Goal: Answer question/provide support: Share knowledge or assist other users

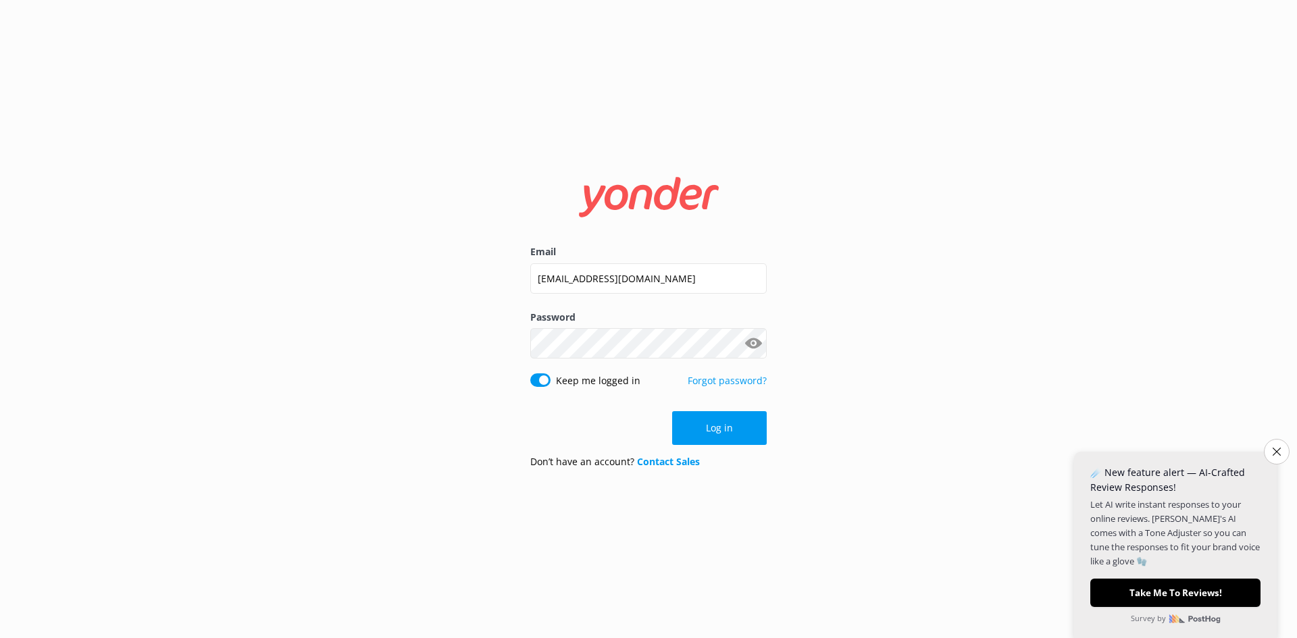
drag, startPoint x: 708, startPoint y: 427, endPoint x: 702, endPoint y: 423, distance: 7.3
click at [708, 426] on button "Log in" at bounding box center [719, 428] width 95 height 34
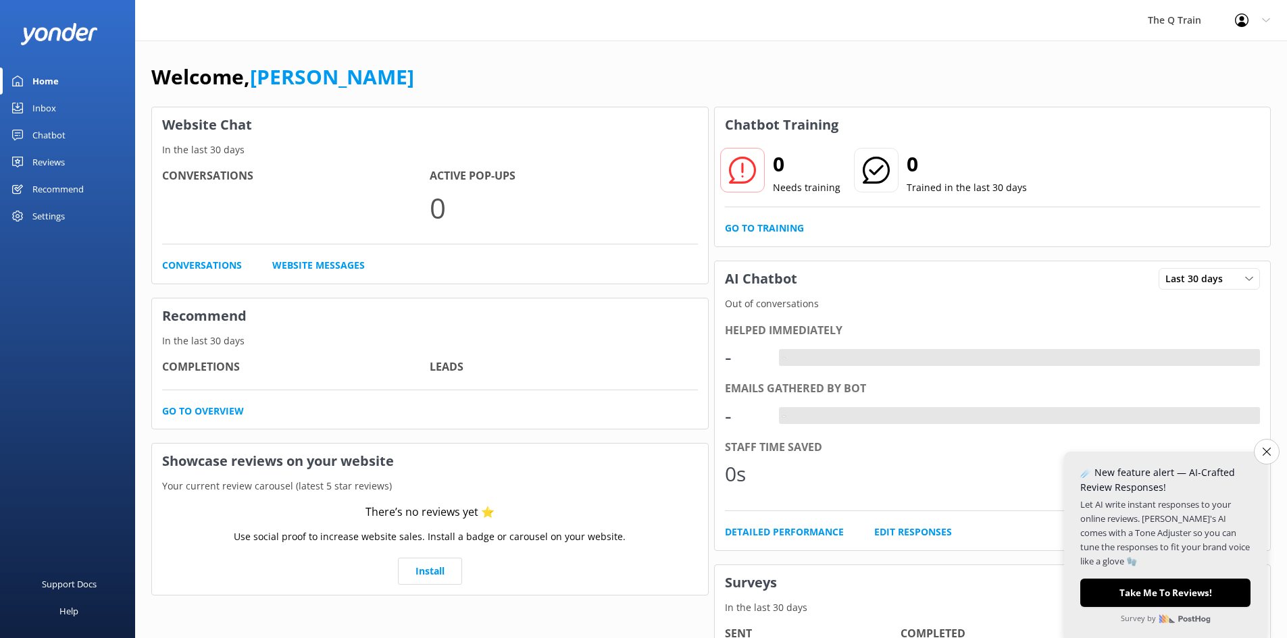
click at [1269, 453] on icon "Close survey" at bounding box center [1267, 452] width 8 height 8
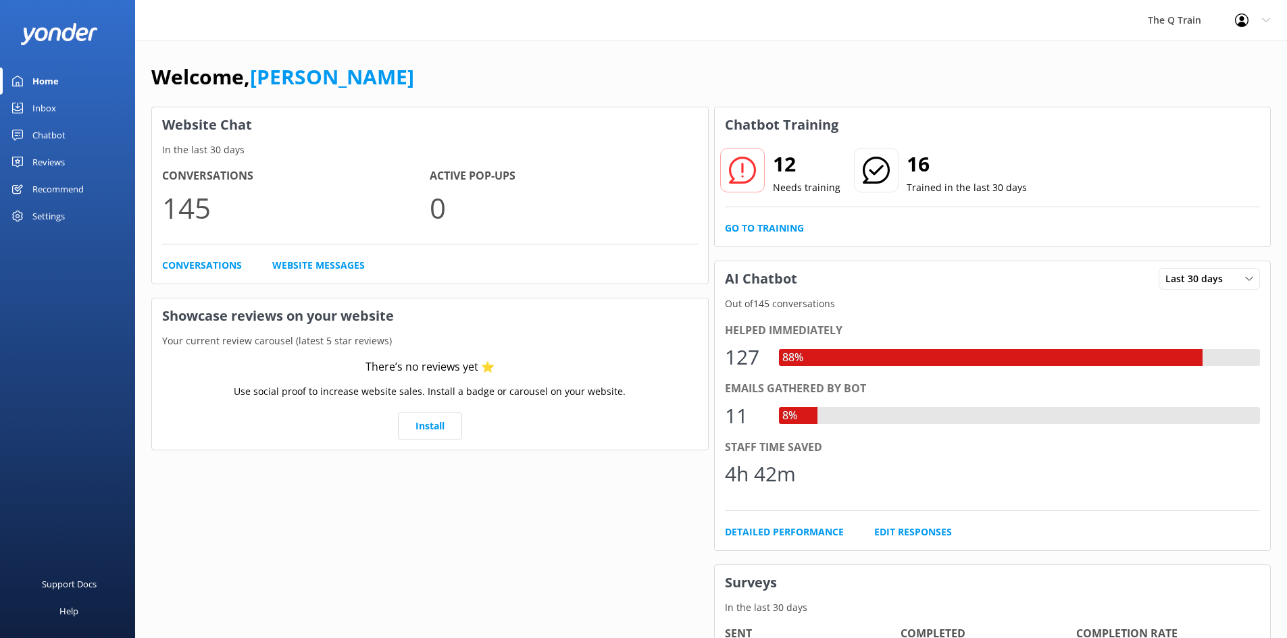
click at [996, 61] on div "Welcome, [PERSON_NAME]" at bounding box center [710, 84] width 1119 height 46
click at [791, 232] on link "Go to Training" at bounding box center [764, 228] width 79 height 15
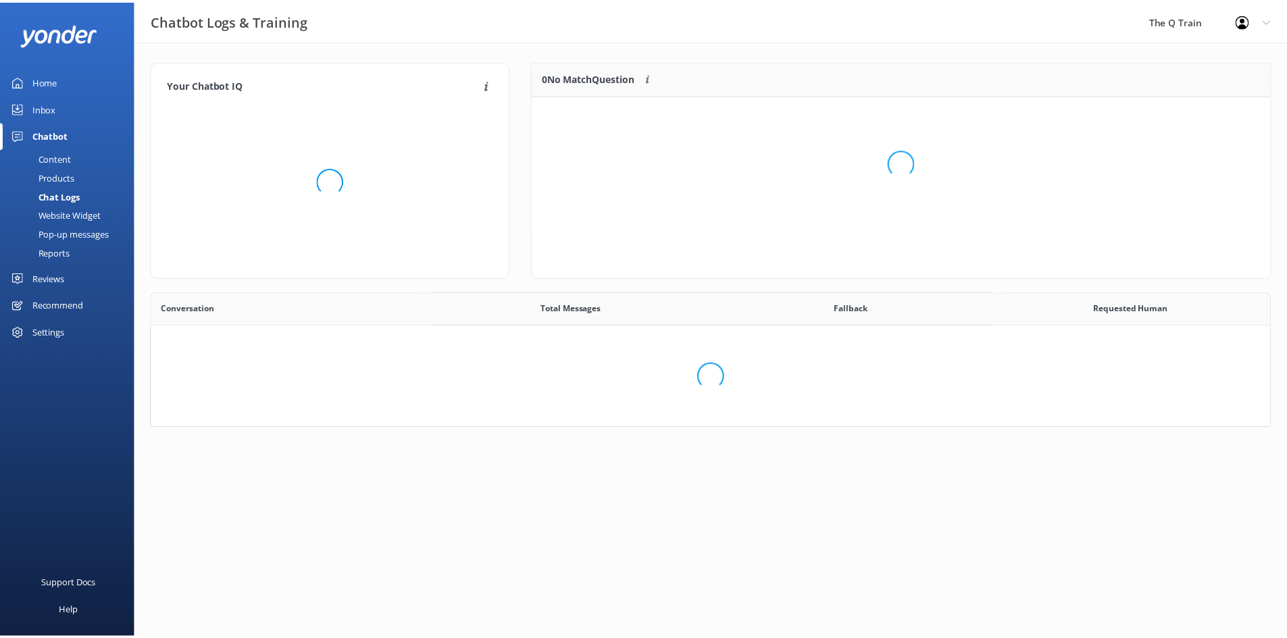
scroll to position [463, 1108]
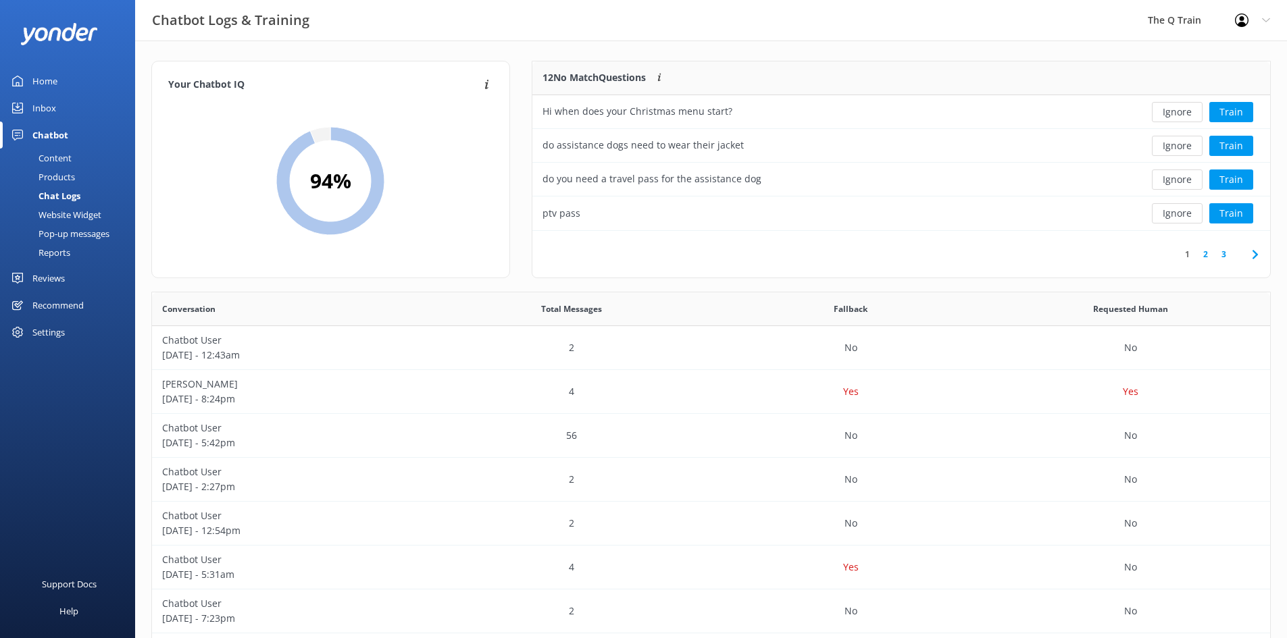
click at [67, 157] on div "Content" at bounding box center [39, 158] width 63 height 19
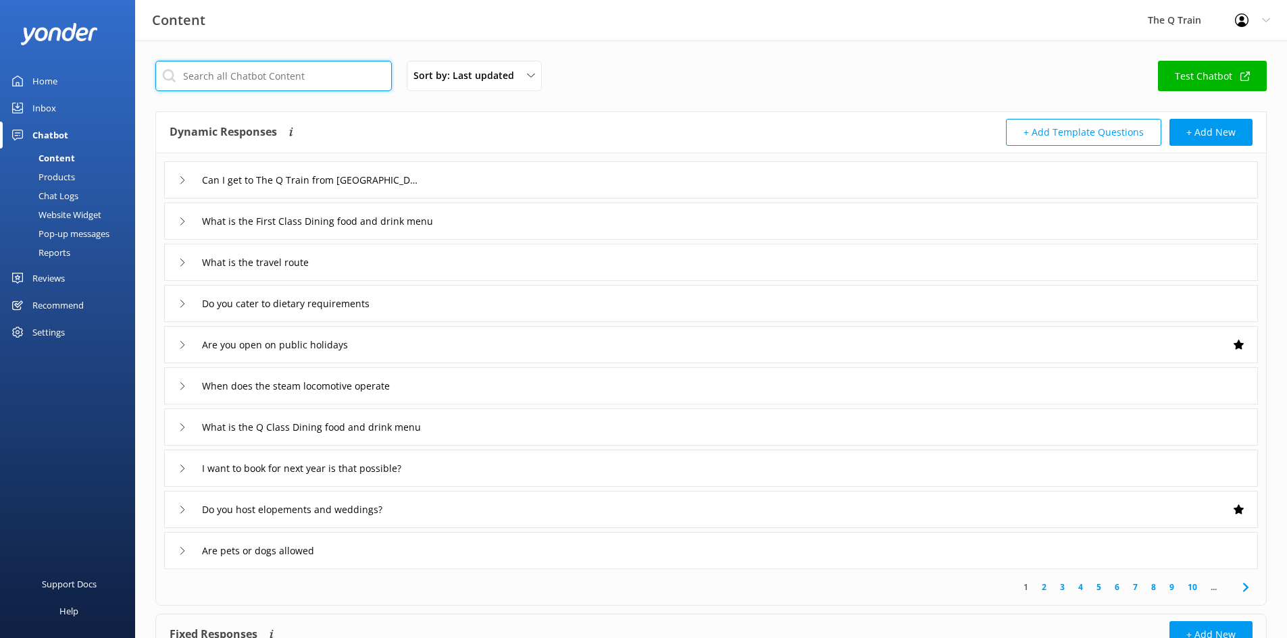
click at [291, 72] on input "text" at bounding box center [273, 76] width 236 height 30
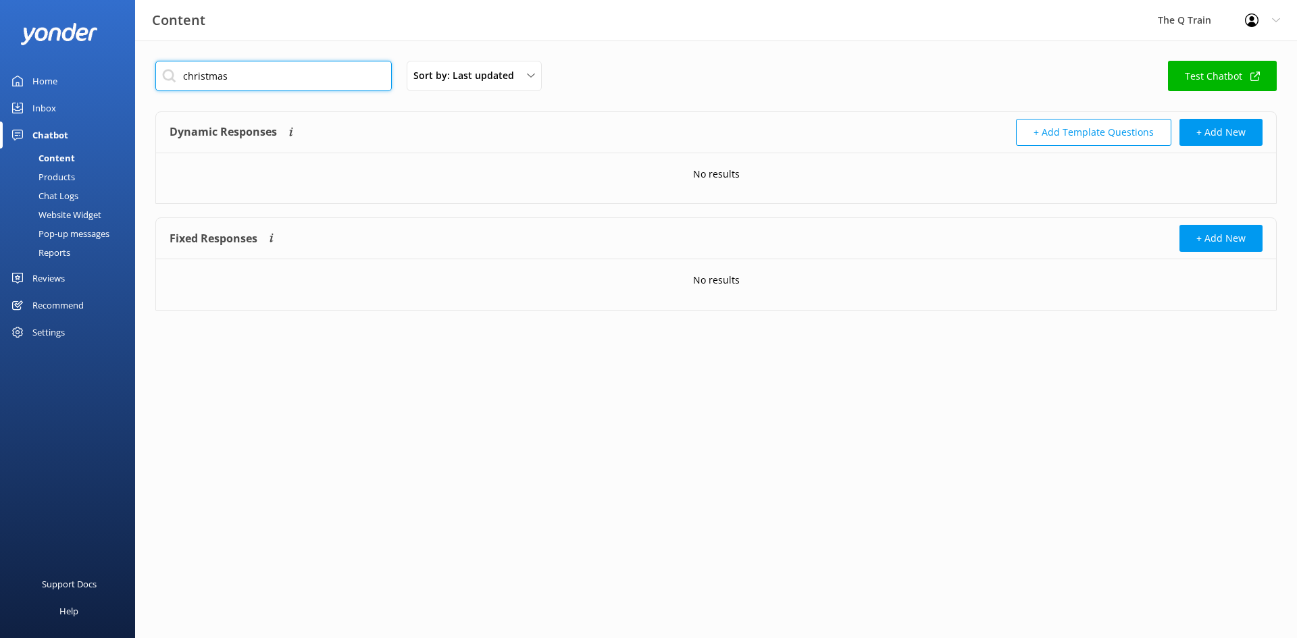
drag, startPoint x: 305, startPoint y: 77, endPoint x: 129, endPoint y: 72, distance: 175.7
click at [129, 72] on div "Content The Q Train Profile Settings Logout Home Inbox Chatbot Content Products…" at bounding box center [648, 196] width 1297 height 311
type input "public holidays"
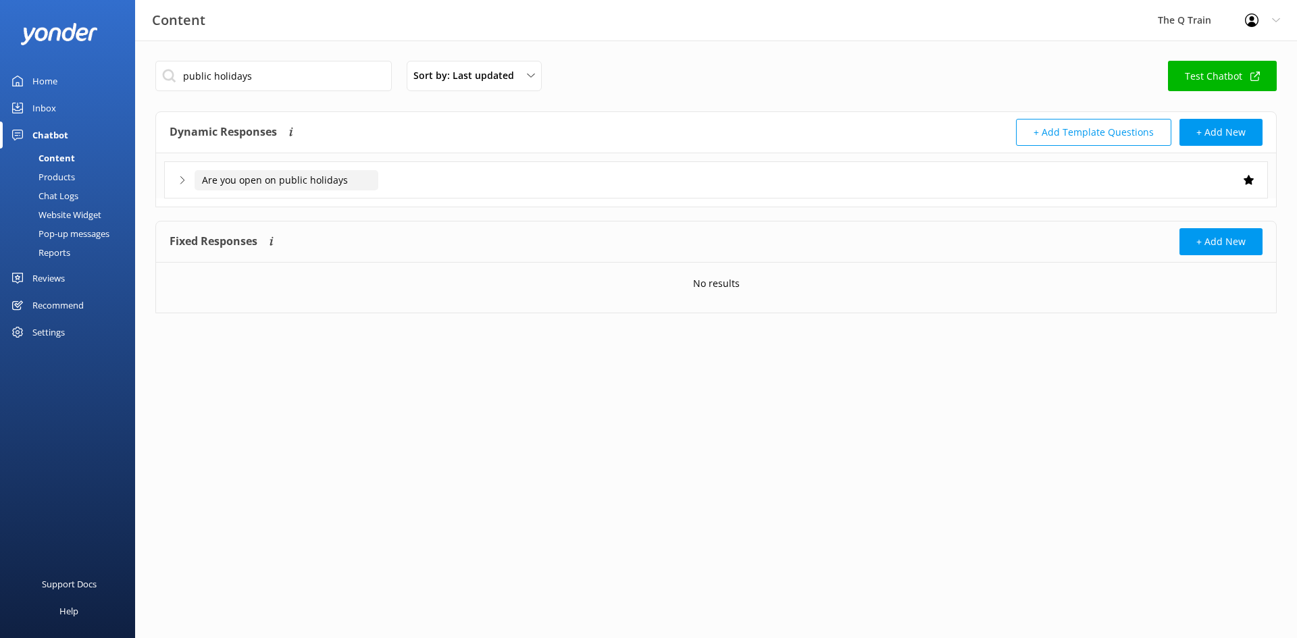
click at [216, 181] on input "Are you open on public holidays" at bounding box center [287, 180] width 184 height 20
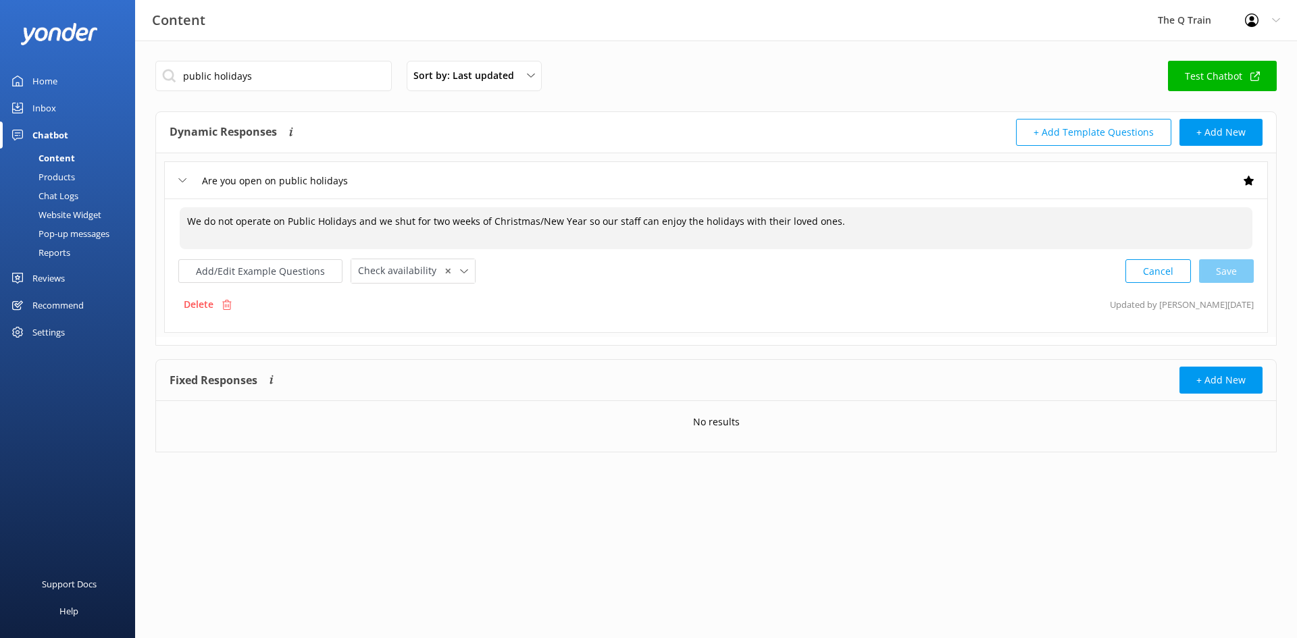
drag, startPoint x: 355, startPoint y: 223, endPoint x: 833, endPoint y: 222, distance: 478.3
click at [833, 222] on textarea "We do not operate on Public Holidays and we shut for two weeks of Christmas/New…" at bounding box center [716, 228] width 1073 height 42
click at [653, 83] on div "public holidays Sort by: Last updated Title (A-Z) Last updated Test Chatbot" at bounding box center [715, 80] width 1121 height 39
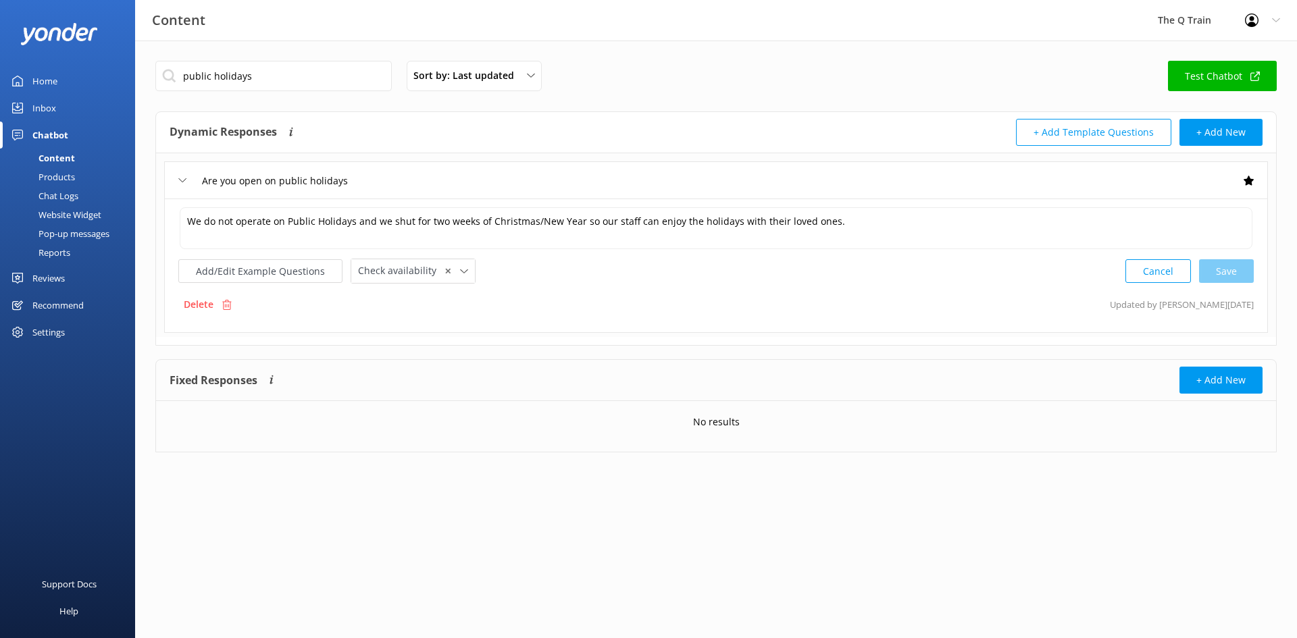
click at [70, 158] on div "Content" at bounding box center [41, 158] width 67 height 19
click at [47, 78] on div "Home" at bounding box center [44, 81] width 25 height 27
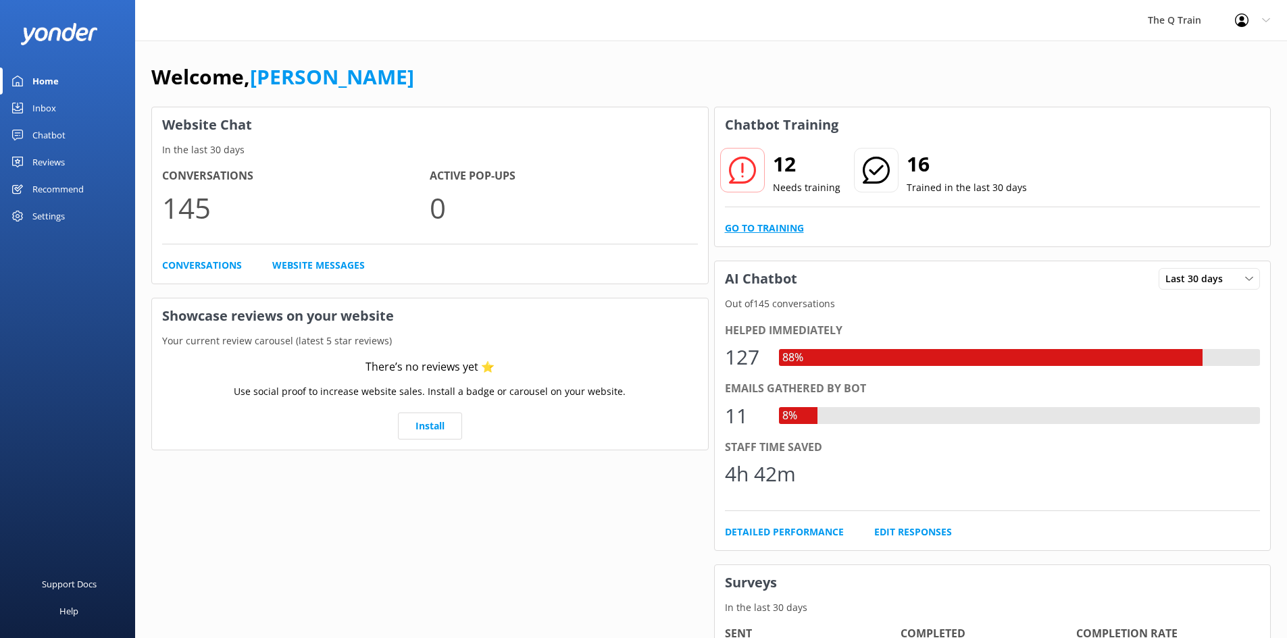
click at [788, 231] on link "Go to Training" at bounding box center [764, 228] width 79 height 15
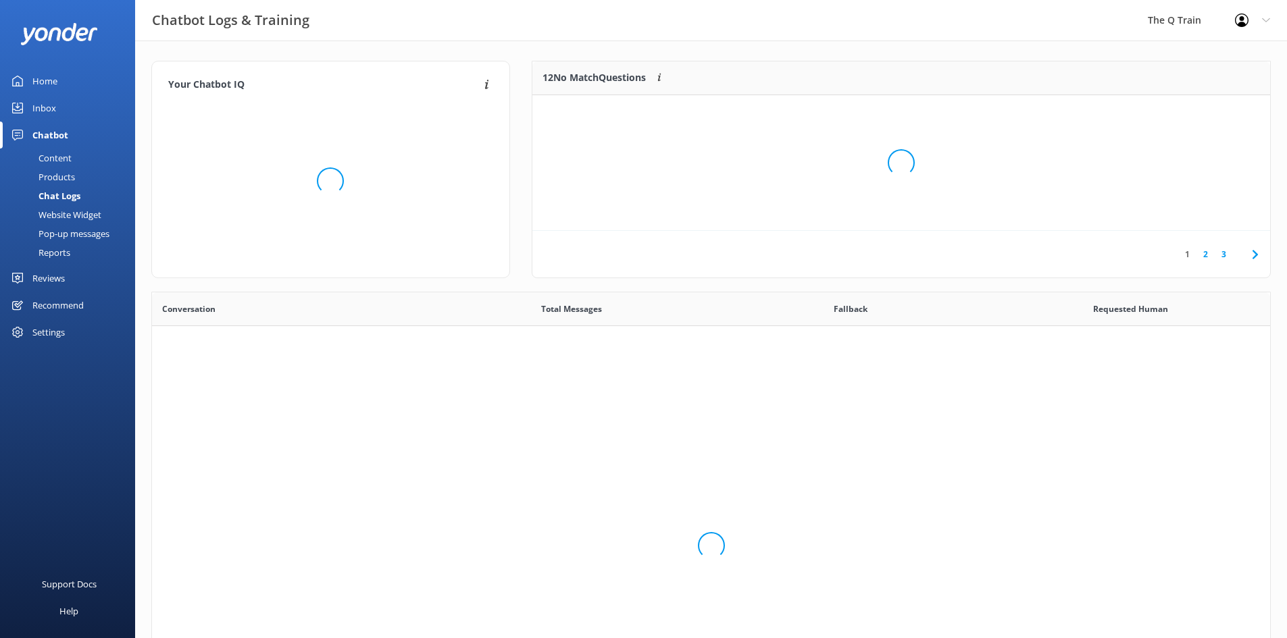
scroll to position [463, 1108]
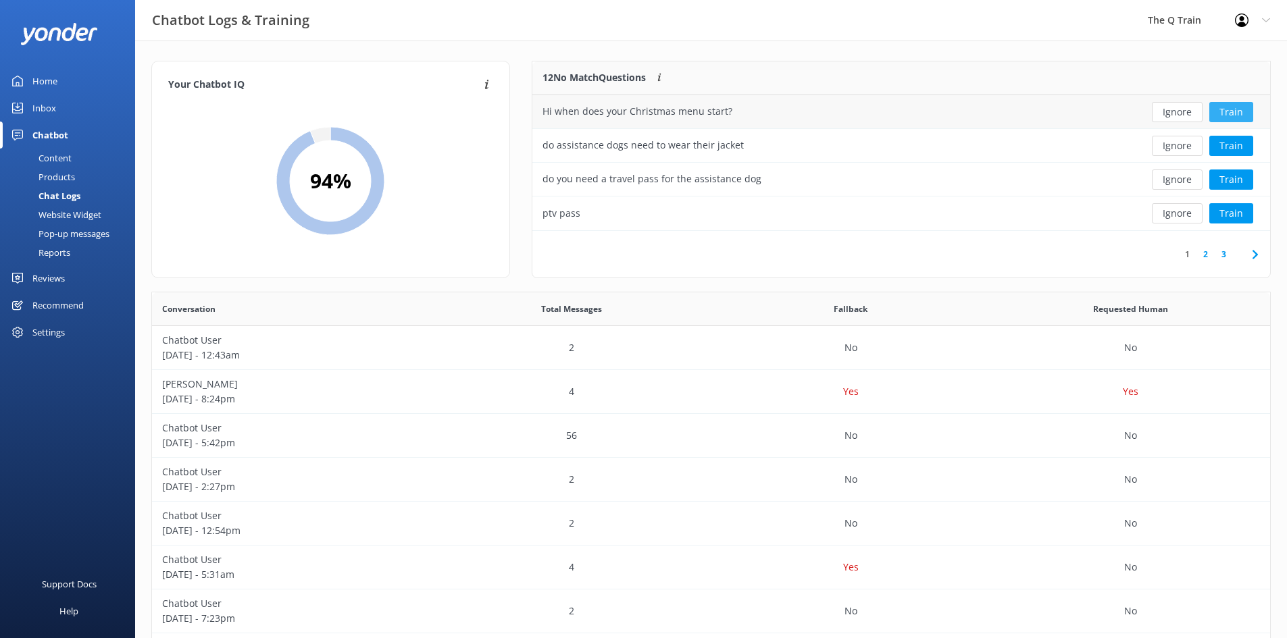
click at [1233, 112] on button "Train" at bounding box center [1231, 112] width 44 height 20
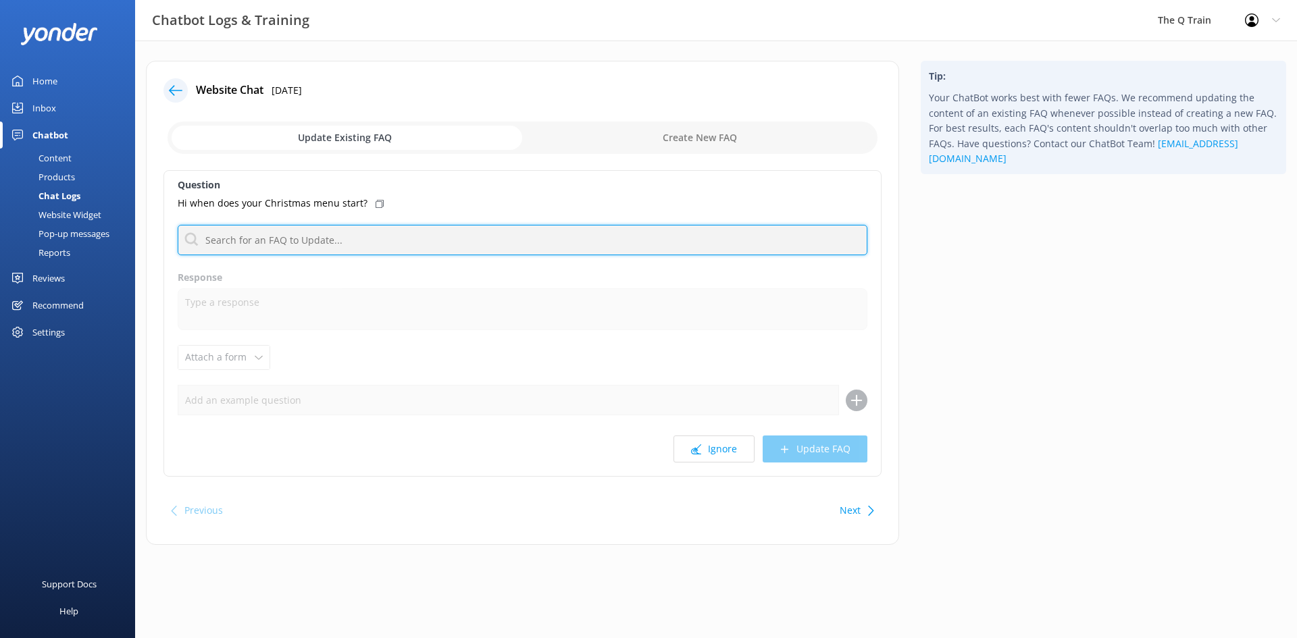
click at [320, 239] on input "text" at bounding box center [523, 240] width 690 height 30
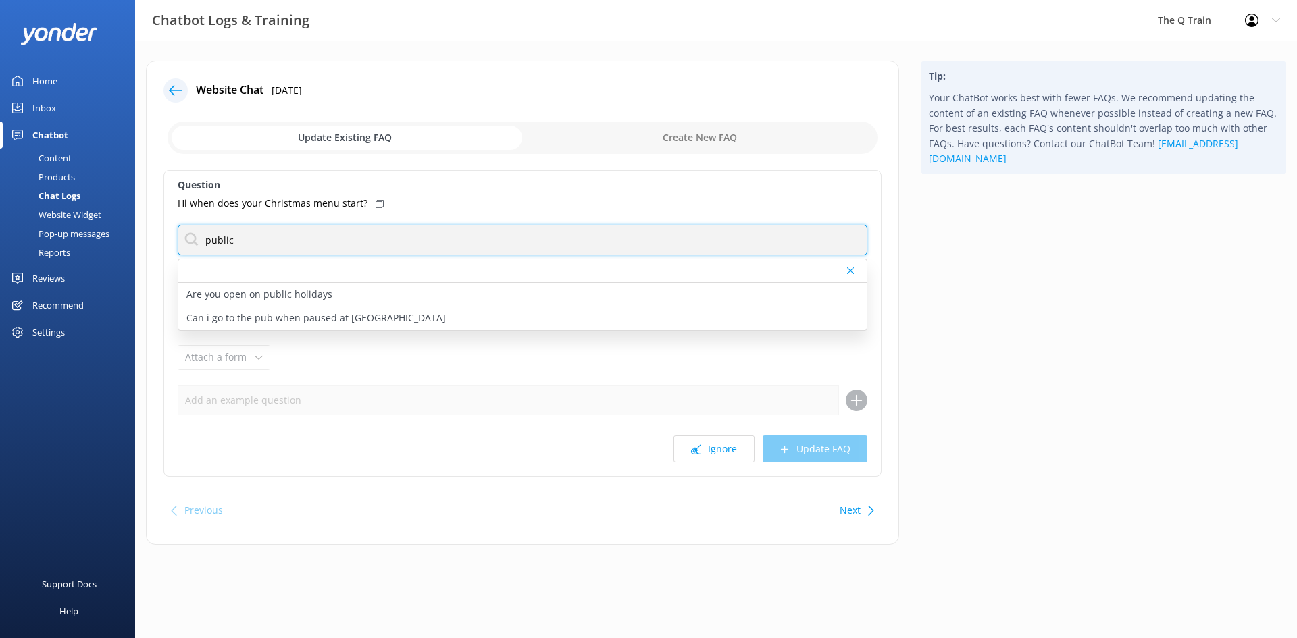
type input "public holidays"
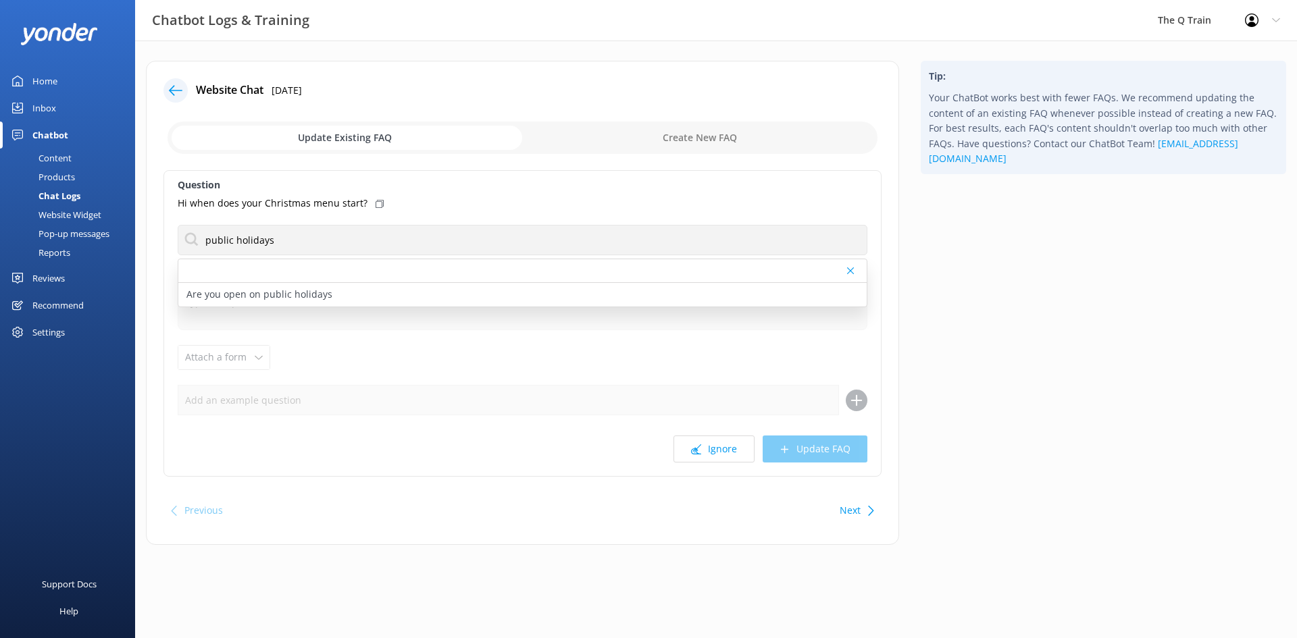
click at [269, 293] on p "Are you open on public holidays" at bounding box center [259, 294] width 146 height 15
type textarea "We do not operate on Public Holidays and we shut for two weeks of Christmas/New…"
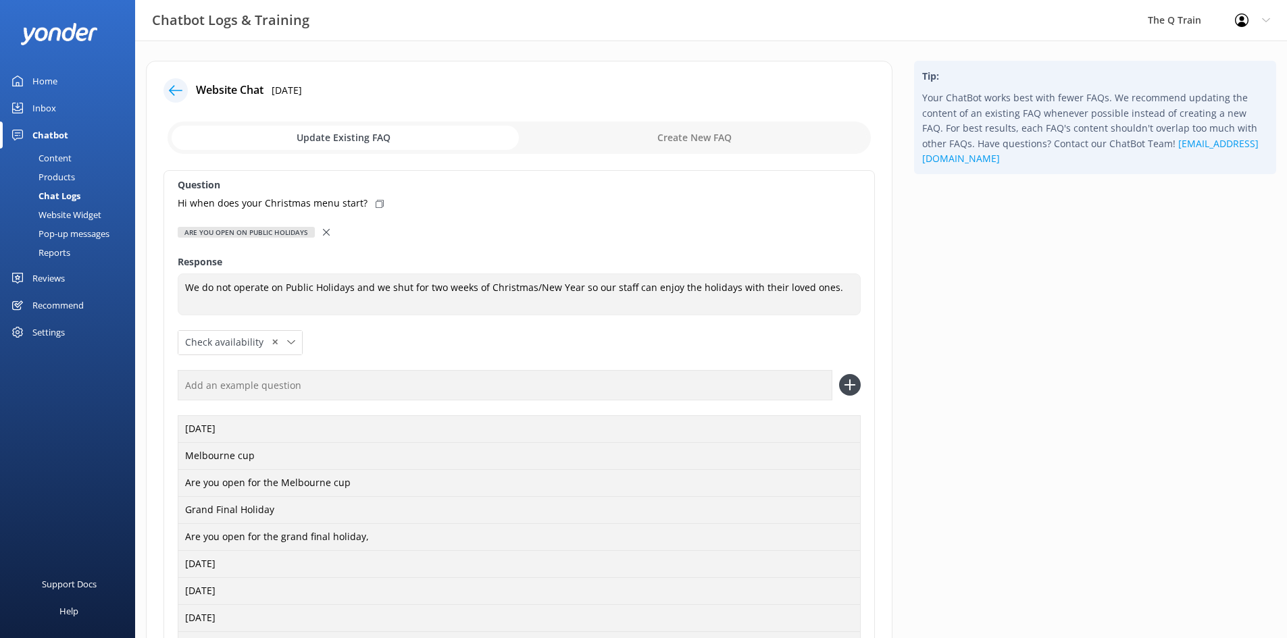
click at [376, 202] on icon at bounding box center [380, 204] width 8 height 8
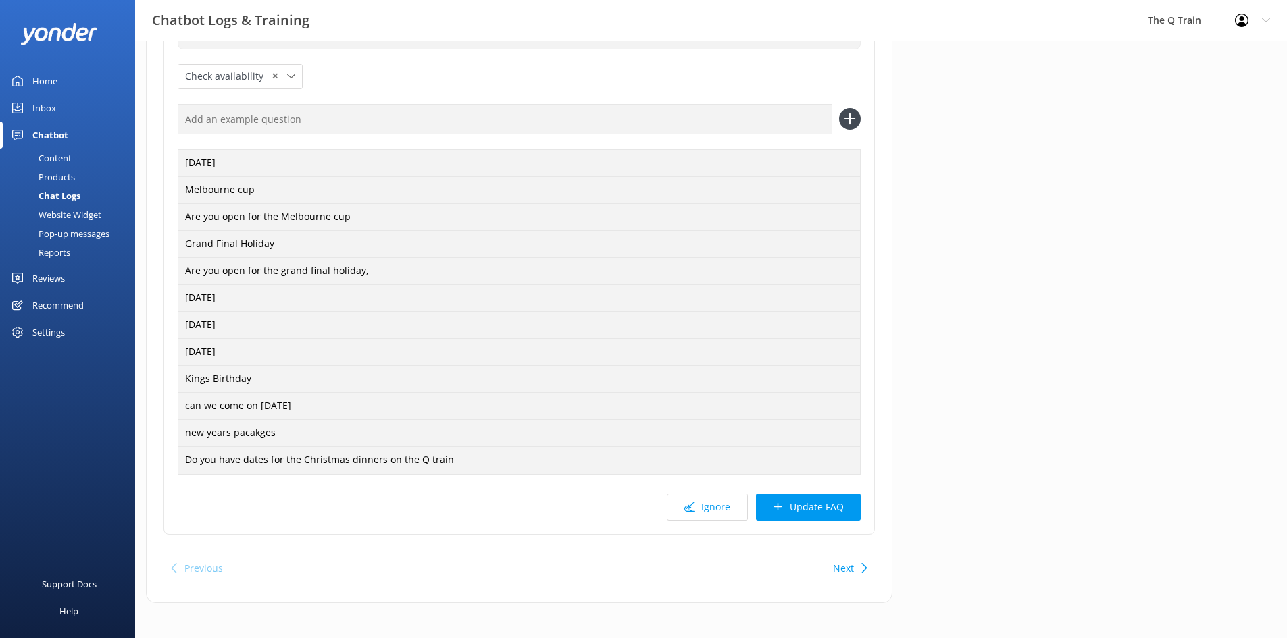
scroll to position [272, 0]
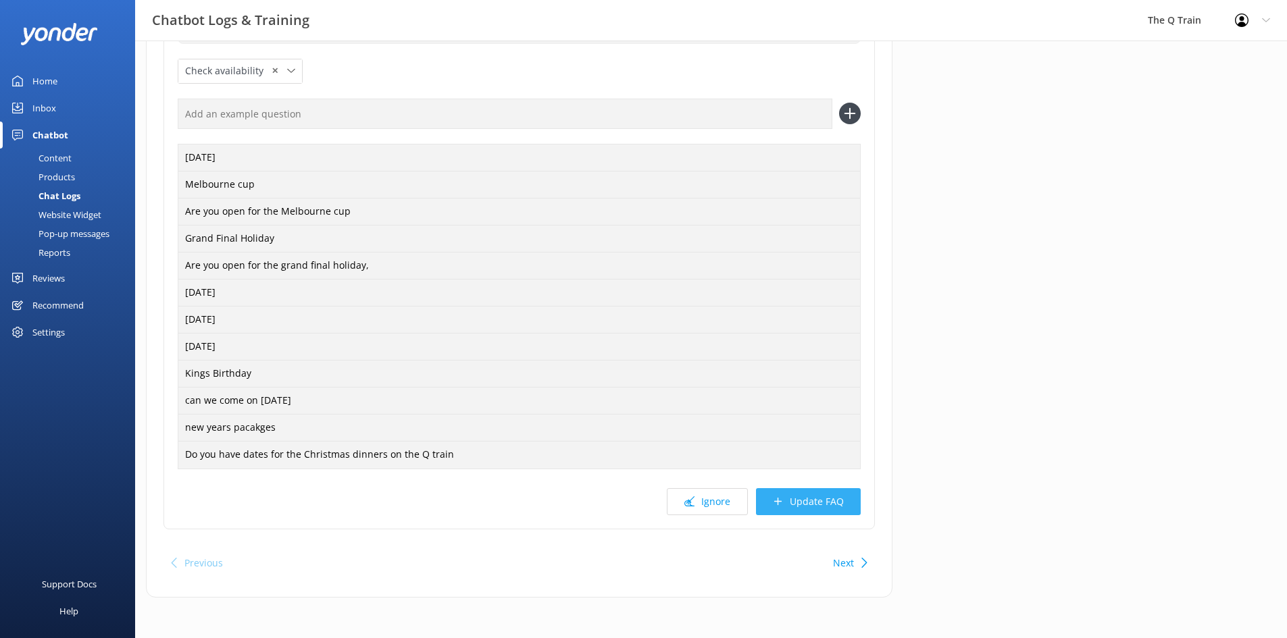
click at [806, 498] on button "Update FAQ" at bounding box center [808, 501] width 105 height 27
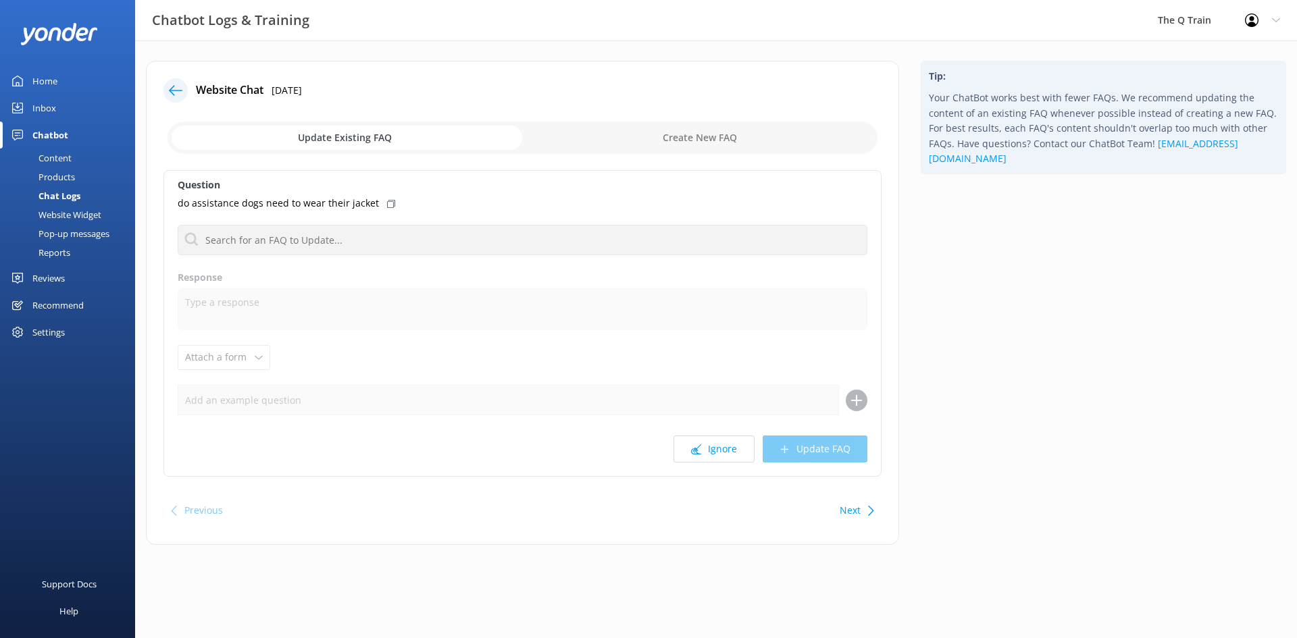
click at [65, 160] on div "Content" at bounding box center [39, 158] width 63 height 19
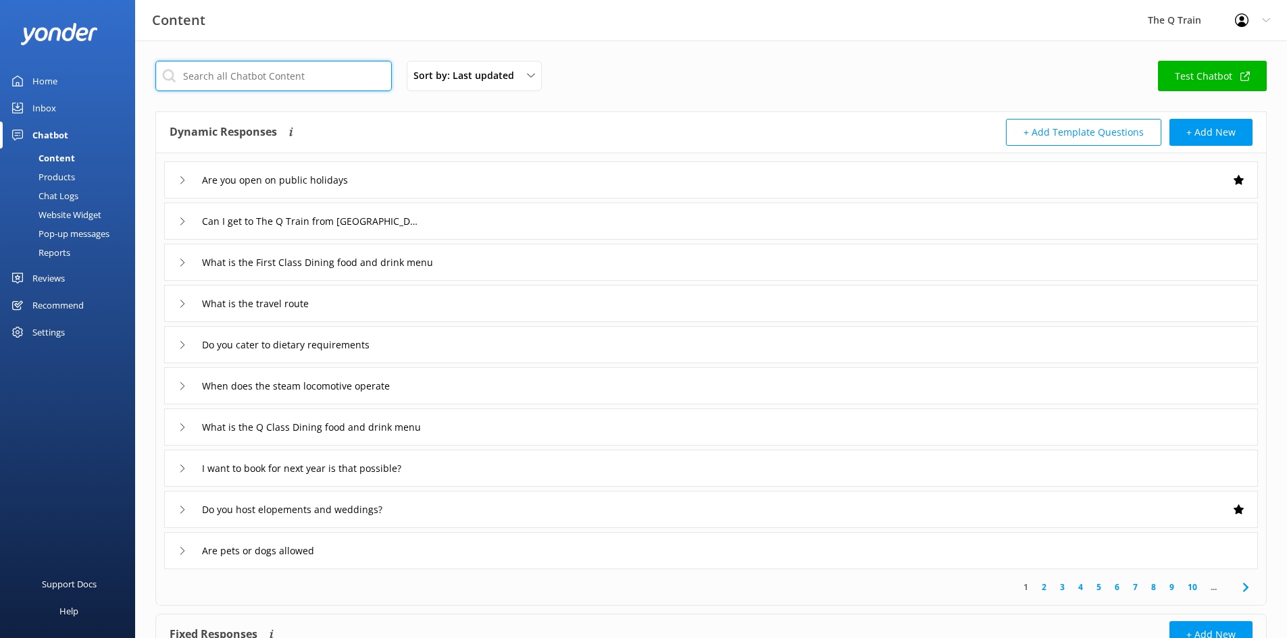
click at [275, 81] on input "text" at bounding box center [273, 76] width 236 height 30
click at [186, 181] on div "Are you open on public holidays" at bounding box center [270, 180] width 184 height 22
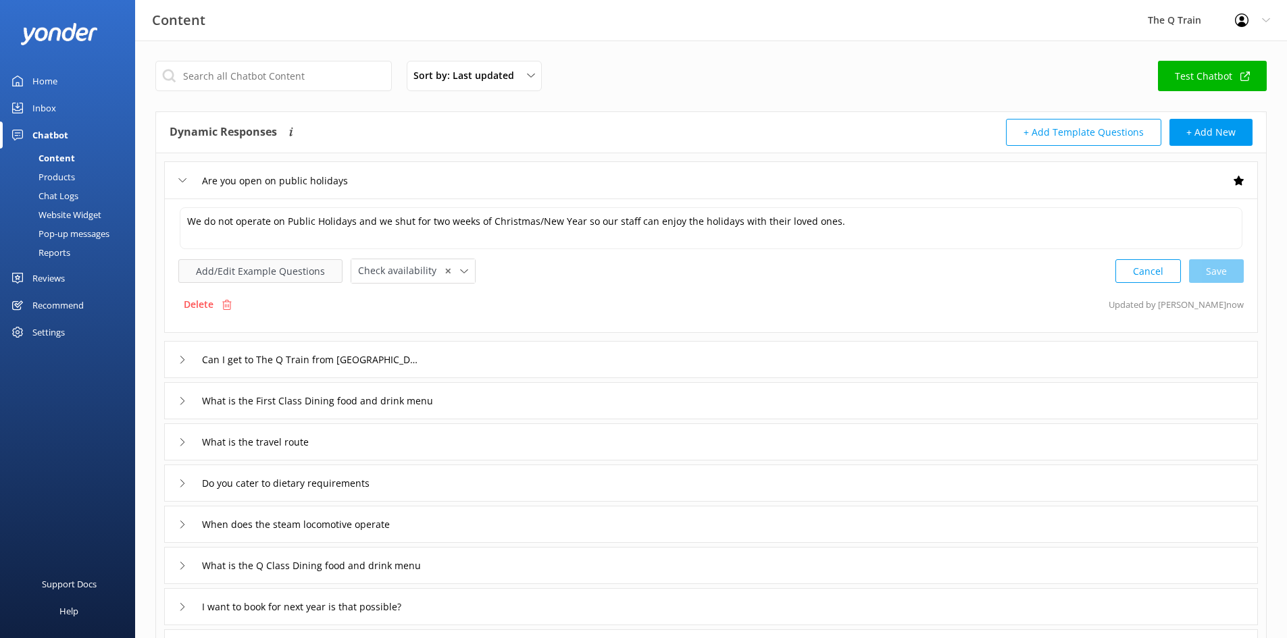
click at [274, 268] on button "Add/Edit Example Questions" at bounding box center [260, 271] width 164 height 24
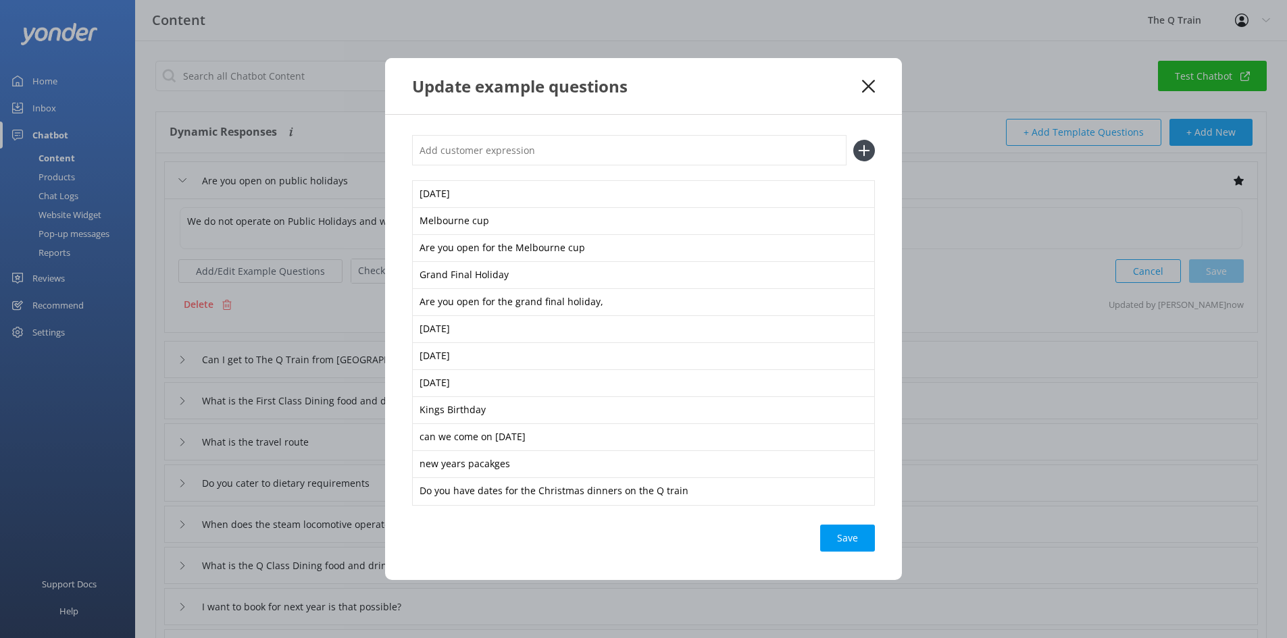
click at [478, 152] on input "text" at bounding box center [629, 150] width 434 height 30
paste input "Hi when does your Christmas menu start?"
type input "Hi when does your Christmas menu start?"
click at [865, 151] on use at bounding box center [864, 150] width 11 height 11
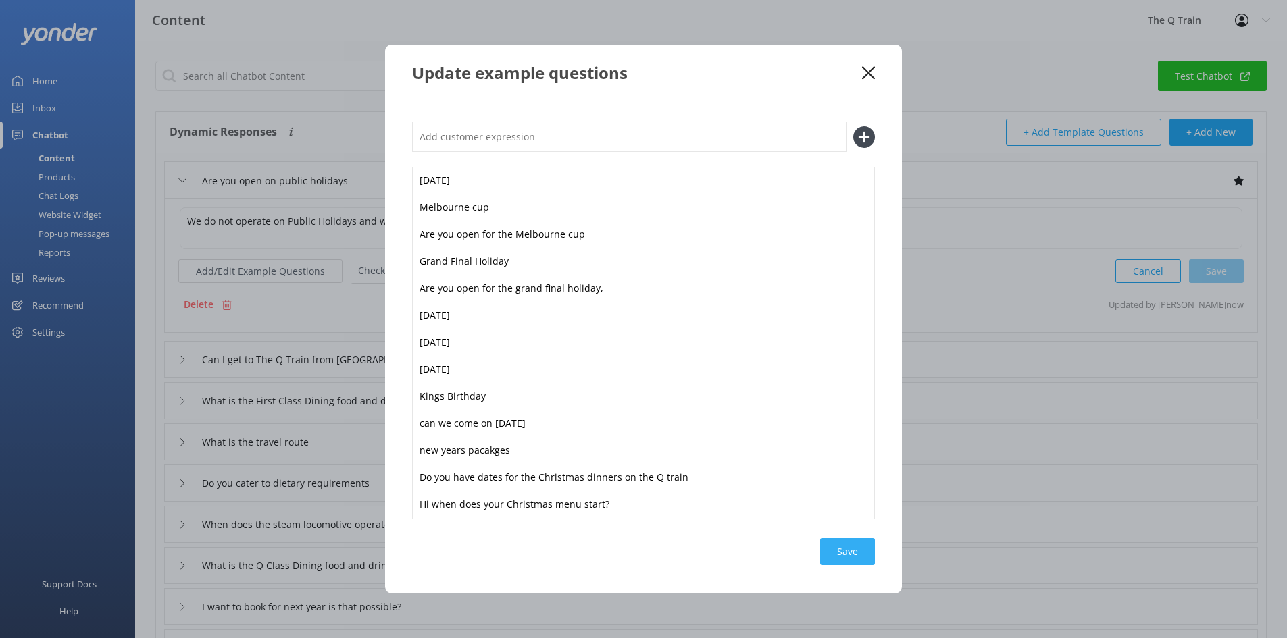
click at [845, 557] on div "Save" at bounding box center [847, 551] width 55 height 27
click at [874, 71] on icon at bounding box center [868, 73] width 13 height 14
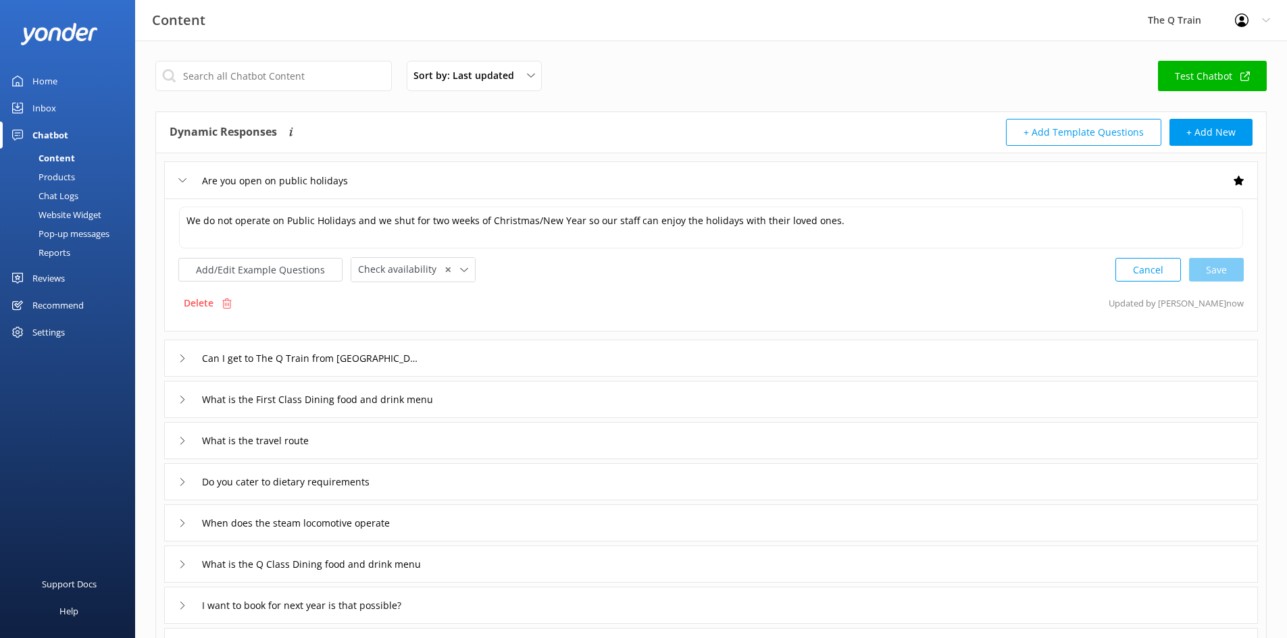
click at [41, 84] on div "Home" at bounding box center [44, 81] width 25 height 27
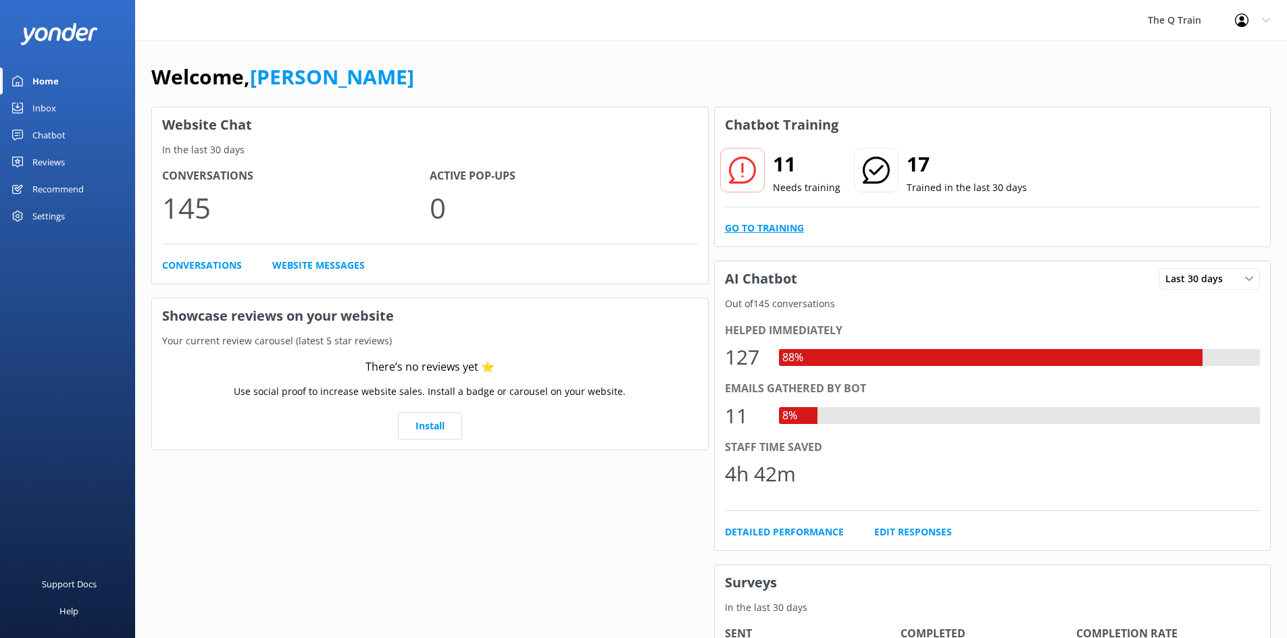
click at [781, 227] on link "Go to Training" at bounding box center [764, 228] width 79 height 15
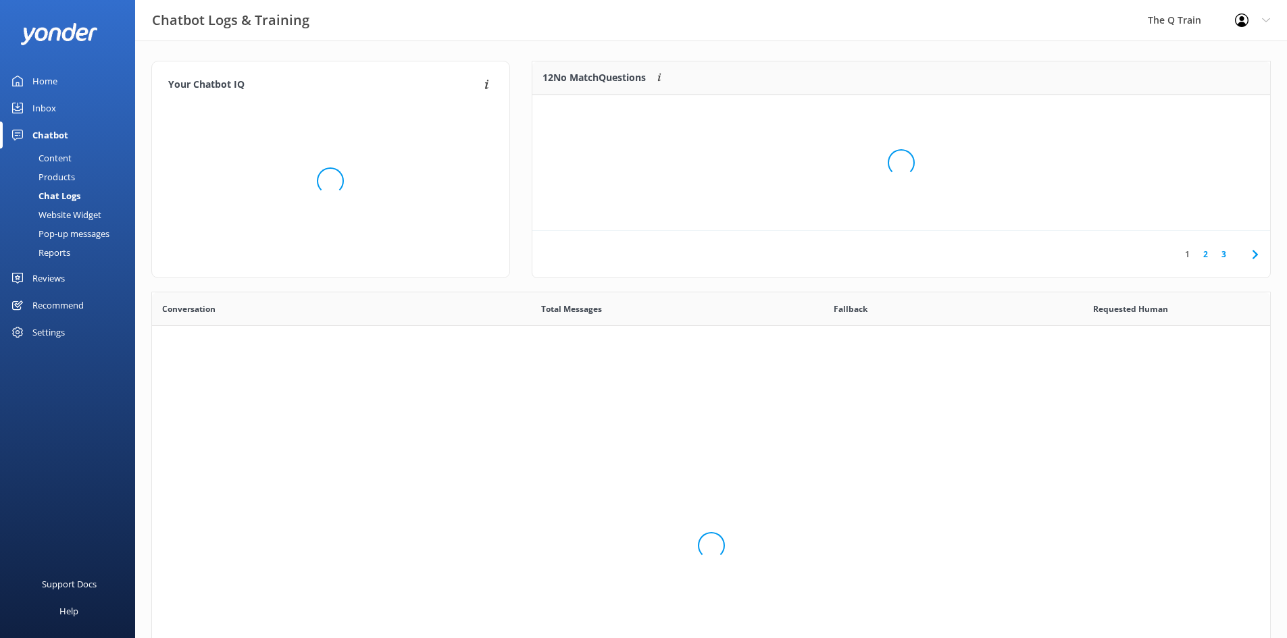
scroll to position [463, 1108]
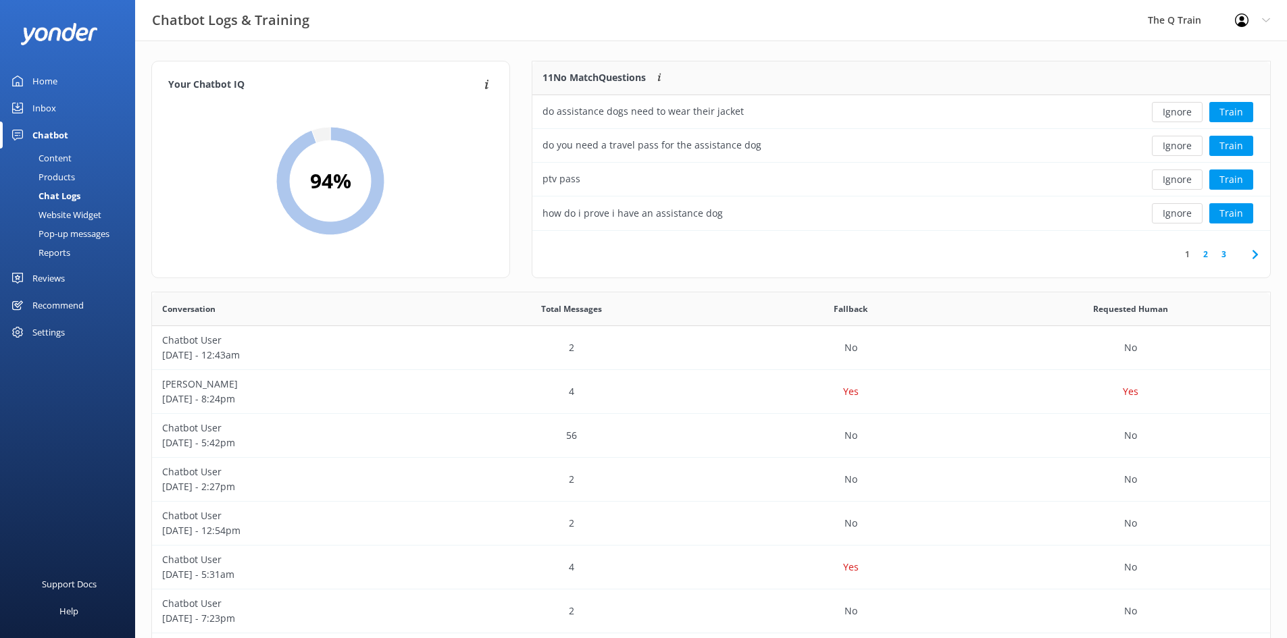
click at [1206, 255] on link "2" at bounding box center [1205, 254] width 18 height 13
click at [1221, 252] on link "3" at bounding box center [1224, 254] width 18 height 13
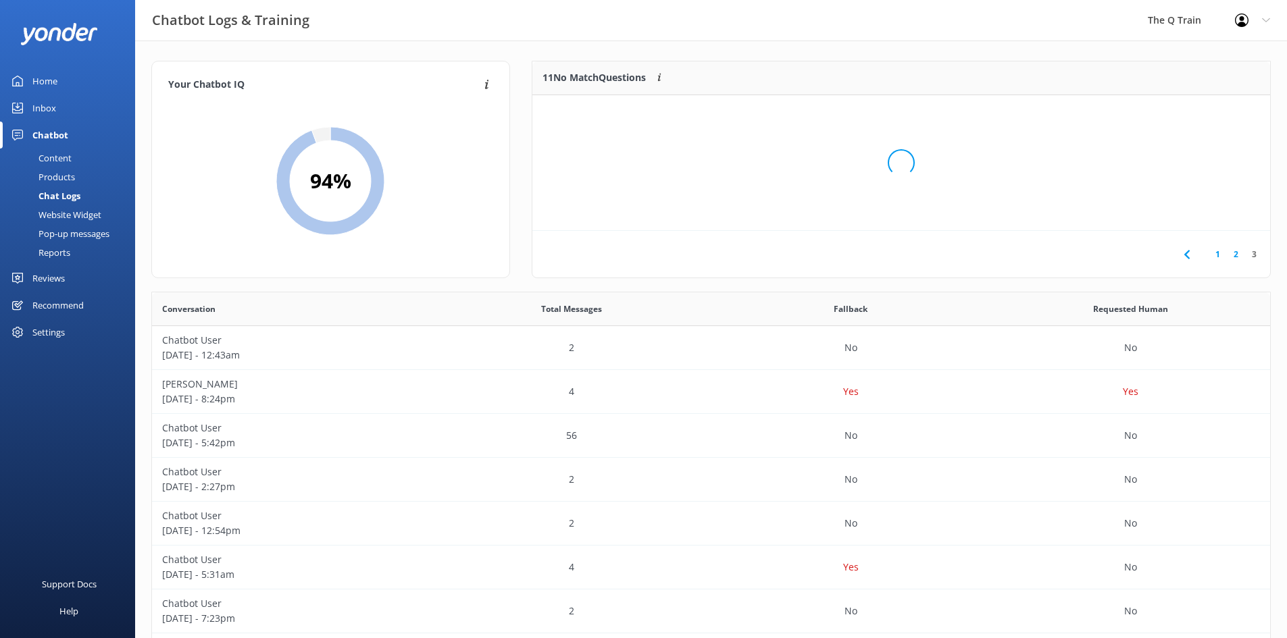
scroll to position [126, 728]
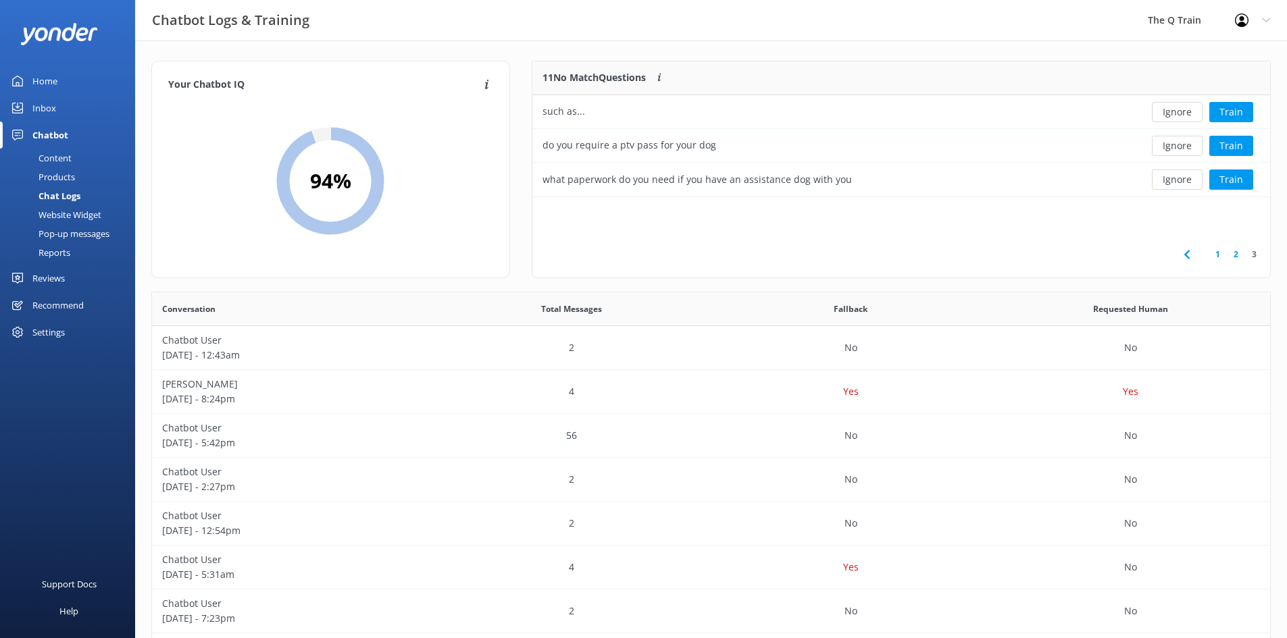
click at [1236, 253] on link "2" at bounding box center [1236, 254] width 18 height 13
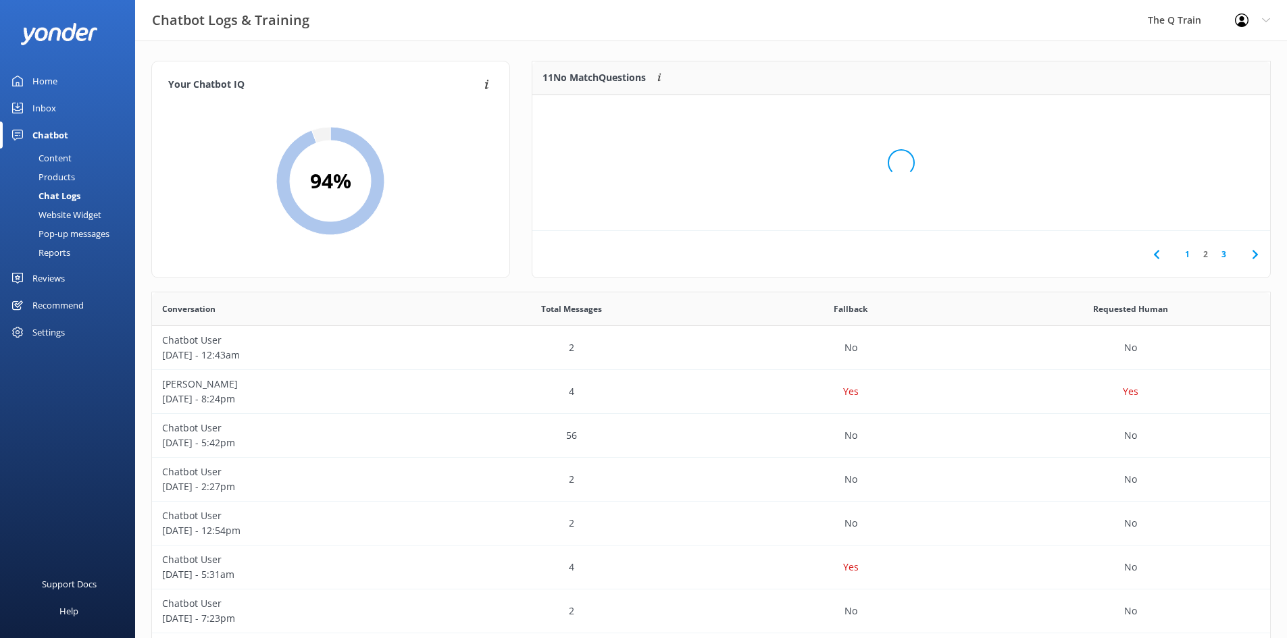
scroll to position [159, 728]
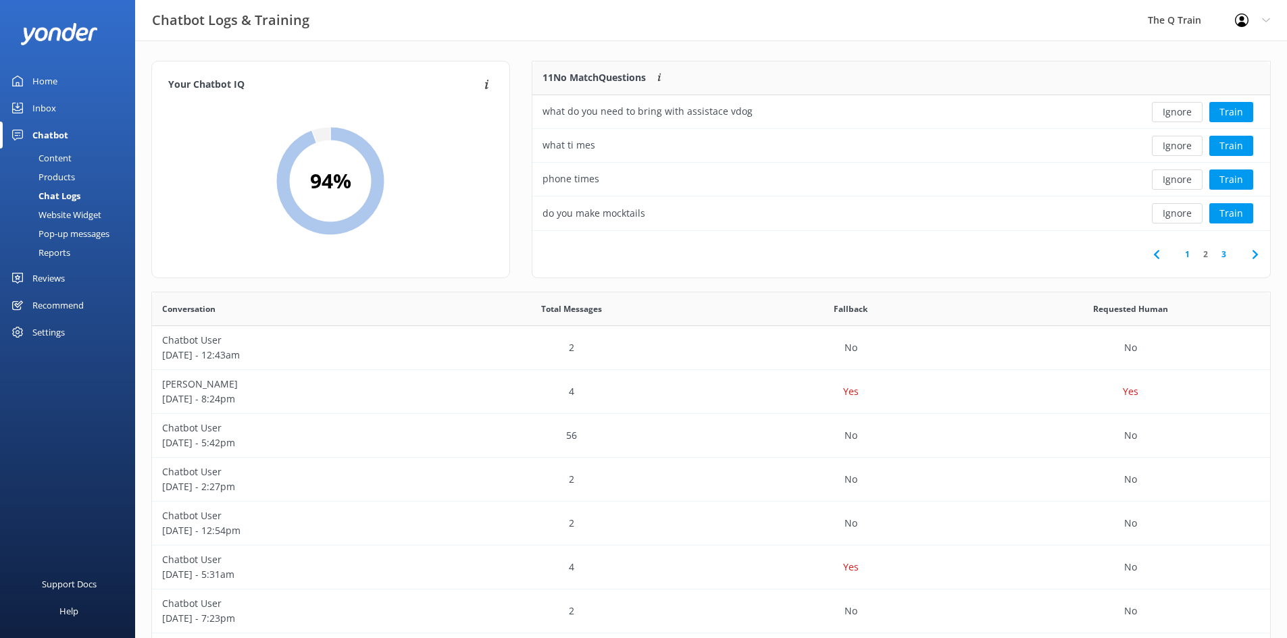
click at [55, 157] on div "Content" at bounding box center [39, 158] width 63 height 19
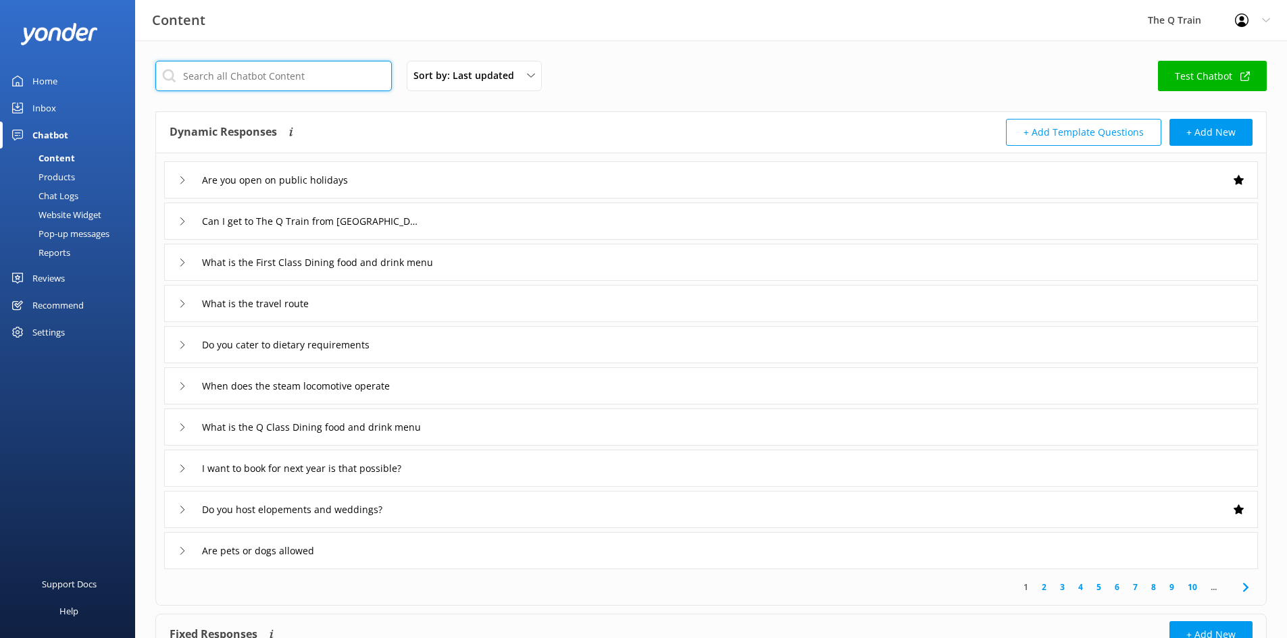
click at [282, 78] on input "text" at bounding box center [273, 76] width 236 height 30
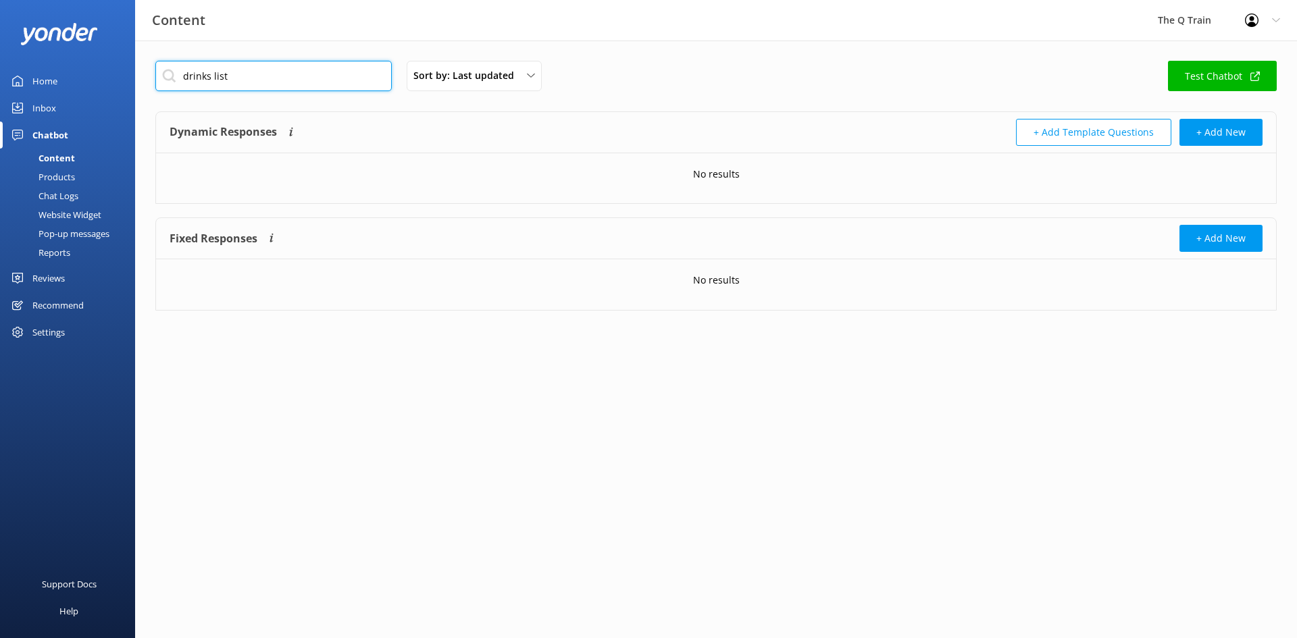
drag, startPoint x: 274, startPoint y: 80, endPoint x: 174, endPoint y: 78, distance: 99.3
click at [174, 78] on input "drinks list" at bounding box center [273, 76] width 236 height 30
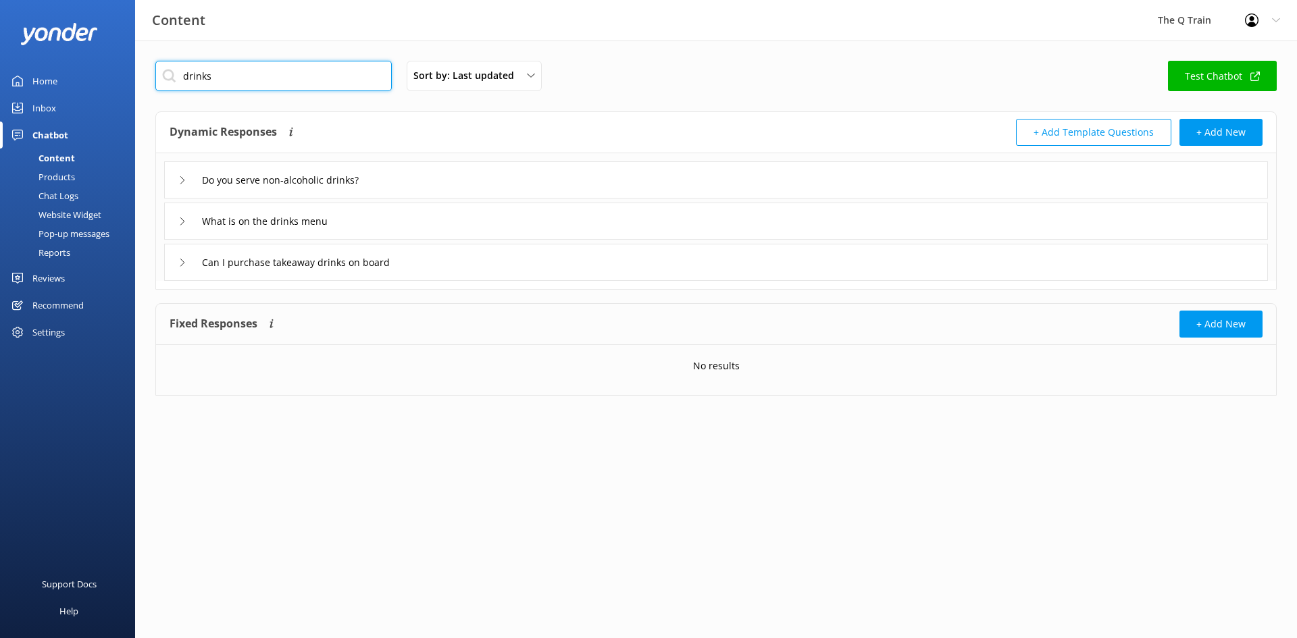
type input "drinks"
click at [184, 180] on icon at bounding box center [182, 180] width 8 height 8
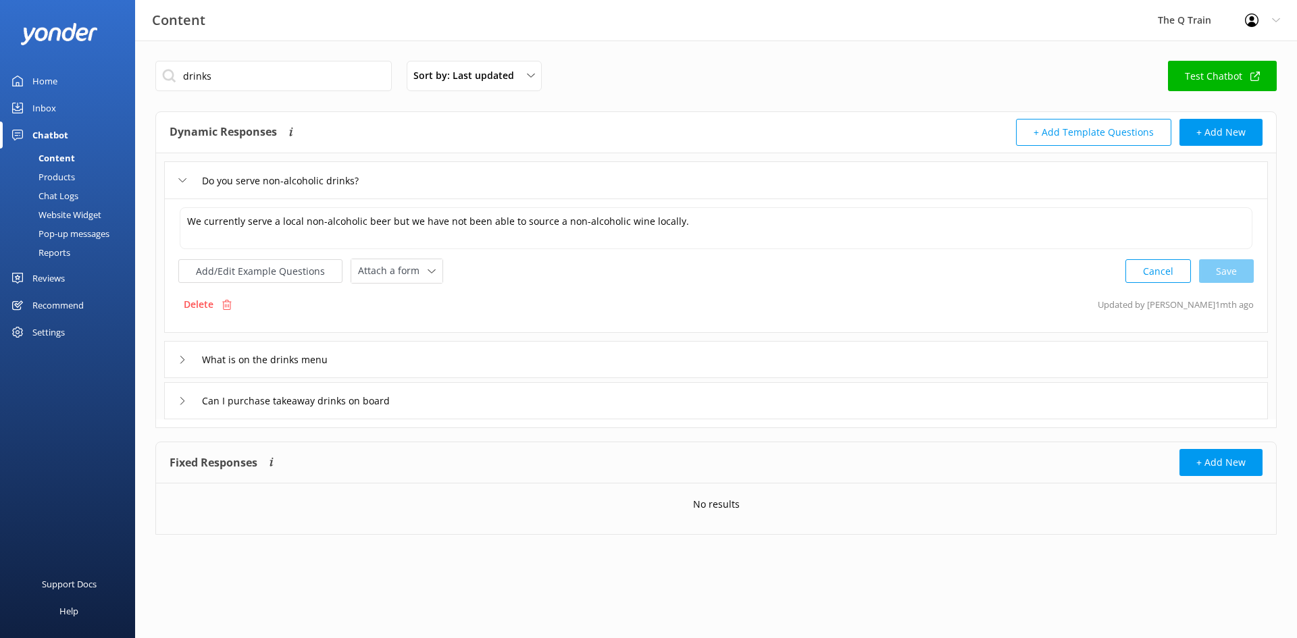
click at [184, 180] on icon at bounding box center [182, 180] width 8 height 8
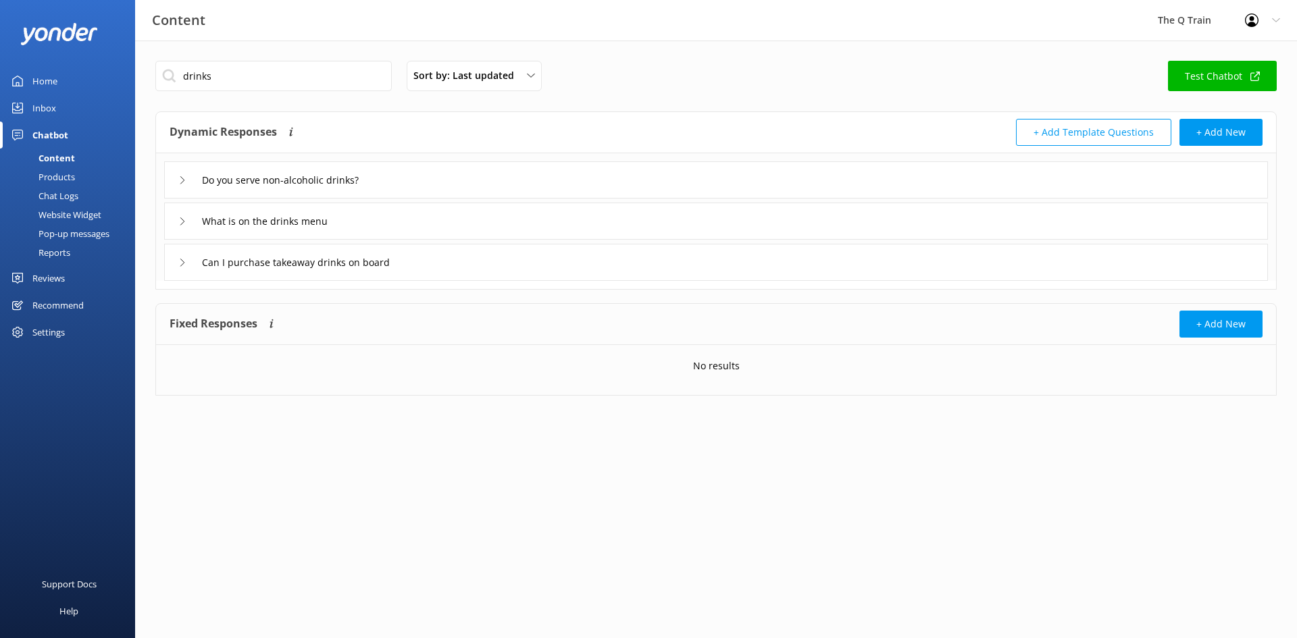
click at [184, 224] on icon at bounding box center [182, 222] width 8 height 8
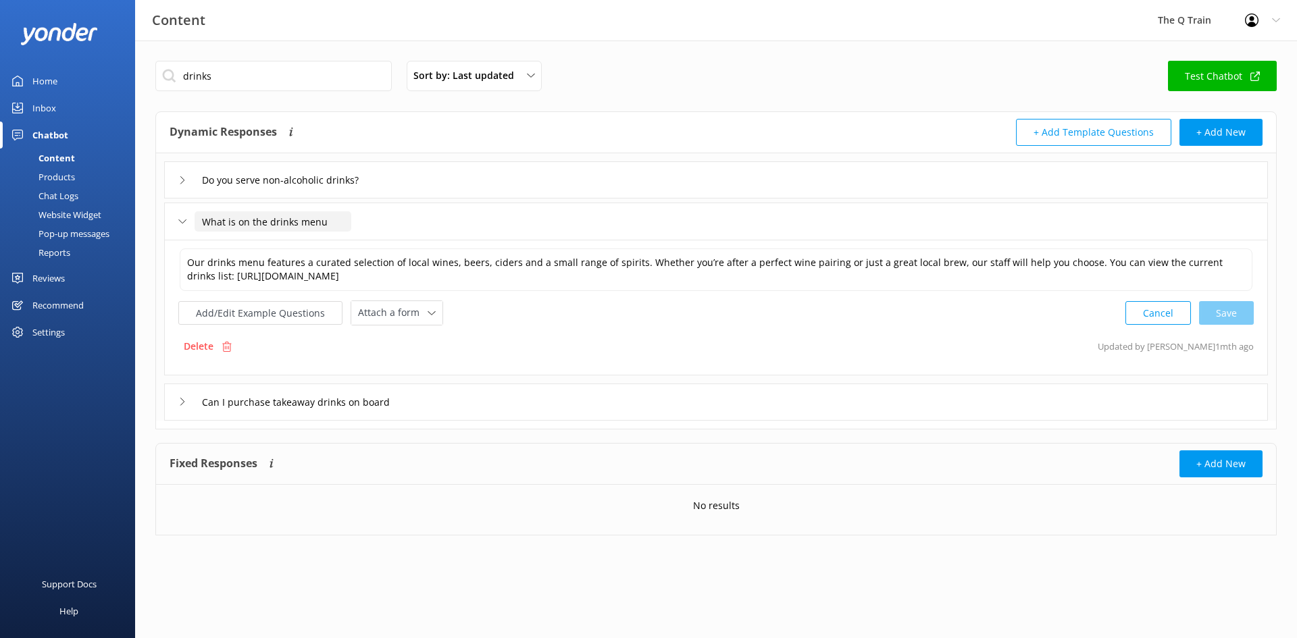
click at [318, 222] on input "What is on the drinks menu" at bounding box center [273, 221] width 157 height 20
click at [326, 221] on input "What is on the drinks menu" at bounding box center [273, 221] width 157 height 20
click at [630, 261] on textarea "Our drinks menu features a curated selection of local wines, beers, ciders and …" at bounding box center [716, 270] width 1073 height 43
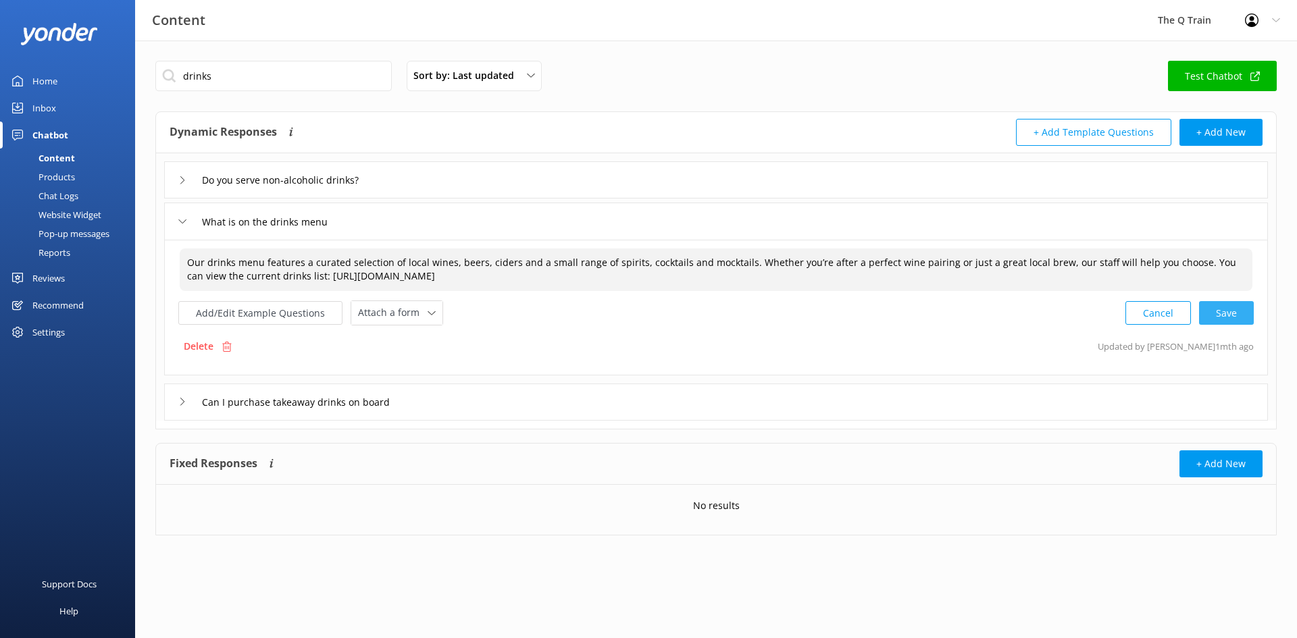
click at [1227, 314] on div "Cancel Save" at bounding box center [1189, 313] width 128 height 25
click at [286, 314] on button "Add/Edit Example Questions" at bounding box center [260, 312] width 164 height 24
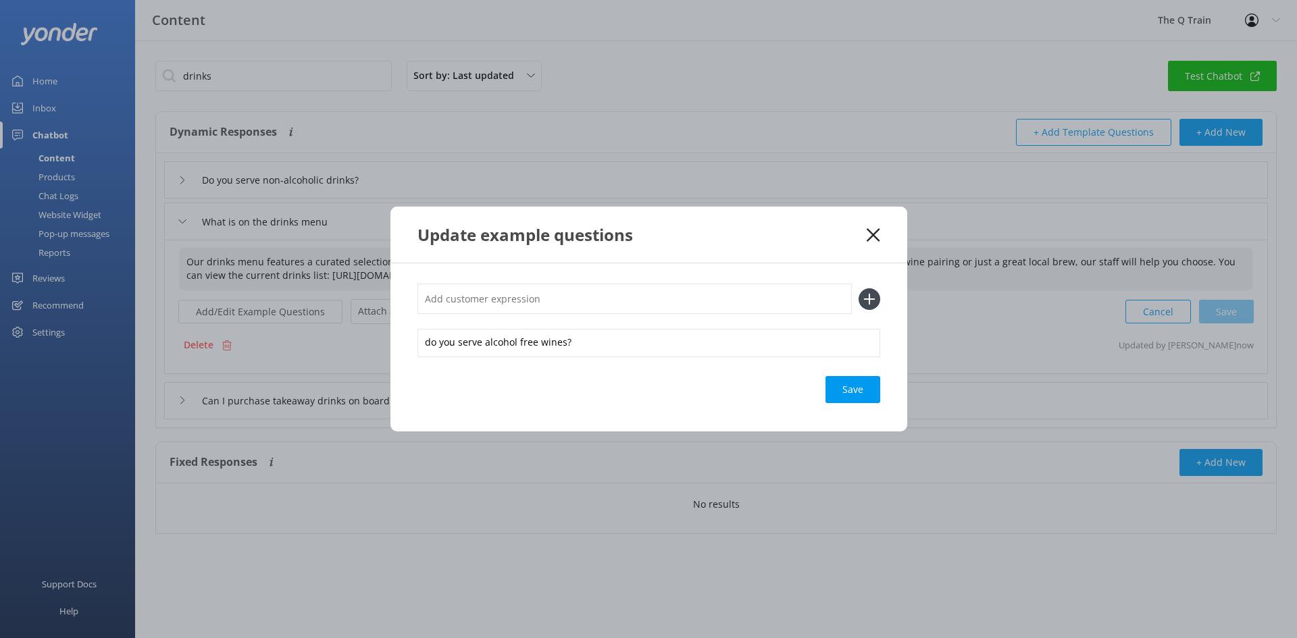
type textarea "Our drinks menu features a curated selection of local wines, beers, ciders and …"
click at [557, 302] on input "text" at bounding box center [634, 299] width 434 height 30
click at [880, 237] on div "Update example questions" at bounding box center [648, 235] width 517 height 56
click at [880, 235] on div "Update example questions" at bounding box center [648, 235] width 517 height 56
click at [876, 239] on icon at bounding box center [873, 235] width 13 height 14
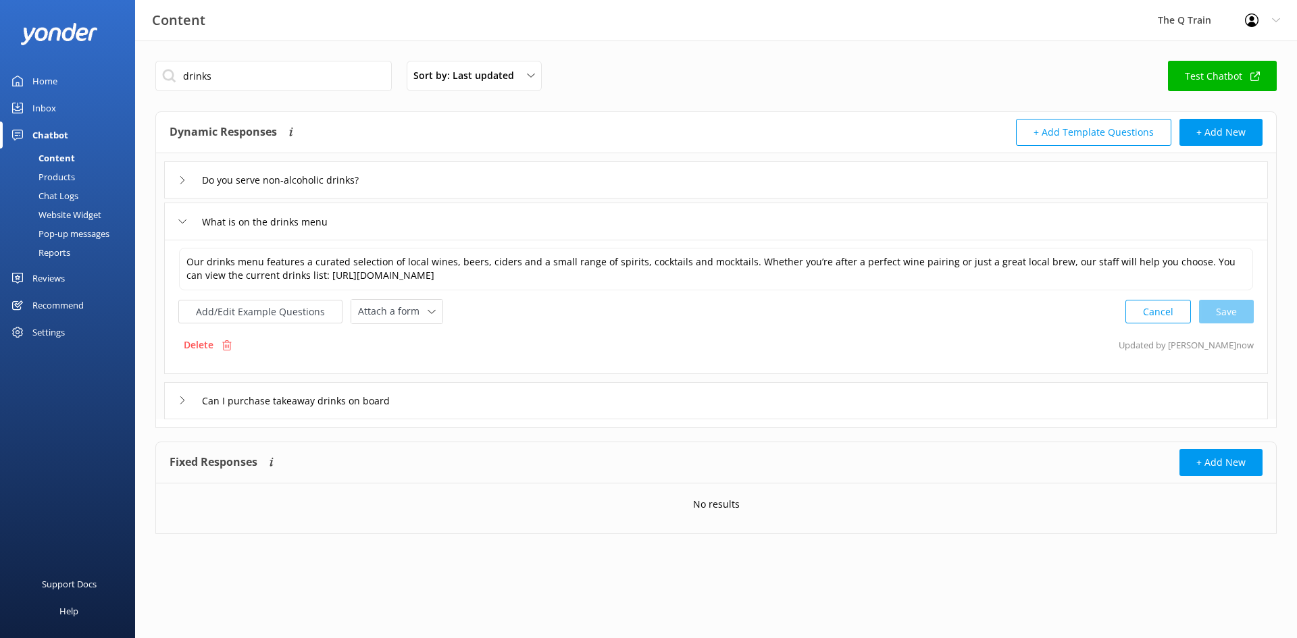
click at [352, 231] on div "What is on the drinks menu" at bounding box center [716, 221] width 1104 height 37
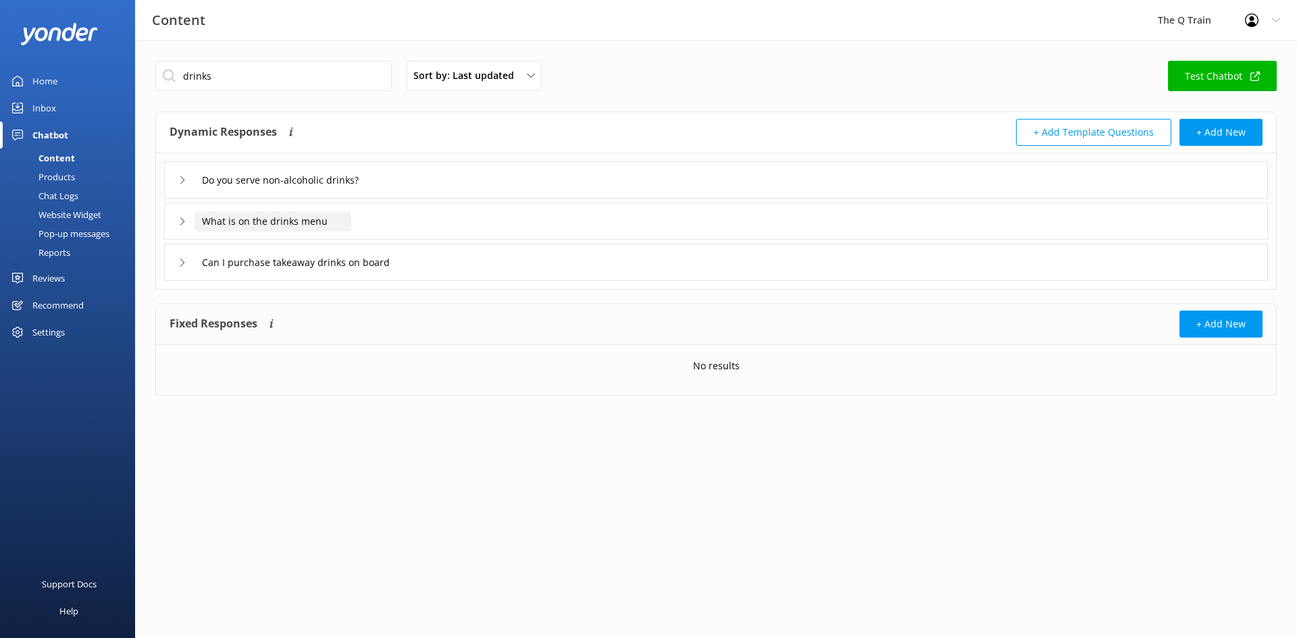
drag, startPoint x: 334, startPoint y: 222, endPoint x: 205, endPoint y: 224, distance: 129.0
click at [205, 224] on input "What is on the drinks menu" at bounding box center [273, 221] width 157 height 20
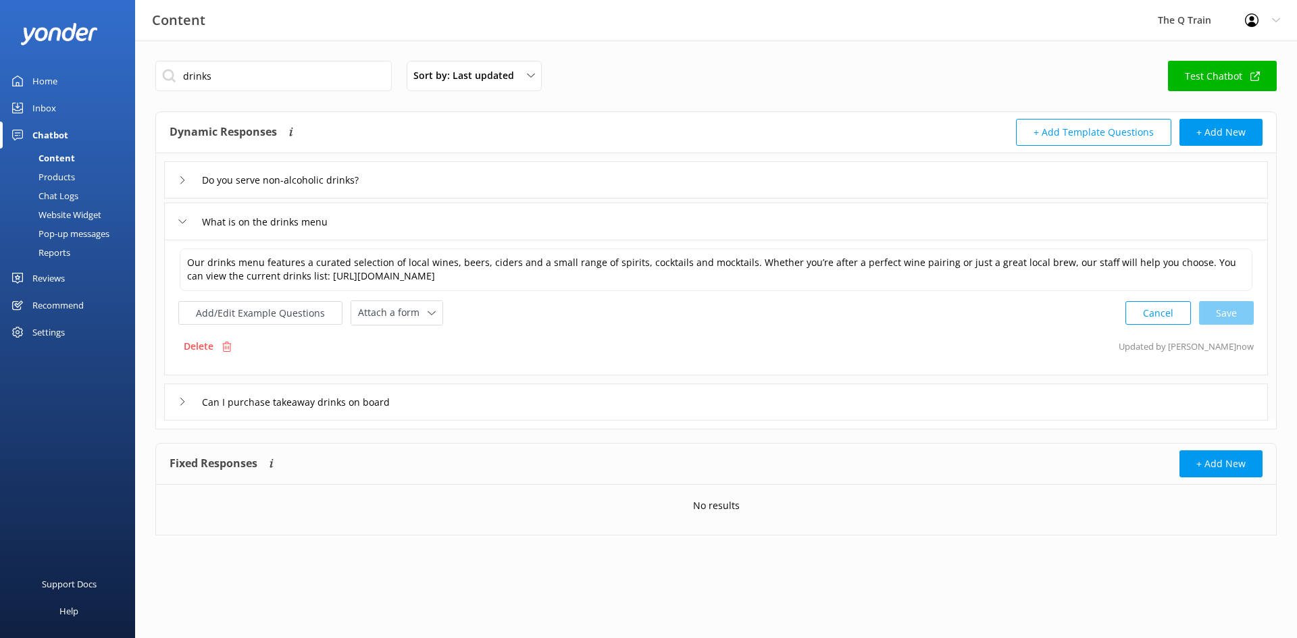
drag, startPoint x: 49, startPoint y: 107, endPoint x: 70, endPoint y: 111, distance: 21.3
click at [49, 107] on div "Inbox" at bounding box center [44, 108] width 24 height 27
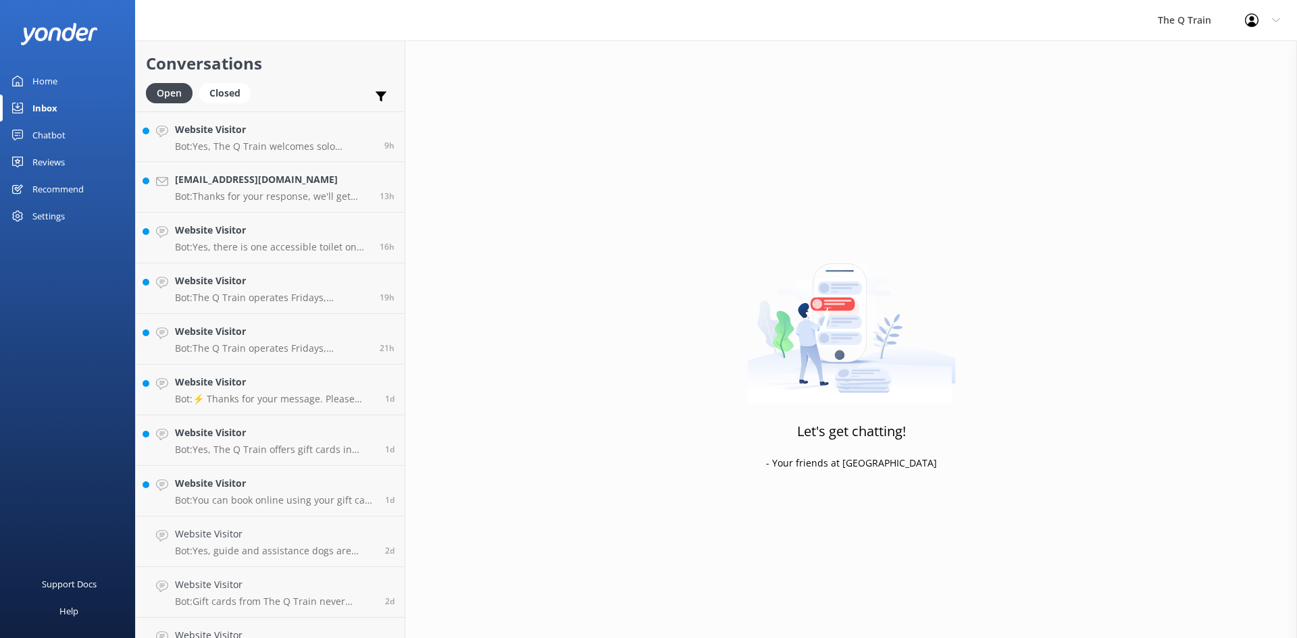
click at [53, 138] on div "Chatbot" at bounding box center [48, 135] width 33 height 27
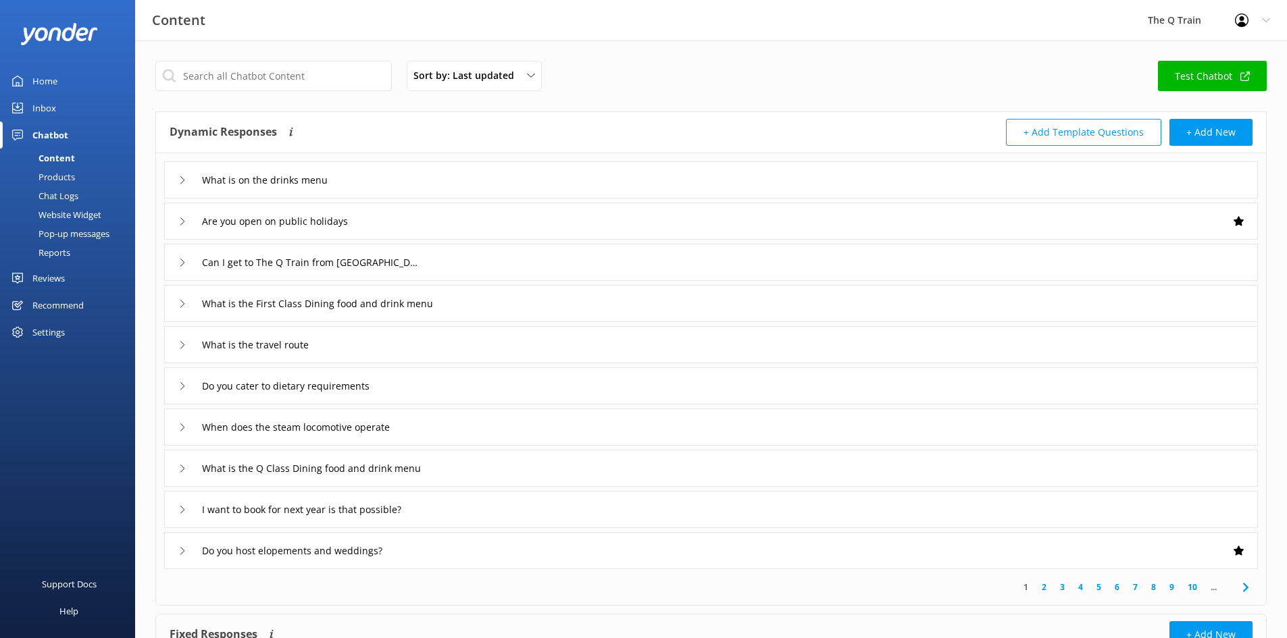
click at [47, 78] on div "Home" at bounding box center [44, 81] width 25 height 27
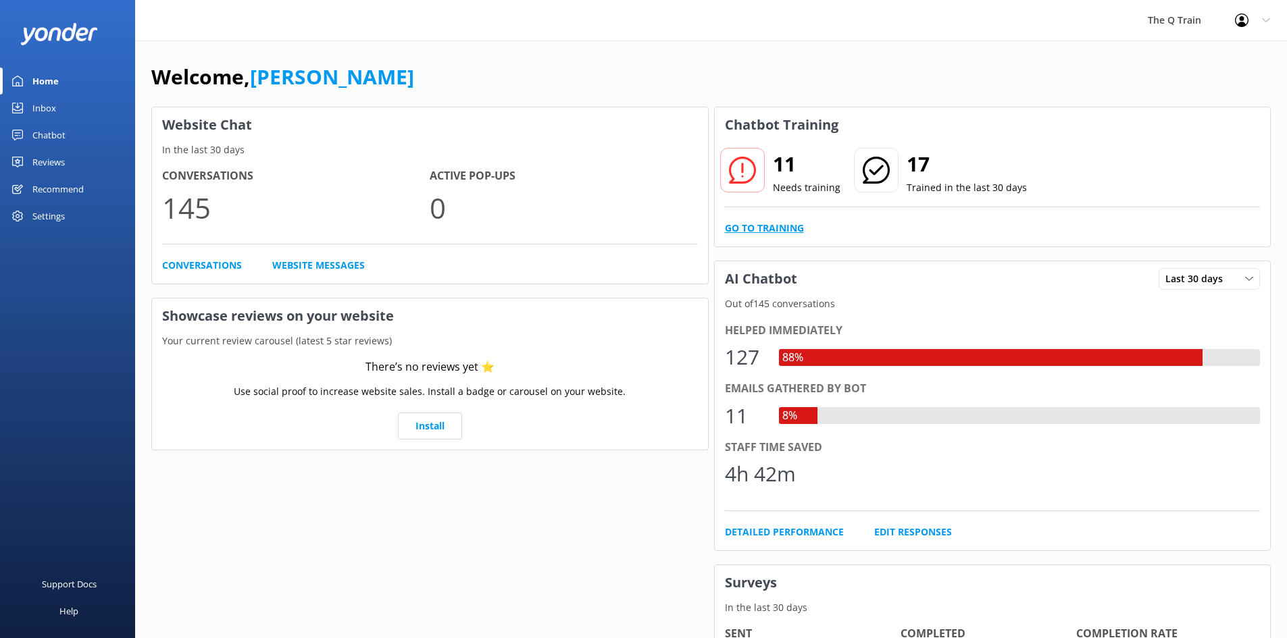
click at [787, 231] on link "Go to Training" at bounding box center [764, 228] width 79 height 15
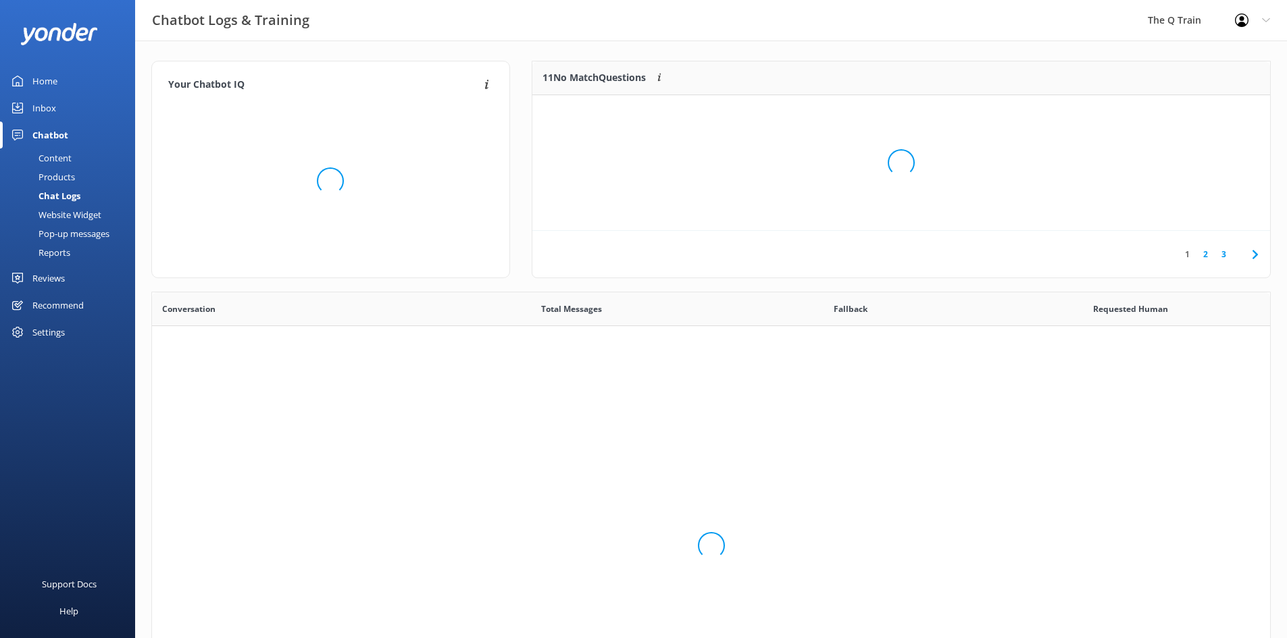
scroll to position [463, 1108]
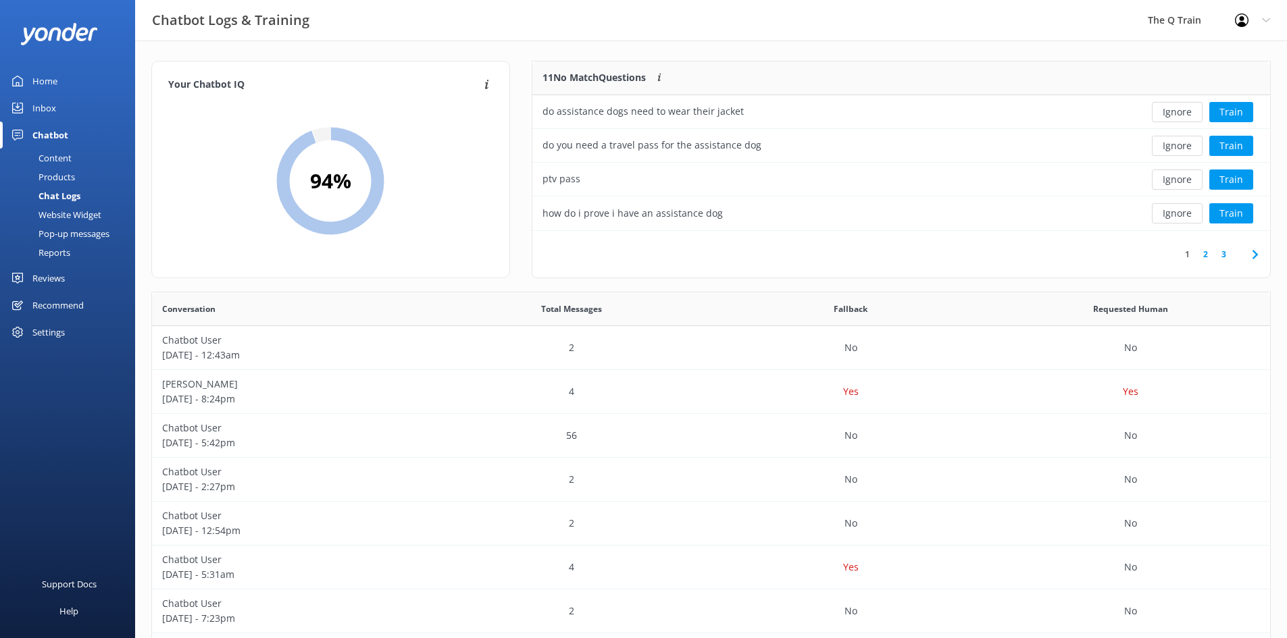
click at [1207, 253] on link "2" at bounding box center [1205, 254] width 18 height 13
click at [1227, 211] on button "Train" at bounding box center [1231, 213] width 44 height 20
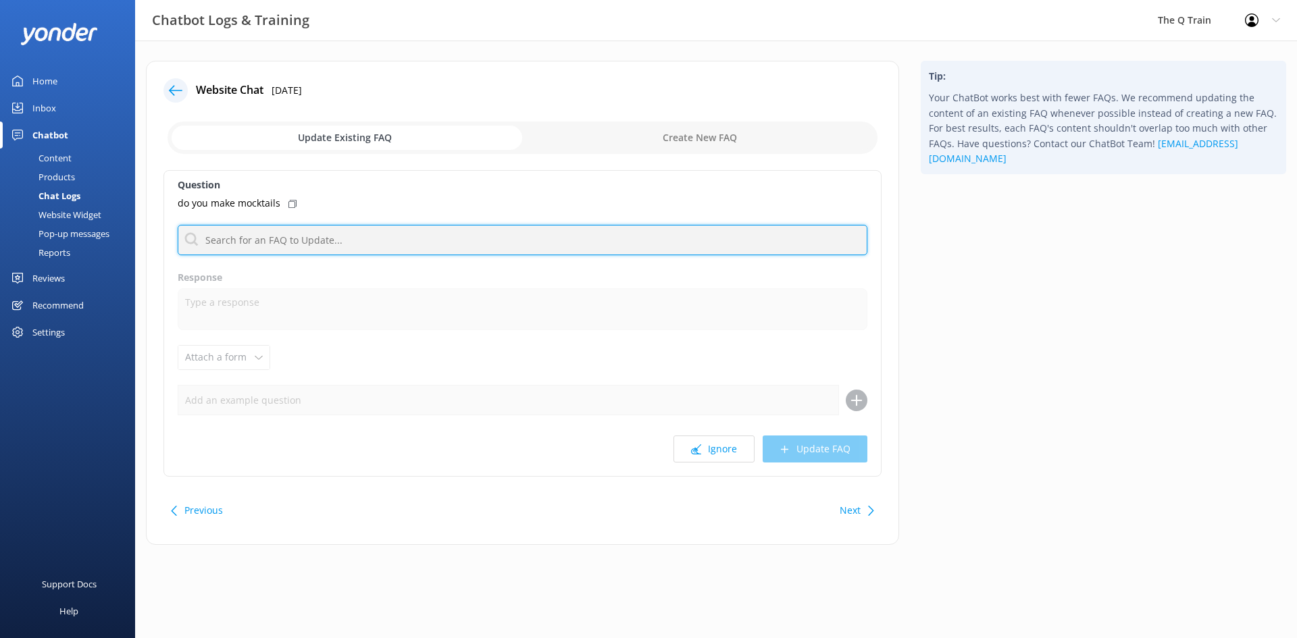
click at [307, 243] on input "text" at bounding box center [523, 240] width 690 height 30
paste input "What is on the drinks menu"
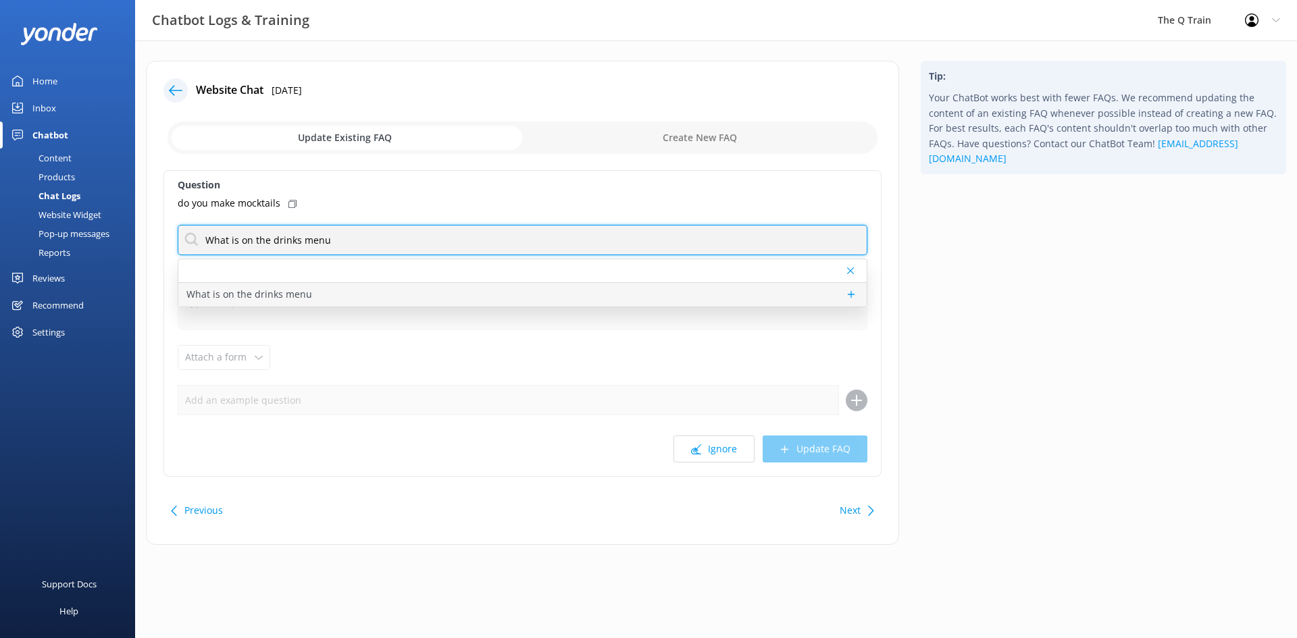
type input "What is on the drinks menu"
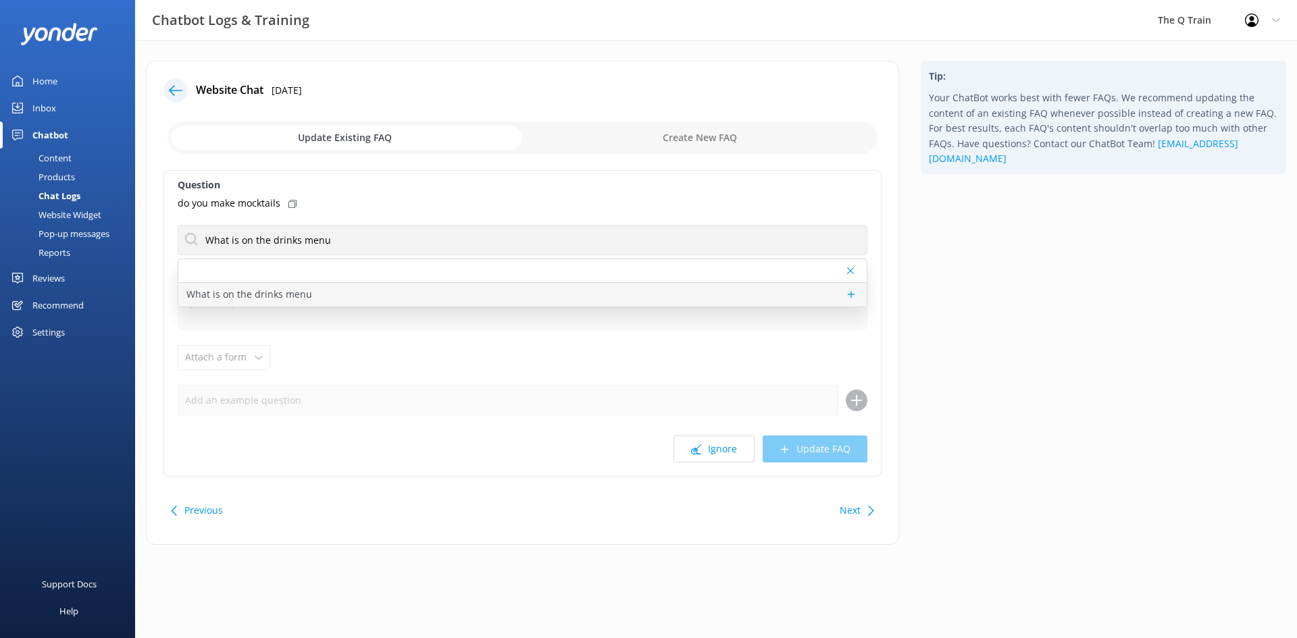
click at [289, 297] on p "What is on the drinks menu" at bounding box center [249, 294] width 126 height 15
type textarea "Our drinks menu features a curated selection of local wines, beers, ciders and …"
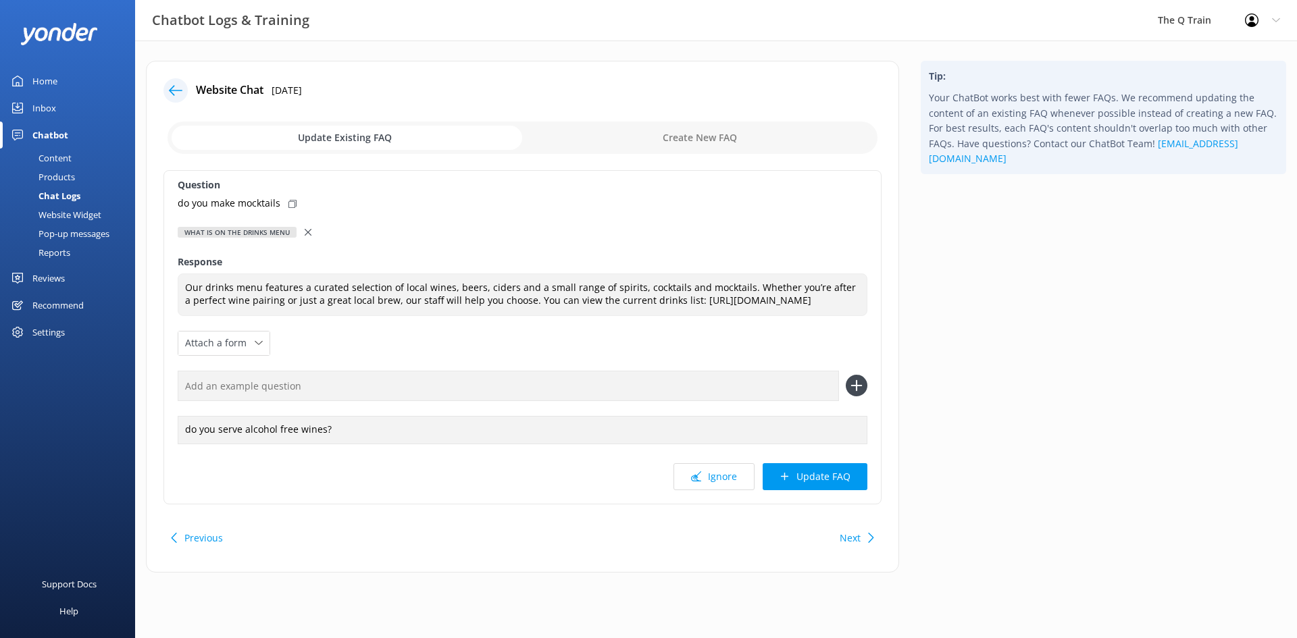
click at [276, 231] on div "What is on the drinks menu" at bounding box center [237, 232] width 119 height 11
click at [293, 204] on icon at bounding box center [292, 204] width 8 height 8
click at [322, 401] on input "text" at bounding box center [508, 386] width 661 height 30
paste input "do you make mocktails"
type input "do you make mocktails"
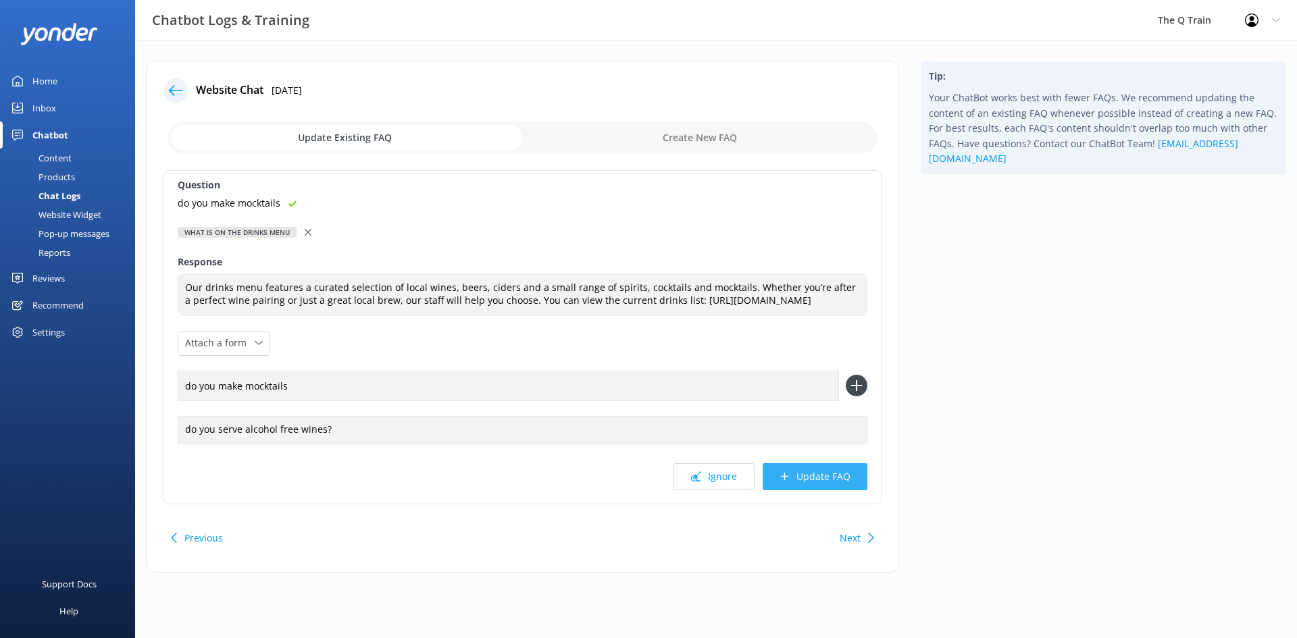
click at [788, 483] on button "Update FAQ" at bounding box center [815, 476] width 105 height 27
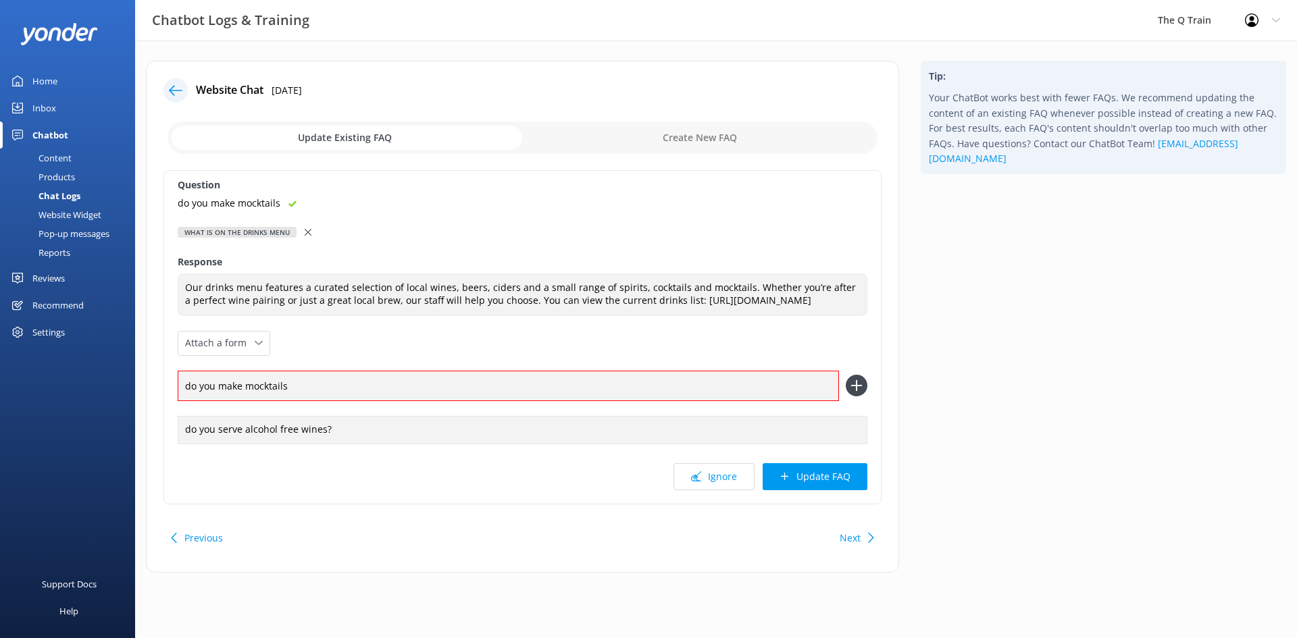
click at [859, 393] on icon at bounding box center [857, 386] width 22 height 22
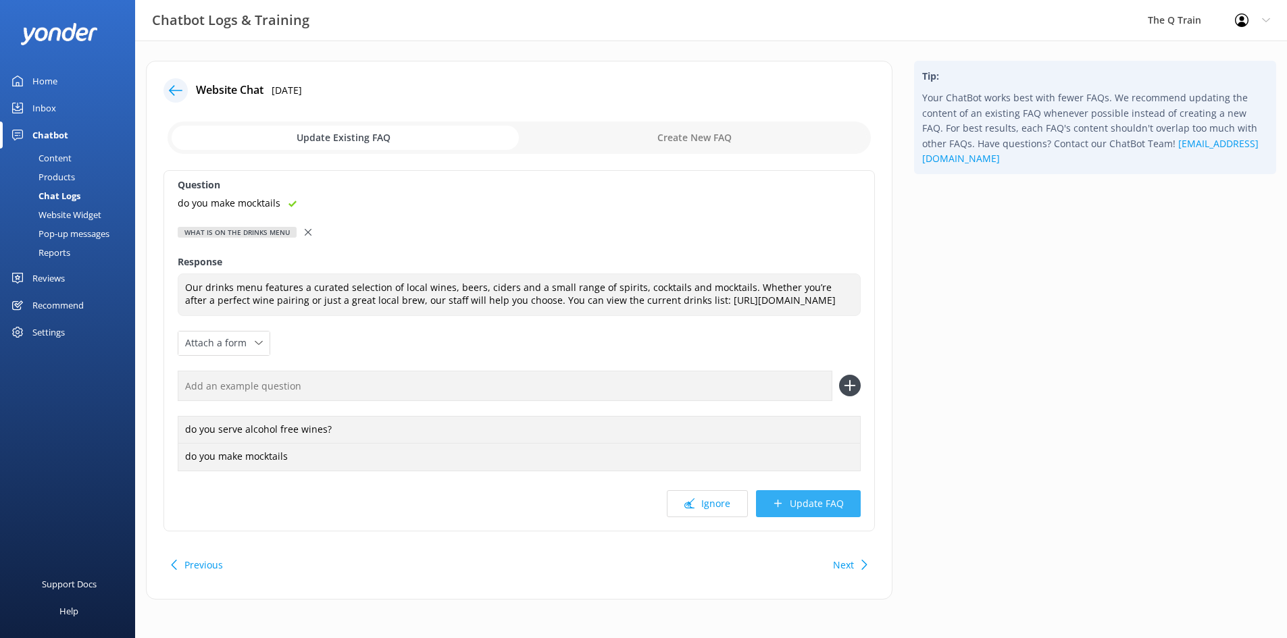
click at [808, 517] on button "Update FAQ" at bounding box center [808, 503] width 105 height 27
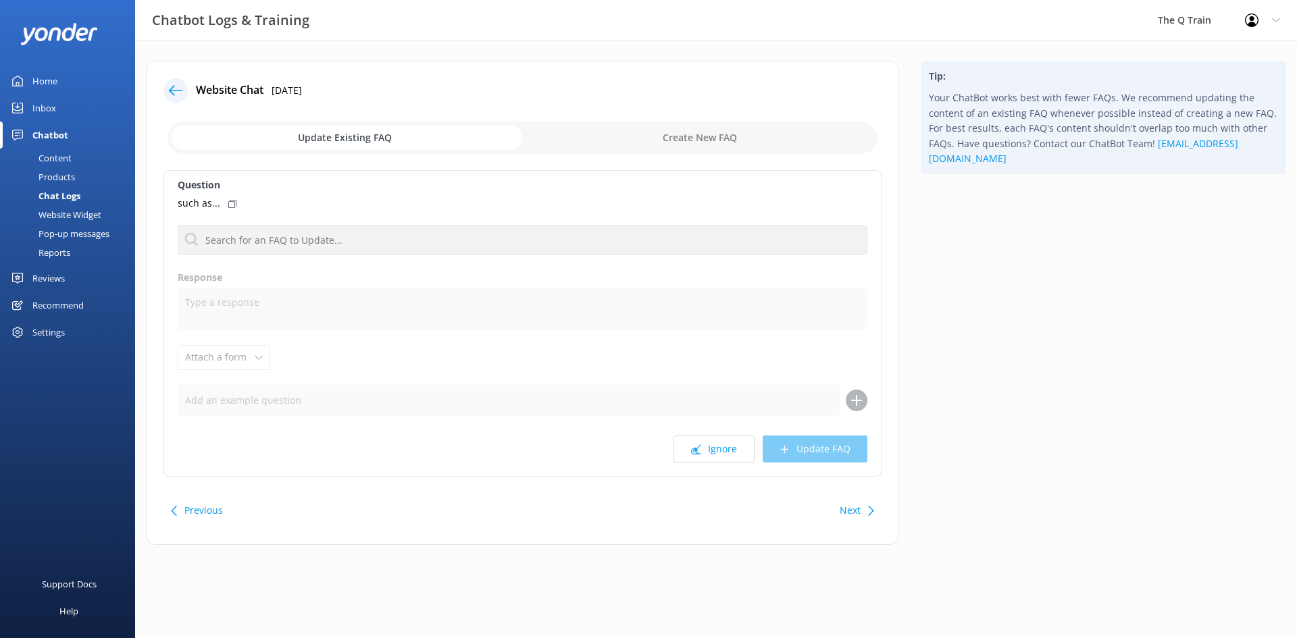
click at [41, 80] on div "Home" at bounding box center [44, 81] width 25 height 27
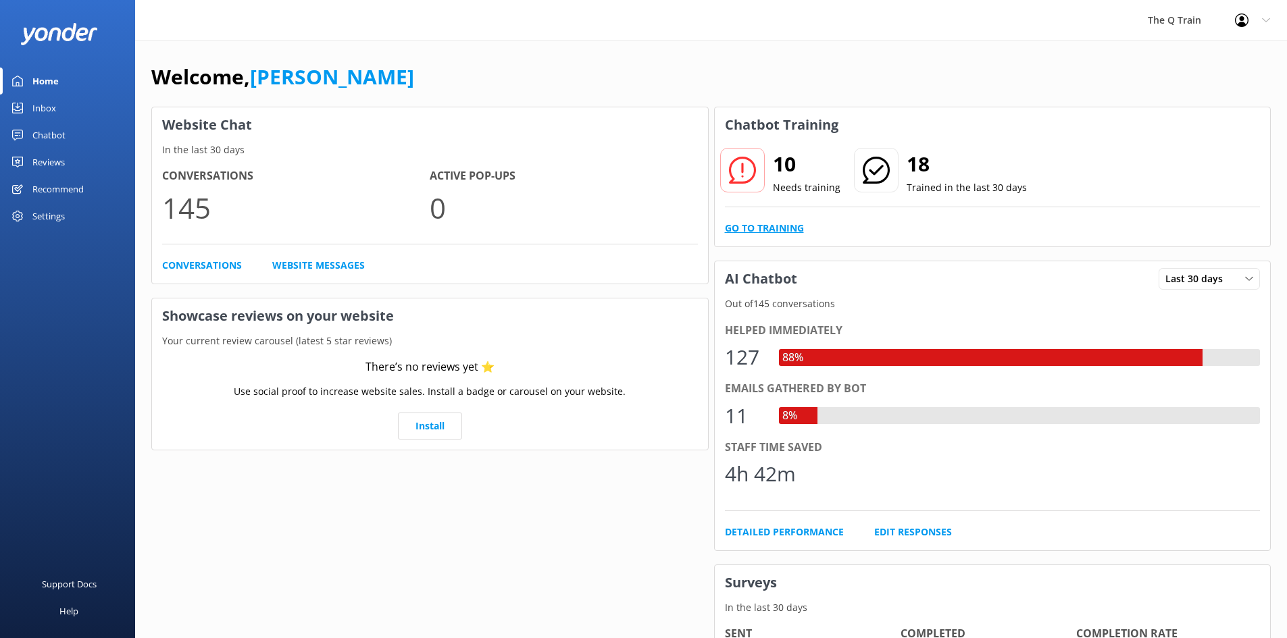
click at [777, 226] on link "Go to Training" at bounding box center [764, 228] width 79 height 15
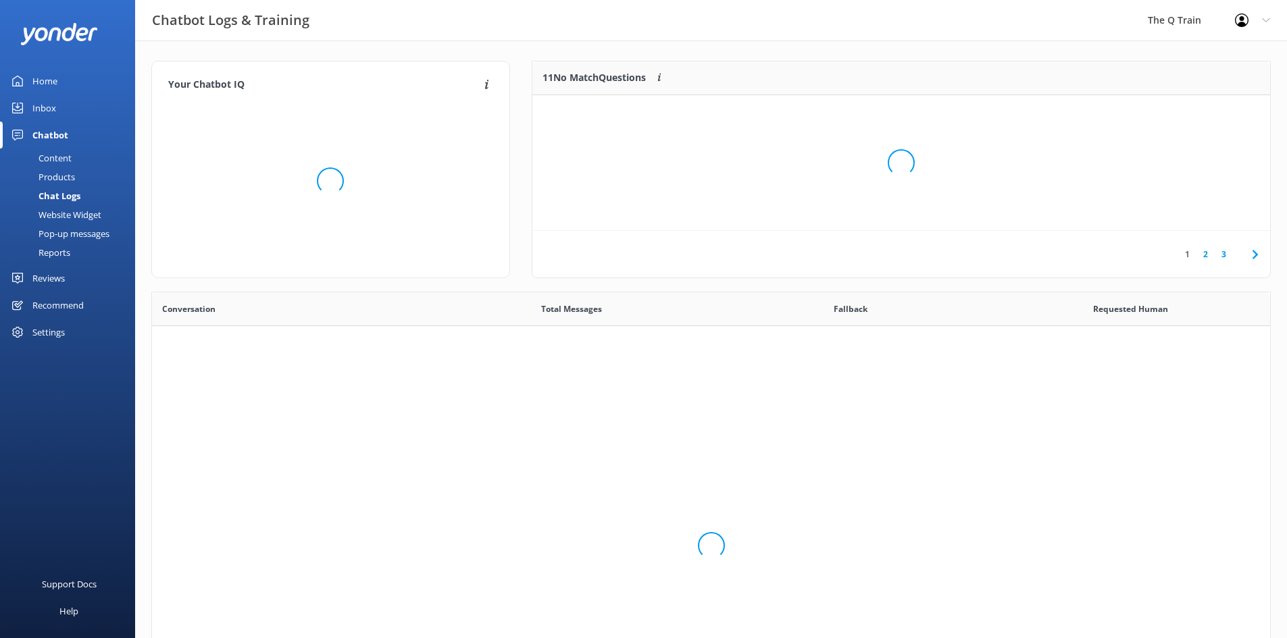
scroll to position [463, 1108]
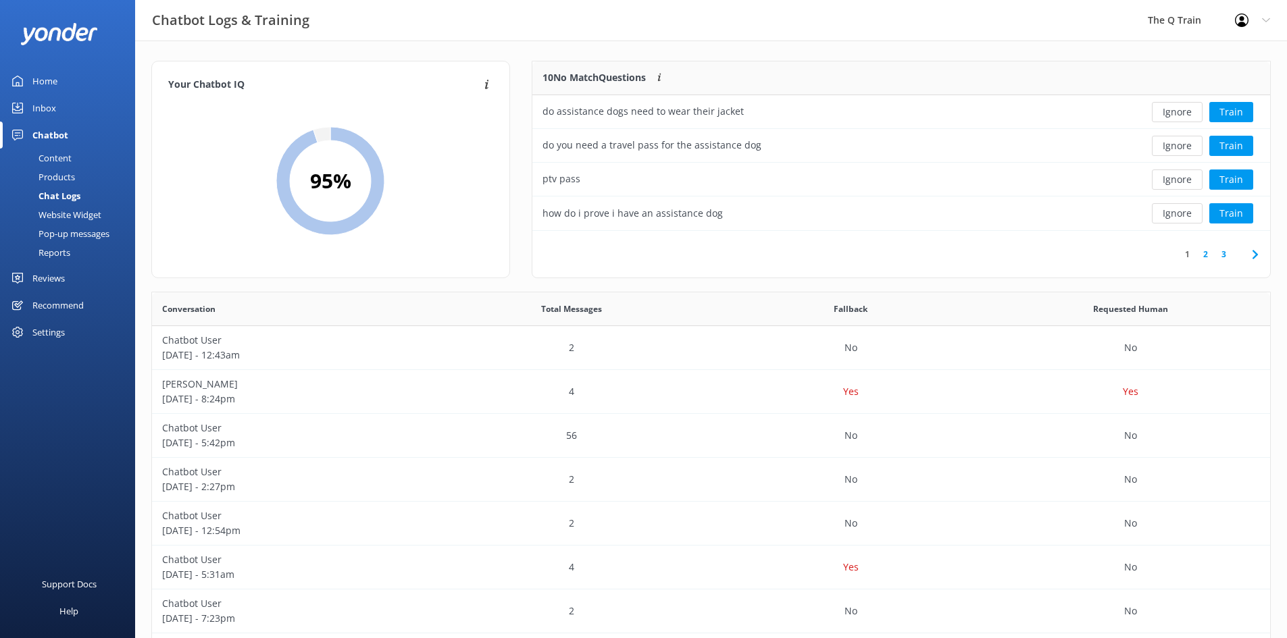
click at [1209, 255] on link "2" at bounding box center [1205, 254] width 18 height 13
click at [1182, 149] on button "Ignore" at bounding box center [1177, 146] width 51 height 20
drag, startPoint x: 1234, startPoint y: 144, endPoint x: 1129, endPoint y: 245, distance: 145.2
click at [1129, 245] on div "9 No Match Questions Customers sometimes ask questions that don't fully match a…" at bounding box center [901, 170] width 739 height 218
click at [68, 155] on div "Content" at bounding box center [39, 158] width 63 height 19
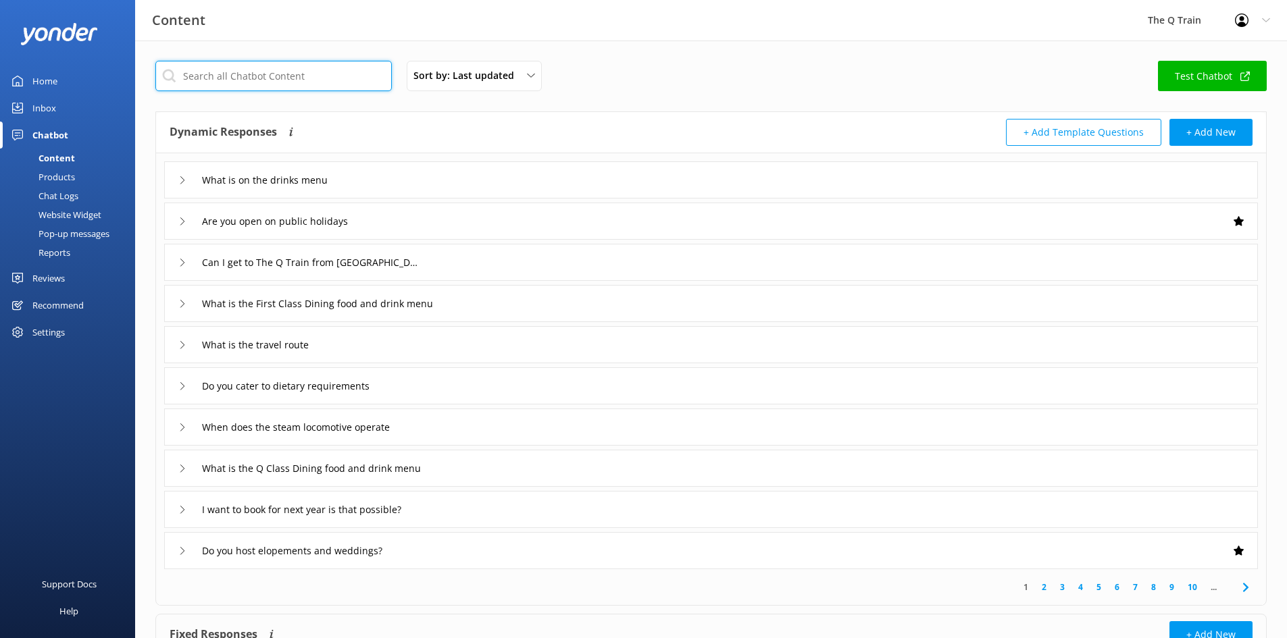
click at [244, 84] on input "text" at bounding box center [273, 76] width 236 height 30
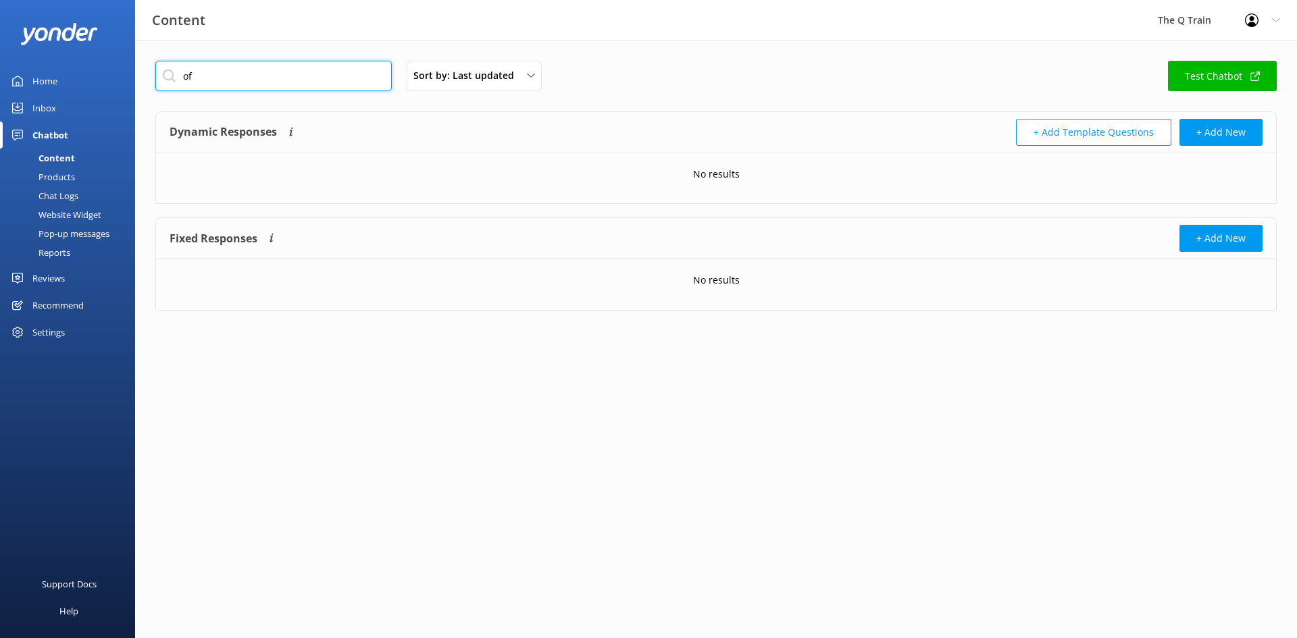
type input "o"
type input "contact"
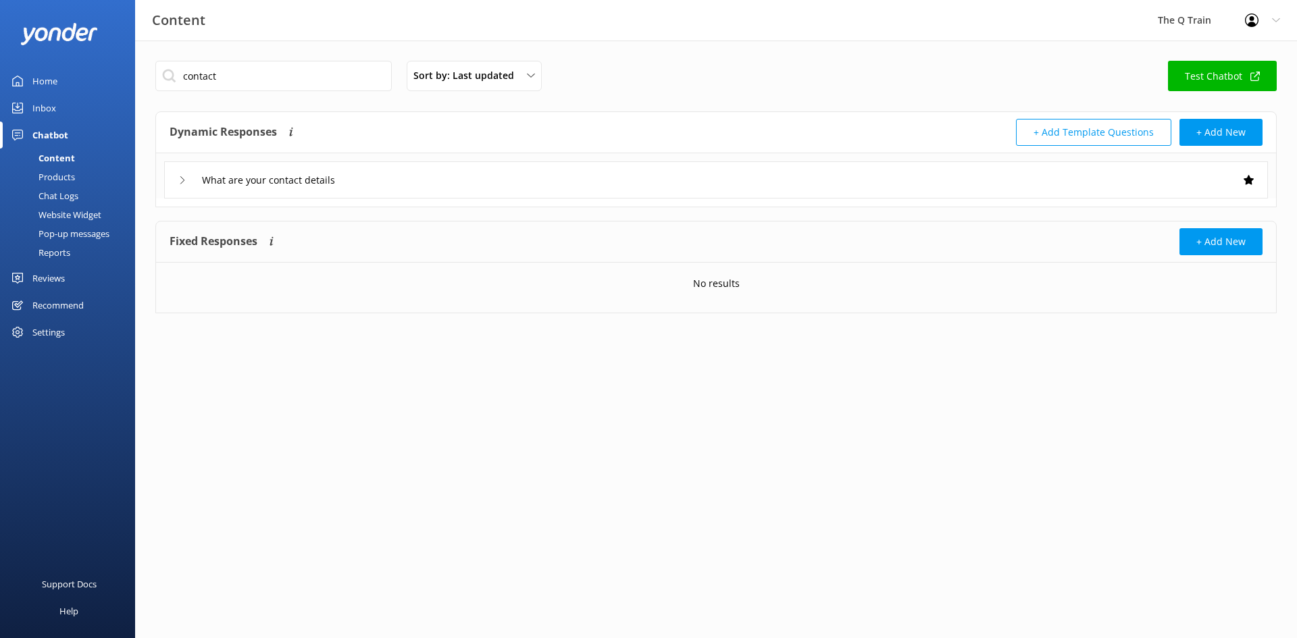
click at [185, 178] on icon at bounding box center [182, 180] width 8 height 8
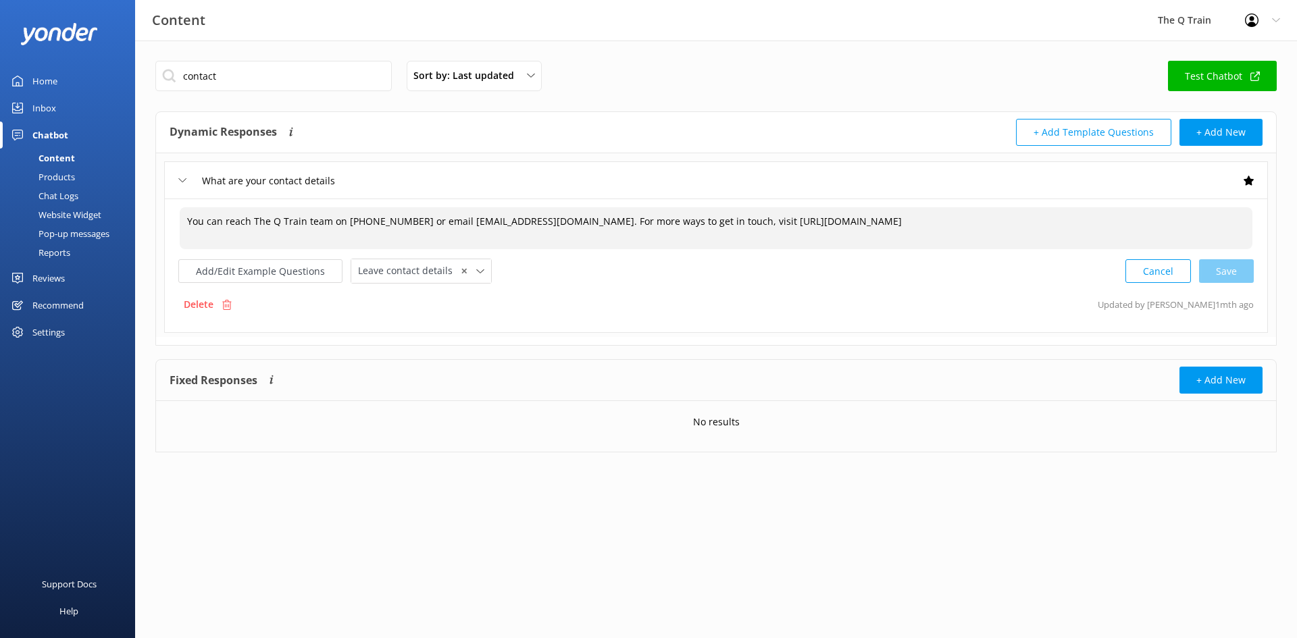
click at [938, 222] on textarea "You can reach The Q Train team on [PHONE_NUMBER] or email [EMAIL_ADDRESS][DOMAI…" at bounding box center [716, 228] width 1073 height 42
click at [973, 222] on textarea "You can reach The Q Train team on [PHONE_NUMBER] or email [EMAIL_ADDRESS][DOMAI…" at bounding box center [716, 228] width 1073 height 42
click at [977, 221] on textarea "You can reach The Q Train team on [PHONE_NUMBER] or email [EMAIL_ADDRESS][DOMAI…" at bounding box center [716, 228] width 1073 height 42
drag, startPoint x: 927, startPoint y: 220, endPoint x: 1237, endPoint y: 222, distance: 310.1
click at [1237, 222] on textarea "You can reach The Q Train team on [PHONE_NUMBER] or email [EMAIL_ADDRESS][DOMAI…" at bounding box center [716, 228] width 1073 height 43
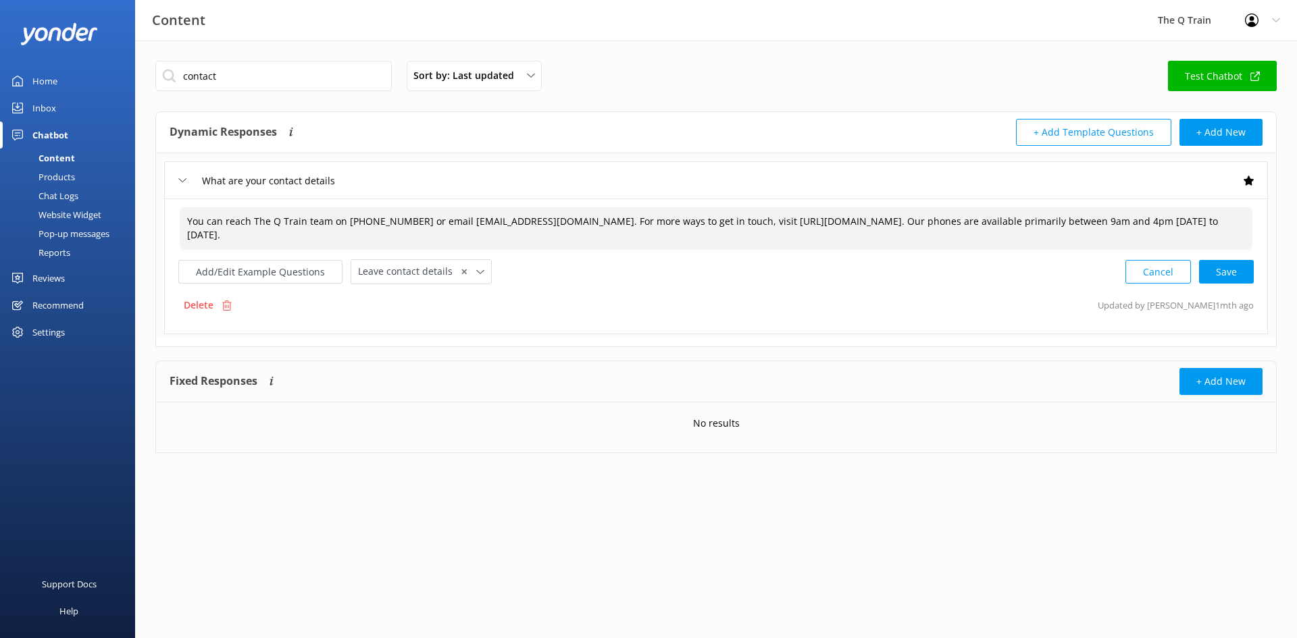
paste textarea "Phone Availability Notice Our phone lines are open [DATE] to [DATE] from 9:00 A…"
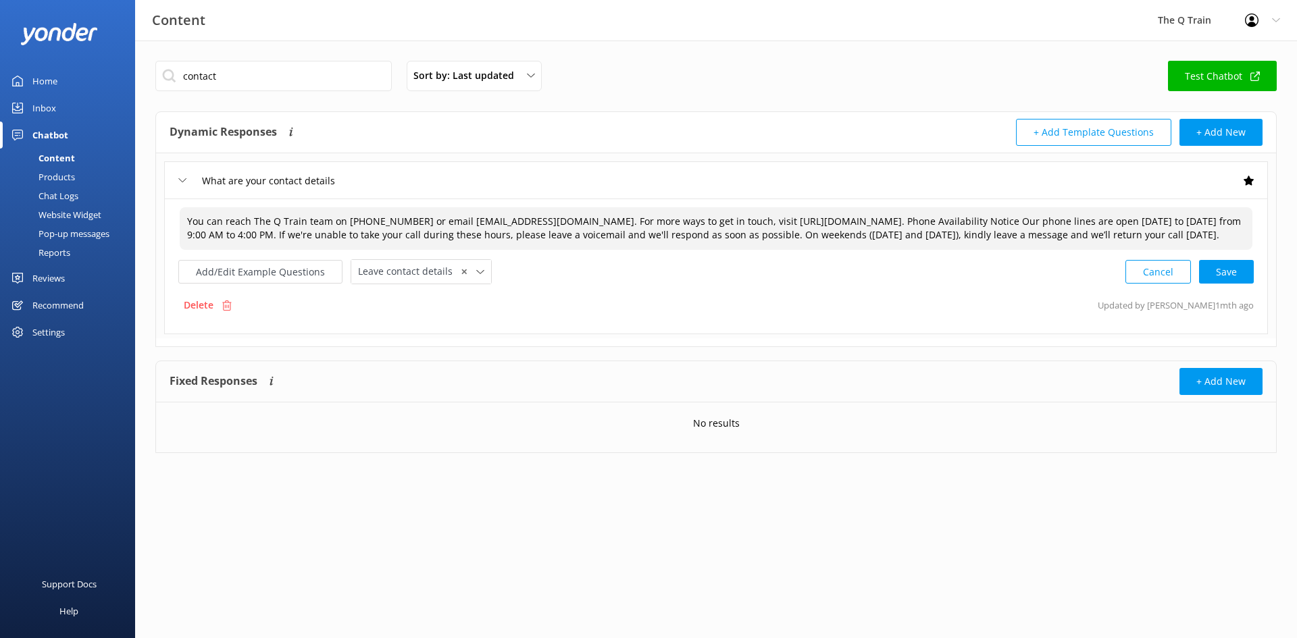
drag, startPoint x: 926, startPoint y: 220, endPoint x: 1039, endPoint y: 221, distance: 112.8
click at [1039, 221] on textarea "You can reach The Q Train team on [PHONE_NUMBER] or email [EMAIL_ADDRESS][DOMAI…" at bounding box center [716, 228] width 1073 height 43
drag, startPoint x: 852, startPoint y: 234, endPoint x: 879, endPoint y: 234, distance: 27.0
click at [879, 234] on textarea "You can reach The Q Train team on [PHONE_NUMBER] or email [EMAIL_ADDRESS][DOMAI…" at bounding box center [716, 228] width 1073 height 43
click at [1217, 270] on div "Cancel Loading.." at bounding box center [1190, 270] width 128 height 25
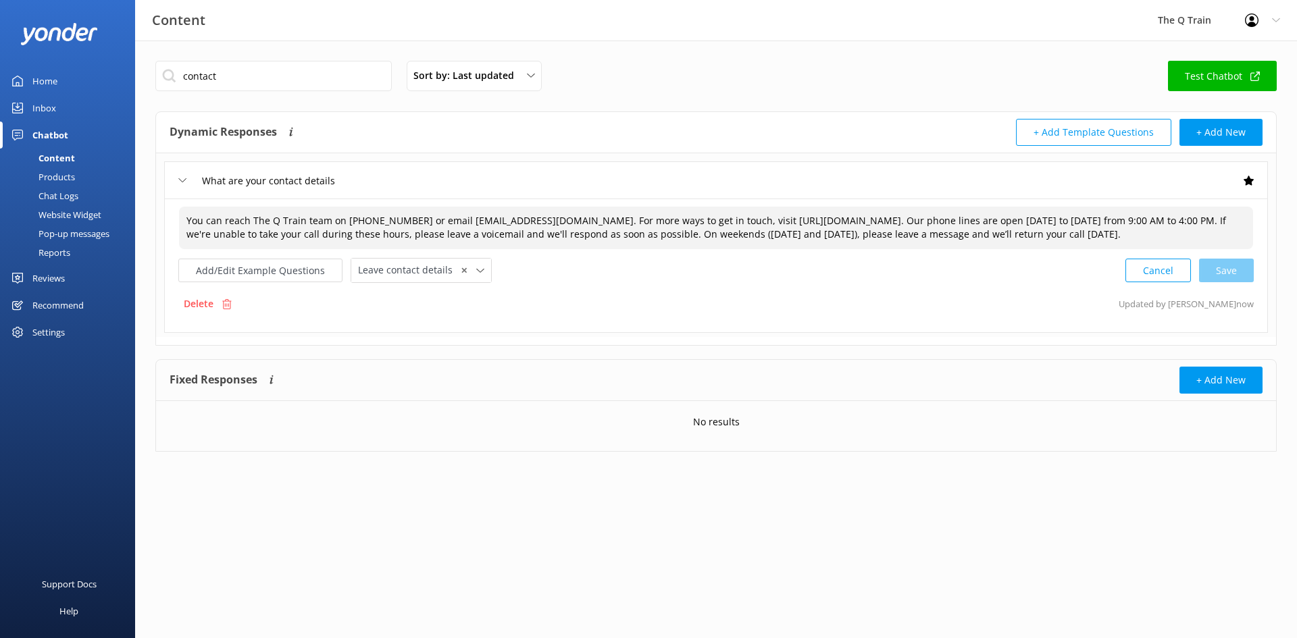
type textarea "You can reach The Q Train team on [PHONE_NUMBER] or email [EMAIL_ADDRESS][DOMAI…"
click at [42, 80] on div "Home" at bounding box center [44, 81] width 25 height 27
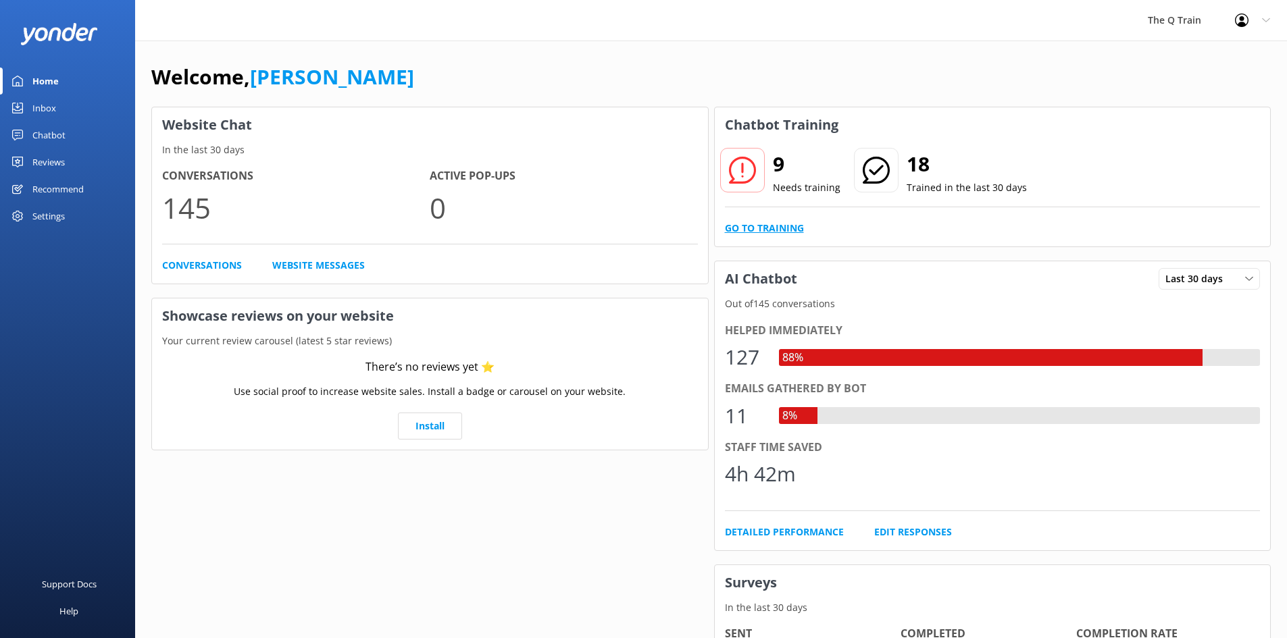
click at [778, 226] on link "Go to Training" at bounding box center [764, 228] width 79 height 15
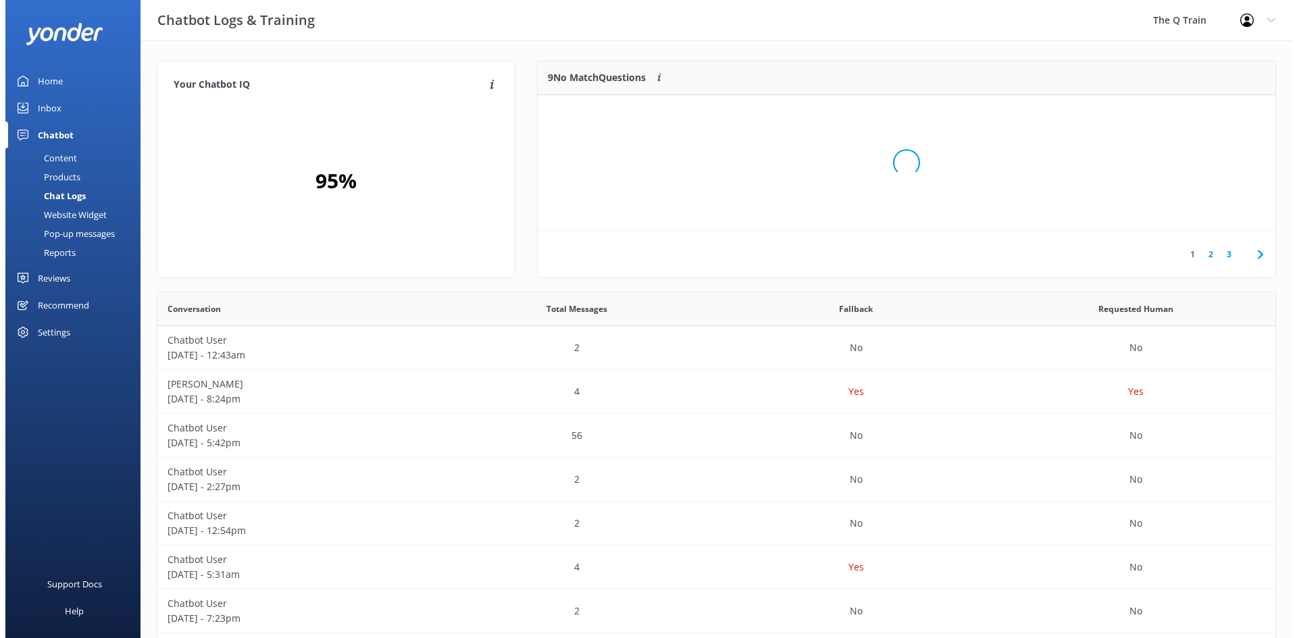
scroll to position [463, 1108]
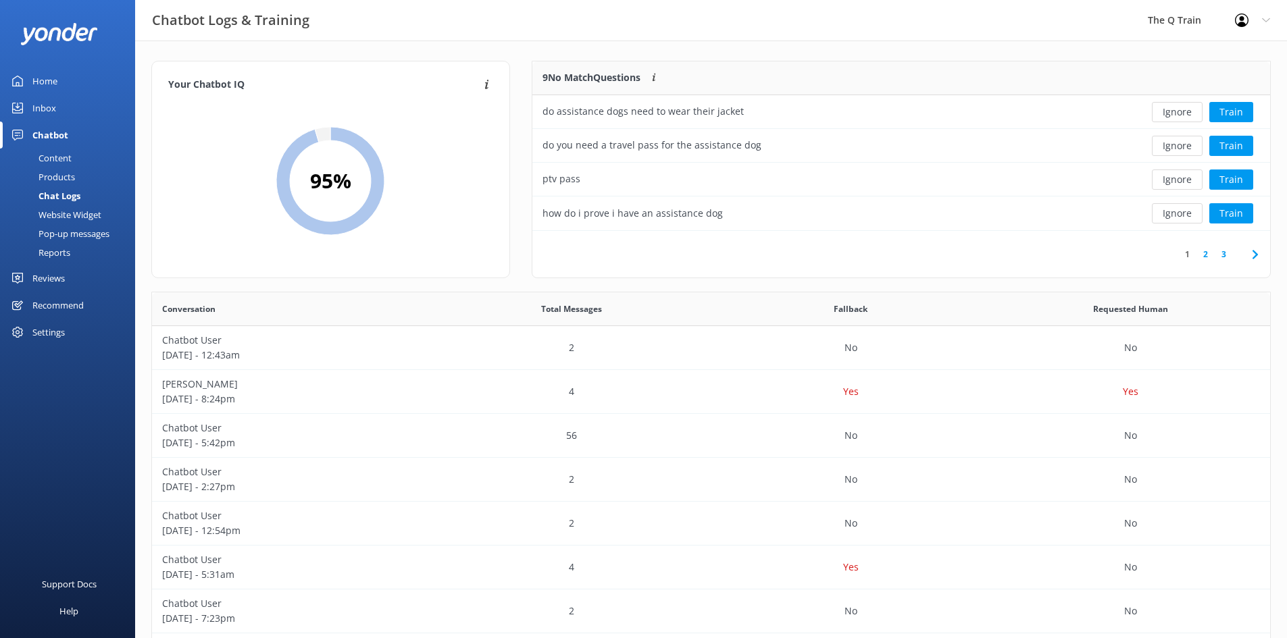
click at [1209, 257] on link "2" at bounding box center [1205, 254] width 18 height 13
click at [1231, 144] on button "Train" at bounding box center [1231, 146] width 44 height 20
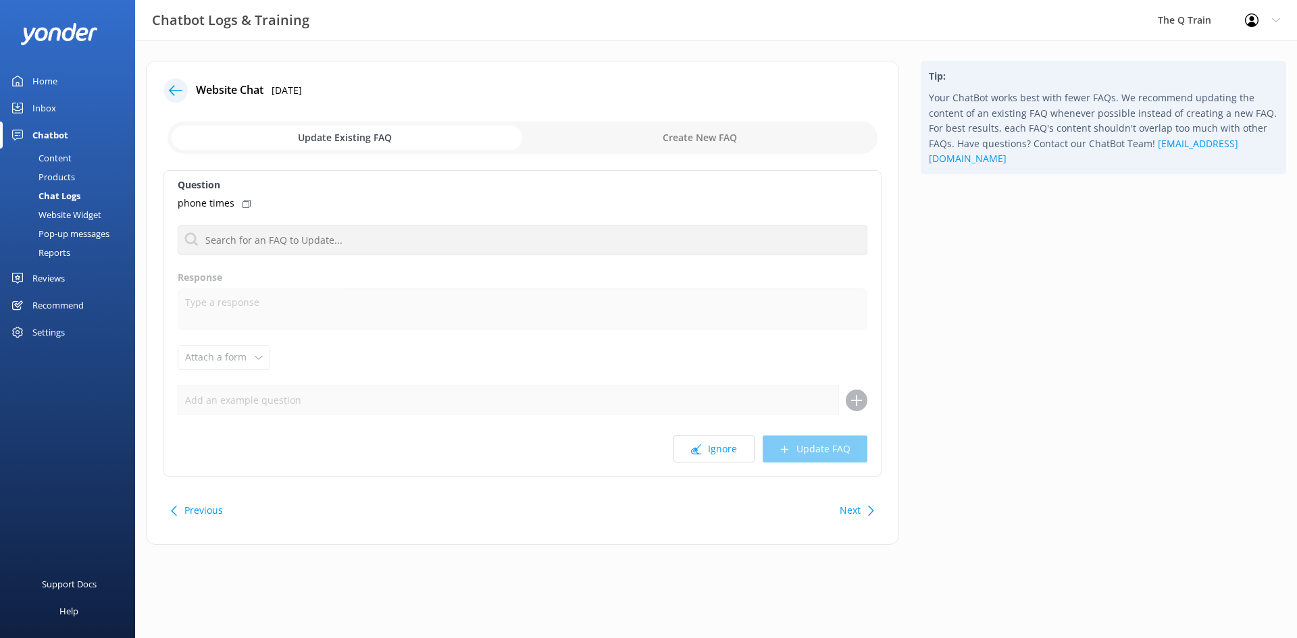
click at [245, 204] on icon at bounding box center [247, 204] width 8 height 8
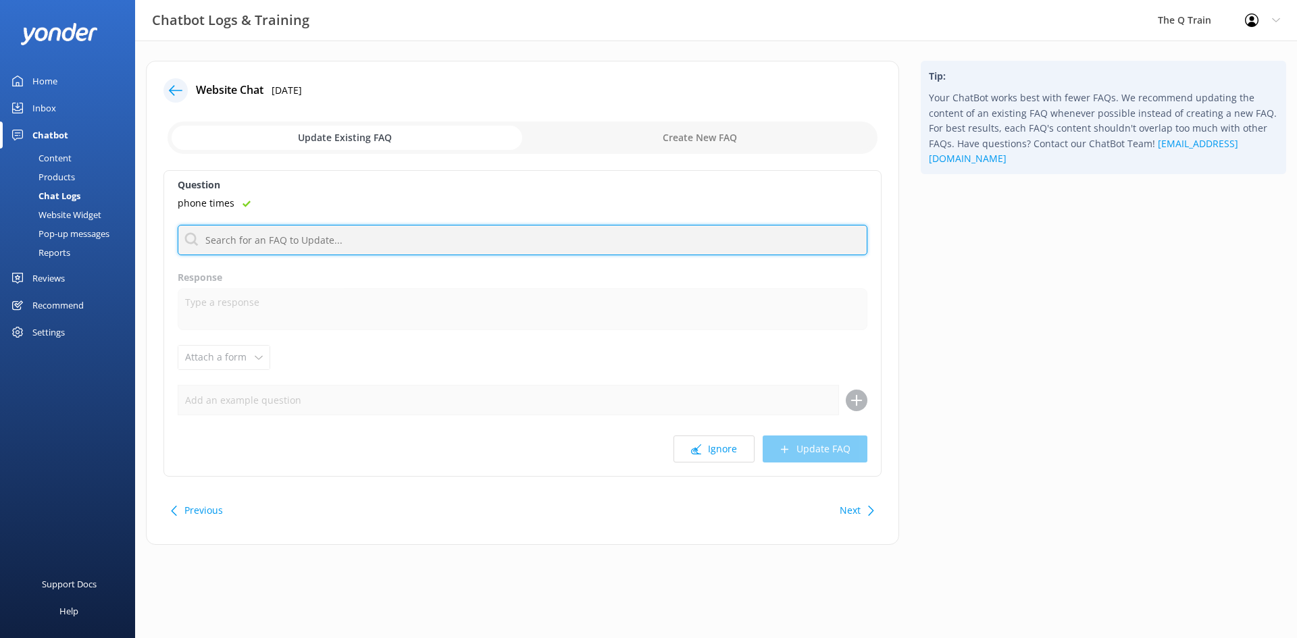
click at [255, 240] on input "text" at bounding box center [523, 240] width 690 height 30
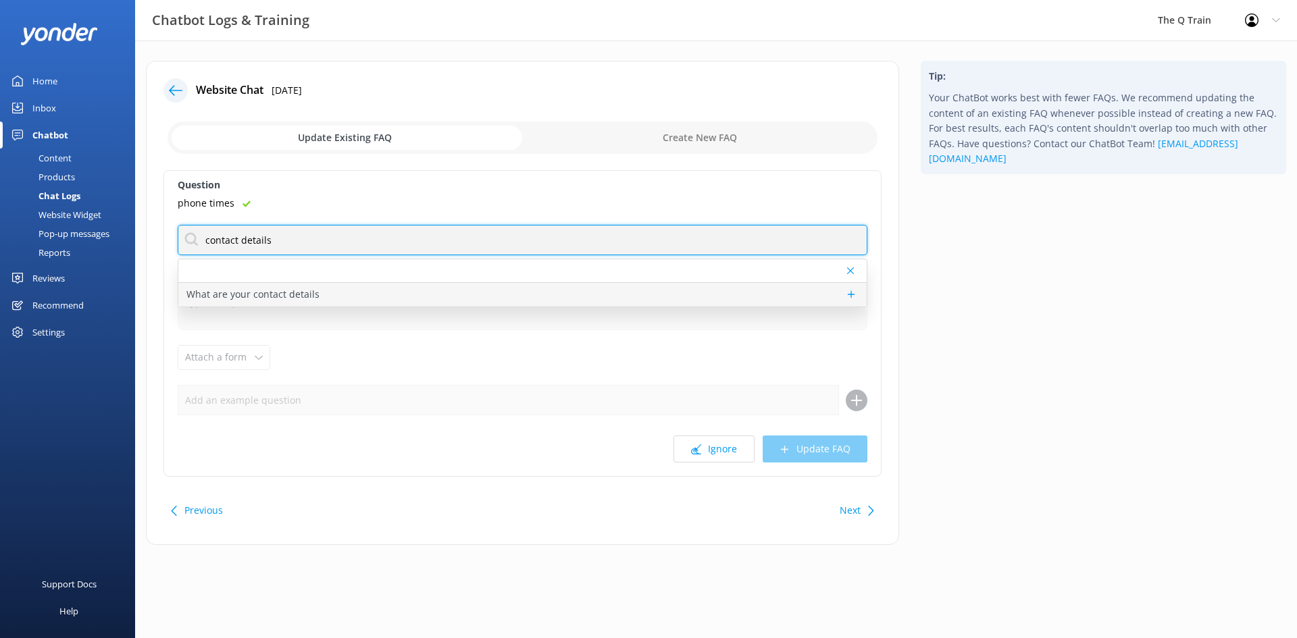
type input "contact details"
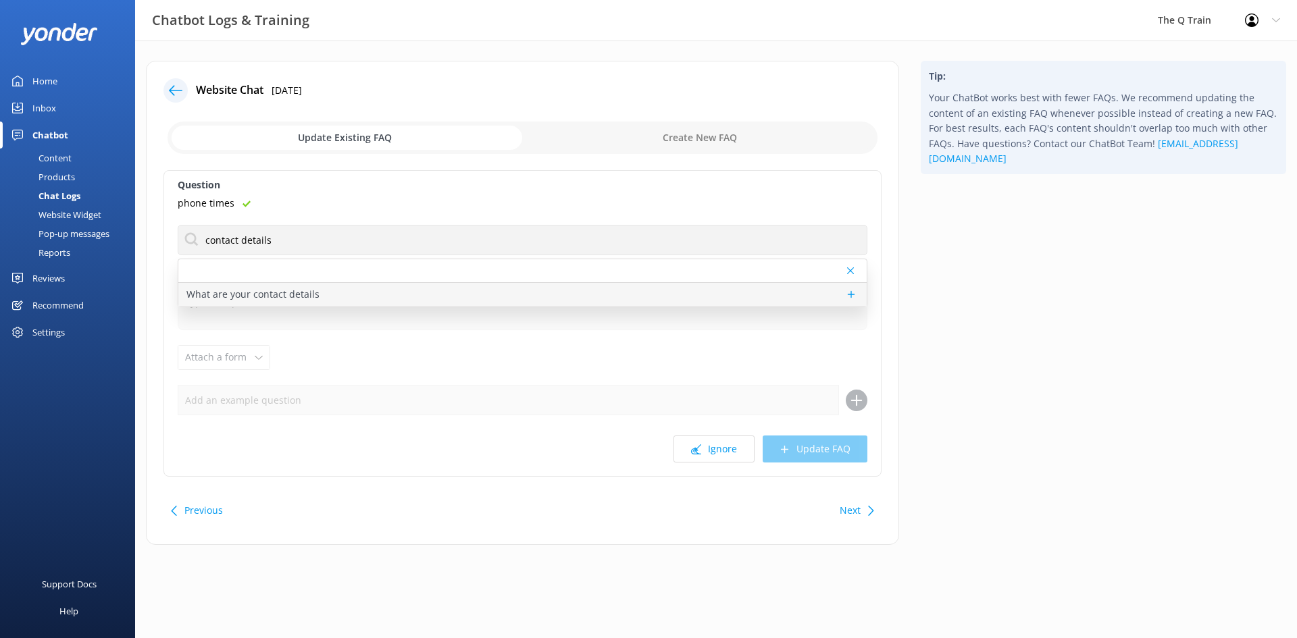
click at [255, 295] on p "What are your contact details" at bounding box center [252, 294] width 133 height 15
type textarea "You can reach The Q Train team on [PHONE_NUMBER] or email [EMAIL_ADDRESS][DOMAI…"
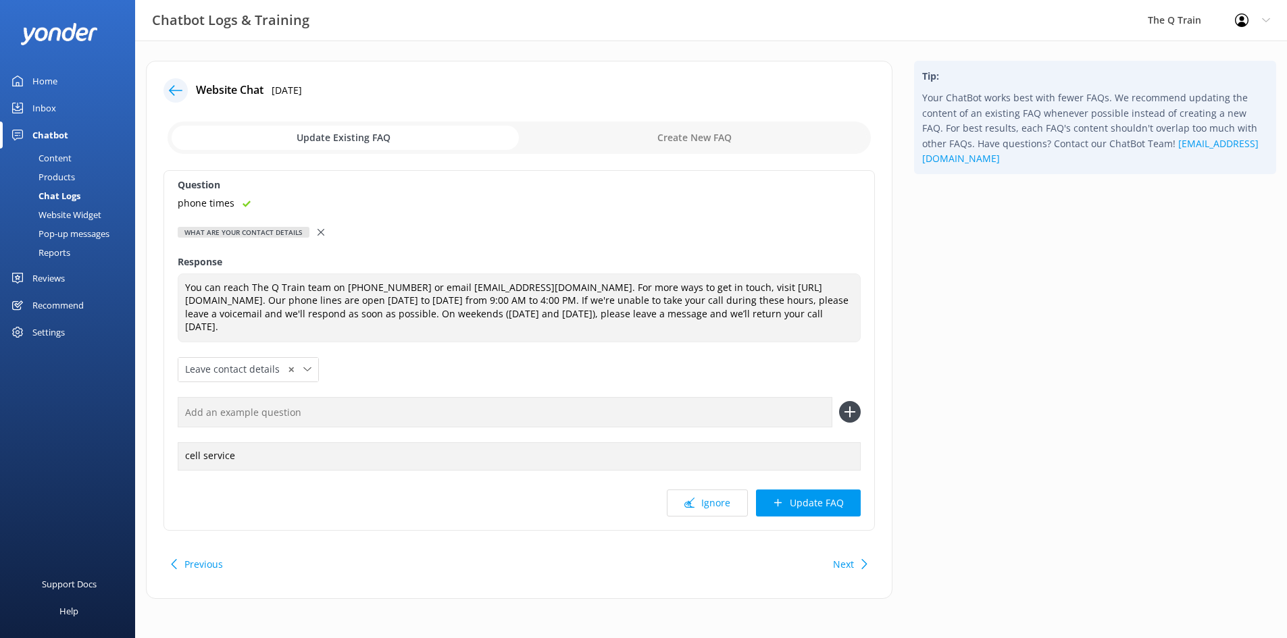
click at [260, 418] on input "text" at bounding box center [505, 412] width 655 height 30
paste input "phone times"
type input "phone times"
click at [854, 413] on icon at bounding box center [850, 412] width 22 height 22
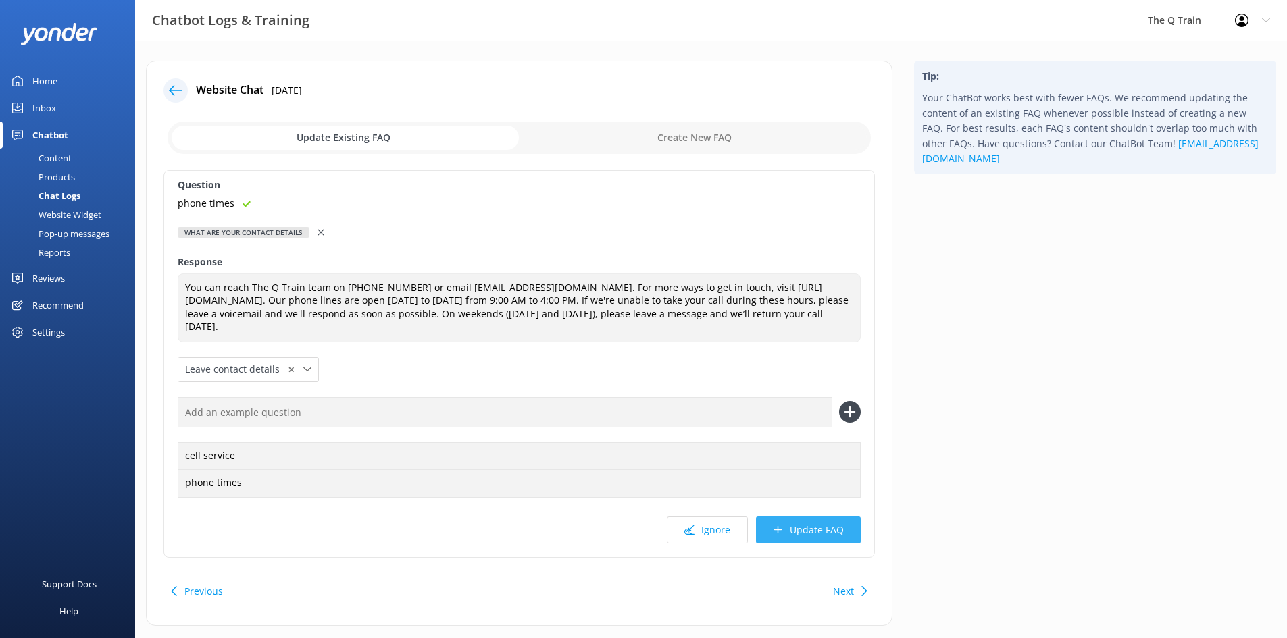
click at [800, 526] on button "Update FAQ" at bounding box center [808, 530] width 105 height 27
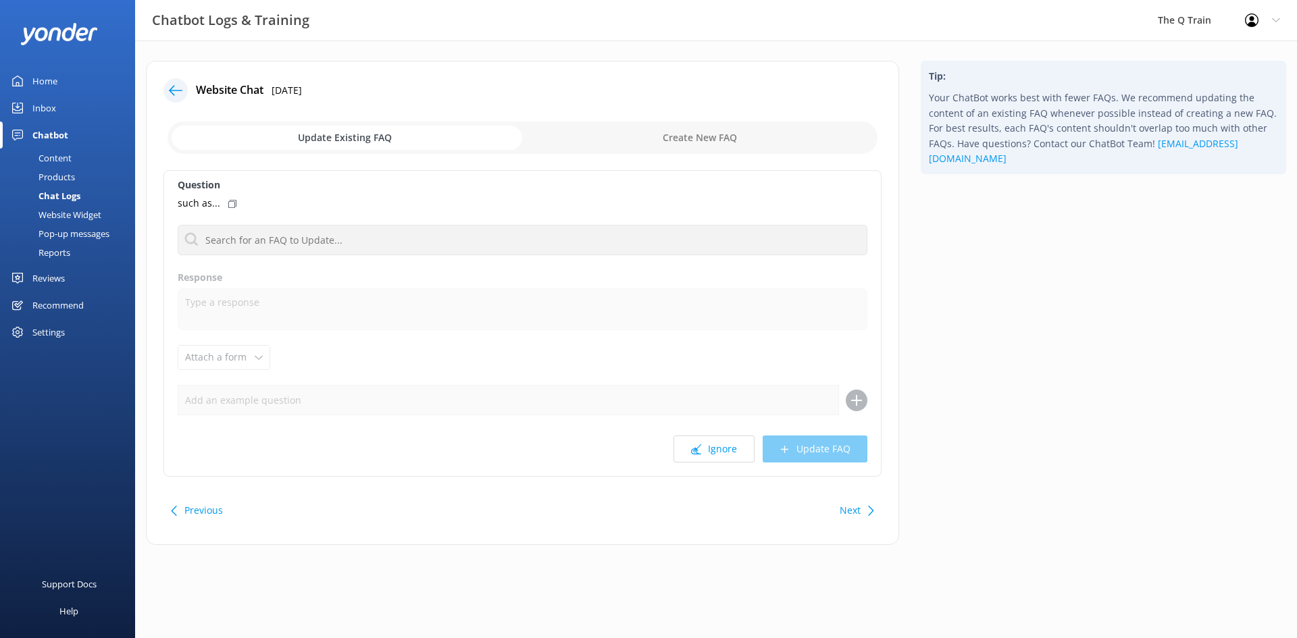
click at [47, 82] on div "Home" at bounding box center [44, 81] width 25 height 27
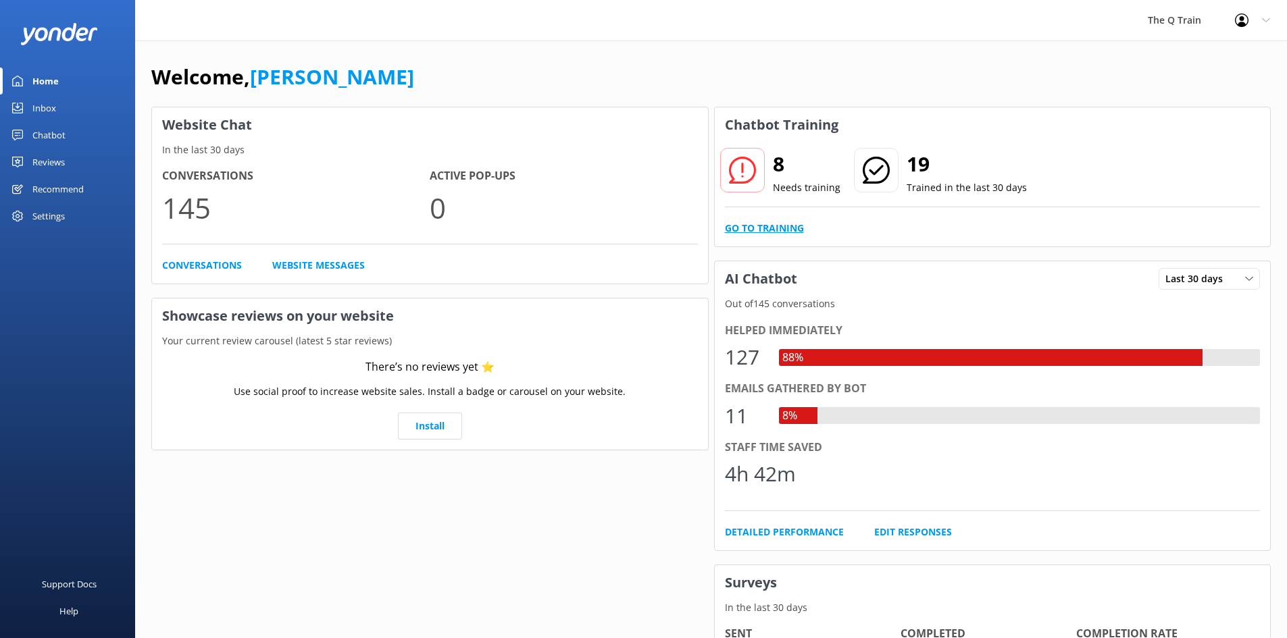
click at [788, 226] on link "Go to Training" at bounding box center [764, 228] width 79 height 15
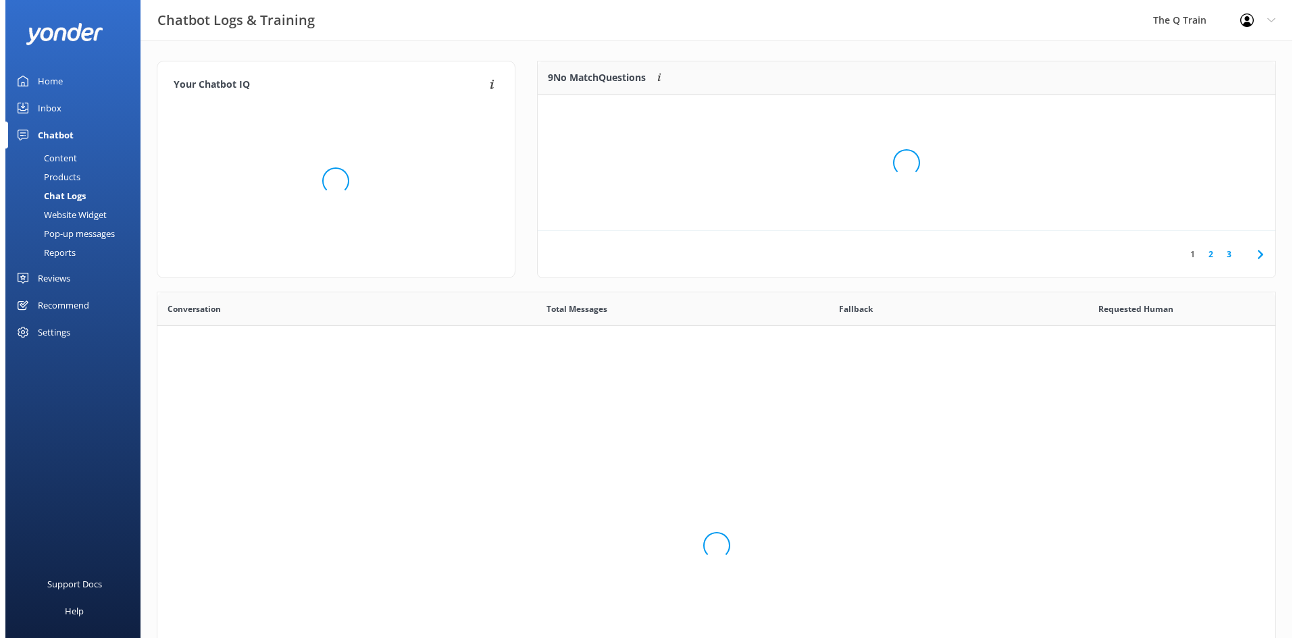
scroll to position [463, 1108]
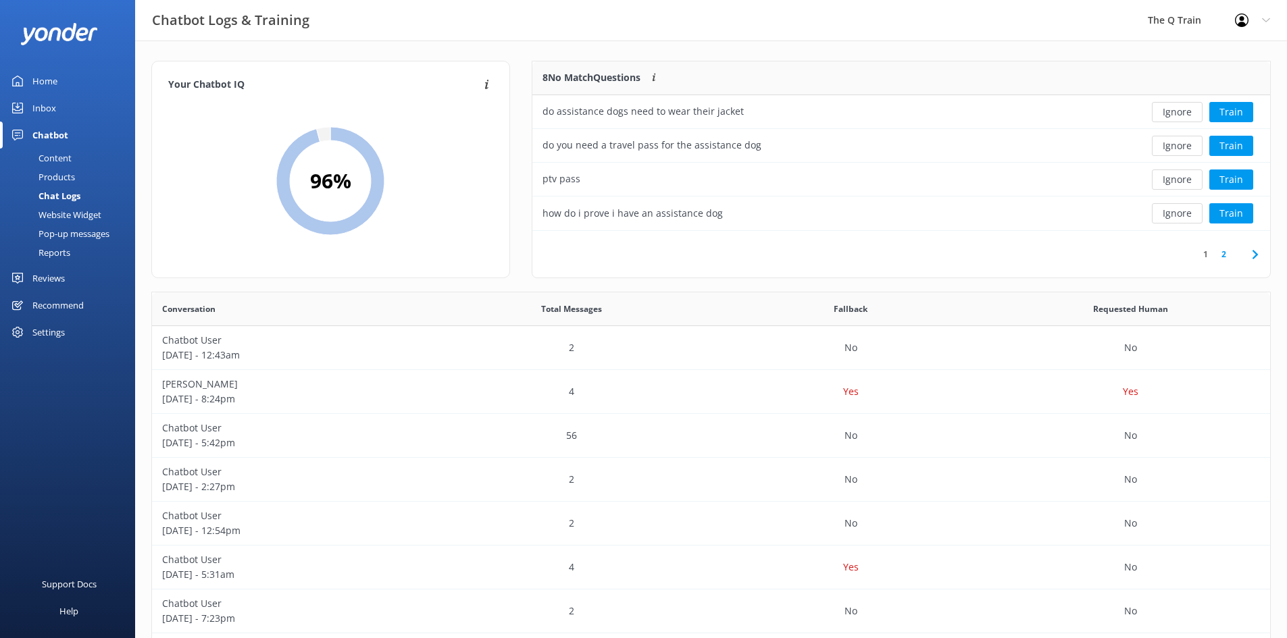
click at [1206, 259] on link "1" at bounding box center [1205, 254] width 18 height 13
click at [1205, 254] on link "1" at bounding box center [1205, 254] width 18 height 13
click at [1258, 251] on icon at bounding box center [1255, 255] width 16 height 16
click at [1206, 256] on icon at bounding box center [1205, 255] width 16 height 16
click at [205, 344] on p "Chatbot User" at bounding box center [291, 340] width 259 height 15
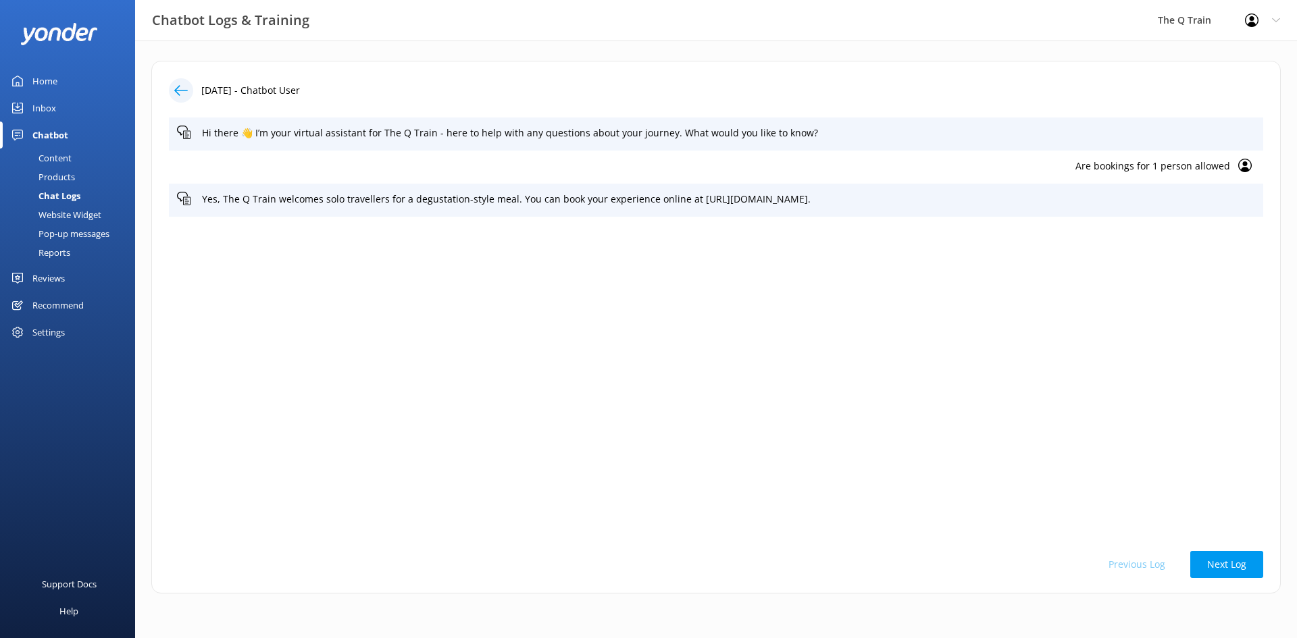
click at [47, 113] on div "Inbox" at bounding box center [44, 108] width 24 height 27
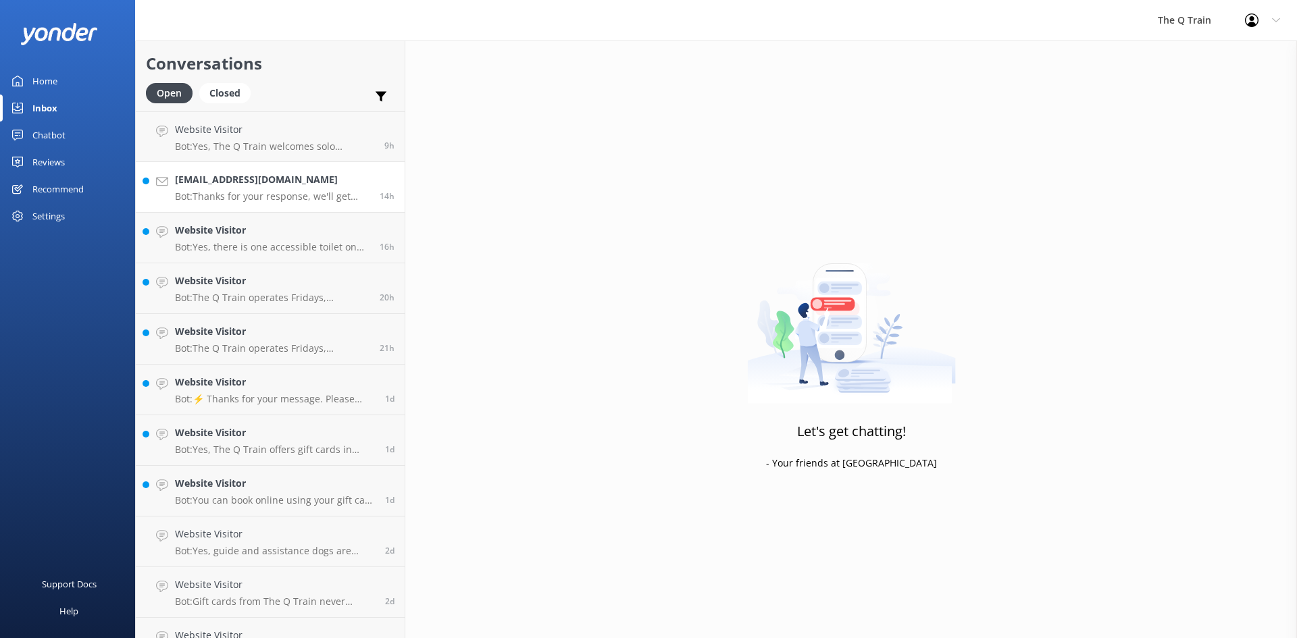
click at [224, 191] on p "Bot: Thanks for your response, we'll get back to you as soon as we can during o…" at bounding box center [272, 196] width 195 height 12
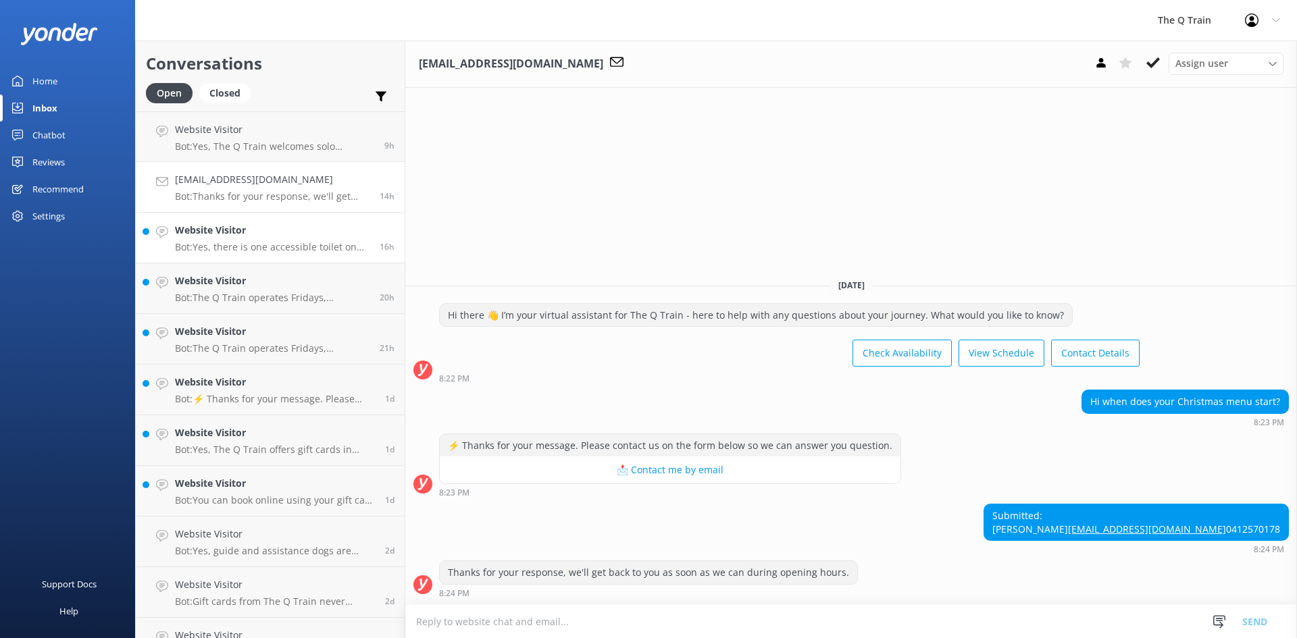
click at [223, 243] on p "Bot: Yes, there is one accessible toilet on The Q Train located in the [GEOGRAP…" at bounding box center [272, 247] width 195 height 12
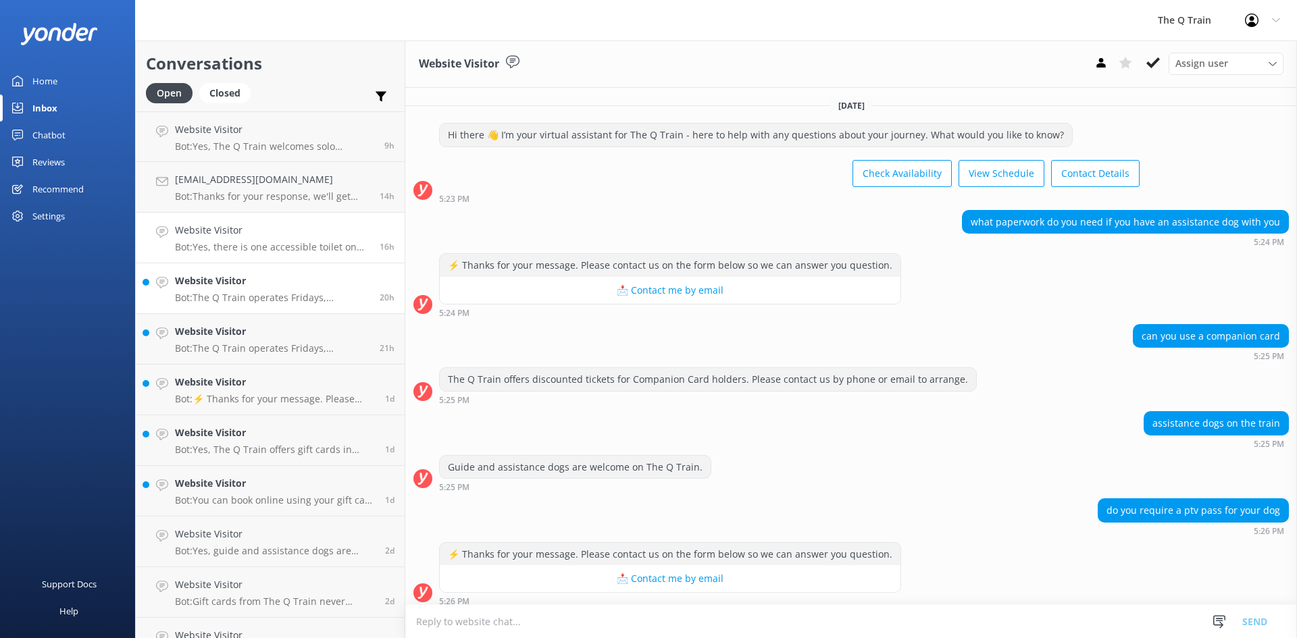
click at [225, 287] on h4 "Website Visitor" at bounding box center [272, 281] width 195 height 15
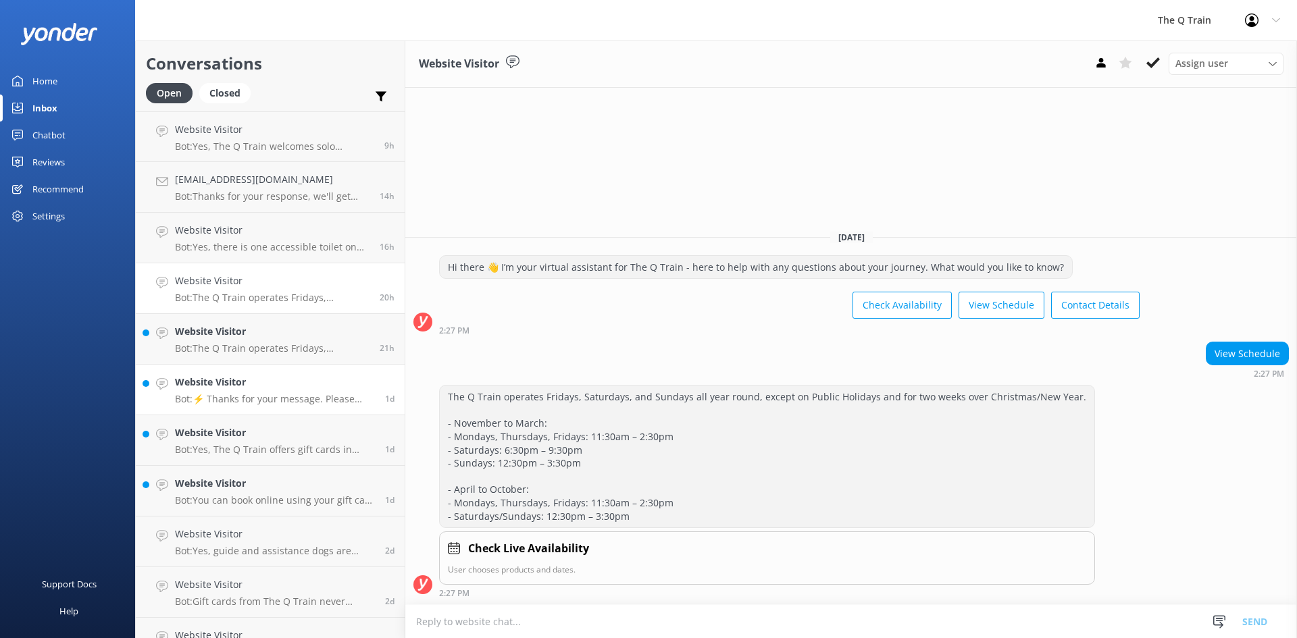
click at [209, 392] on div "Website Visitor Bot: ⚡ Thanks for your message. Please contact us on the form b…" at bounding box center [275, 390] width 200 height 30
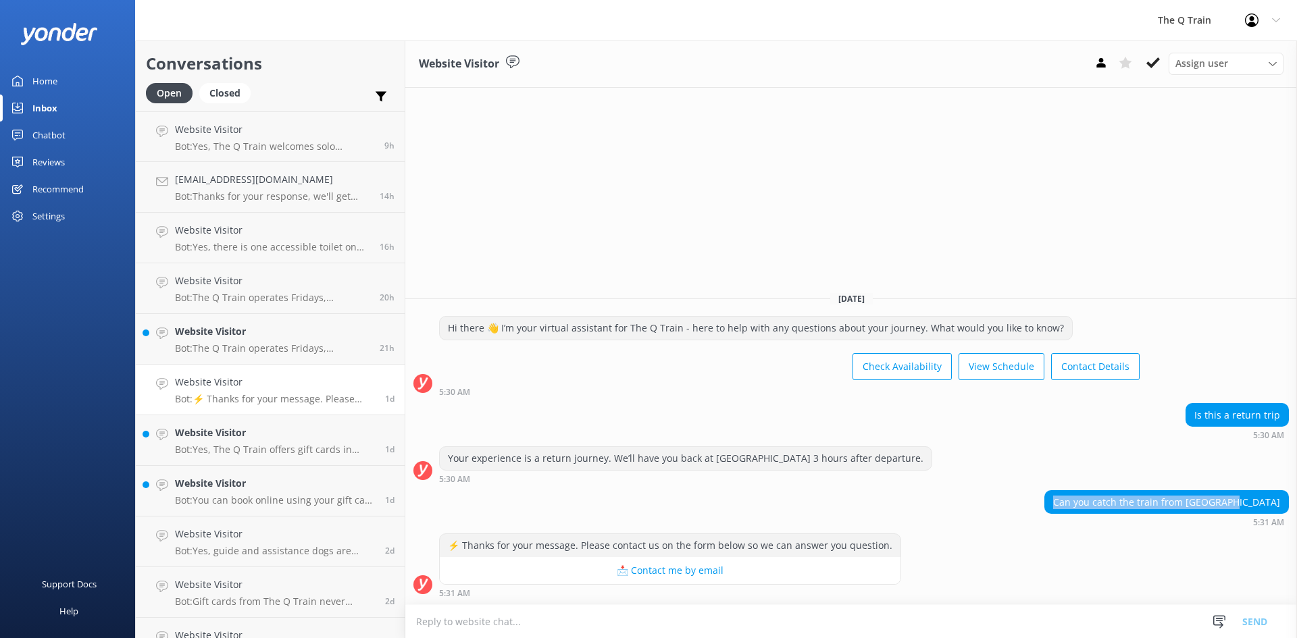
drag, startPoint x: 1101, startPoint y: 502, endPoint x: 1281, endPoint y: 497, distance: 180.4
click at [1281, 497] on div "Can you catch the train from [GEOGRAPHIC_DATA]" at bounding box center [1166, 502] width 243 height 23
copy div "Can you catch the train from [GEOGRAPHIC_DATA]"
click at [54, 134] on div "Chatbot" at bounding box center [48, 135] width 33 height 27
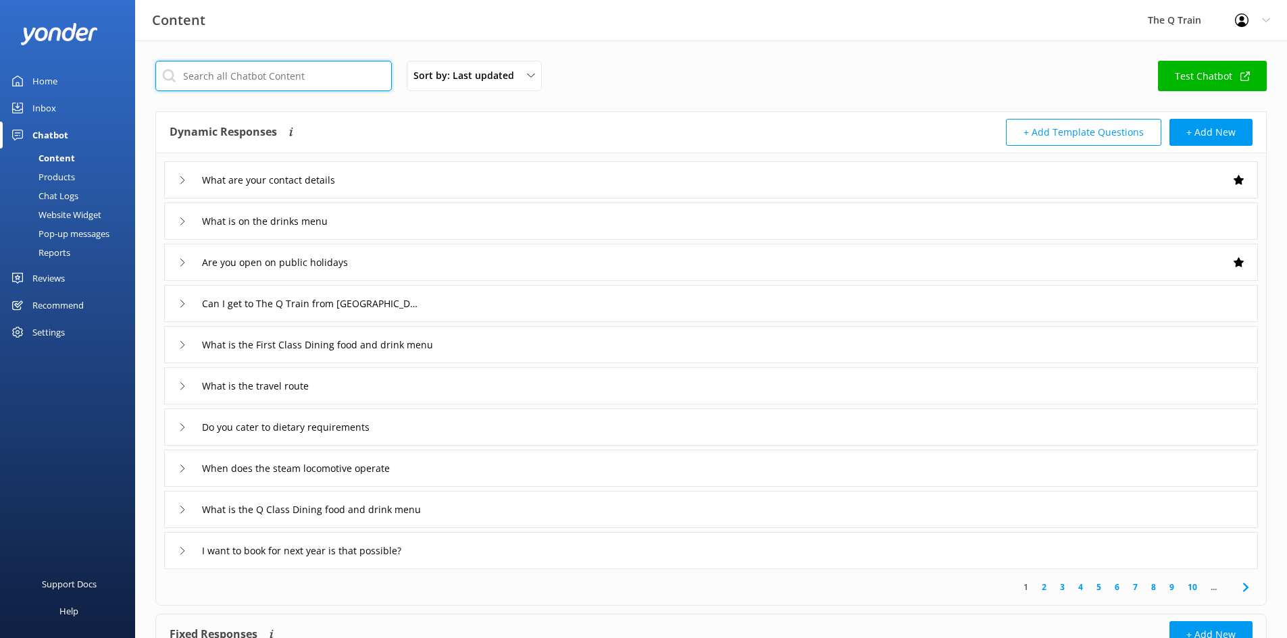
click at [250, 75] on input "text" at bounding box center [273, 76] width 236 height 30
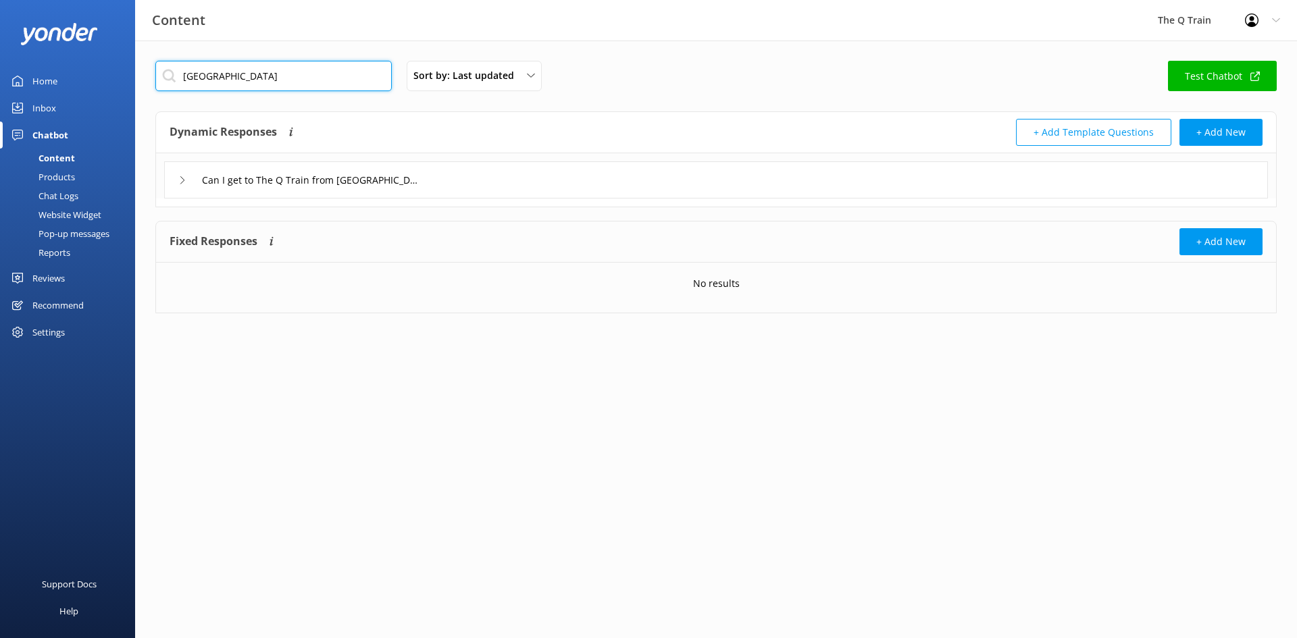
type input "[GEOGRAPHIC_DATA]"
click at [180, 181] on icon at bounding box center [182, 180] width 8 height 8
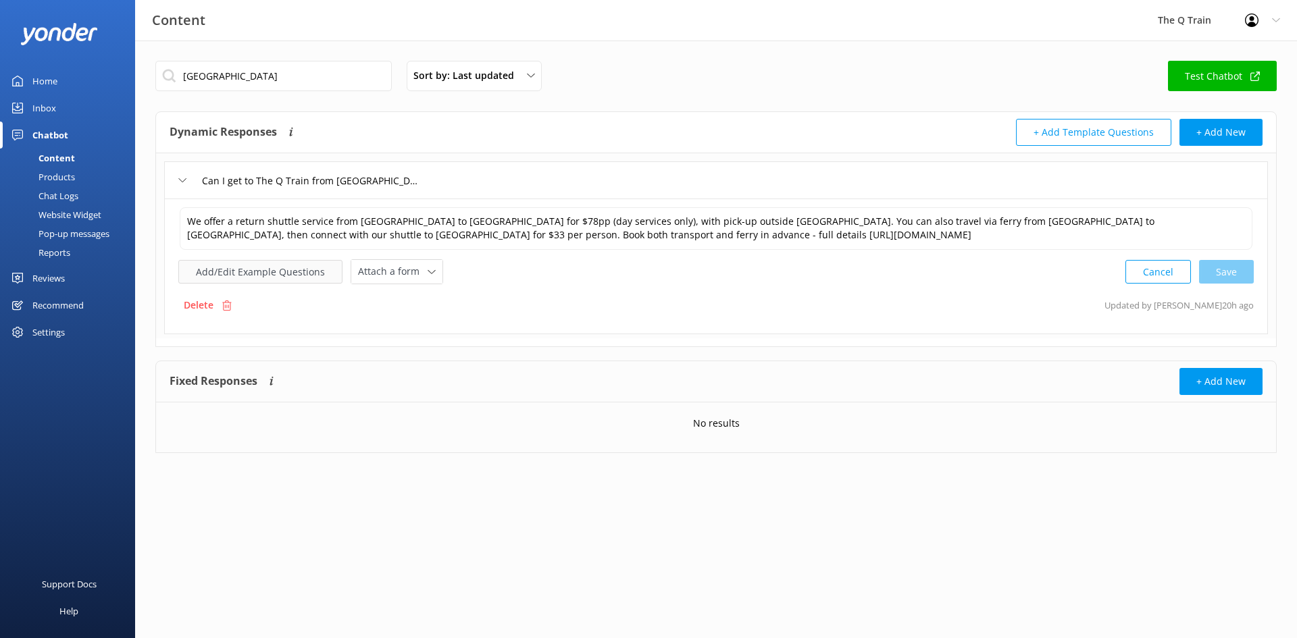
click at [286, 272] on button "Add/Edit Example Questions" at bounding box center [260, 272] width 164 height 24
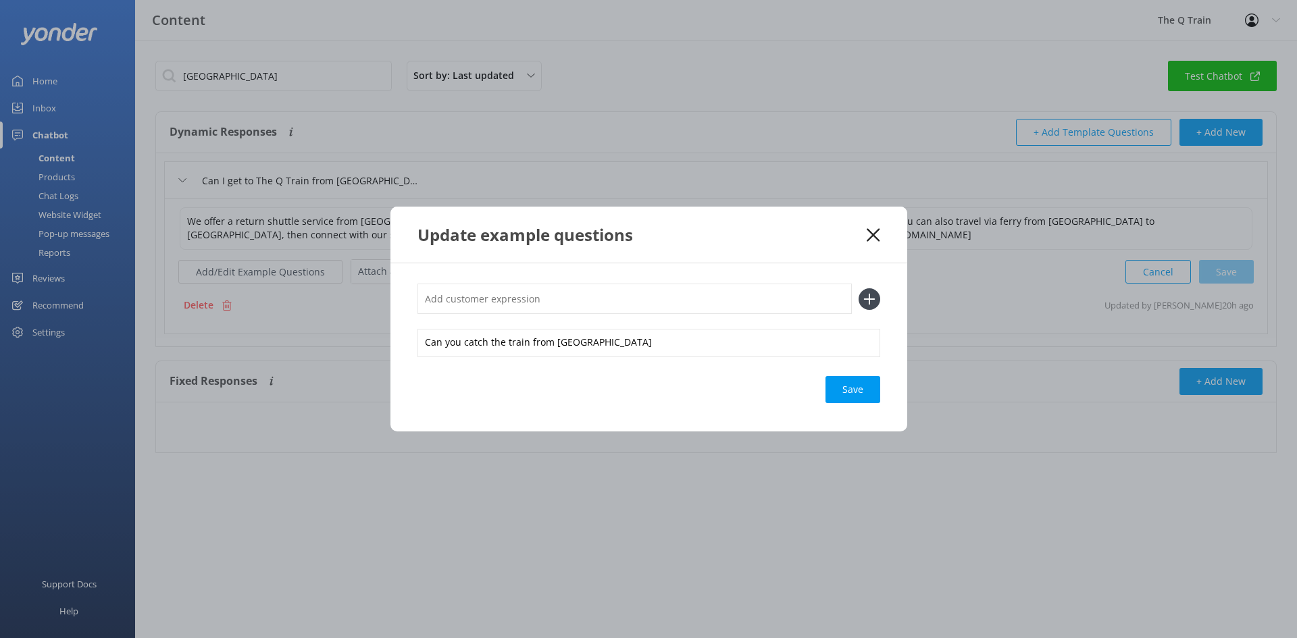
click at [869, 231] on use at bounding box center [873, 234] width 13 height 13
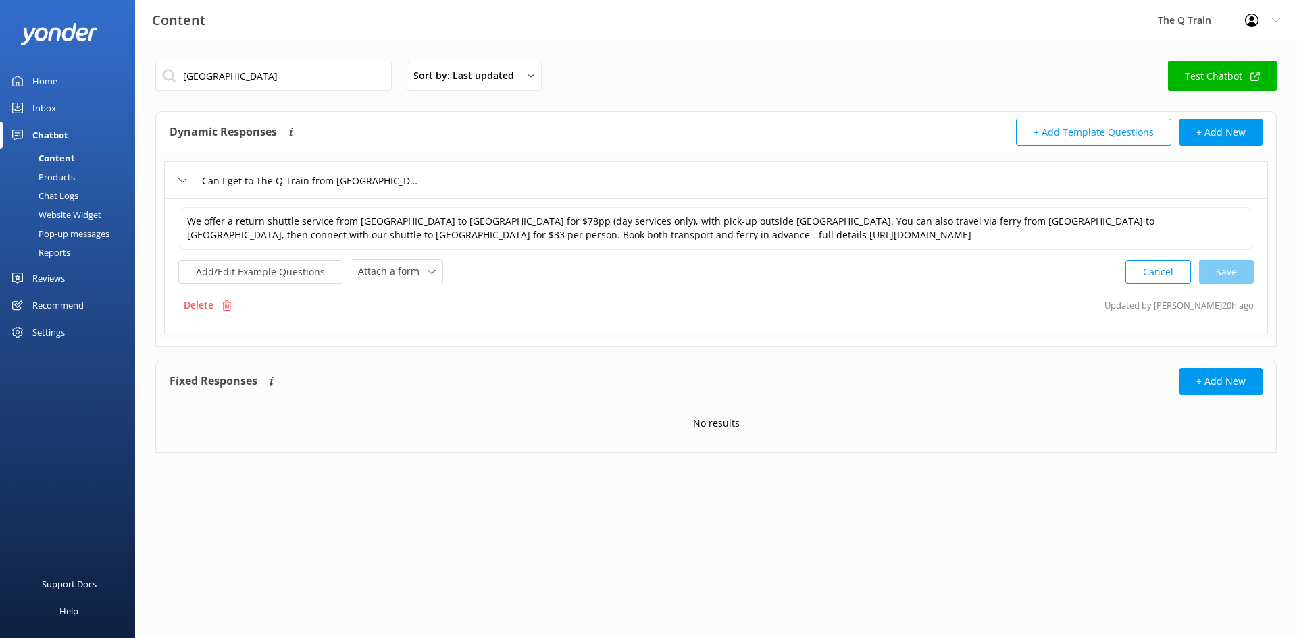
click at [53, 109] on div "Inbox" at bounding box center [44, 108] width 24 height 27
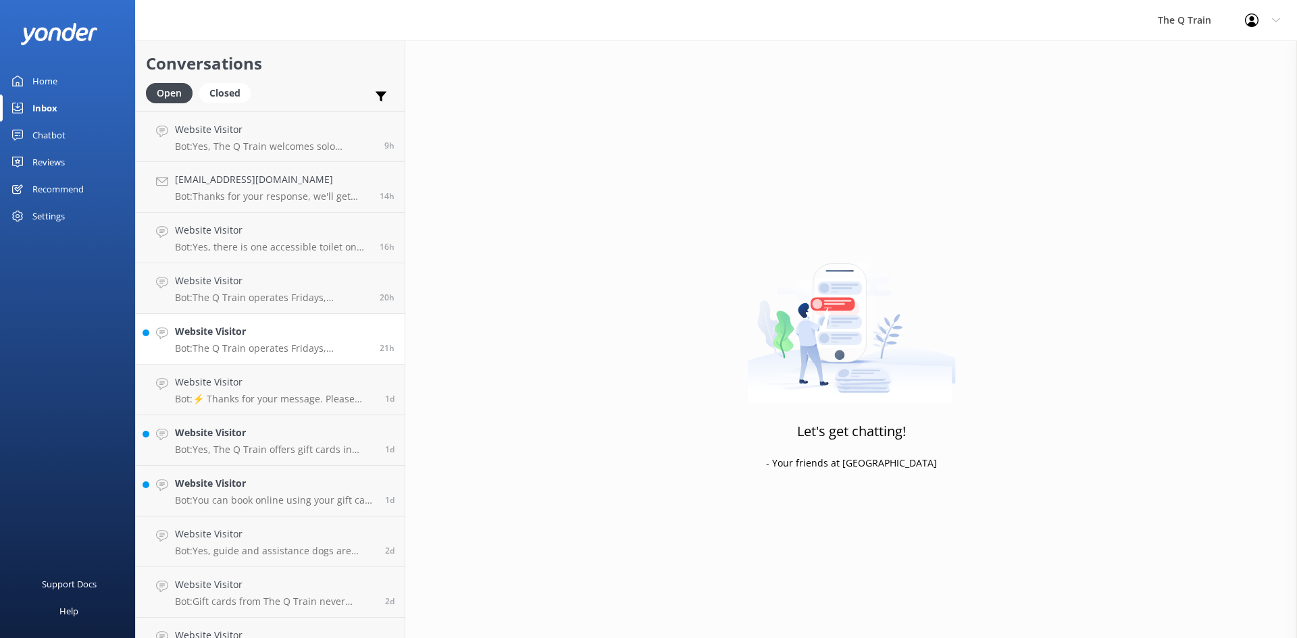
click at [276, 347] on p "Bot: The Q Train operates Fridays, Saturdays, and Sundays all year round, excep…" at bounding box center [272, 348] width 195 height 12
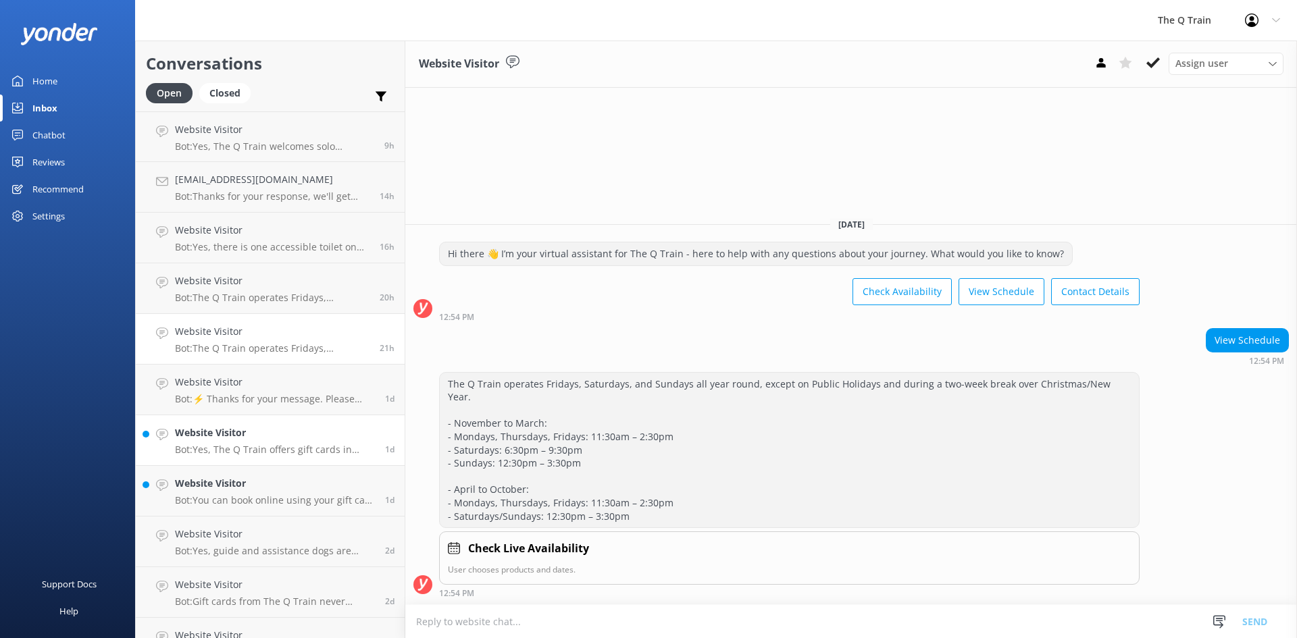
click at [271, 442] on div "Website Visitor Bot: Yes, The Q Train offers gift cards in flexible dollar amou…" at bounding box center [275, 441] width 200 height 30
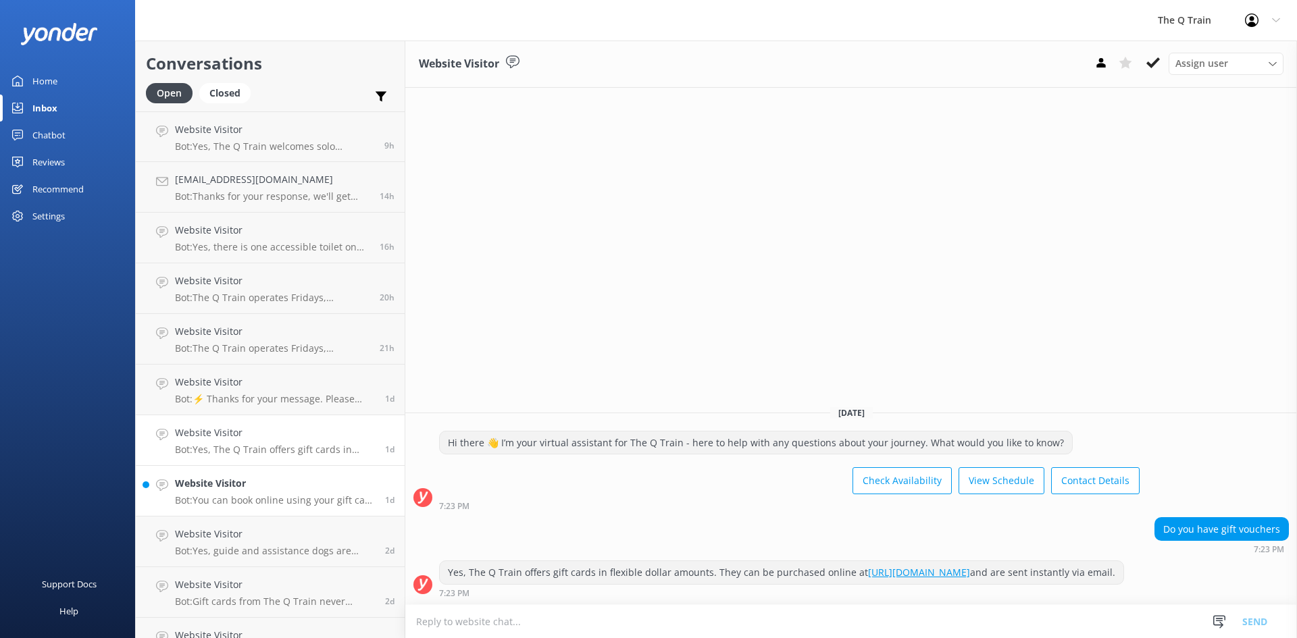
click at [257, 492] on div "Website Visitor Bot: You can book online using your gift card from The Q Train.…" at bounding box center [275, 491] width 200 height 30
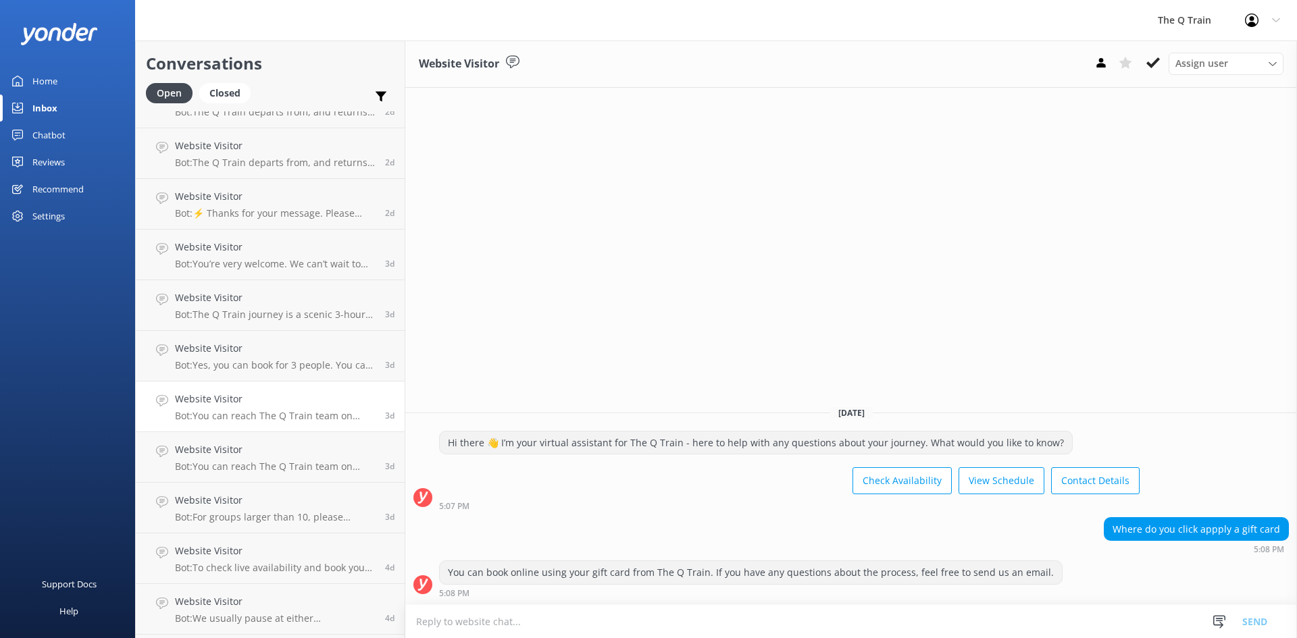
scroll to position [638, 0]
click at [267, 350] on h4 "Website Visitor" at bounding box center [275, 352] width 200 height 15
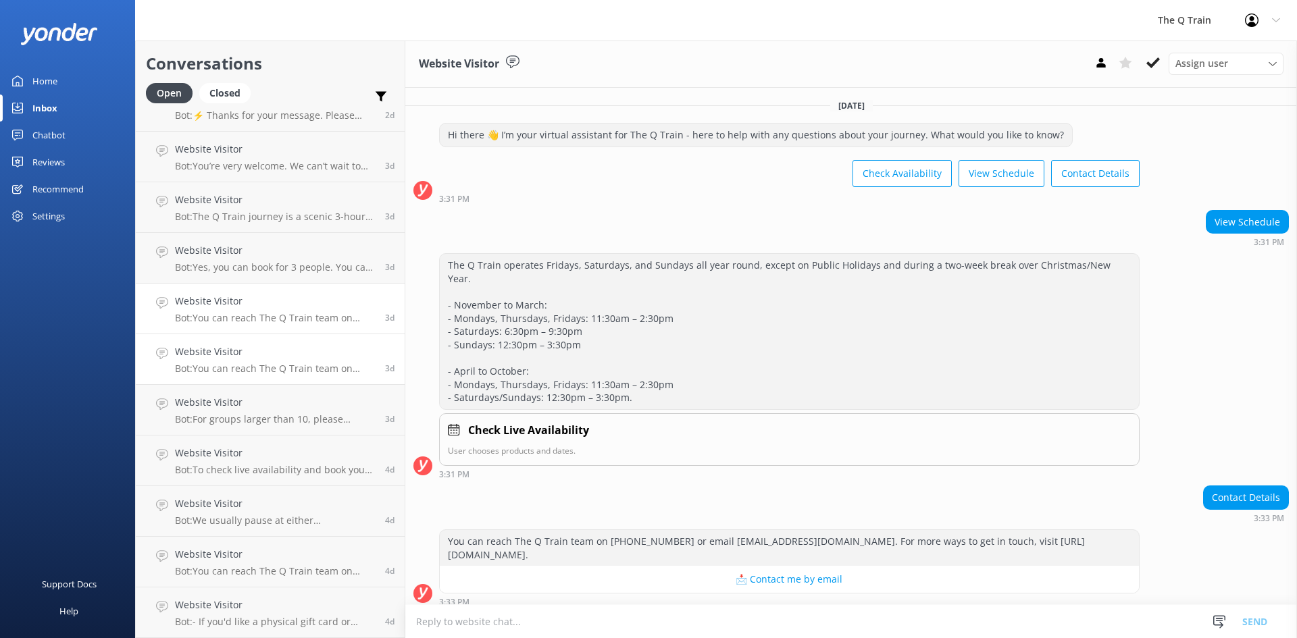
click at [270, 314] on p "Bot: You can reach The Q Train team on [PHONE_NUMBER] or email [EMAIL_ADDRESS][…" at bounding box center [275, 318] width 200 height 12
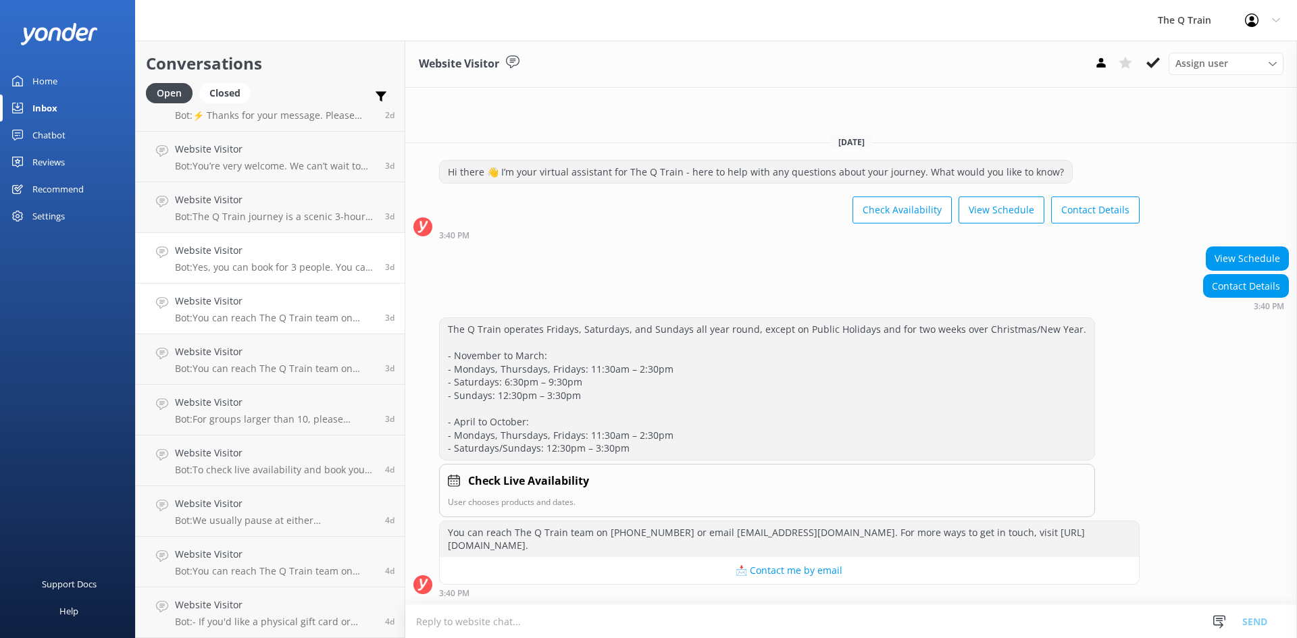
click at [286, 263] on p "Bot: Yes, you can book for 3 people. You can check live availability and book y…" at bounding box center [275, 267] width 200 height 12
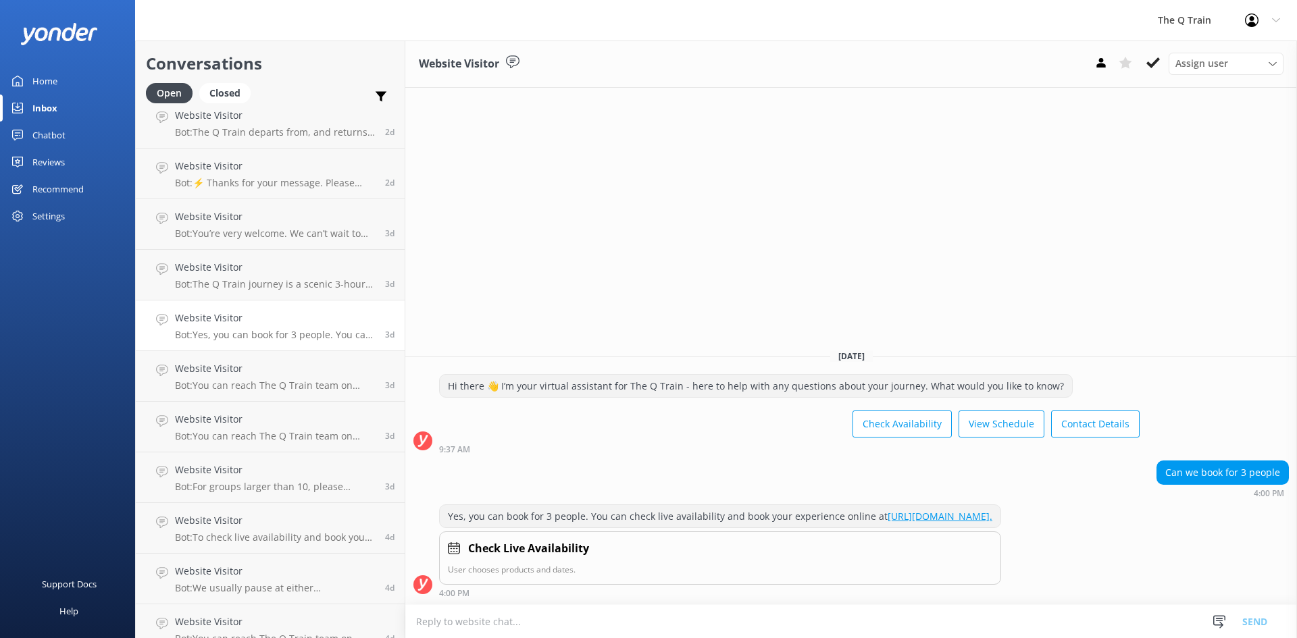
scroll to position [436, 0]
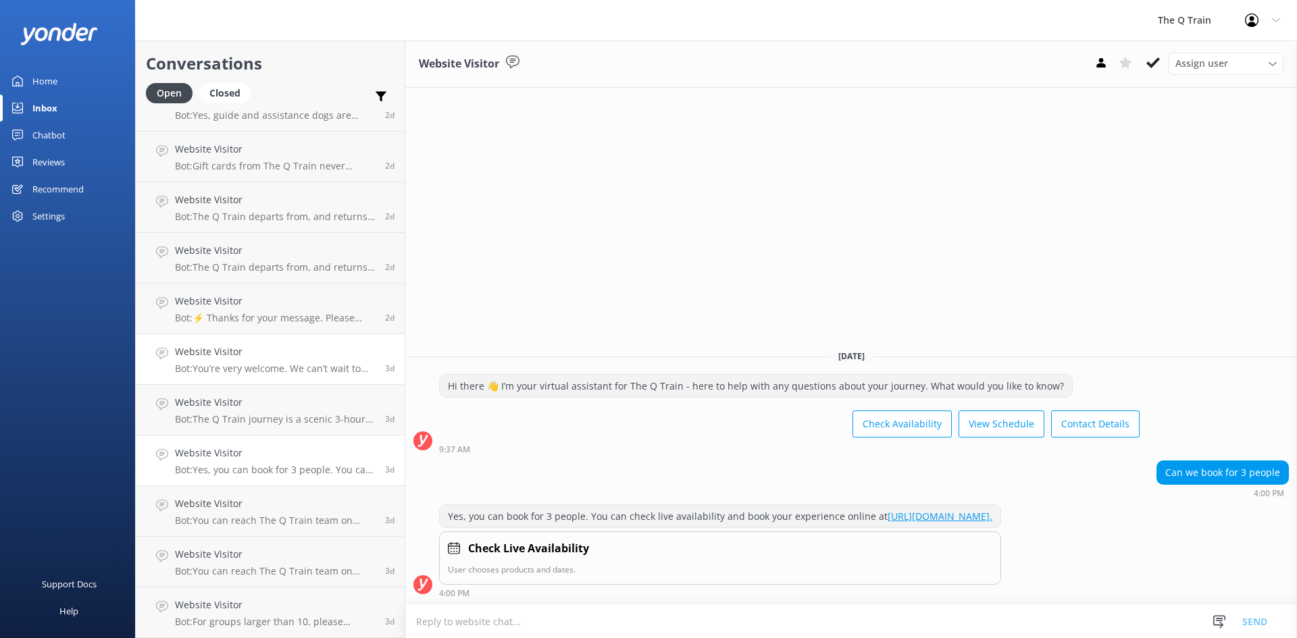
drag, startPoint x: 270, startPoint y: 411, endPoint x: 269, endPoint y: 380, distance: 30.4
click at [269, 411] on div "Website Visitor Bot: The Q Train journey is a scenic 3-hour experience without …" at bounding box center [275, 410] width 200 height 30
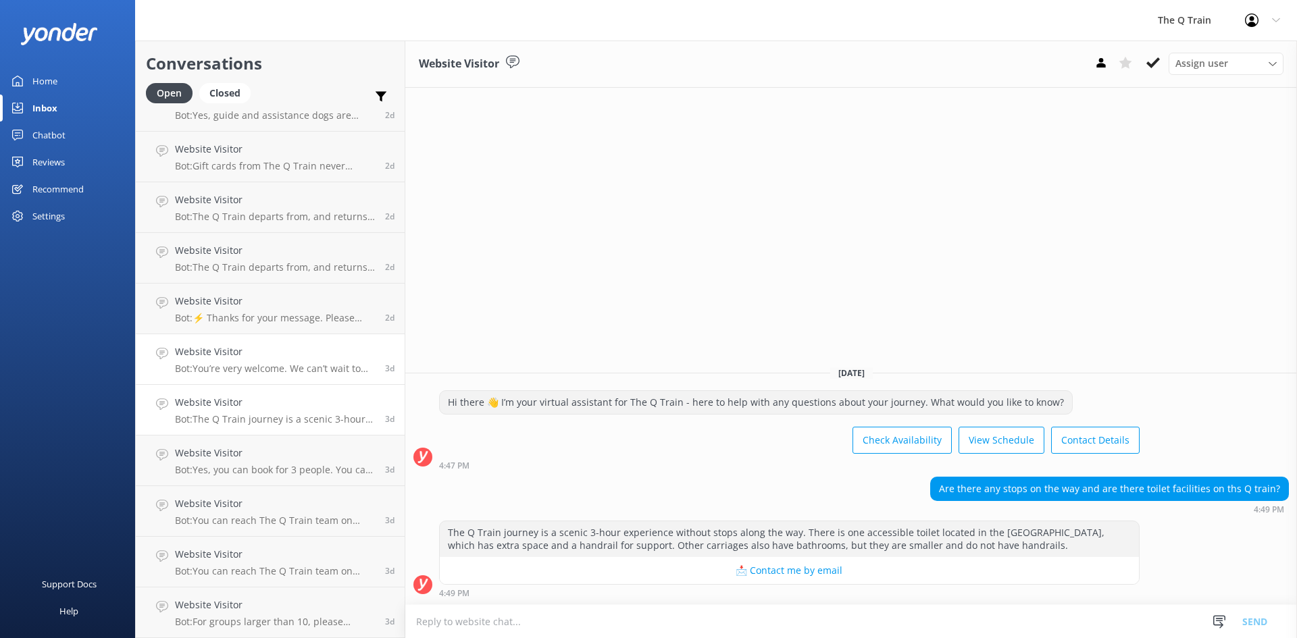
click at [272, 362] on div "Website Visitor Bot: You’re very welcome. We can’t wait to have you onboard The…" at bounding box center [275, 360] width 200 height 30
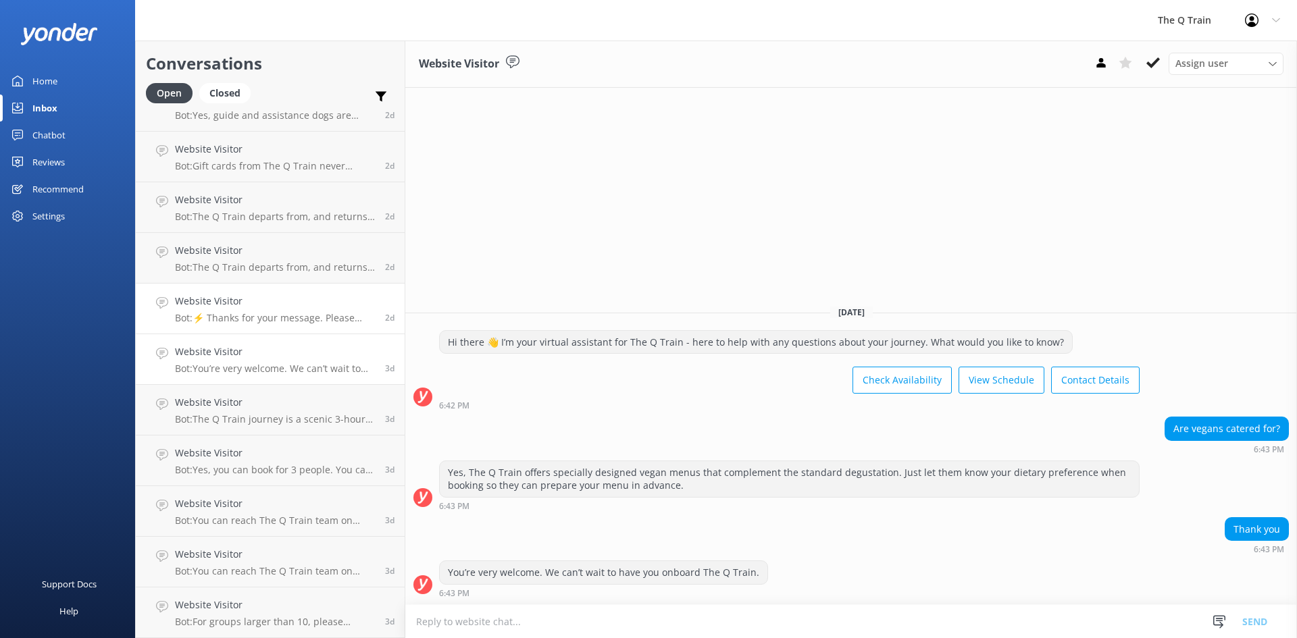
click at [280, 309] on div "Website Visitor Bot: ⚡ Thanks for your message. Please contact us on the form b…" at bounding box center [275, 309] width 200 height 30
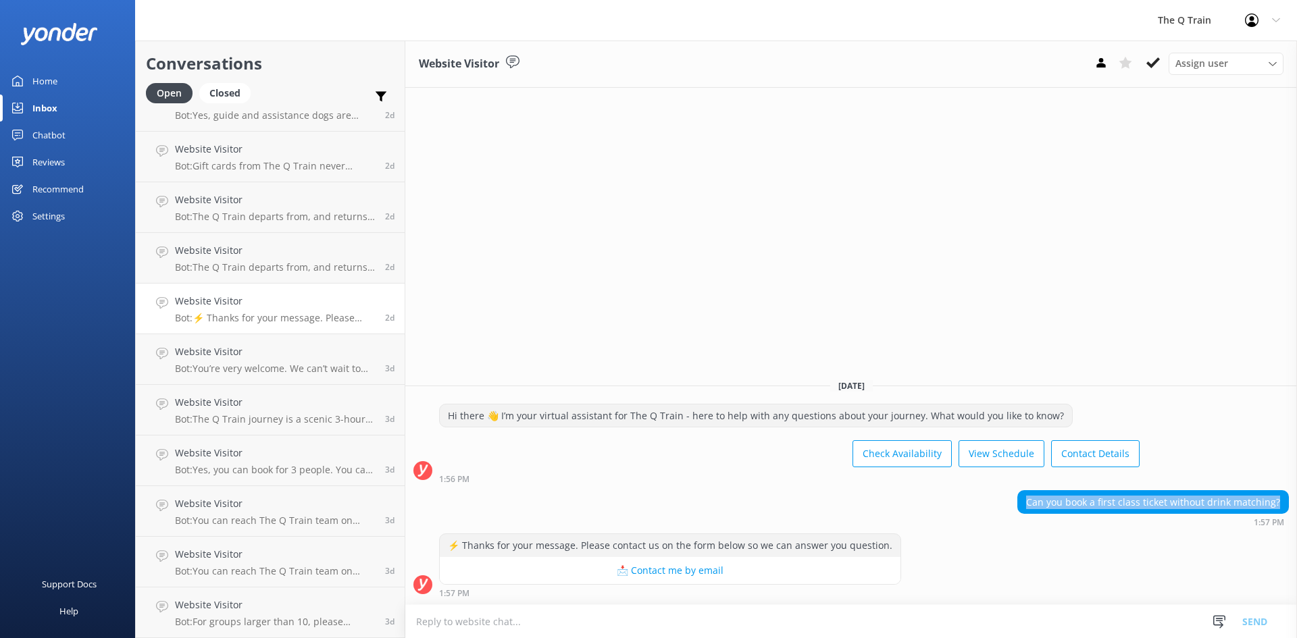
drag, startPoint x: 1034, startPoint y: 501, endPoint x: 1284, endPoint y: 500, distance: 249.9
click at [1284, 500] on div "Can you book a first class ticket without drink matching?" at bounding box center [1153, 502] width 270 height 23
copy div "Can you book a first class ticket without drink matching?"
click at [262, 265] on p "Bot: The Q Train departs from, and returns to, [GEOGRAPHIC_DATA], [GEOGRAPHIC_D…" at bounding box center [275, 267] width 200 height 12
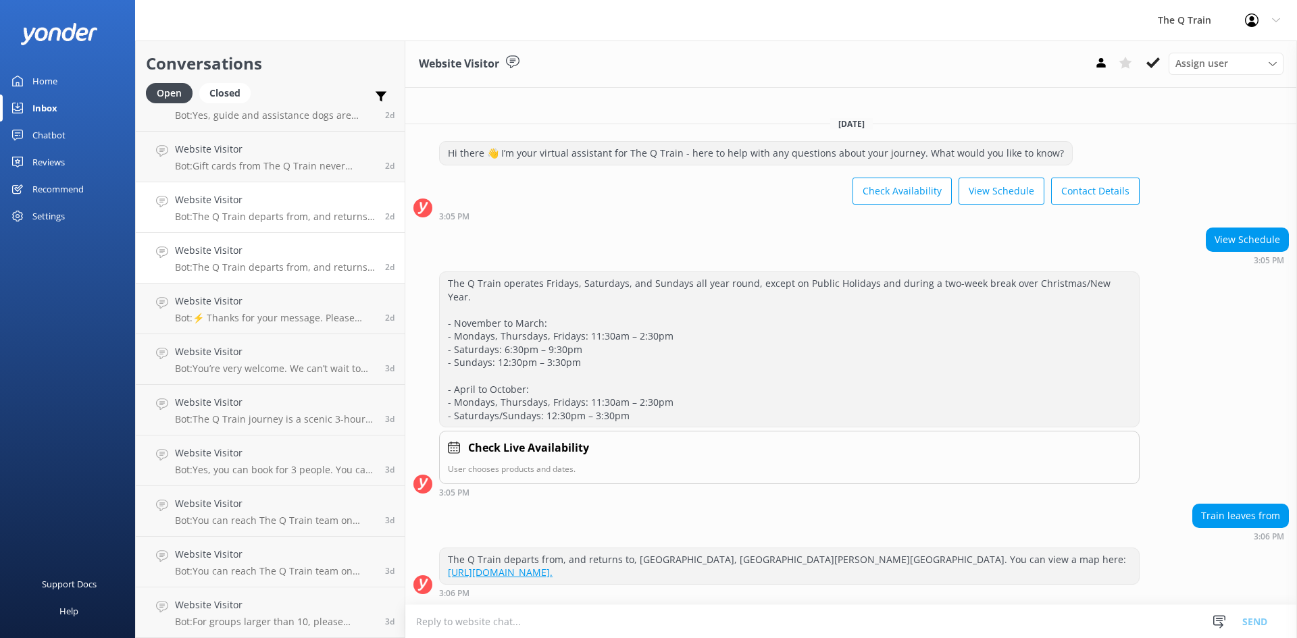
click at [248, 211] on p "Bot: The Q Train departs from, and returns to, [GEOGRAPHIC_DATA], [GEOGRAPHIC_D…" at bounding box center [275, 217] width 200 height 12
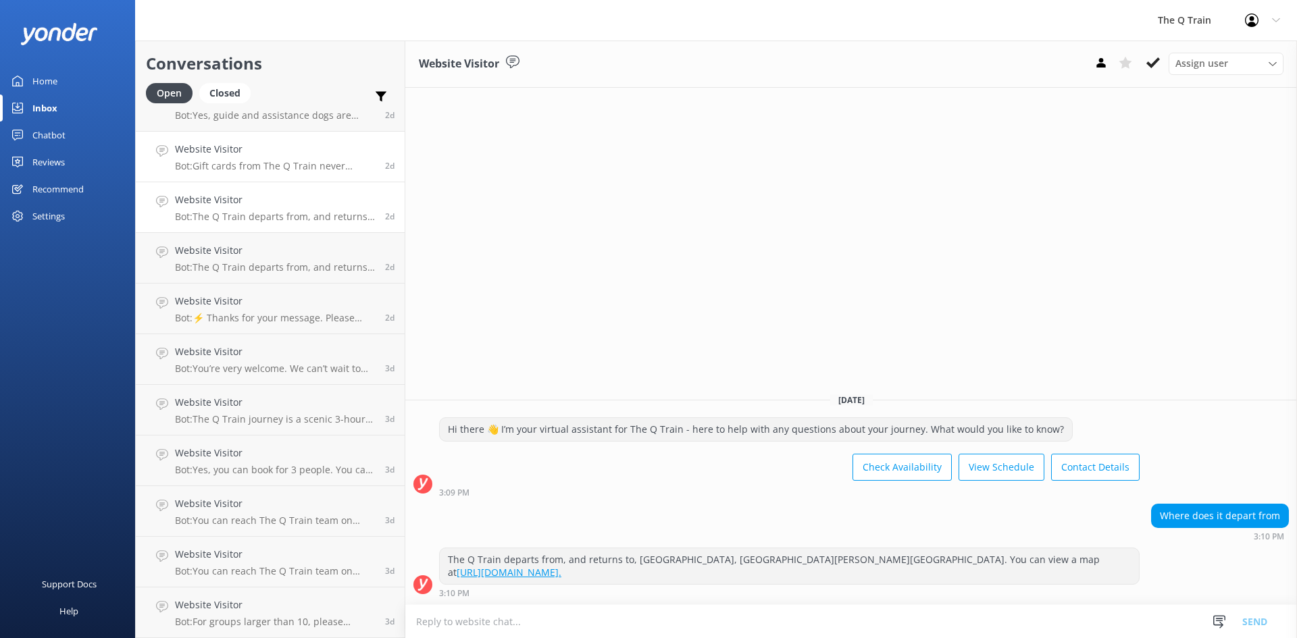
click at [255, 159] on div "Website Visitor Bot: Gift cards from The Q Train never expire." at bounding box center [275, 157] width 200 height 30
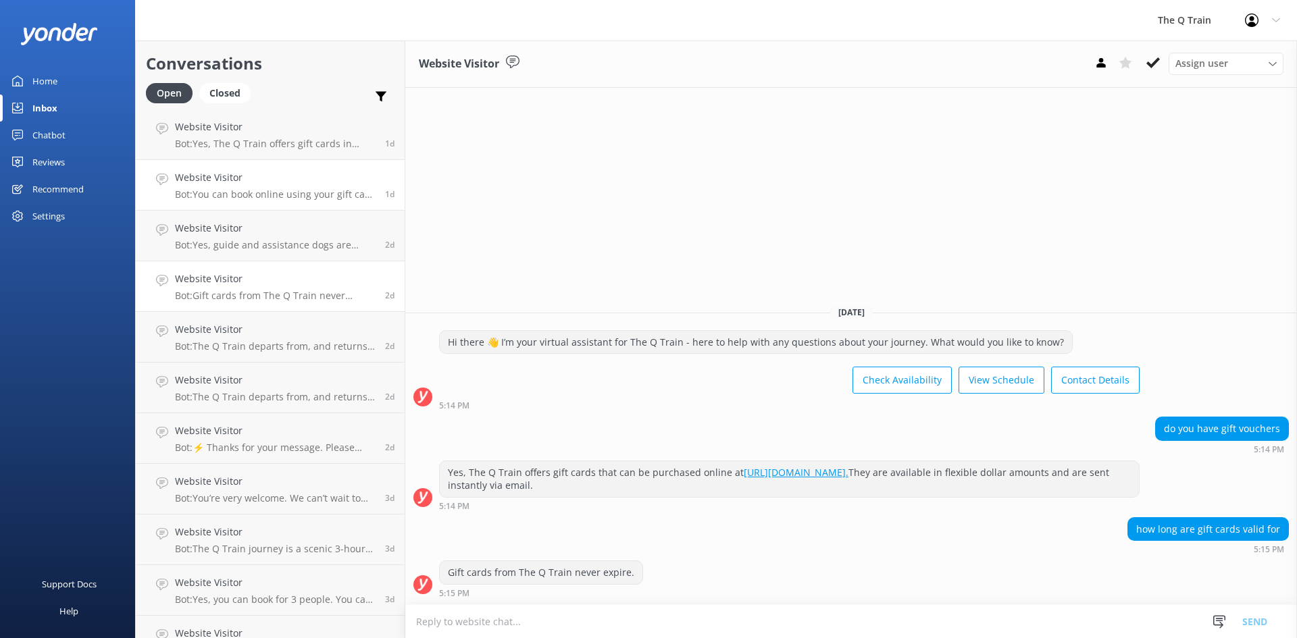
scroll to position [301, 0]
click at [257, 230] on h4 "Website Visitor" at bounding box center [275, 233] width 200 height 15
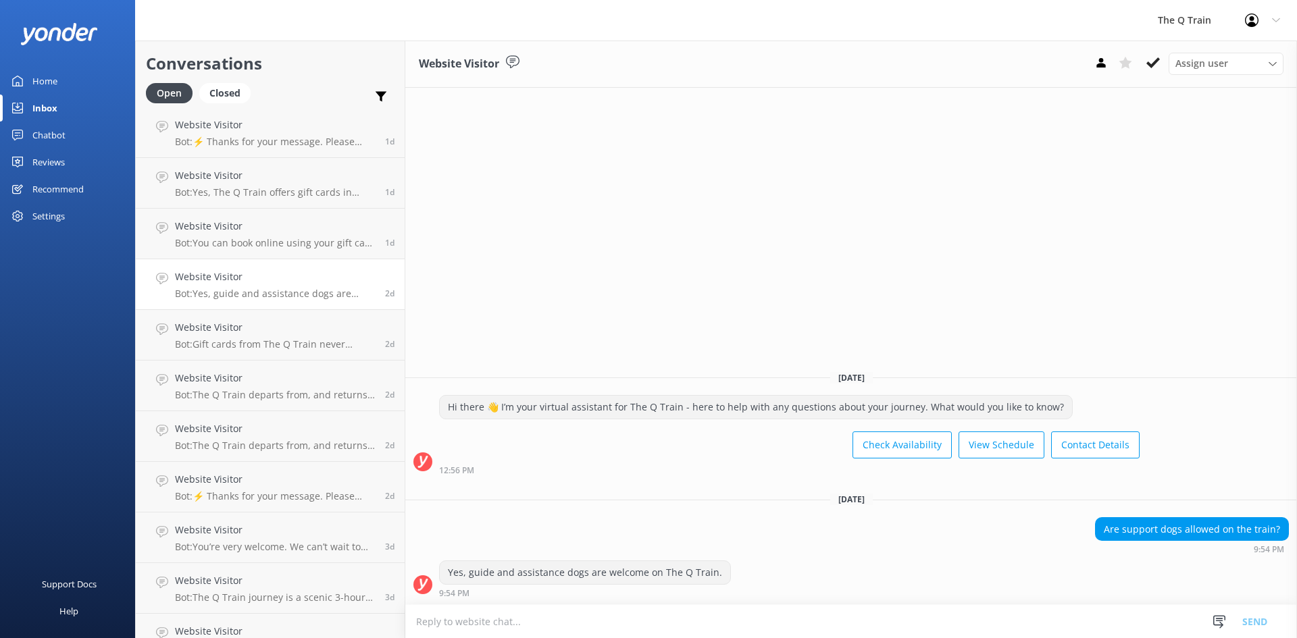
scroll to position [233, 0]
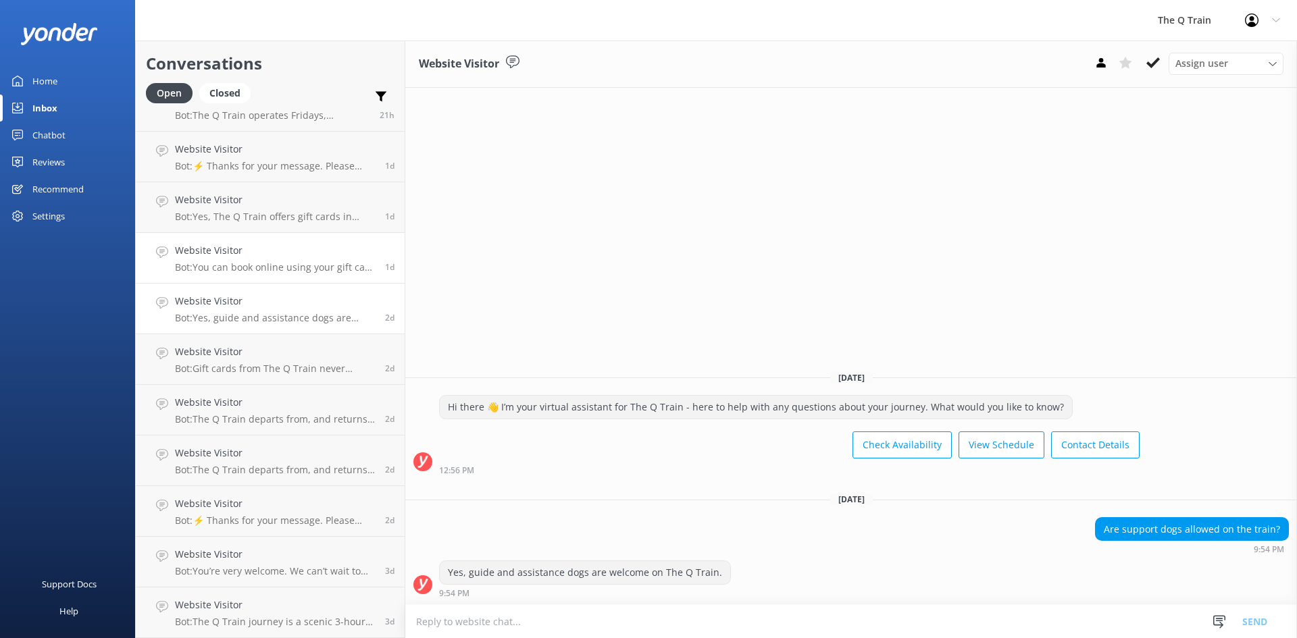
click at [260, 263] on p "Bot: You can book online using your gift card from The Q Train. If you have any…" at bounding box center [275, 267] width 200 height 12
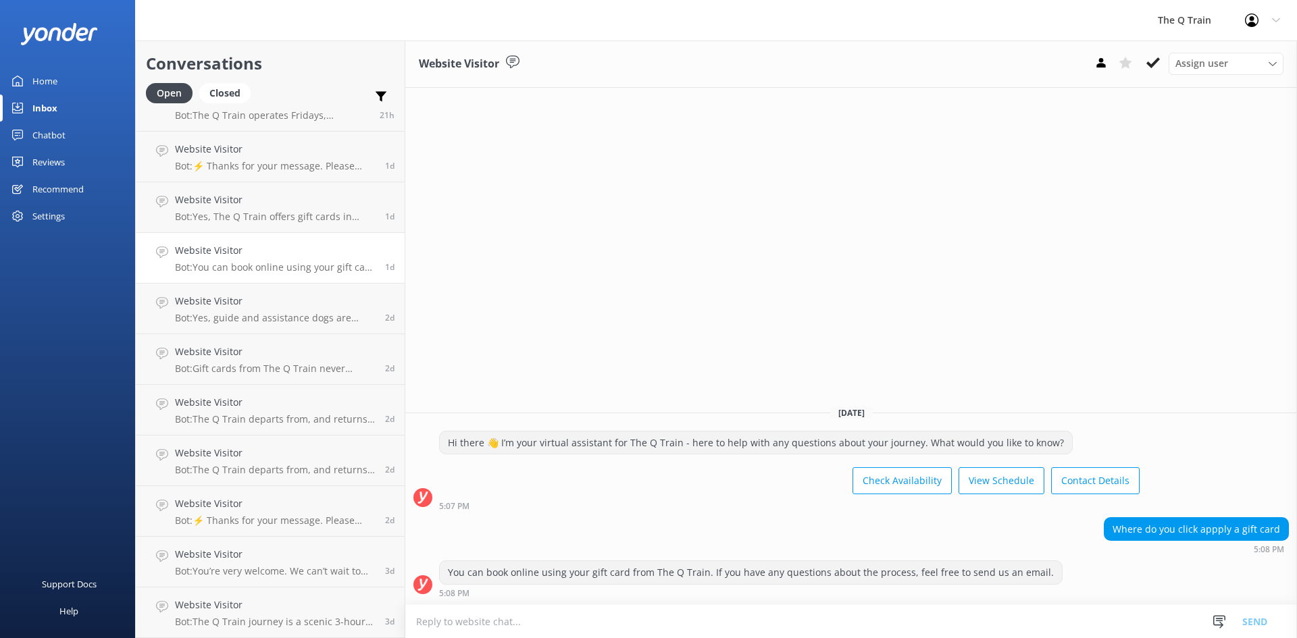
scroll to position [98, 0]
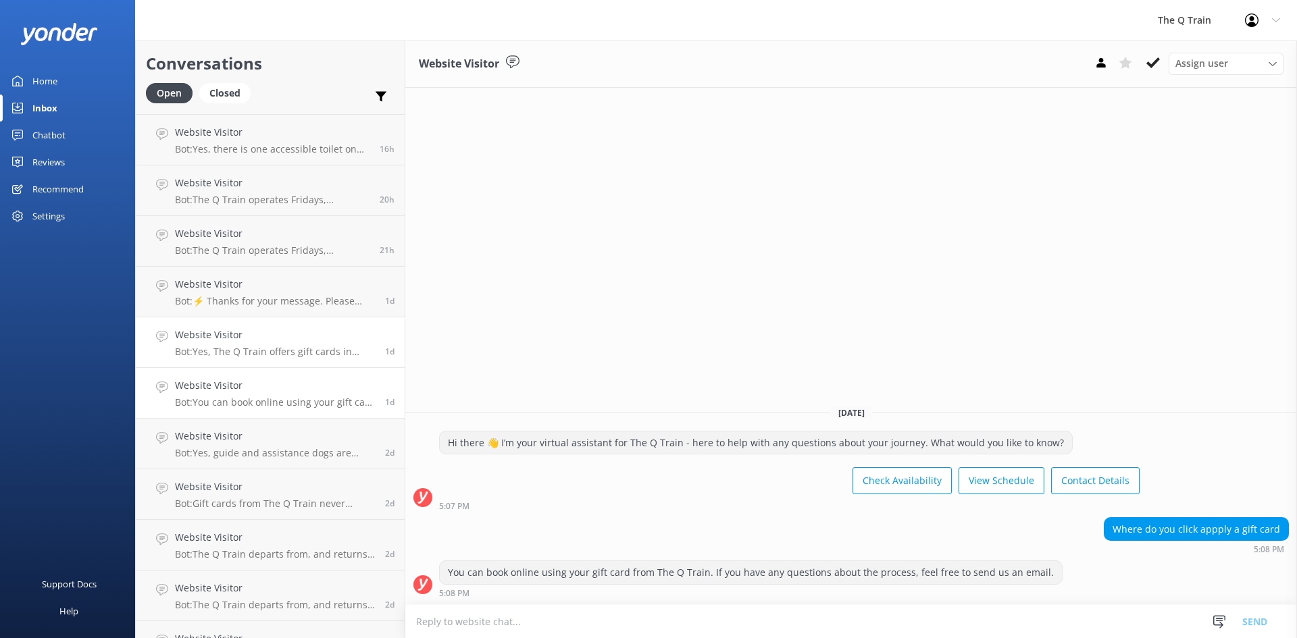
click at [251, 345] on div "Website Visitor Bot: Yes, The Q Train offers gift cards in flexible dollar amou…" at bounding box center [275, 343] width 200 height 30
click at [265, 290] on h4 "Website Visitor" at bounding box center [275, 284] width 200 height 15
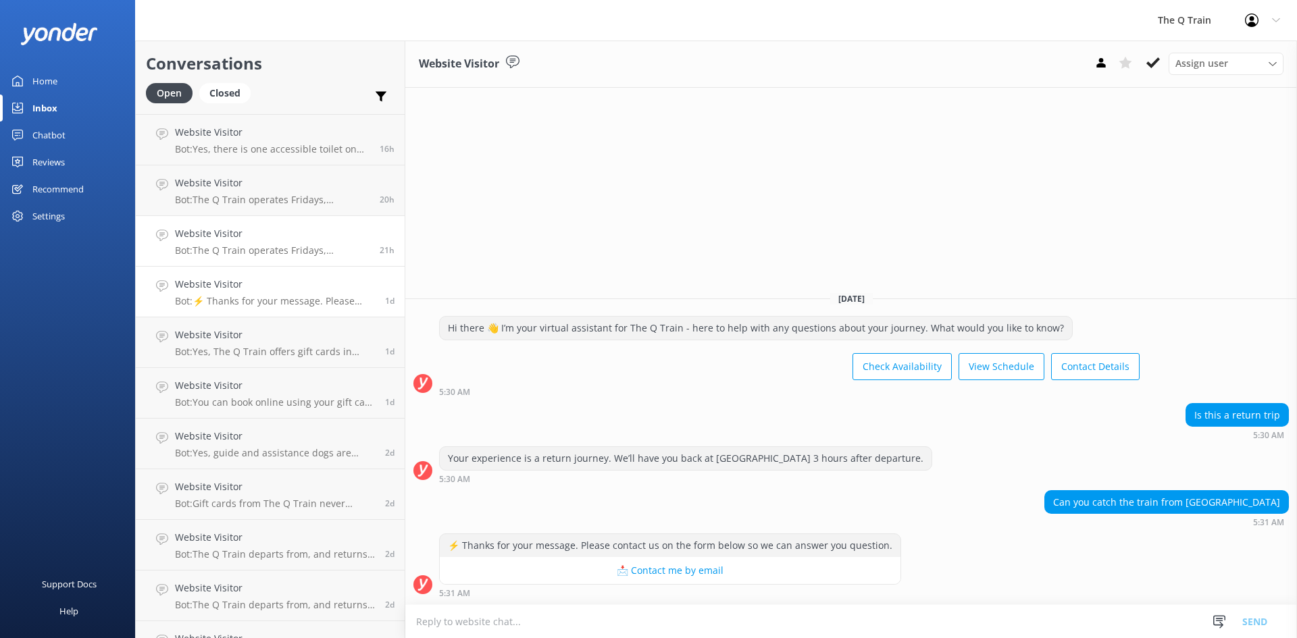
click at [276, 251] on p "Bot: The Q Train operates Fridays, Saturdays, and Sundays all year round, excep…" at bounding box center [272, 251] width 195 height 12
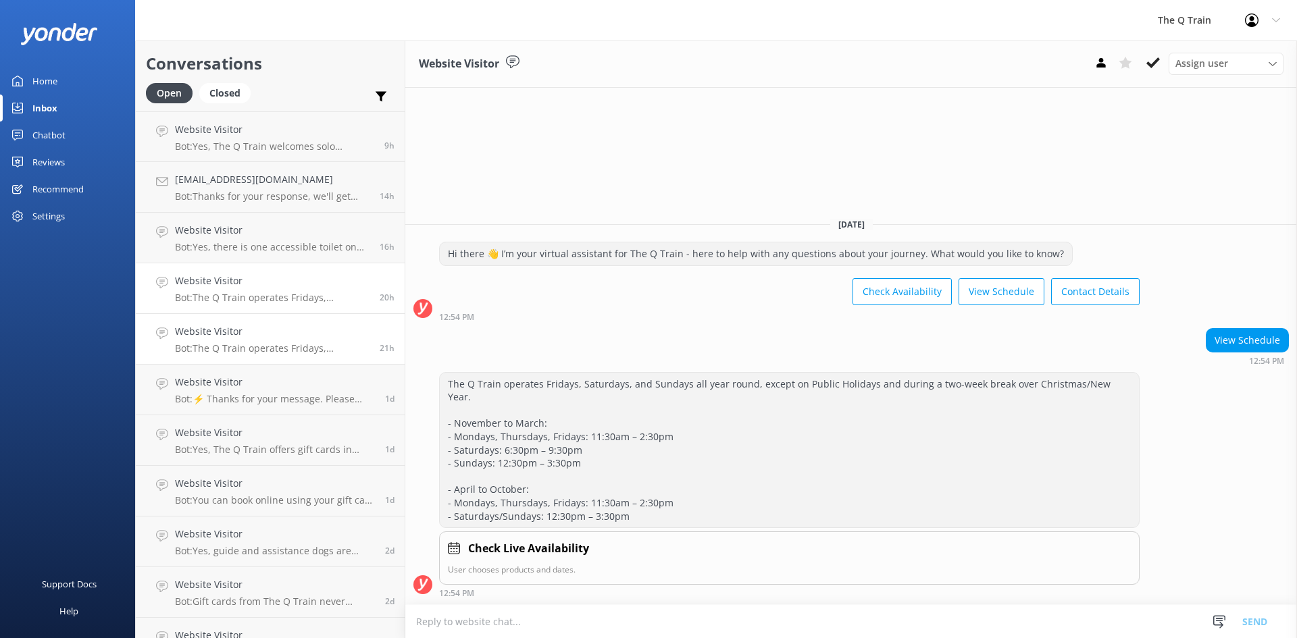
click at [276, 289] on div "Website Visitor Bot: The Q Train operates Fridays, Saturdays, and Sundays all y…" at bounding box center [272, 289] width 195 height 30
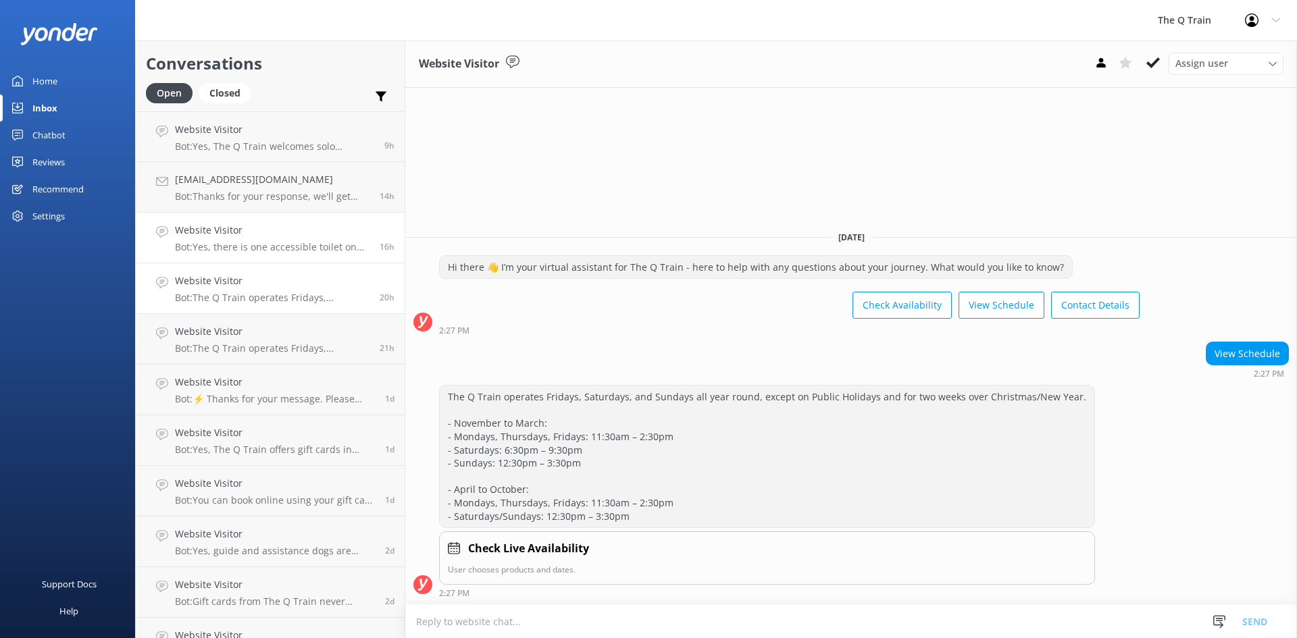
click at [288, 247] on p "Bot: Yes, there is one accessible toilet on The Q Train located in the [GEOGRAP…" at bounding box center [272, 247] width 195 height 12
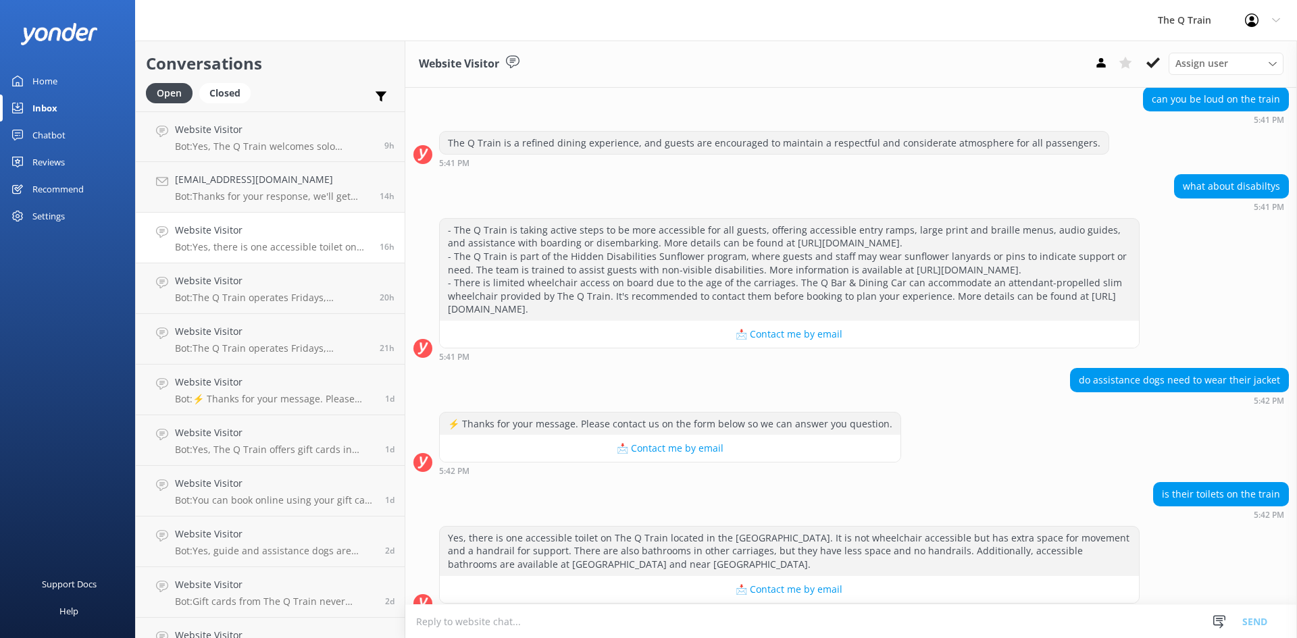
scroll to position [3014, 0]
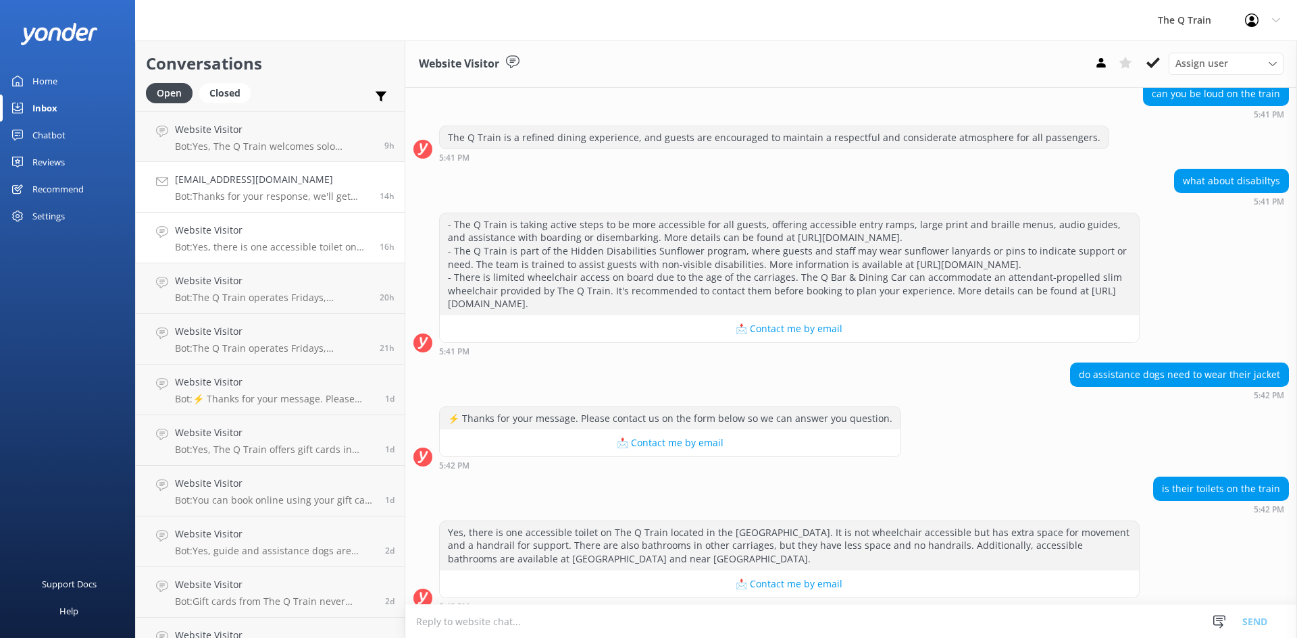
click at [305, 194] on p "Bot: Thanks for your response, we'll get back to you as soon as we can during o…" at bounding box center [272, 196] width 195 height 12
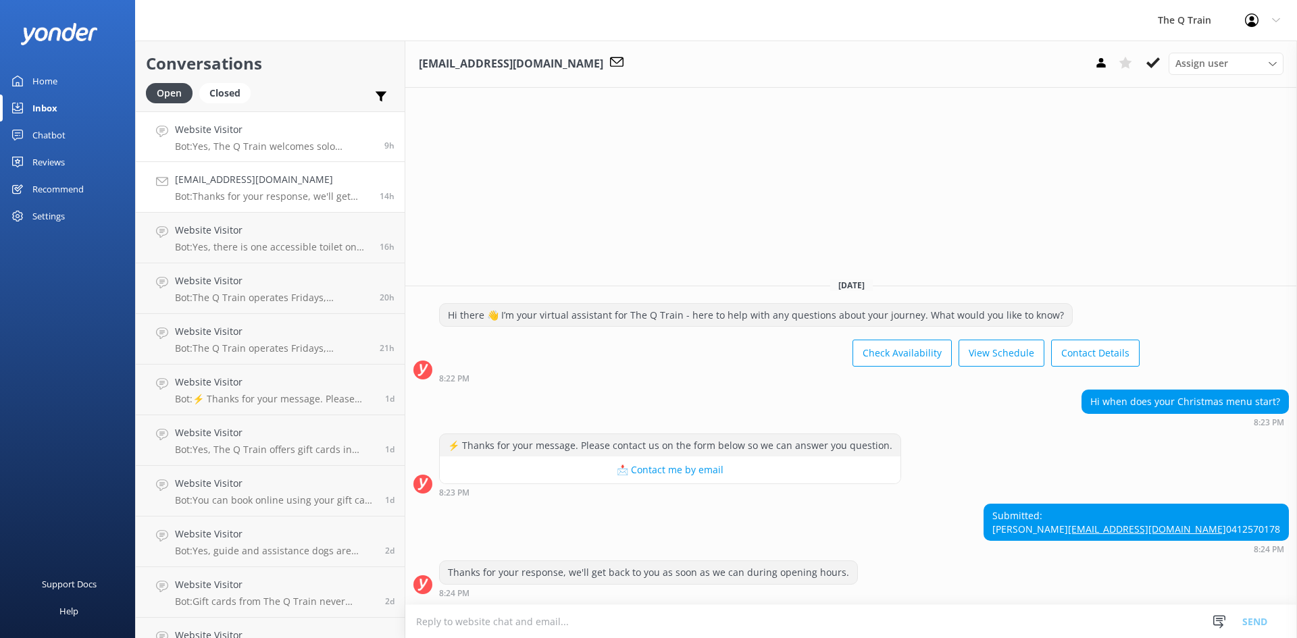
click at [297, 147] on p "Bot: Yes, The Q Train welcomes solo travellers for a degustation-style meal. Yo…" at bounding box center [274, 147] width 199 height 12
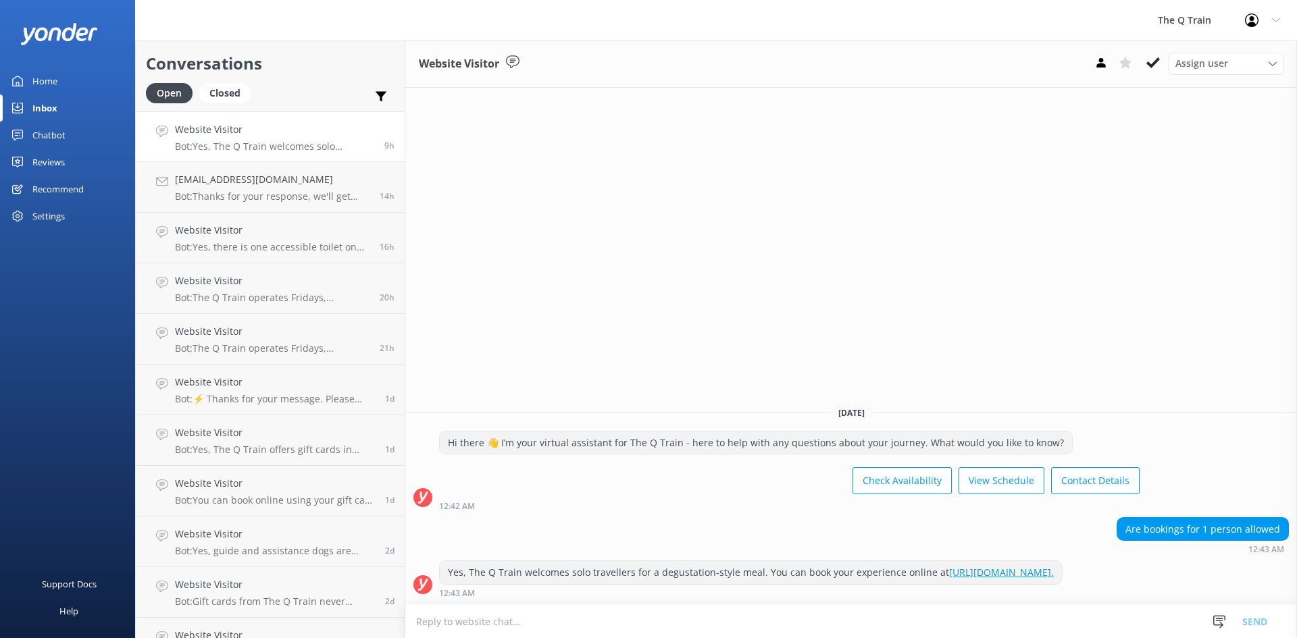
click at [55, 84] on div "Home" at bounding box center [44, 81] width 25 height 27
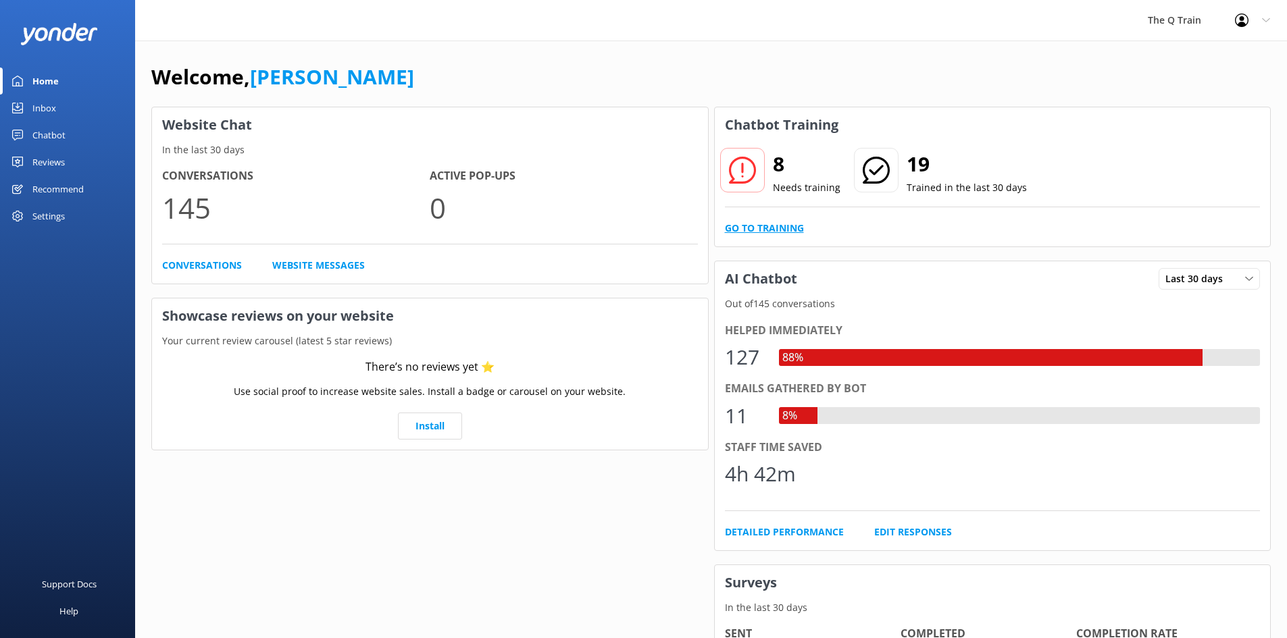
click at [779, 229] on link "Go to Training" at bounding box center [764, 228] width 79 height 15
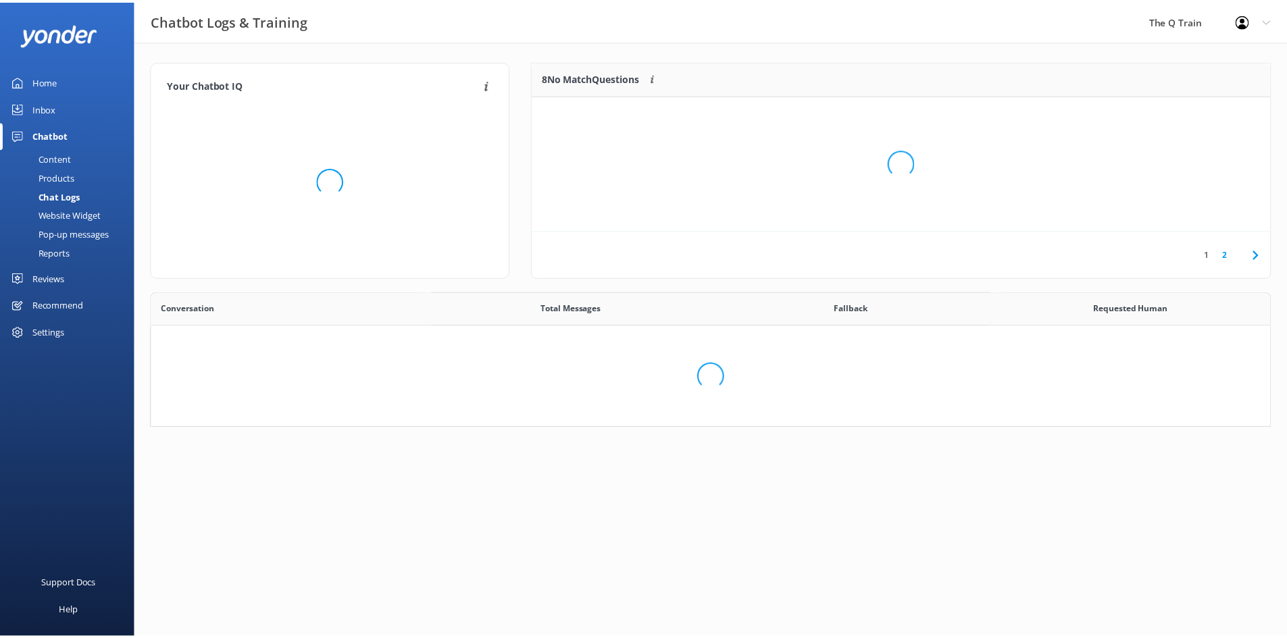
scroll to position [463, 1108]
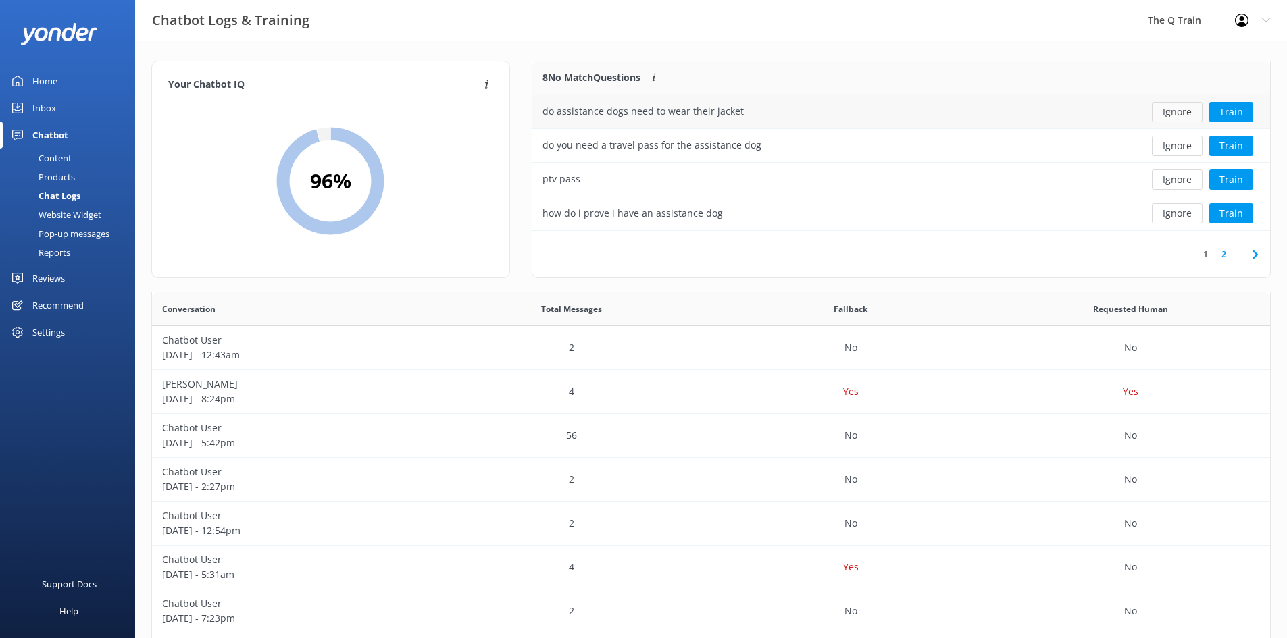
click at [1190, 114] on button "Ignore" at bounding box center [1177, 112] width 51 height 20
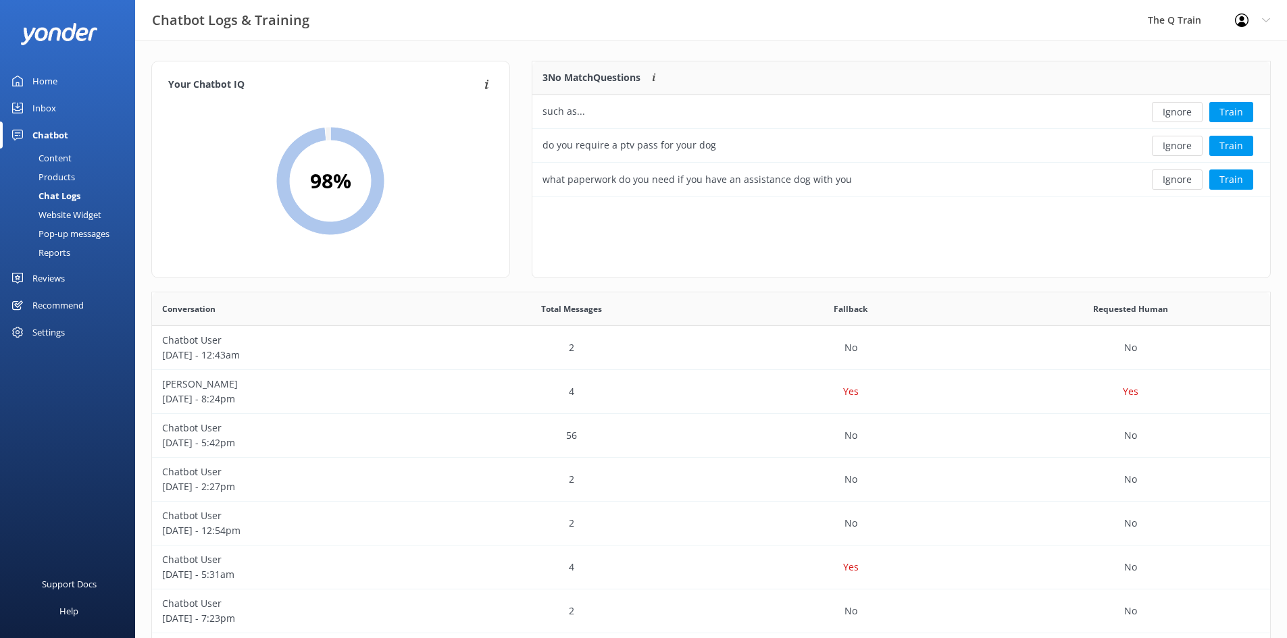
scroll to position [126, 728]
click at [1190, 114] on button "Ignore" at bounding box center [1177, 112] width 51 height 20
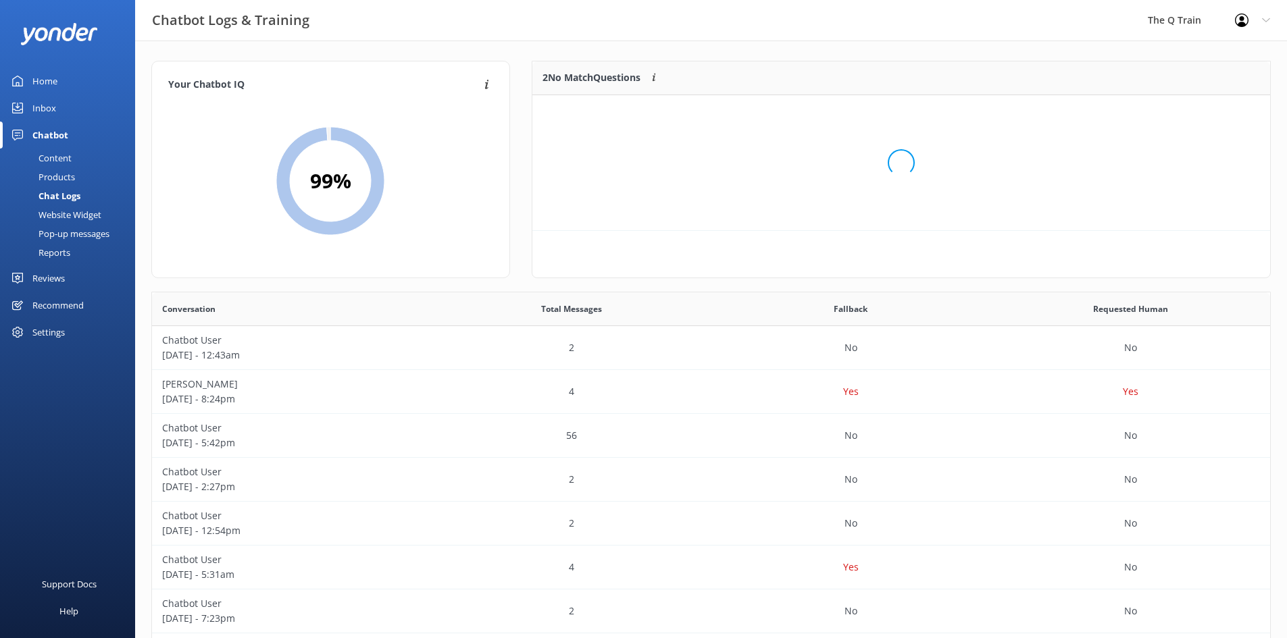
scroll to position [92, 728]
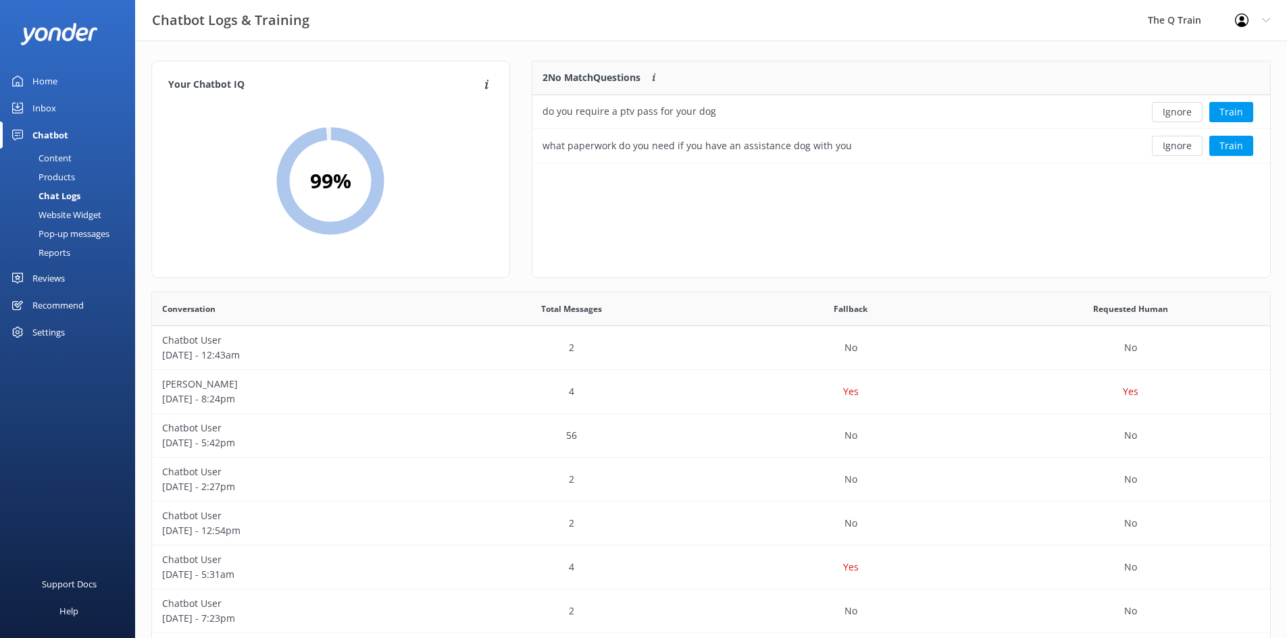
click at [1190, 114] on button "Ignore" at bounding box center [1177, 112] width 51 height 20
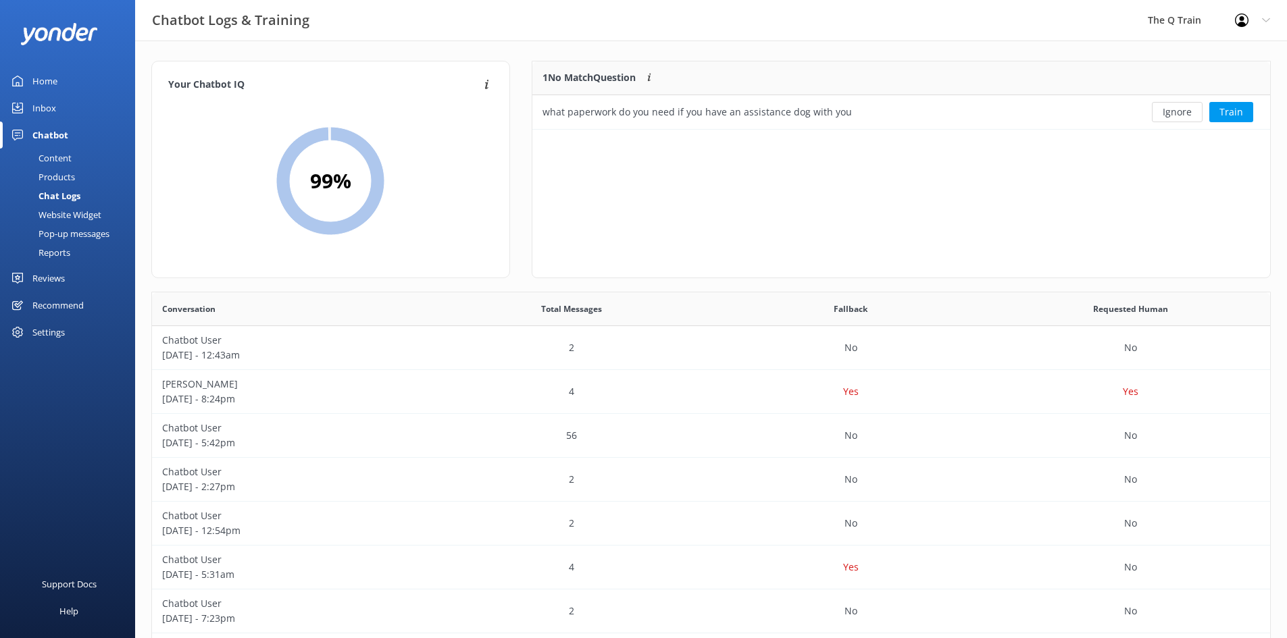
click at [1190, 114] on button "Ignore" at bounding box center [1177, 112] width 51 height 20
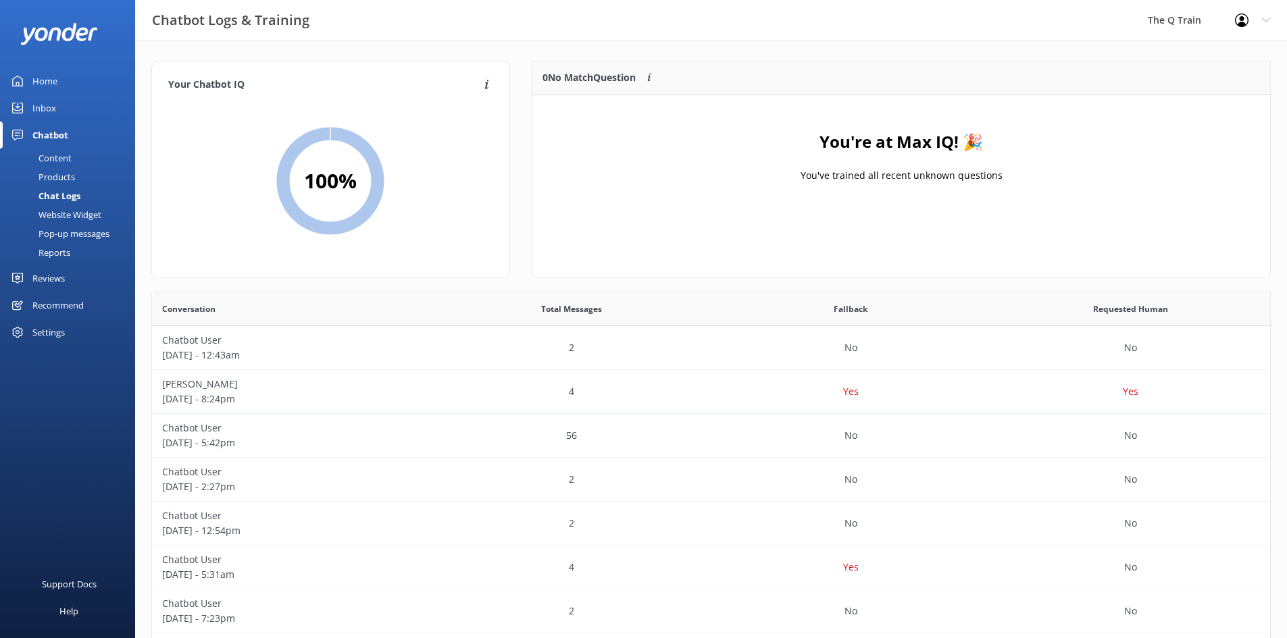
click at [517, 202] on div "Your Chatbot IQ Your Chatbot IQ is the percentage of trained FAQs against untra…" at bounding box center [331, 176] width 380 height 231
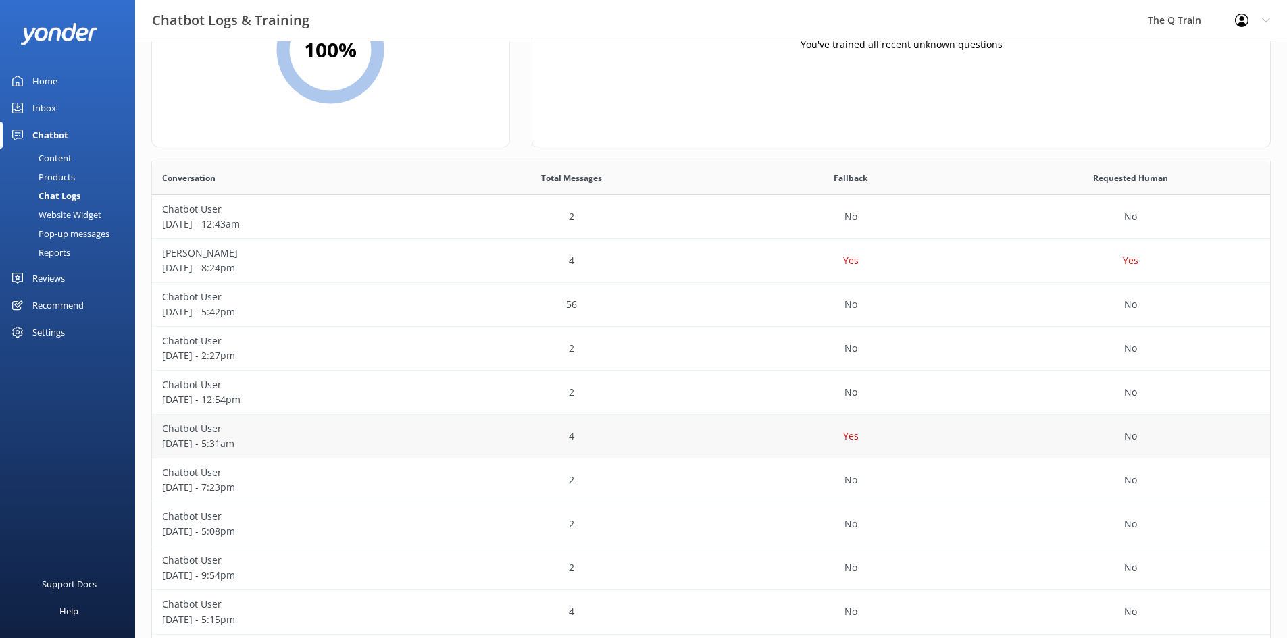
scroll to position [135, 0]
click at [202, 427] on p "Chatbot User" at bounding box center [291, 424] width 259 height 15
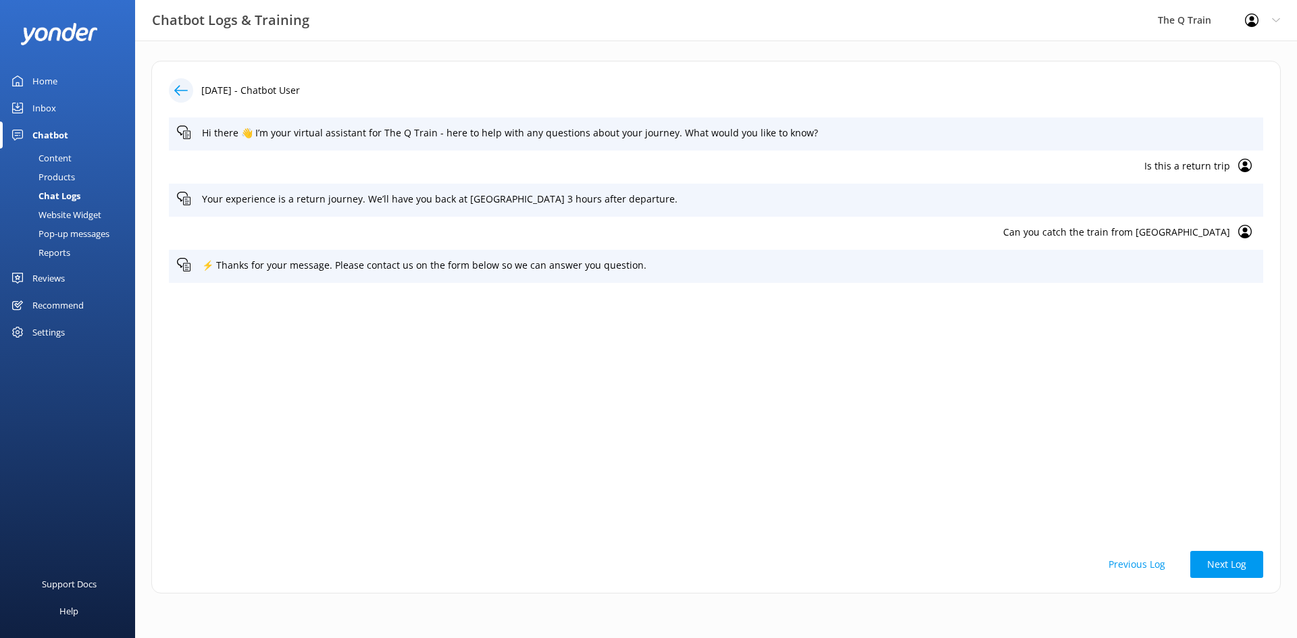
click at [53, 135] on div "Chatbot" at bounding box center [50, 135] width 36 height 27
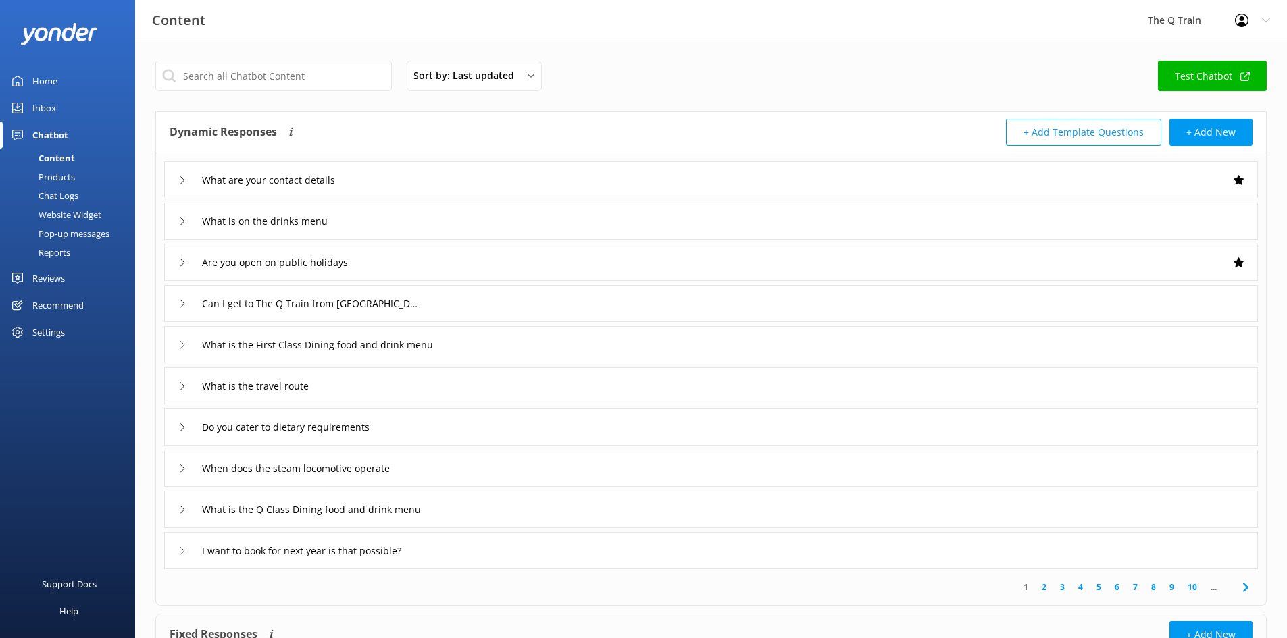
click at [52, 80] on div "Home" at bounding box center [44, 81] width 25 height 27
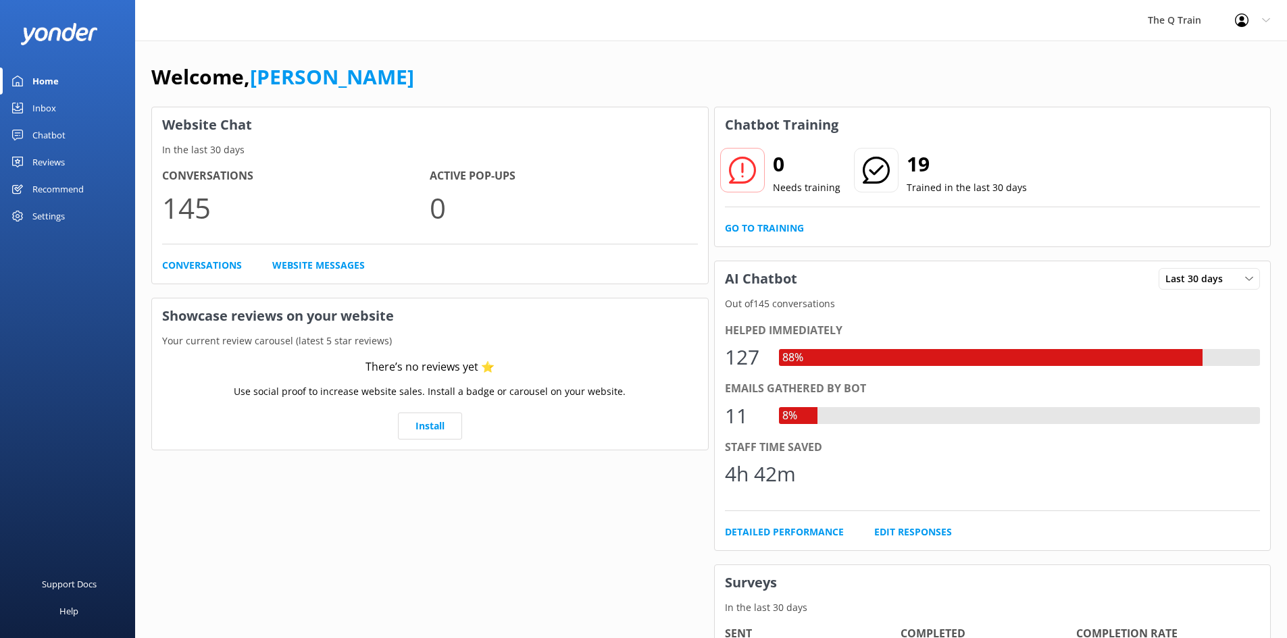
click at [51, 108] on div "Inbox" at bounding box center [44, 108] width 24 height 27
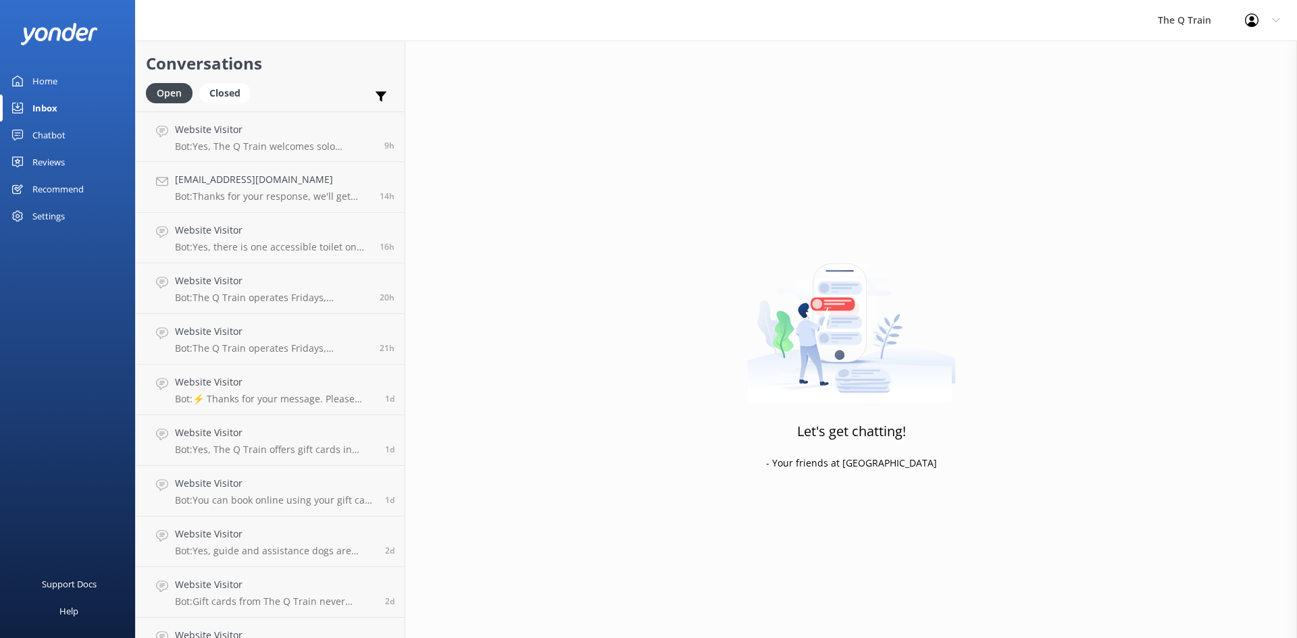
click at [54, 130] on div "Chatbot" at bounding box center [48, 135] width 33 height 27
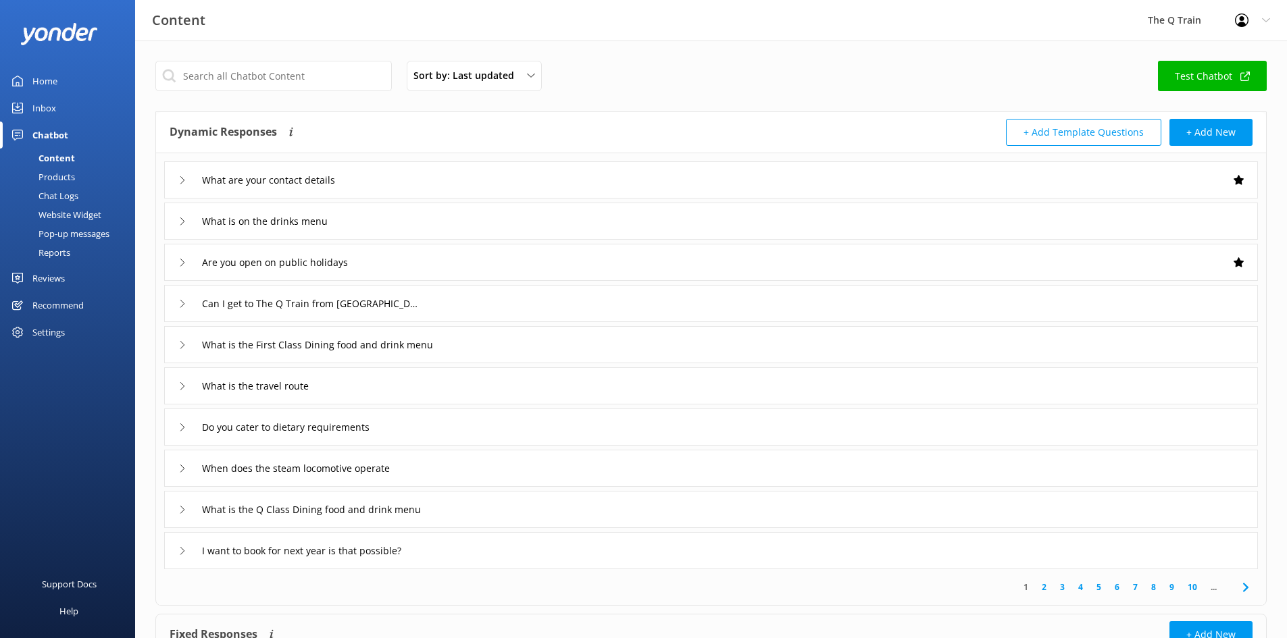
click at [63, 174] on div "Products" at bounding box center [41, 177] width 67 height 19
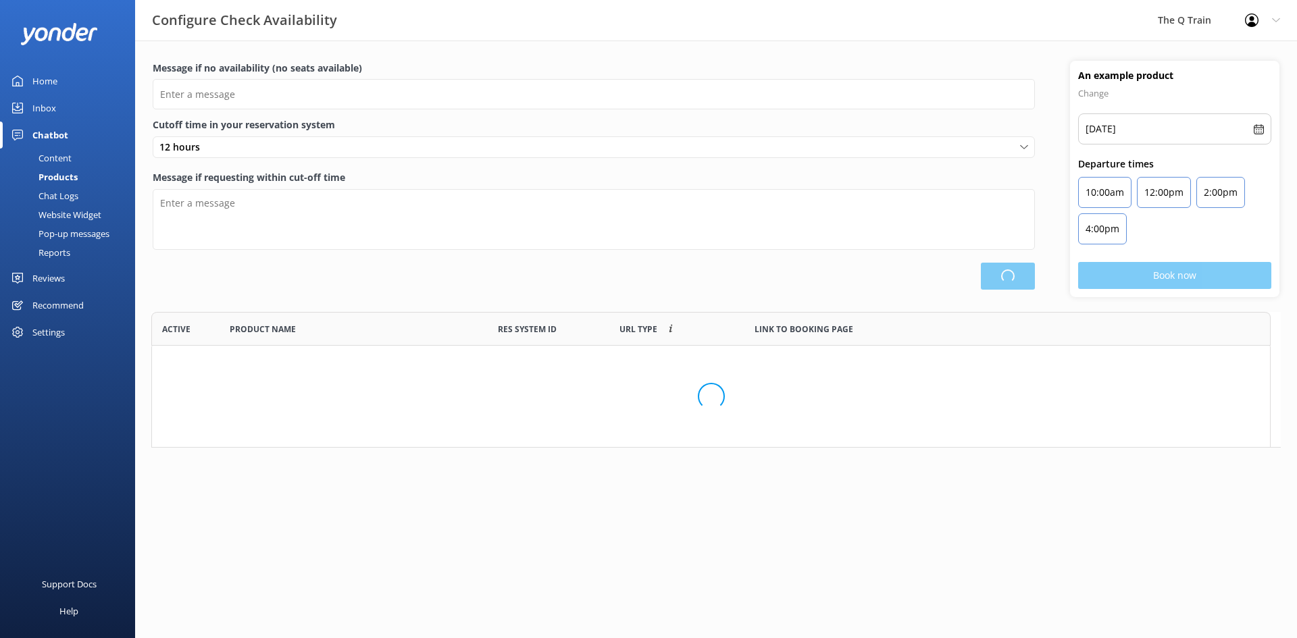
scroll to position [247, 1119]
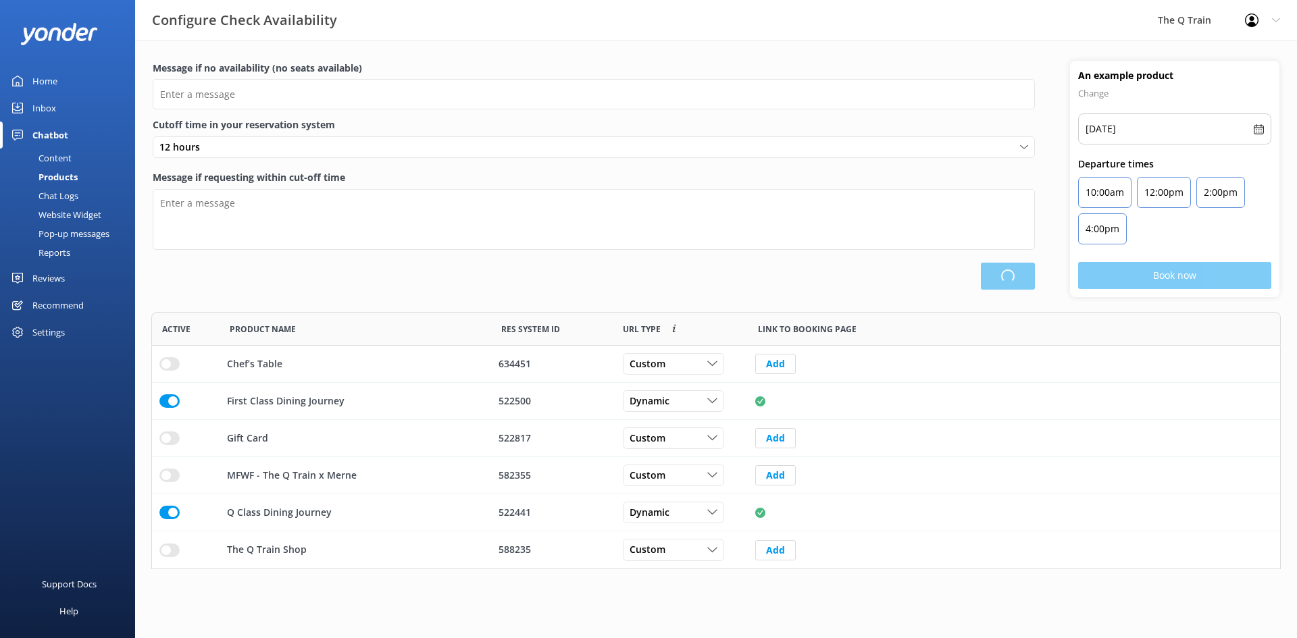
type input "Please choose another date."
type textarea "Please see live availability here: [URL][DOMAIN_NAME]"
click at [59, 197] on div "Chat Logs" at bounding box center [43, 195] width 70 height 19
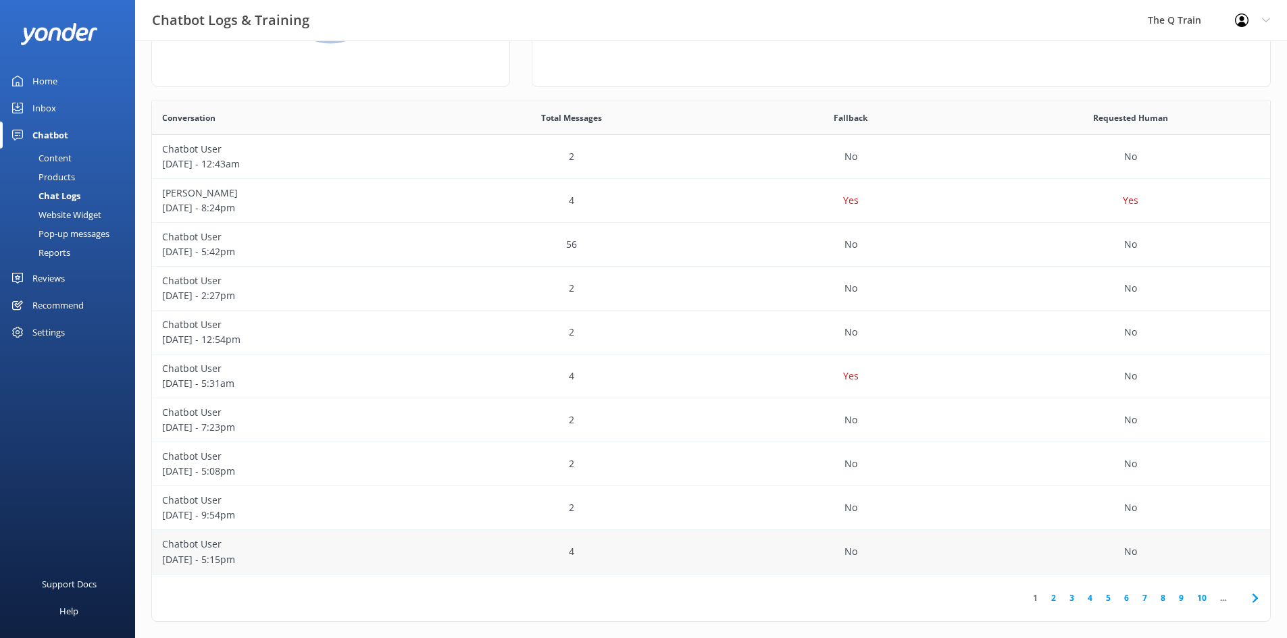
scroll to position [202, 0]
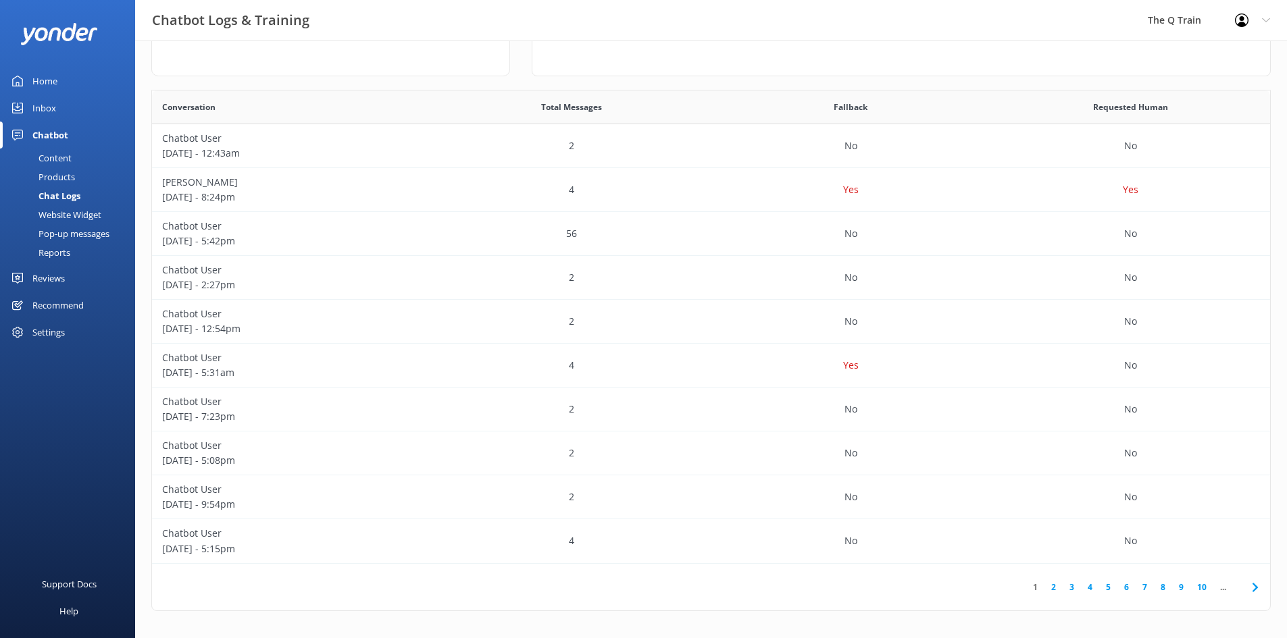
click at [1053, 586] on link "2" at bounding box center [1053, 587] width 18 height 13
click at [209, 227] on p "Chatbot User" at bounding box center [291, 226] width 259 height 15
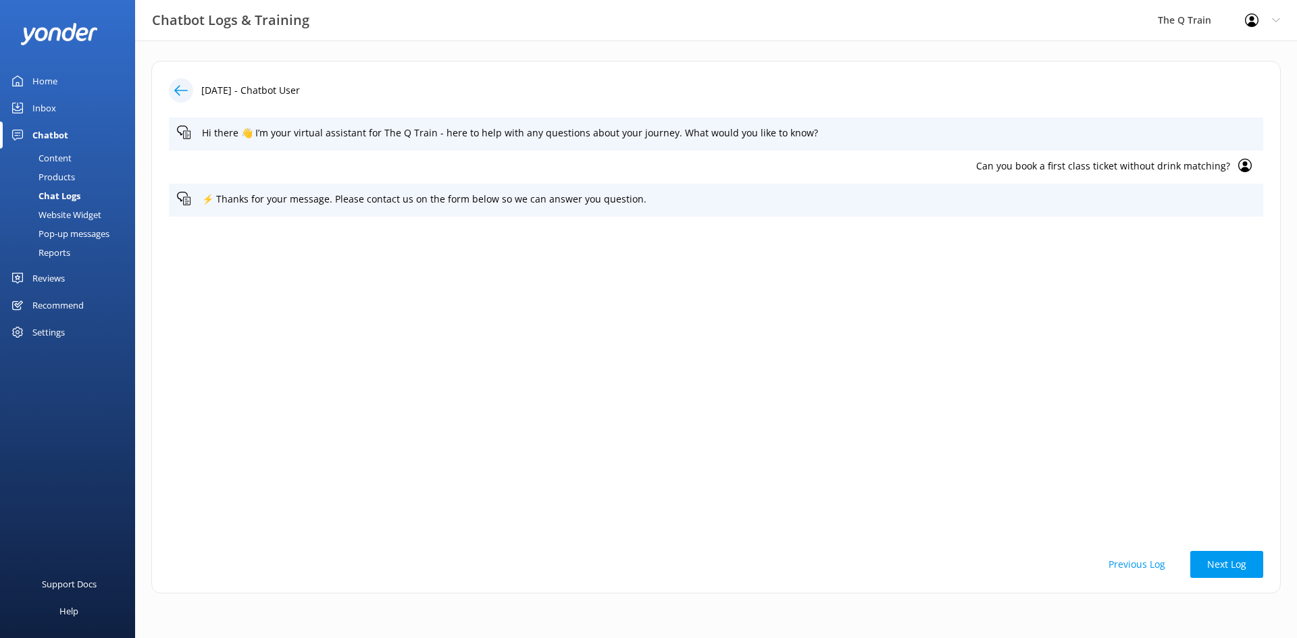
click at [1248, 166] on icon at bounding box center [1245, 166] width 14 height 14
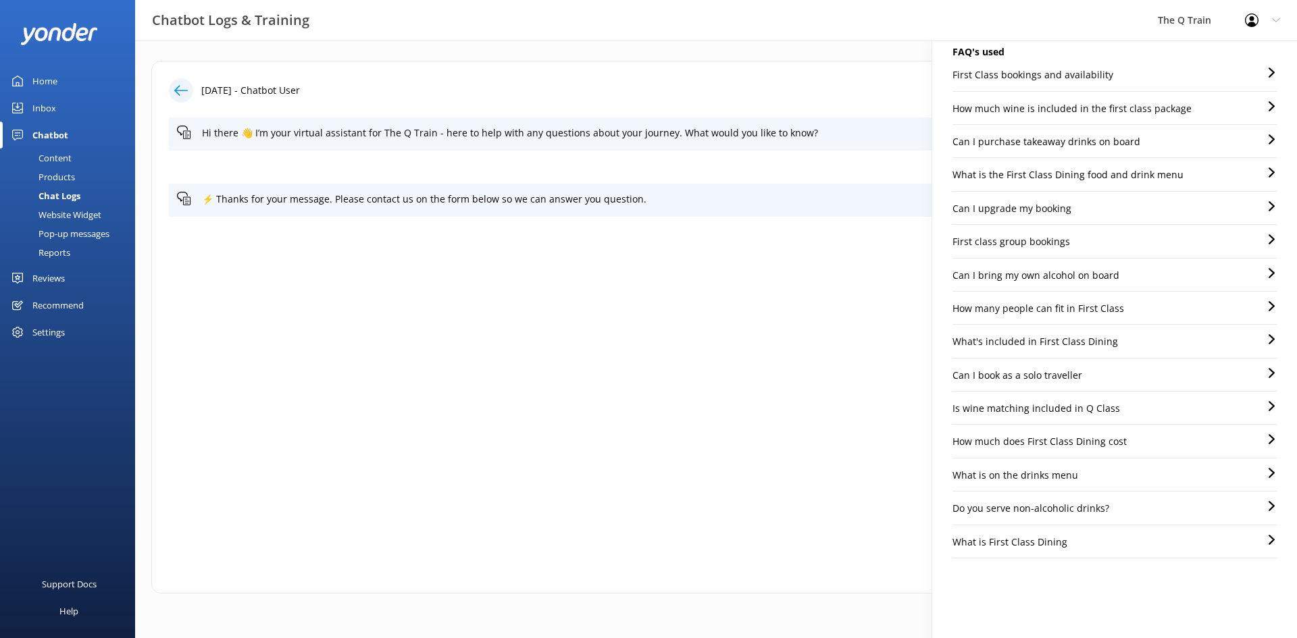
scroll to position [99, 0]
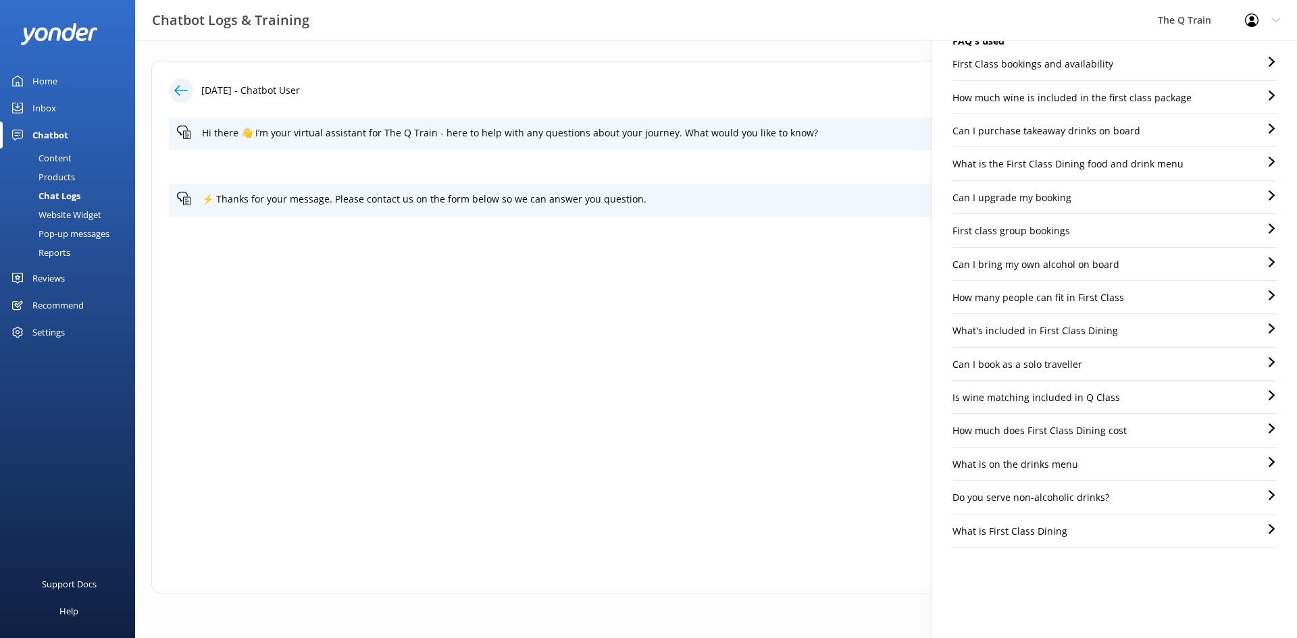
click at [1103, 332] on p "What's included in First Class Dining" at bounding box center [1035, 331] width 166 height 15
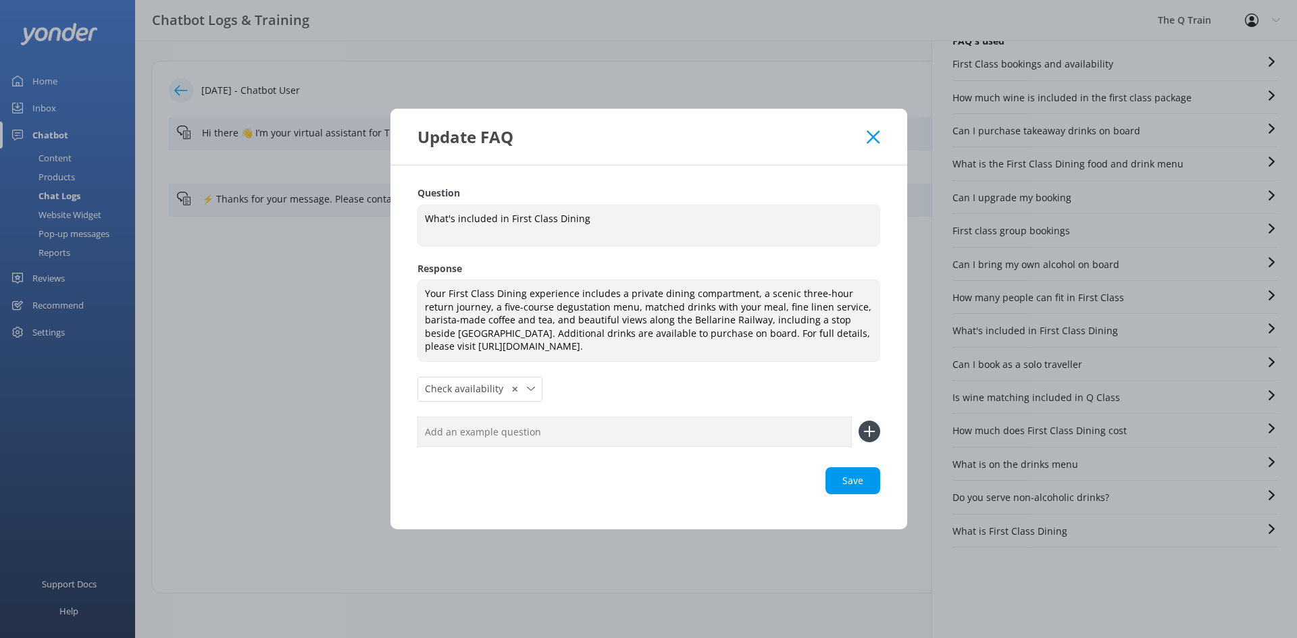
click at [873, 136] on use at bounding box center [873, 136] width 13 height 13
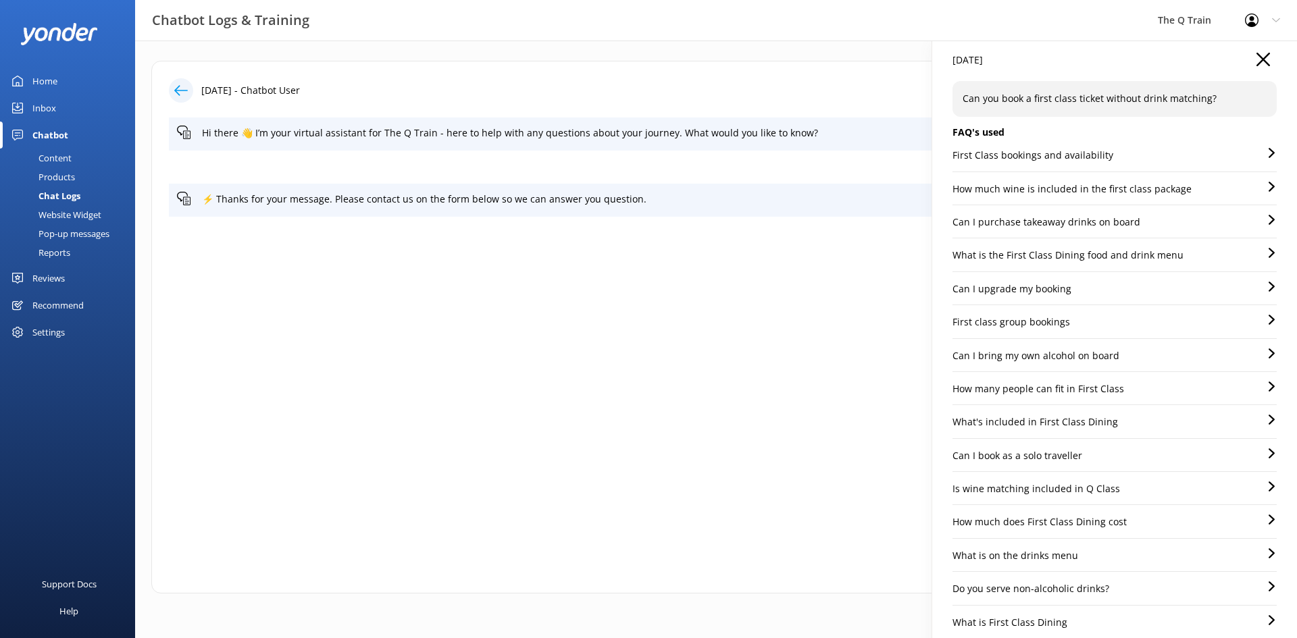
scroll to position [0, 0]
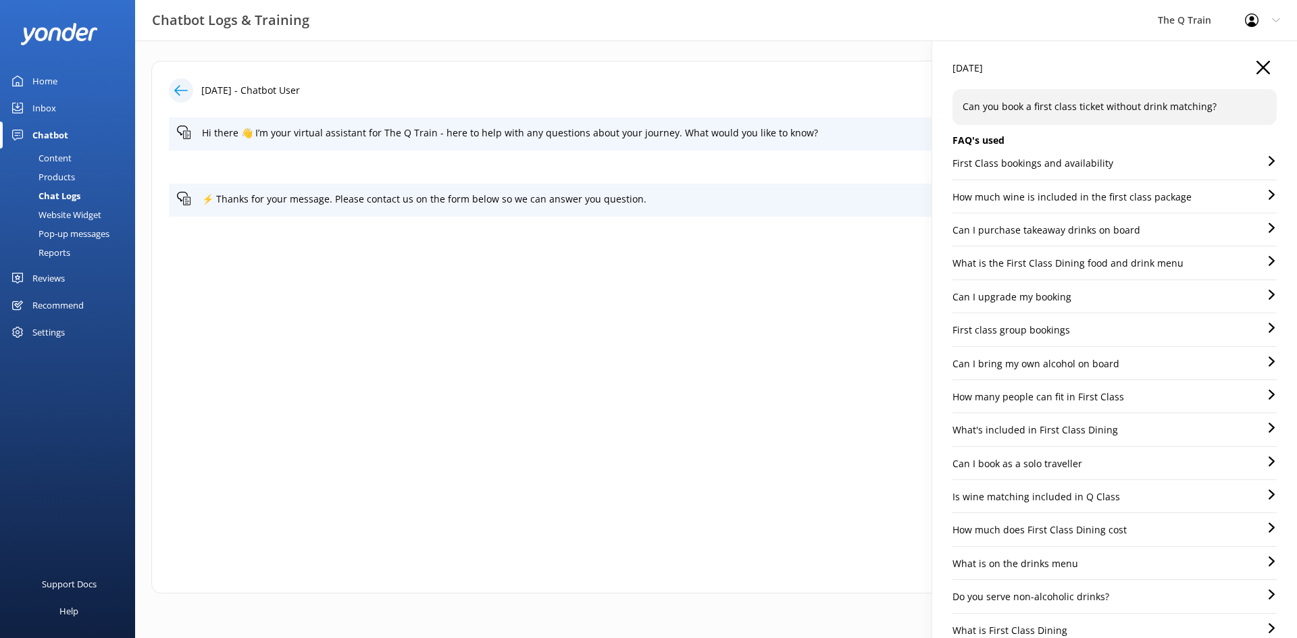
click at [1083, 166] on p "First Class bookings and availability" at bounding box center [1032, 163] width 161 height 15
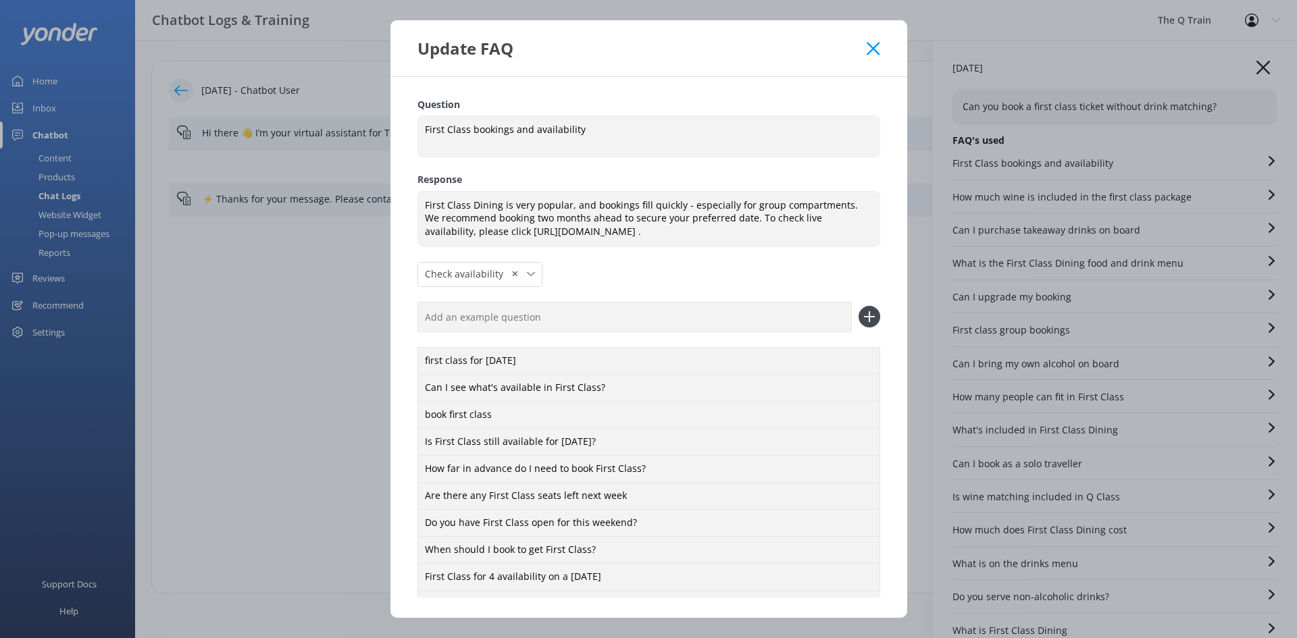
click at [879, 49] on icon at bounding box center [873, 49] width 13 height 14
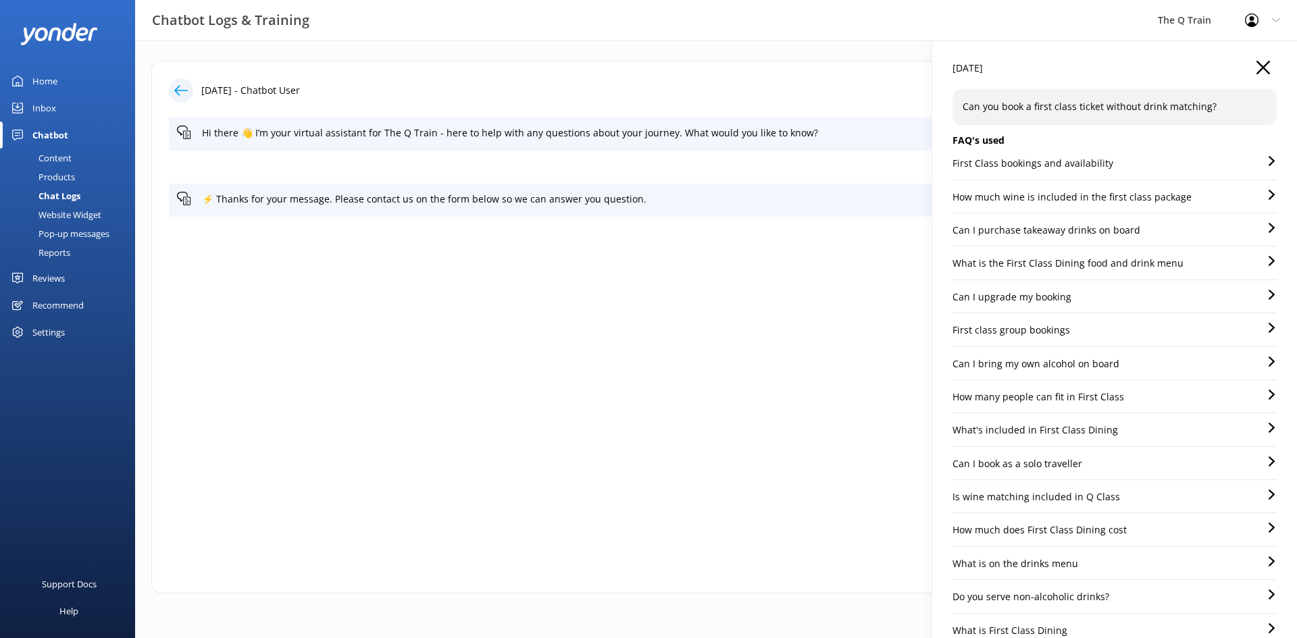
click at [1061, 200] on p "How much wine is included in the first class package" at bounding box center [1071, 197] width 239 height 15
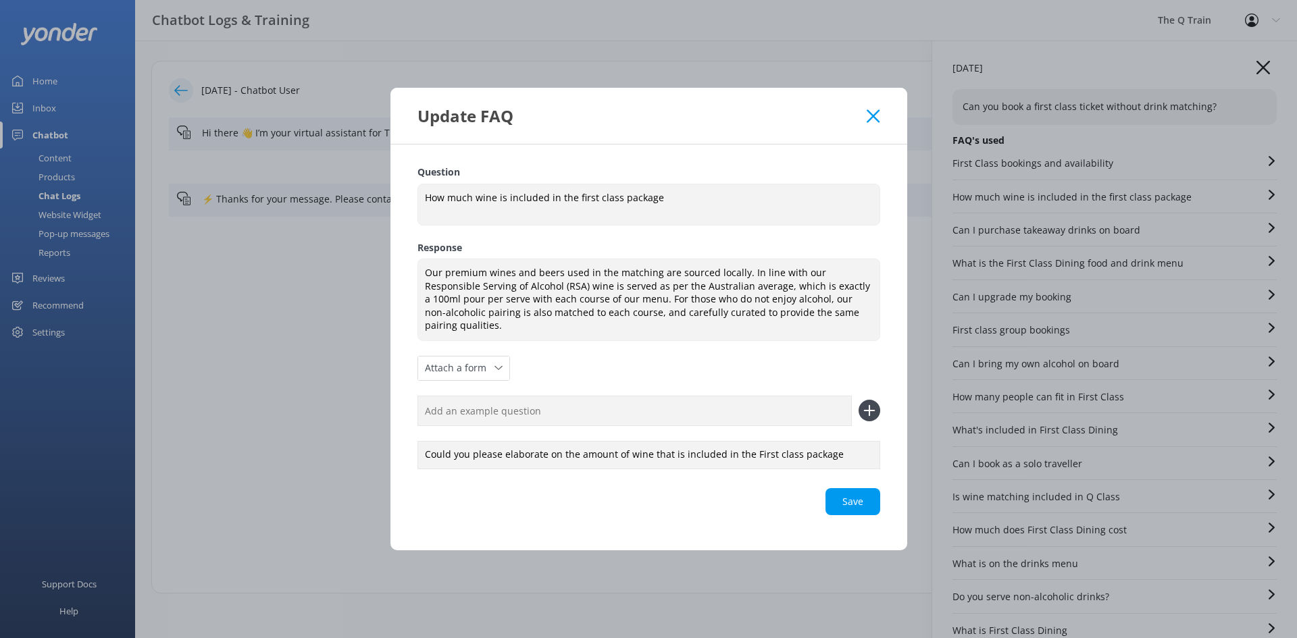
click at [878, 122] on icon at bounding box center [873, 116] width 13 height 14
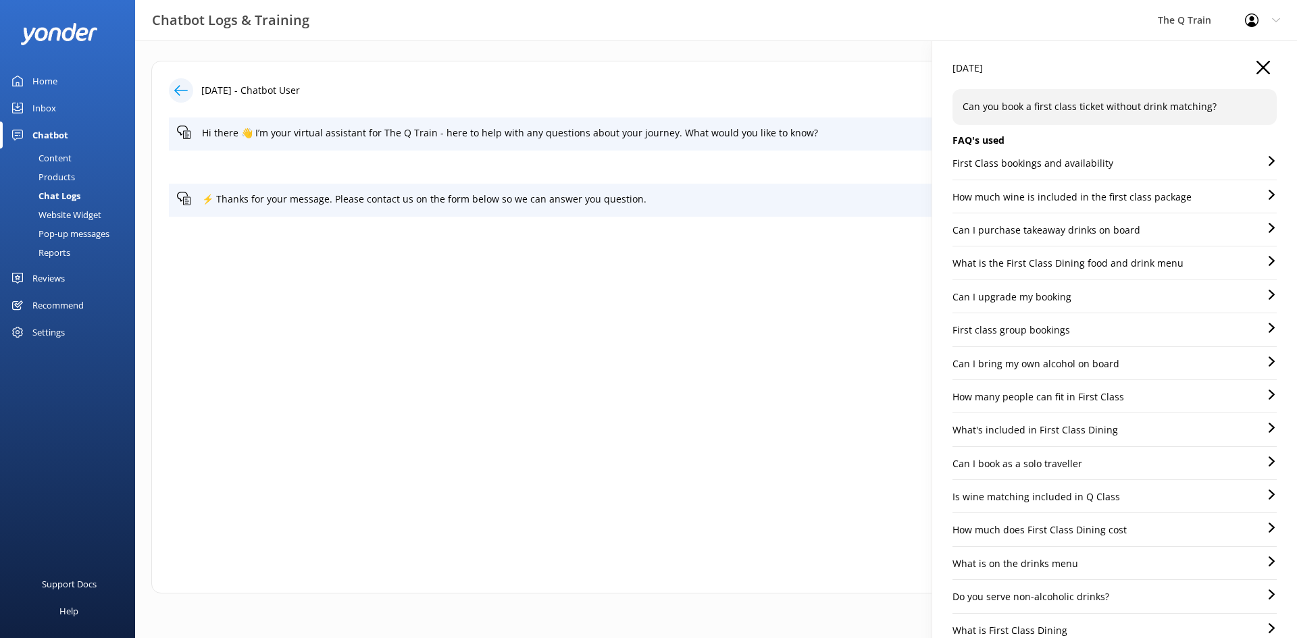
click at [1041, 534] on p "How much does First Class Dining cost" at bounding box center [1039, 530] width 174 height 15
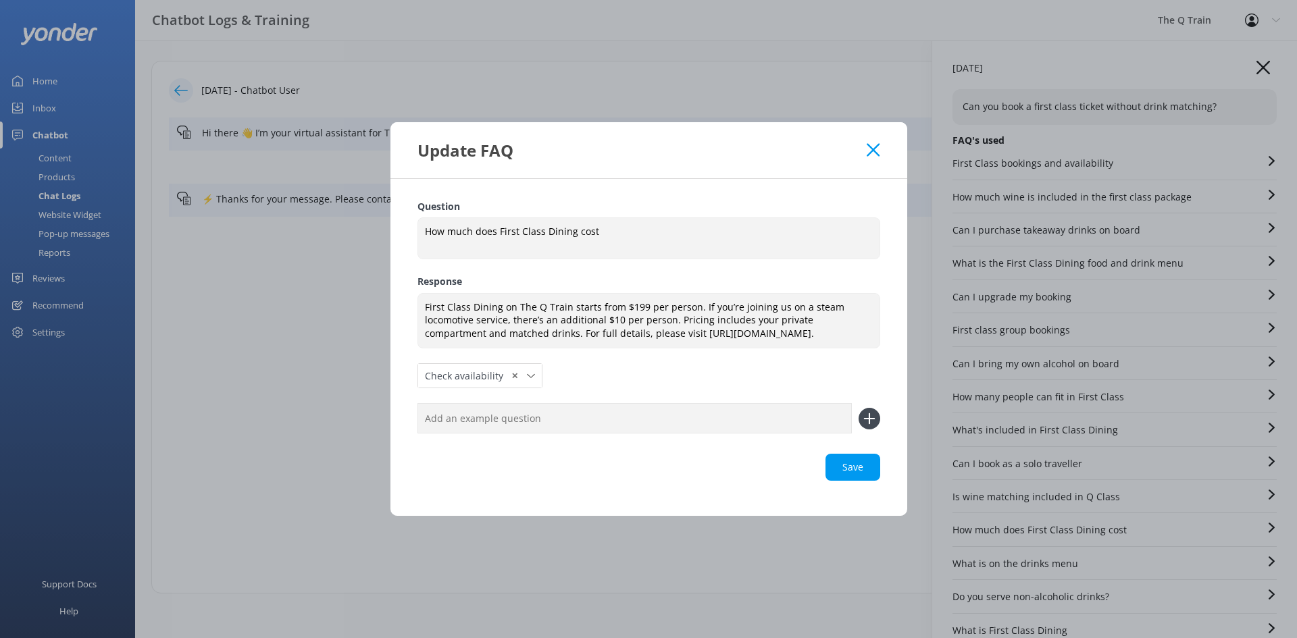
click at [875, 145] on icon at bounding box center [873, 150] width 13 height 14
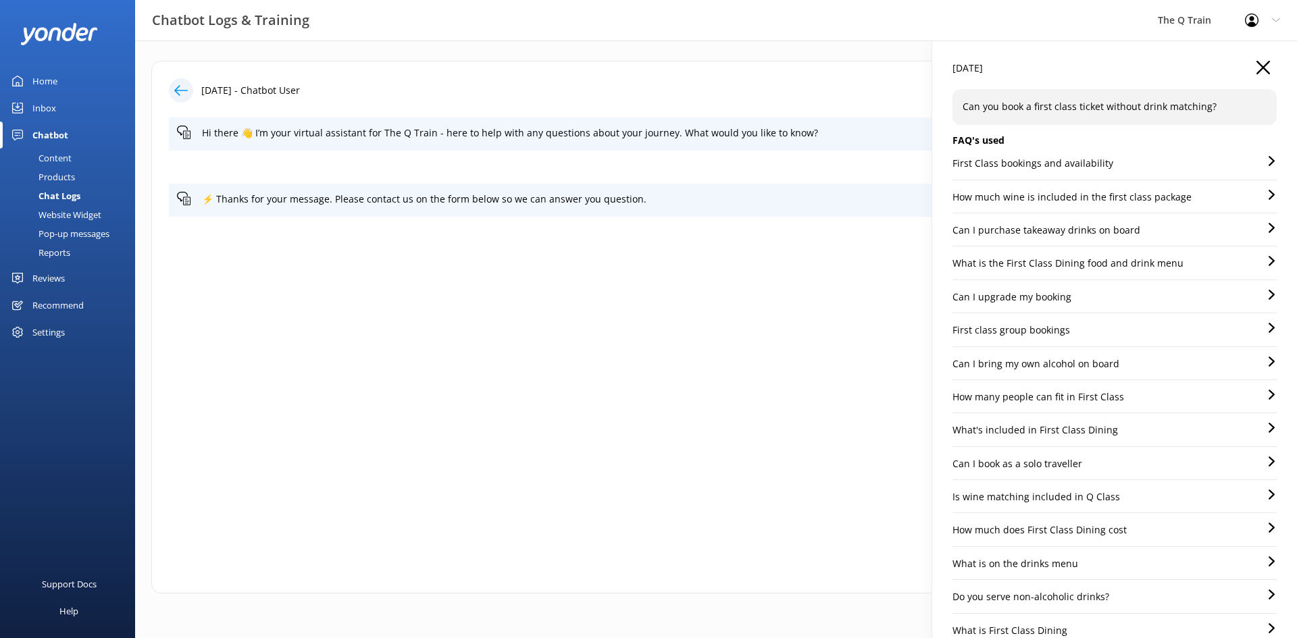
click at [1260, 63] on div "[DATE]" at bounding box center [1114, 75] width 324 height 28
click at [1256, 68] on use "button" at bounding box center [1263, 68] width 14 height 14
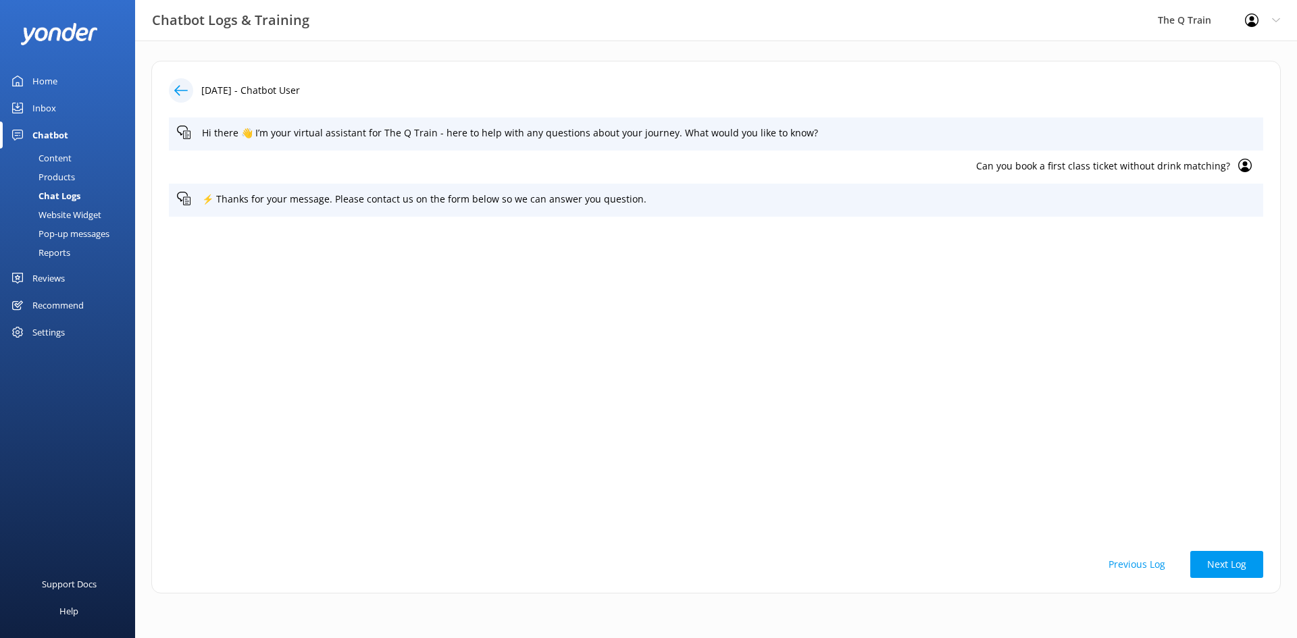
click at [988, 166] on p "Can you book a first class ticket without drink matching?" at bounding box center [703, 166] width 1053 height 15
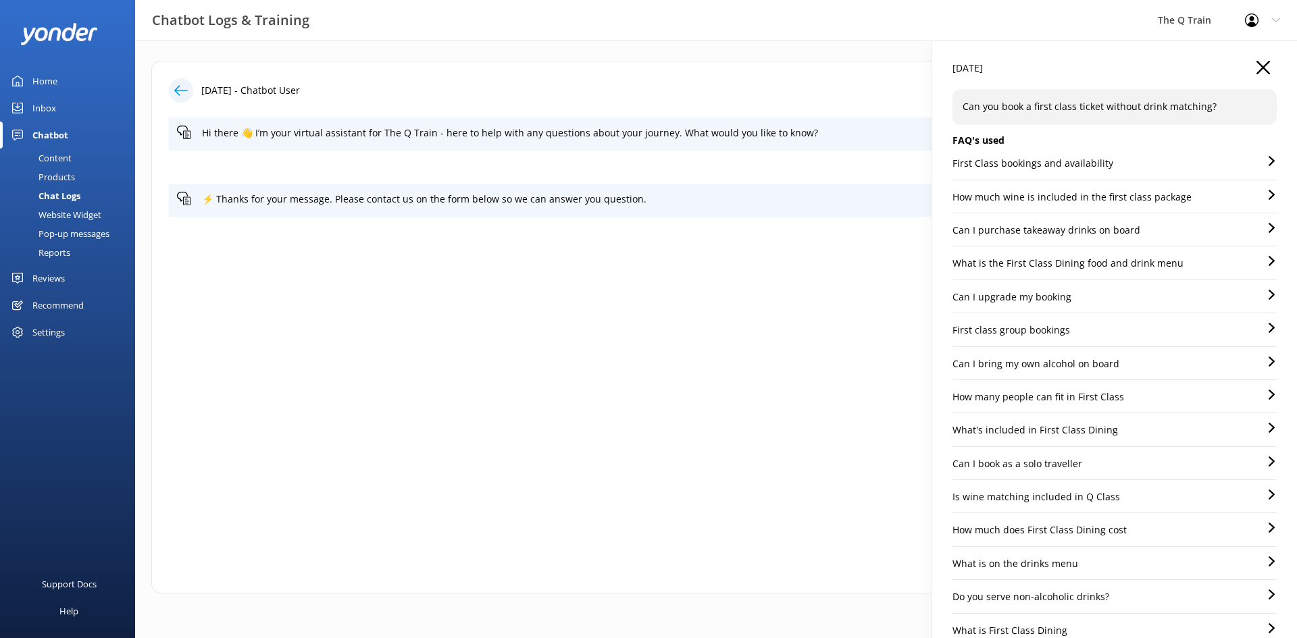
click at [1256, 66] on icon "button" at bounding box center [1263, 68] width 14 height 14
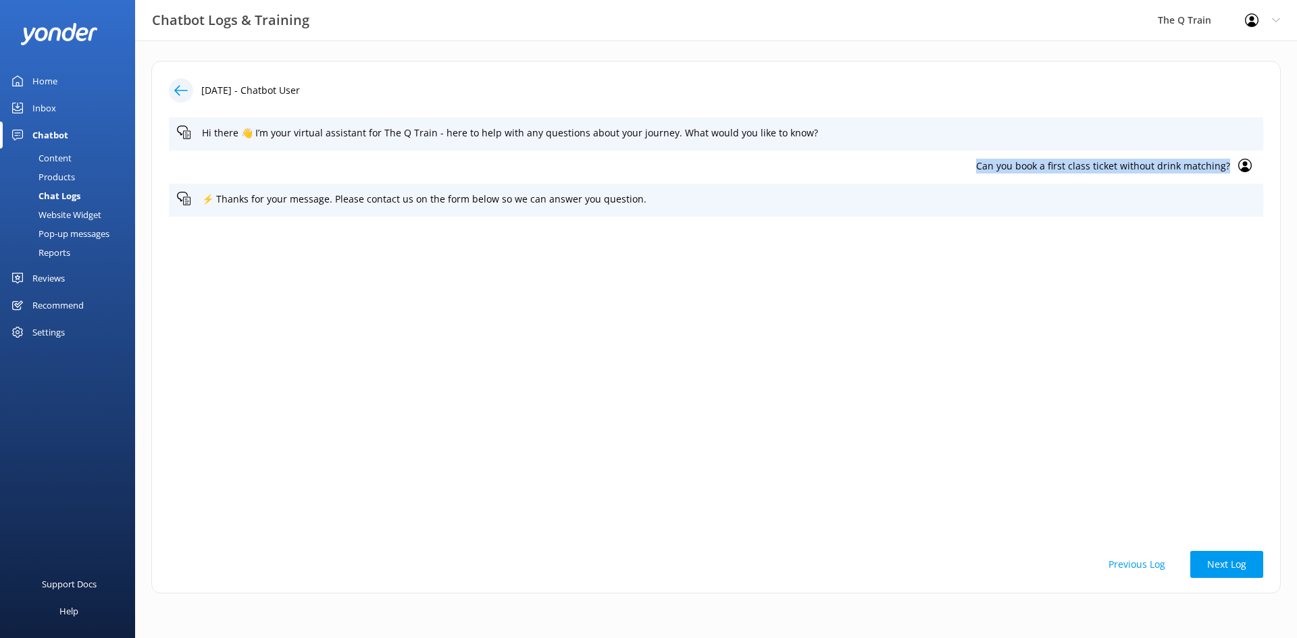
drag, startPoint x: 980, startPoint y: 168, endPoint x: 1229, endPoint y: 171, distance: 249.3
click at [1229, 171] on p "Can you book a first class ticket without drink matching?" at bounding box center [703, 166] width 1053 height 15
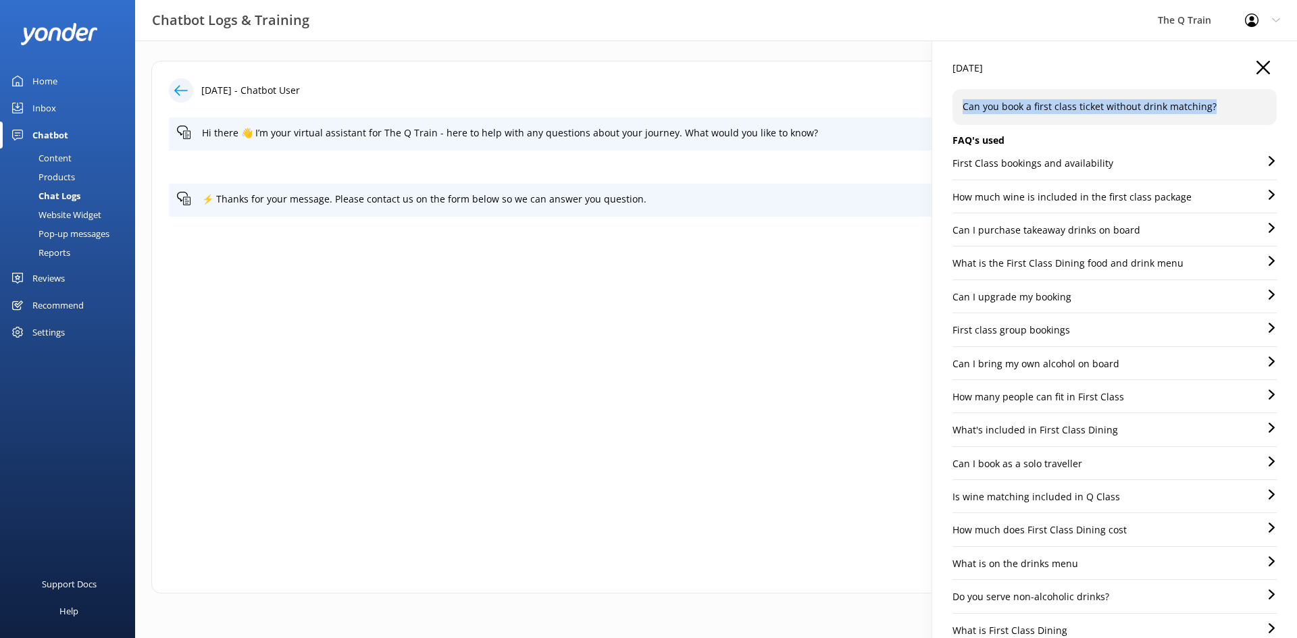
drag, startPoint x: 1219, startPoint y: 108, endPoint x: 964, endPoint y: 120, distance: 255.6
click at [961, 121] on div "Can you book a first class ticket without drink matching?" at bounding box center [1114, 106] width 324 height 35
copy p "Can you book a first class ticket without drink matching?"
click at [1064, 430] on p "What's included in First Class Dining" at bounding box center [1035, 430] width 166 height 15
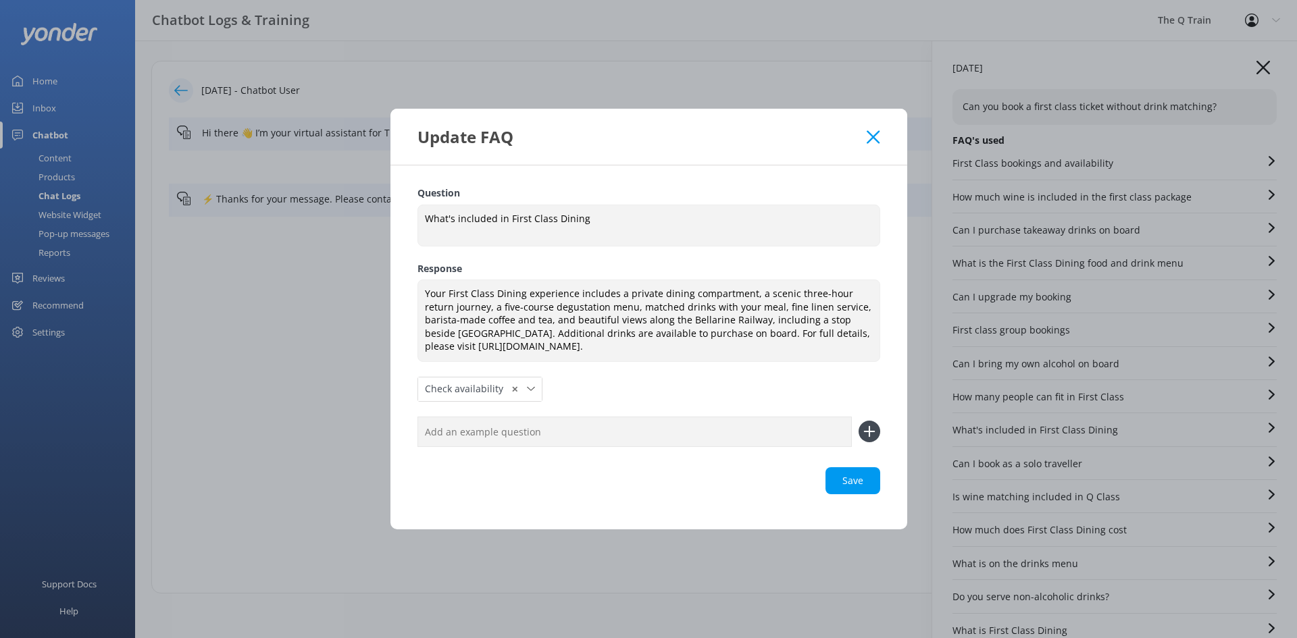
click at [877, 138] on icon at bounding box center [873, 137] width 13 height 14
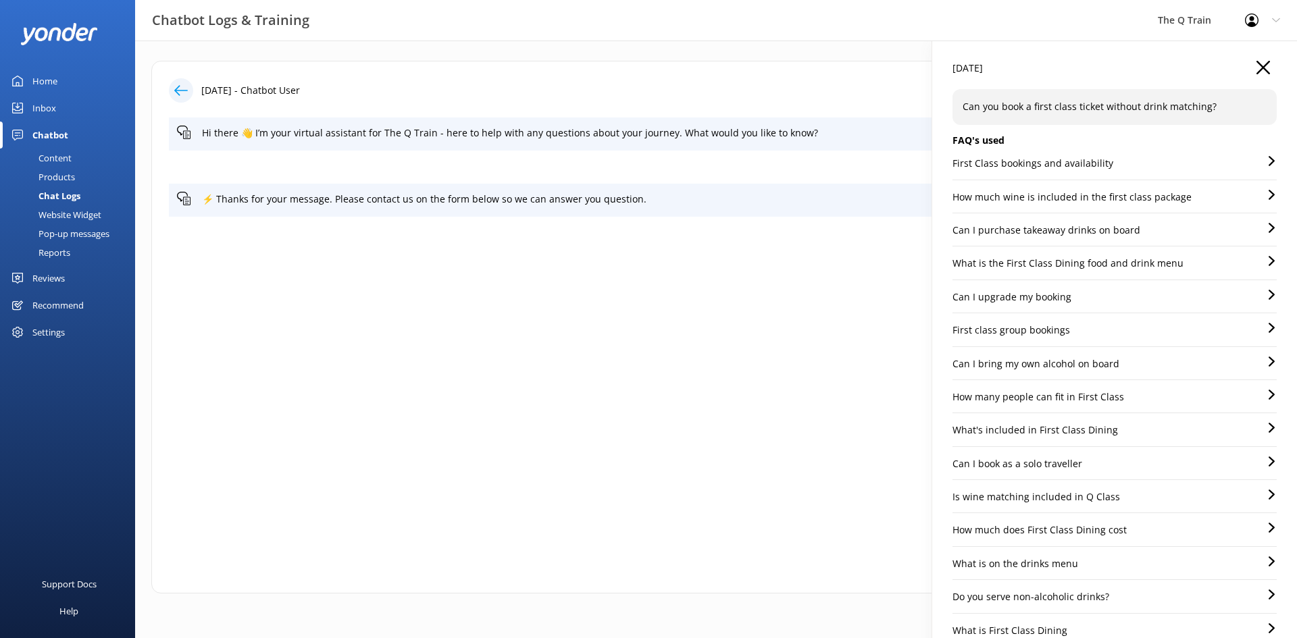
click at [1060, 530] on p "How much does First Class Dining cost" at bounding box center [1039, 530] width 174 height 15
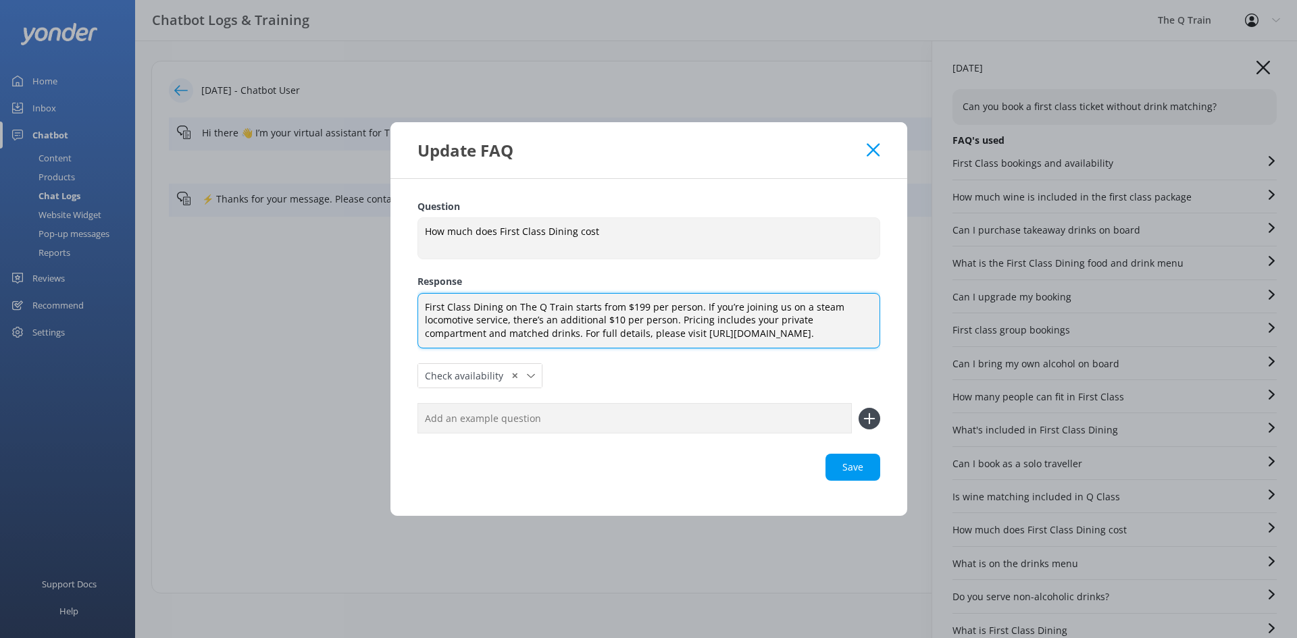
click at [593, 336] on textarea "First Class Dining on The Q Train starts from $199 per person. If you’re joinin…" at bounding box center [648, 321] width 463 height 56
click at [556, 336] on textarea "First Class Dining on The Q Train starts from $199 per person. If you’re joinin…" at bounding box center [648, 321] width 463 height 56
drag, startPoint x: 514, startPoint y: 333, endPoint x: 521, endPoint y: 351, distance: 18.8
click at [513, 333] on textarea "First Class Dining on The Q Train starts from $199 per person. If you’re joinin…" at bounding box center [648, 321] width 463 height 56
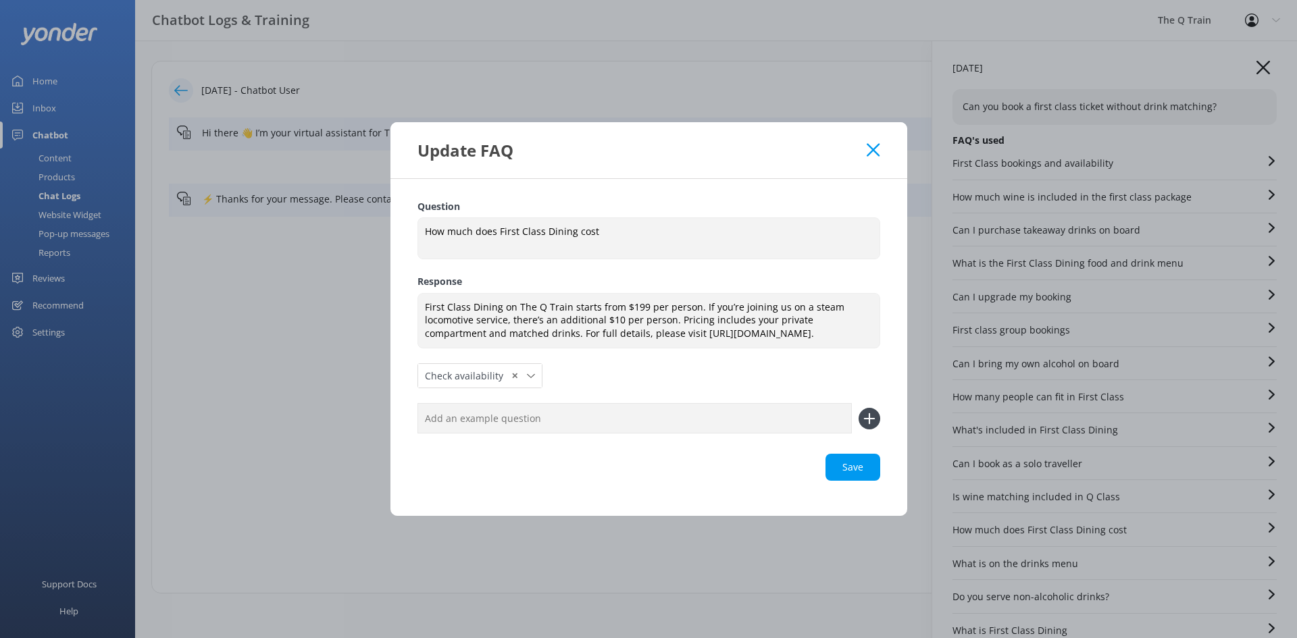
click at [522, 425] on input "text" at bounding box center [634, 418] width 434 height 30
paste input "Can you book a first class ticket without drink matching?"
type input "Can you book a first class ticket without drink matching?"
click at [870, 418] on use at bounding box center [868, 418] width 11 height 11
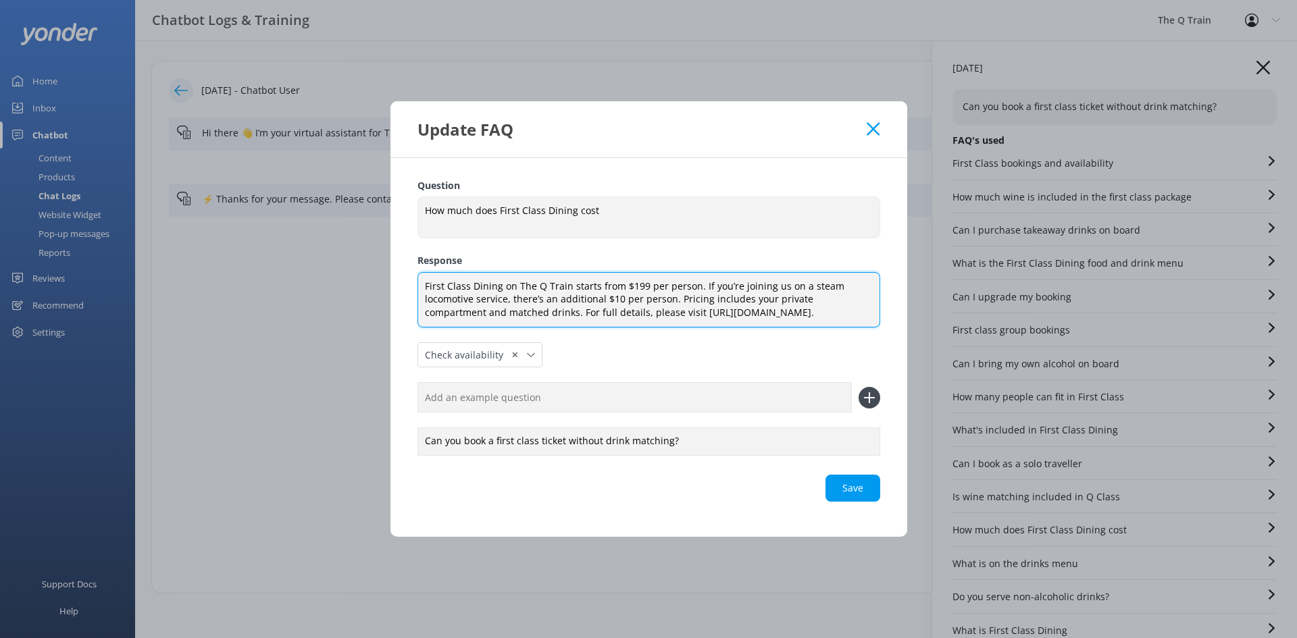
click at [515, 311] on textarea "First Class Dining on The Q Train starts from $199 per person. If you’re joinin…" at bounding box center [648, 300] width 463 height 56
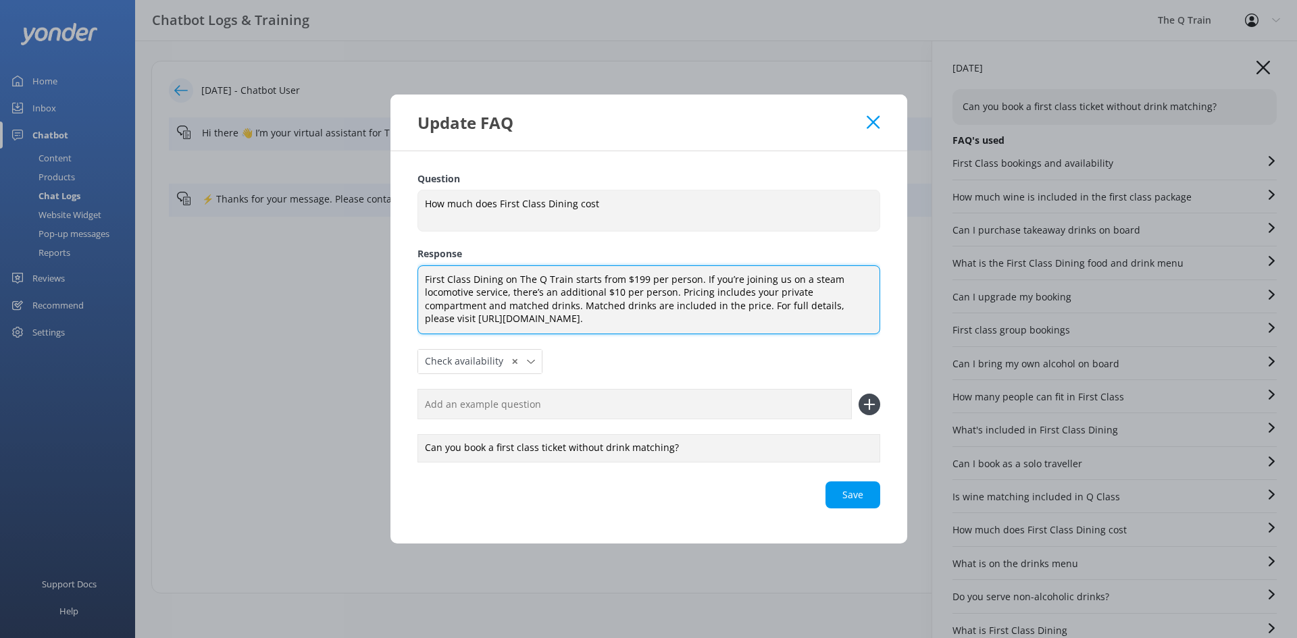
click at [692, 301] on textarea "First Class Dining on The Q Train starts from $199 per person. If you’re joinin…" at bounding box center [648, 299] width 463 height 69
drag, startPoint x: 701, startPoint y: 307, endPoint x: 785, endPoint y: 303, distance: 83.9
click at [785, 303] on textarea "First Class Dining on The Q Train starts from $199 per person. If you’re joinin…" at bounding box center [648, 299] width 463 height 69
click at [838, 304] on textarea "First Class Dining on The Q Train starts from $199 per person. If you’re joinin…" at bounding box center [648, 299] width 463 height 69
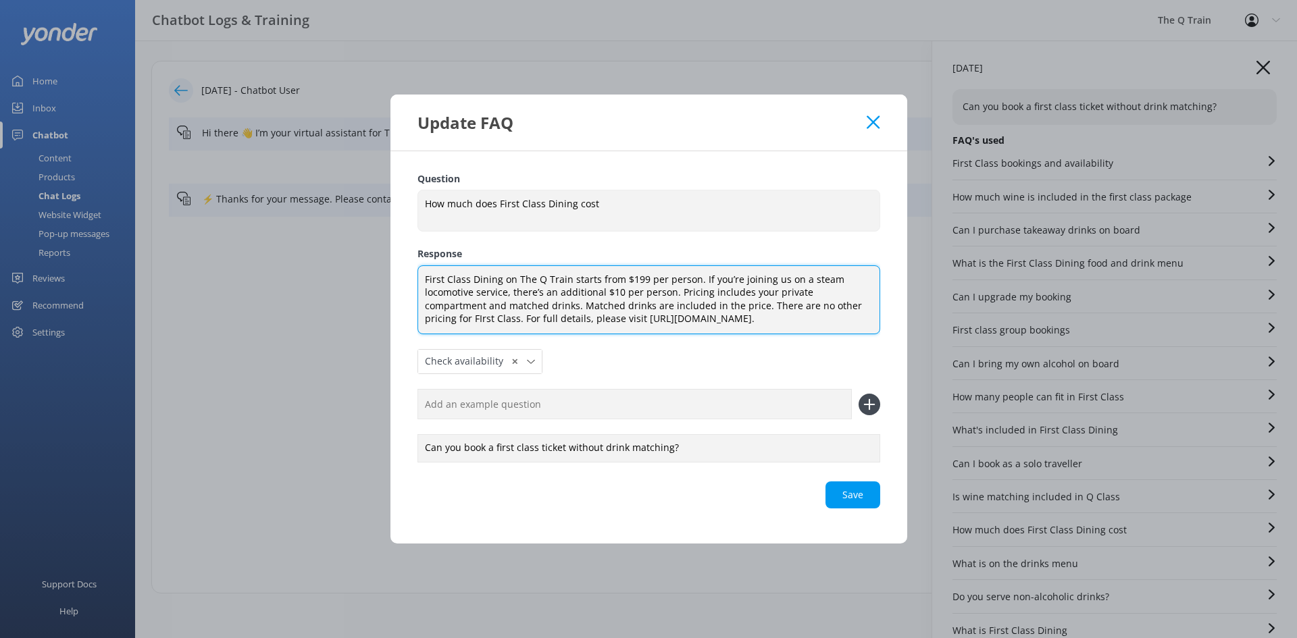
click at [842, 303] on textarea "First Class Dining on The Q Train starts from $199 per person. If you’re joinin…" at bounding box center [648, 299] width 463 height 69
drag, startPoint x: 776, startPoint y: 319, endPoint x: 461, endPoint y: 285, distance: 317.3
click at [423, 283] on textarea "First Class Dining on The Q Train starts from $199 per person. If you’re joinin…" at bounding box center [648, 299] width 463 height 69
click at [526, 305] on textarea "First Class Dining on The Q Train starts from $199 per person. If you’re joinin…" at bounding box center [648, 299] width 463 height 69
drag, startPoint x: 517, startPoint y: 303, endPoint x: 449, endPoint y: 318, distance: 69.2
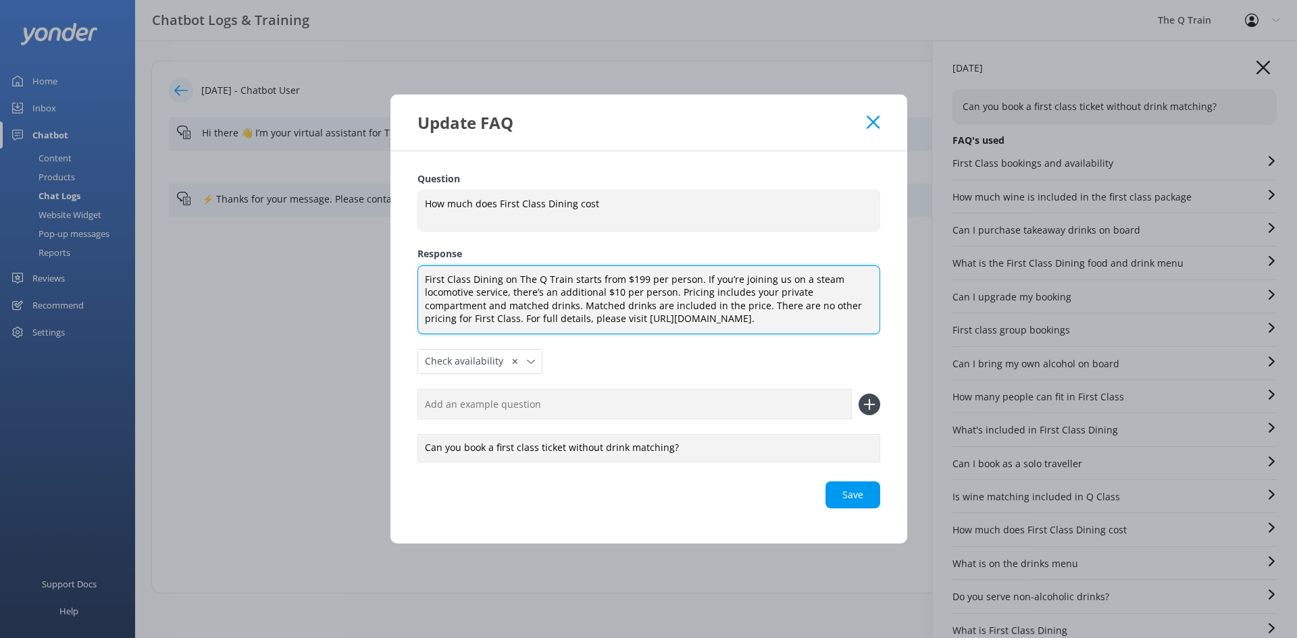
click at [449, 318] on textarea "First Class Dining on The Q Train starts from $199 per person. If you’re joinin…" at bounding box center [648, 299] width 463 height 69
paste textarea "There are no alternate pricing tiers"
drag, startPoint x: 652, startPoint y: 303, endPoint x: 674, endPoint y: 304, distance: 22.3
click at [674, 304] on textarea "First Class Dining on The Q Train starts from $199 per person. If you’re joinin…" at bounding box center [648, 299] width 463 height 69
click at [853, 497] on div "Loading.." at bounding box center [648, 495] width 463 height 27
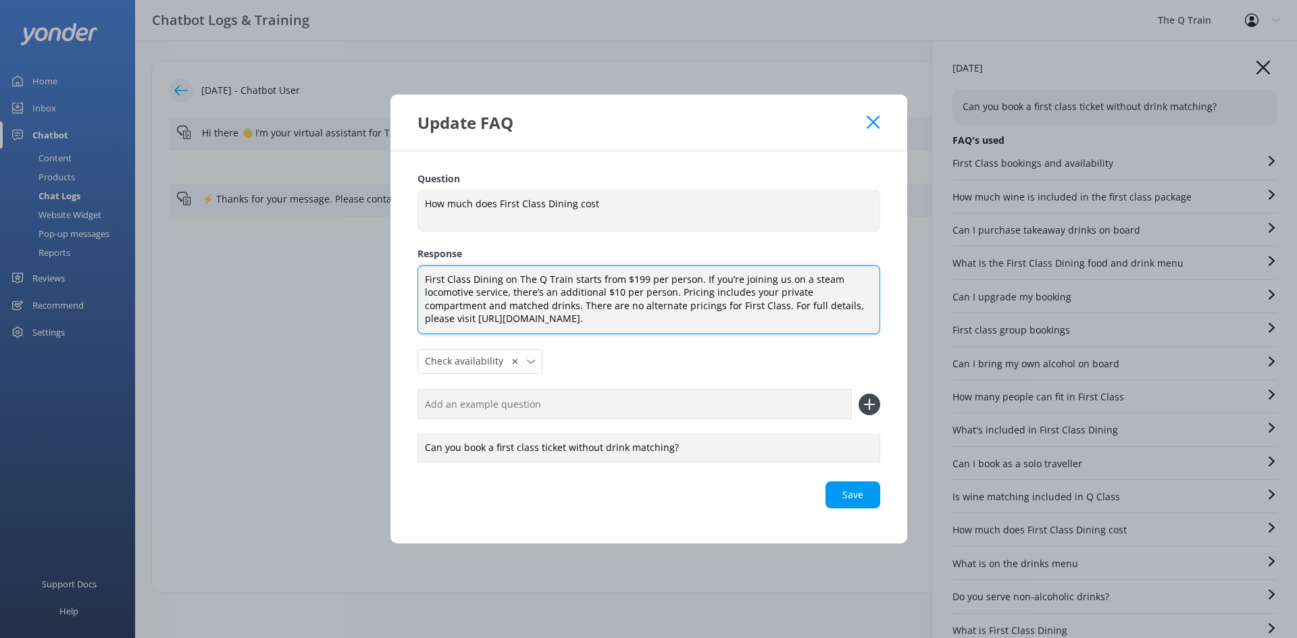
type textarea "First Class Dining on The Q Train starts from $199 per person. If you’re joinin…"
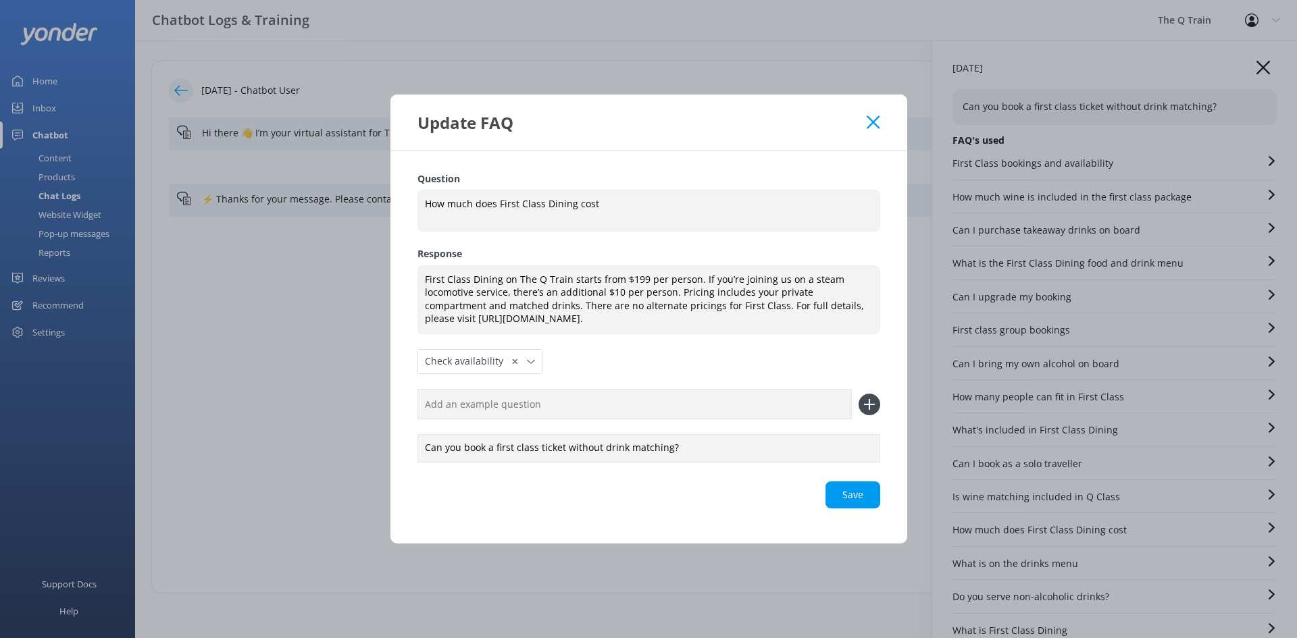
click at [871, 118] on icon at bounding box center [873, 123] width 13 height 14
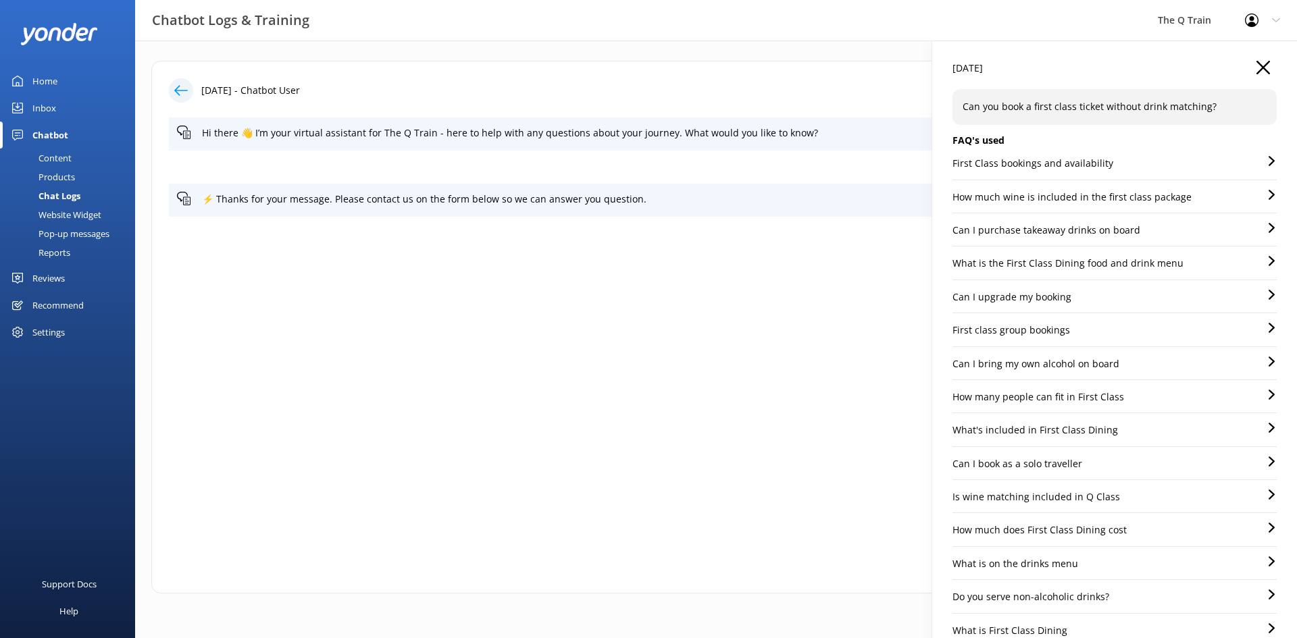
click at [1256, 69] on icon "button" at bounding box center [1263, 68] width 14 height 14
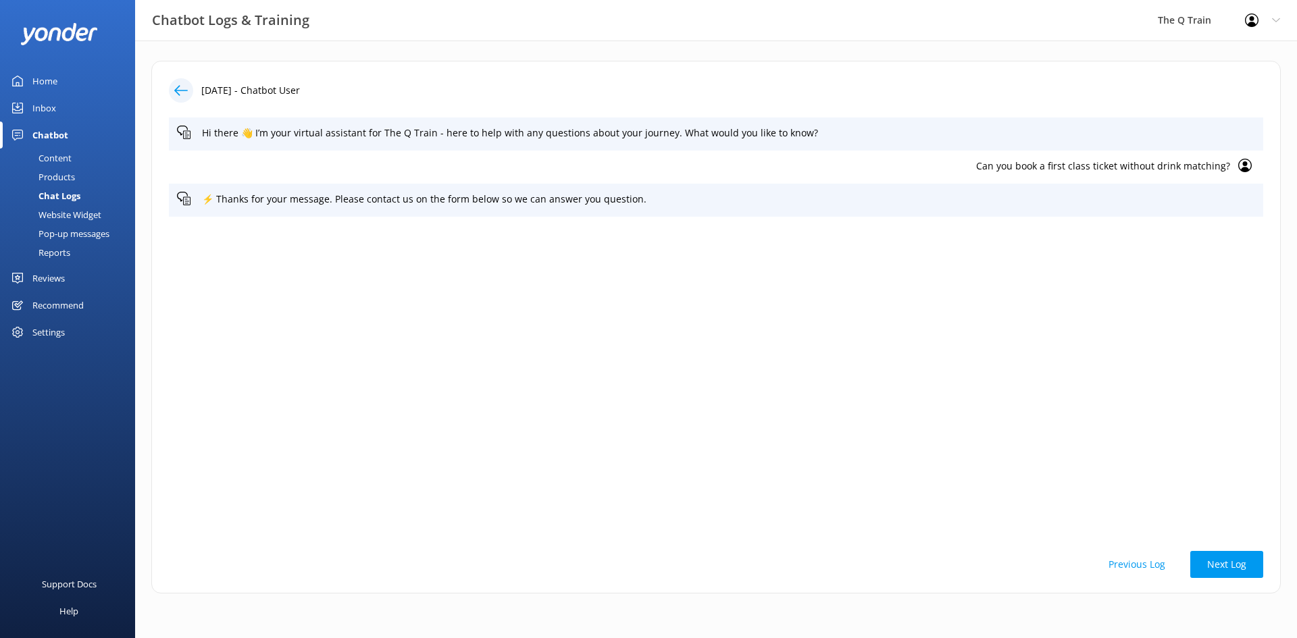
click at [892, 49] on div "[DATE] - Chatbot User Hi there 👋 I’m your virtual assistant for The Q Train - h…" at bounding box center [716, 331] width 1162 height 580
click at [49, 83] on div "Home" at bounding box center [44, 81] width 25 height 27
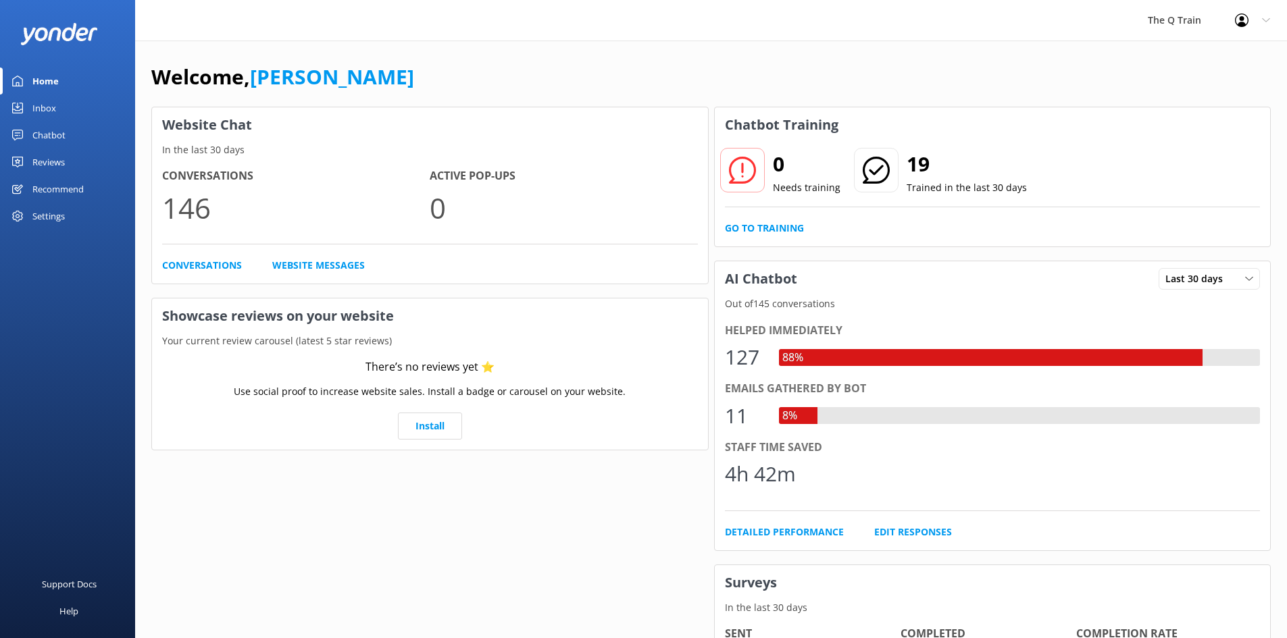
click at [624, 83] on div "Welcome, [PERSON_NAME]" at bounding box center [710, 84] width 1119 height 46
click at [632, 28] on div "The Q Train Profile Settings Logout" at bounding box center [643, 20] width 1287 height 41
click at [630, 72] on div "Welcome, [PERSON_NAME]" at bounding box center [710, 84] width 1119 height 46
click at [748, 386] on div "Emails gathered by bot" at bounding box center [993, 389] width 536 height 18
click at [736, 409] on div "11" at bounding box center [745, 416] width 41 height 32
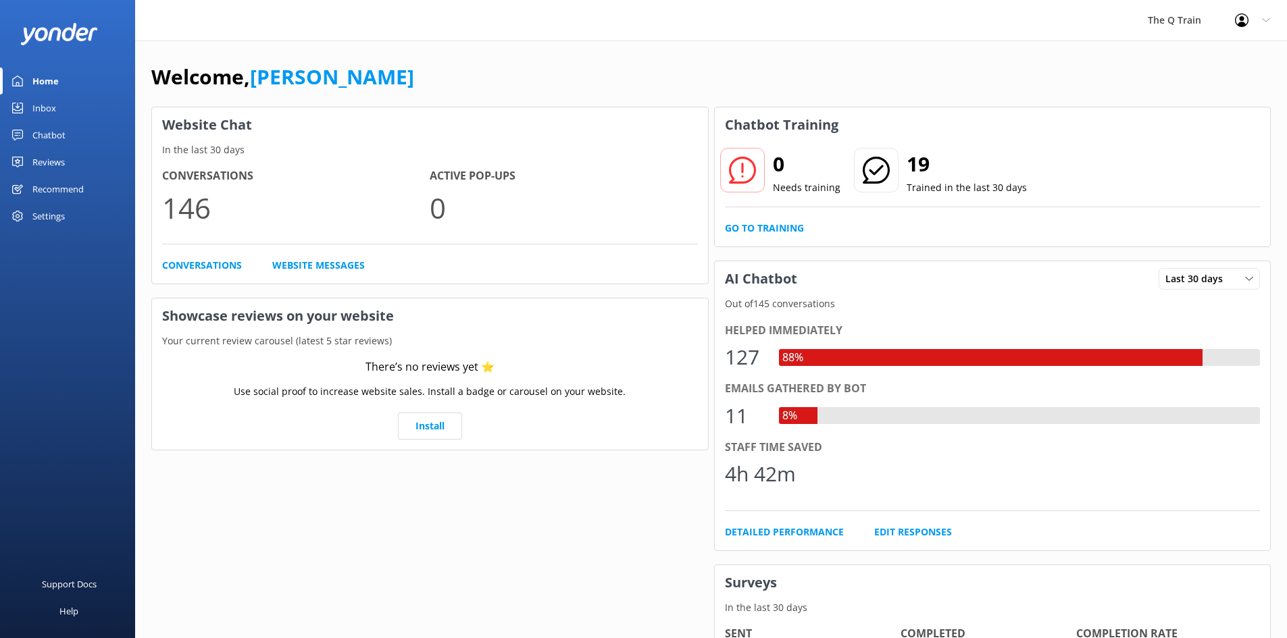
click at [744, 461] on div "4h 42m" at bounding box center [760, 474] width 71 height 32
click at [824, 532] on link "Detailed Performance" at bounding box center [784, 532] width 119 height 15
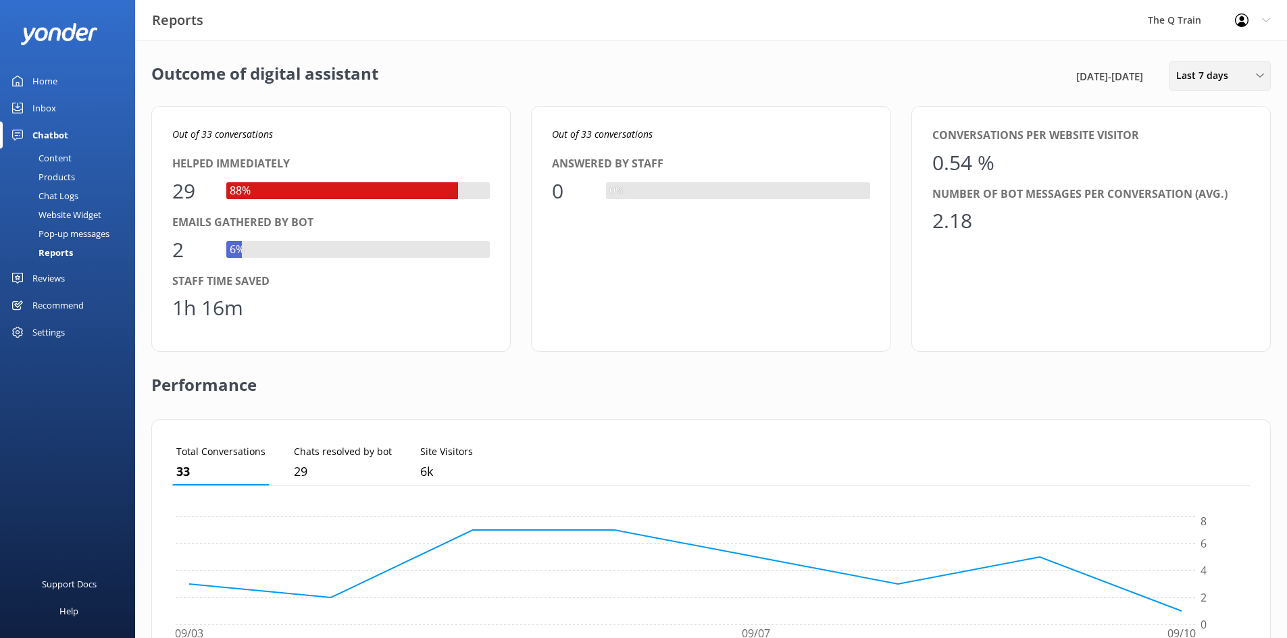
click at [1198, 75] on span "Last 7 days" at bounding box center [1206, 75] width 60 height 15
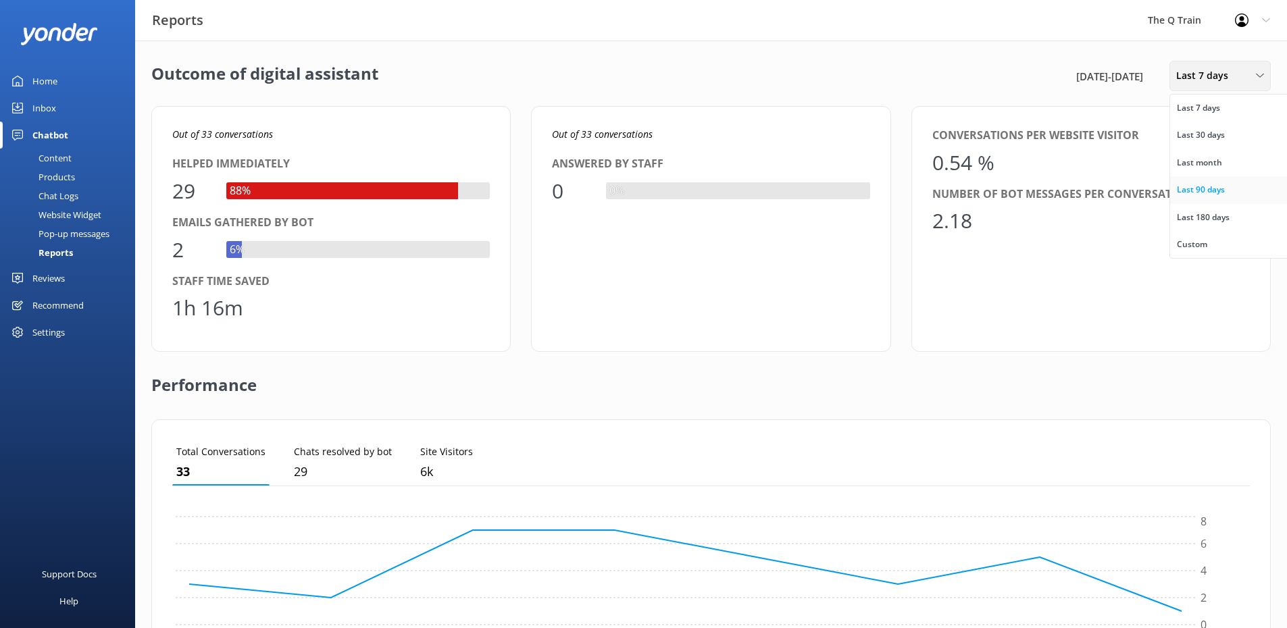
click at [1209, 190] on div "Last 90 days" at bounding box center [1201, 190] width 48 height 14
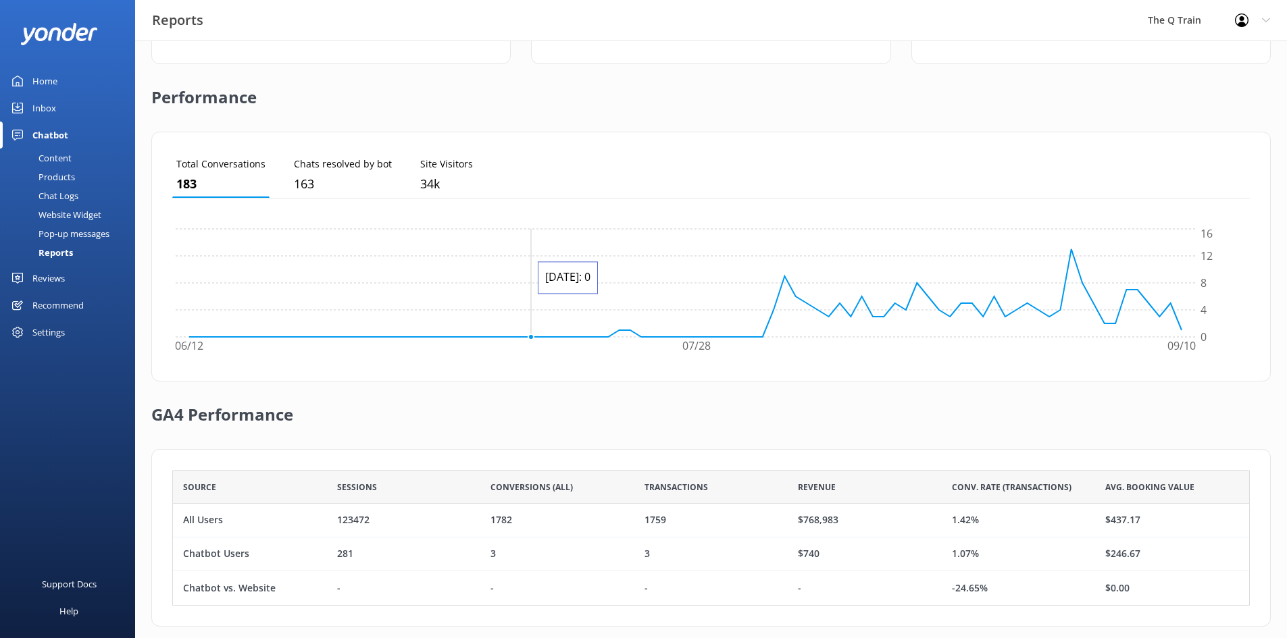
scroll to position [303, 0]
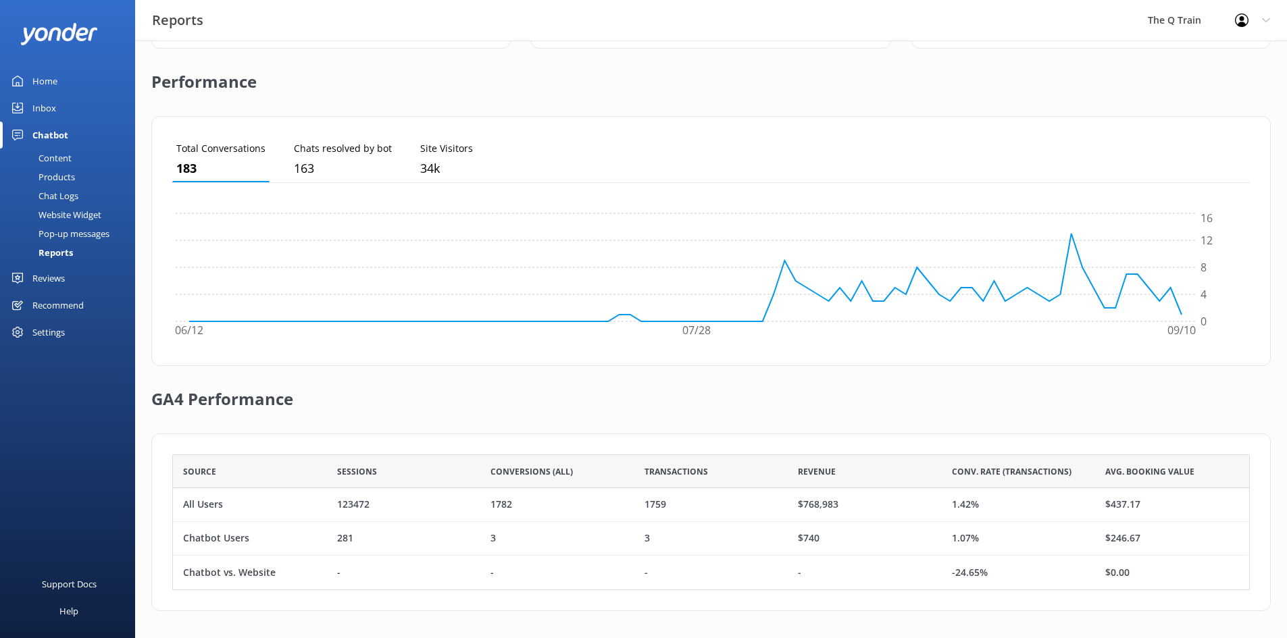
click at [52, 84] on div "Home" at bounding box center [44, 81] width 25 height 27
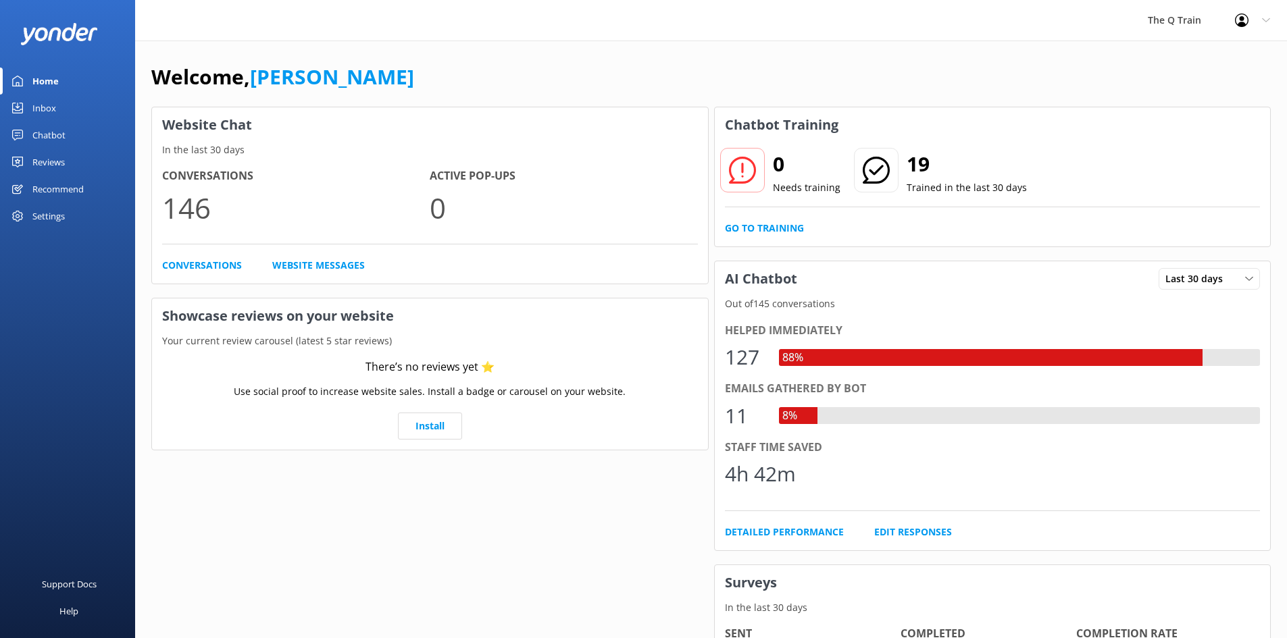
click at [52, 108] on div "Inbox" at bounding box center [44, 108] width 24 height 27
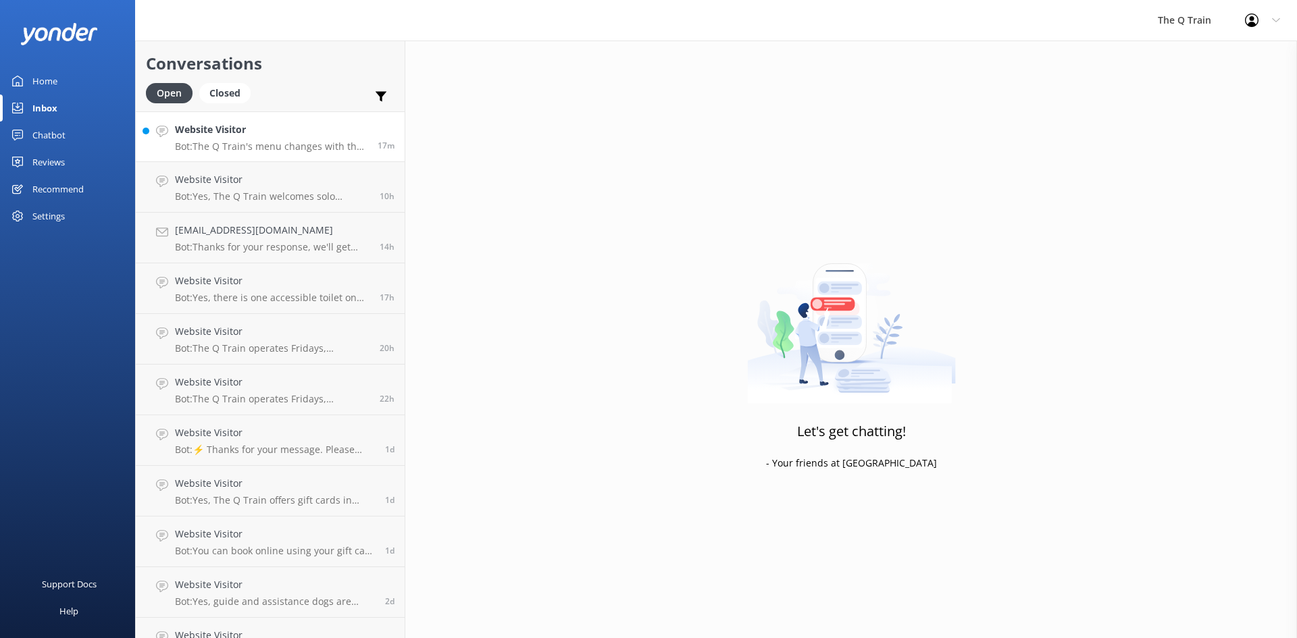
click at [280, 136] on h4 "Website Visitor" at bounding box center [271, 129] width 193 height 15
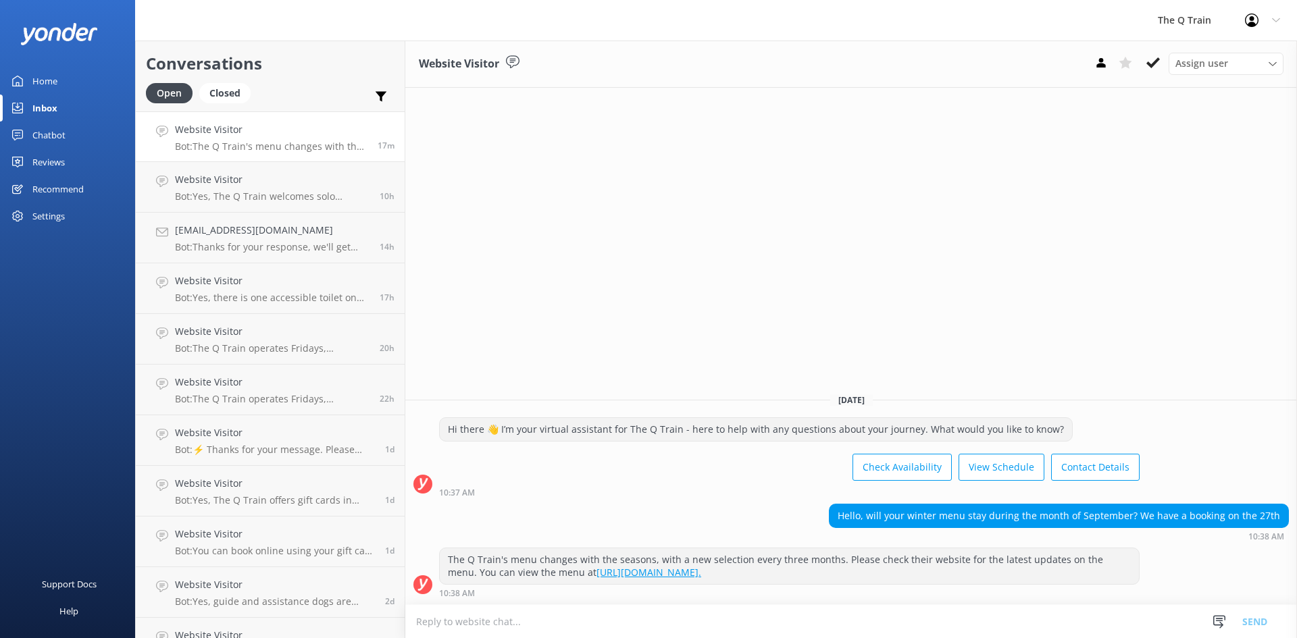
click at [49, 82] on div "Home" at bounding box center [44, 81] width 25 height 27
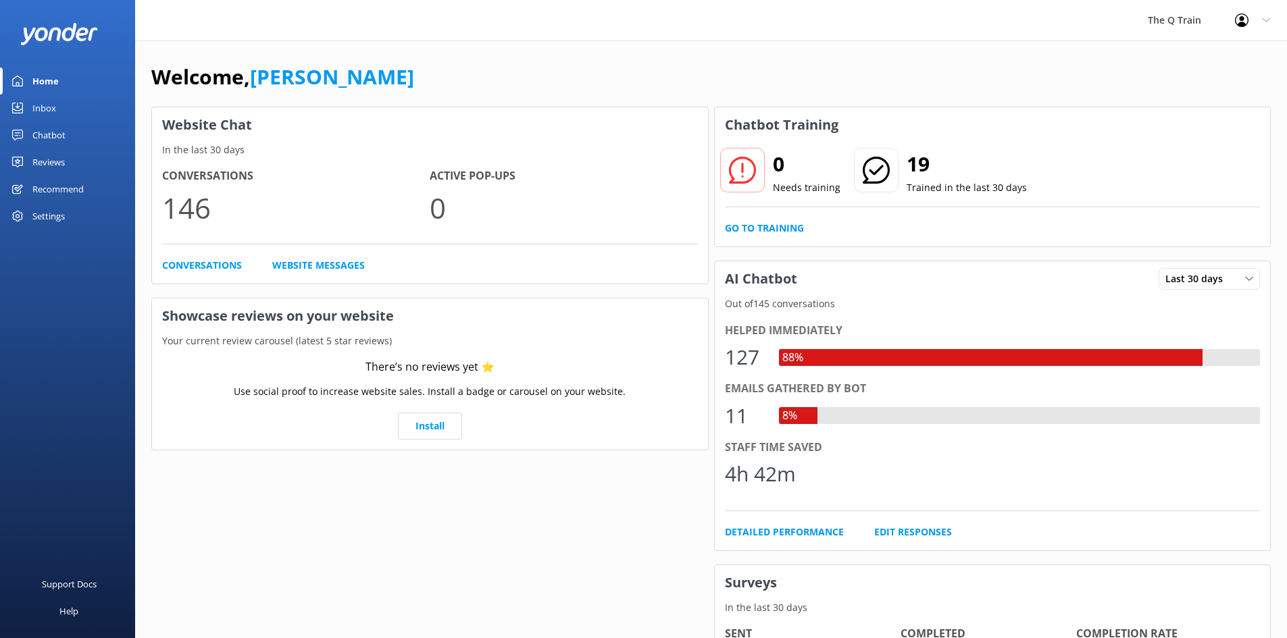
click at [774, 43] on div "Welcome, [PERSON_NAME] Website Chat In the last 30 days Conversations 146 Activ…" at bounding box center [711, 465] width 1152 height 848
click at [444, 42] on div "Welcome, [PERSON_NAME] Website Chat In the last 30 days Conversations 146 Activ…" at bounding box center [711, 465] width 1152 height 848
click at [575, 51] on div "Welcome, [PERSON_NAME] Website Chat In the last 30 days Conversations 146 Activ…" at bounding box center [711, 465] width 1152 height 848
